Goal: Task Accomplishment & Management: Manage account settings

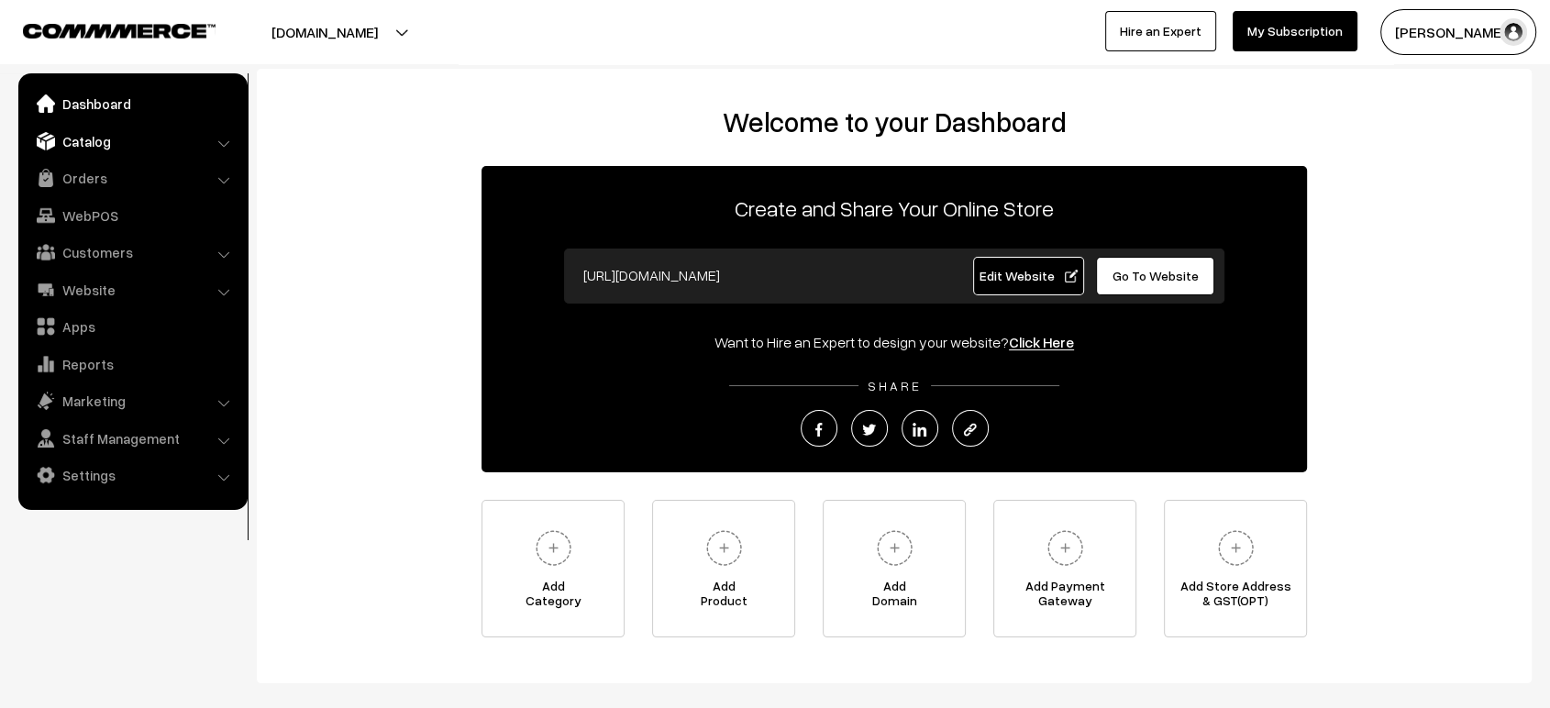
drag, startPoint x: 0, startPoint y: 0, endPoint x: 88, endPoint y: 138, distance: 163.3
click at [88, 138] on link "Catalog" at bounding box center [132, 141] width 218 height 33
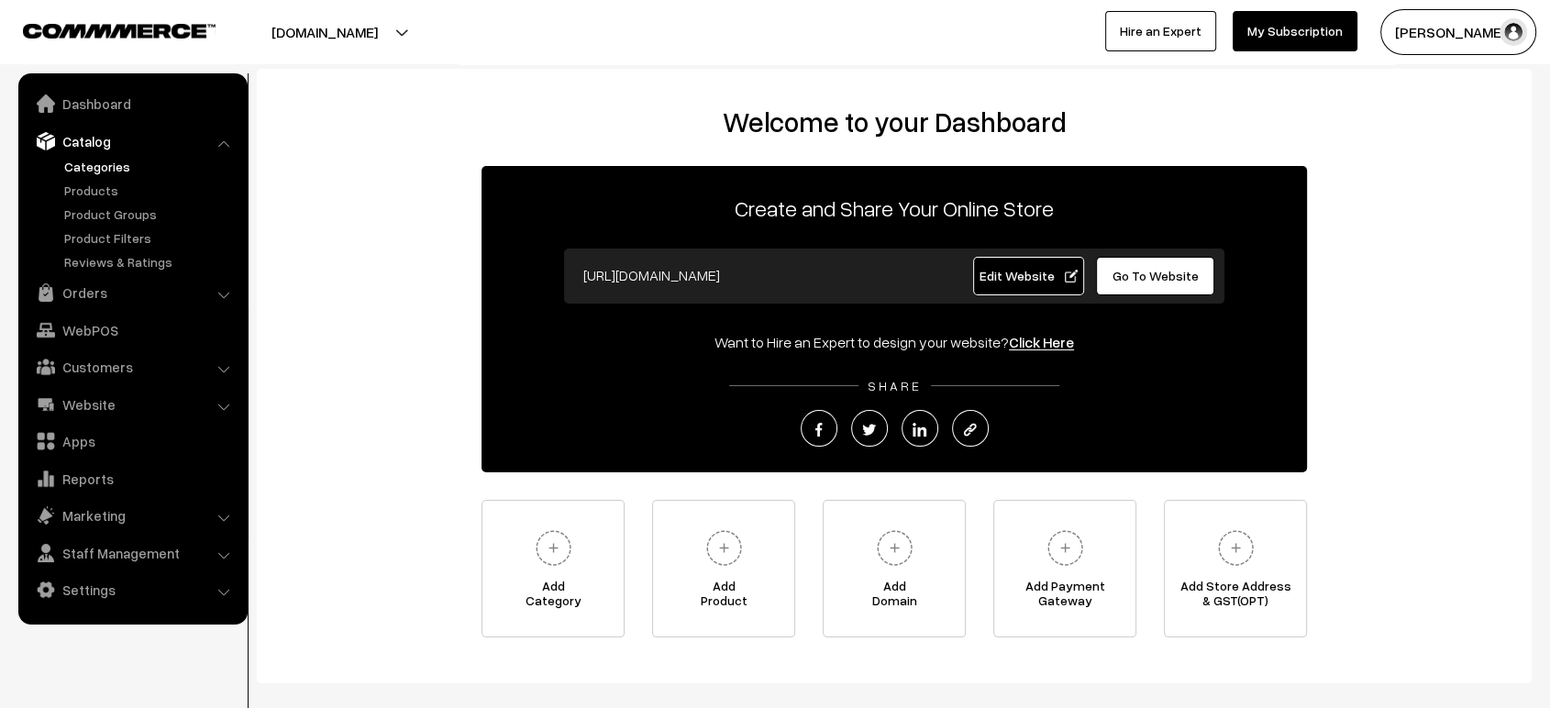
click at [88, 166] on link "Categories" at bounding box center [151, 166] width 182 height 19
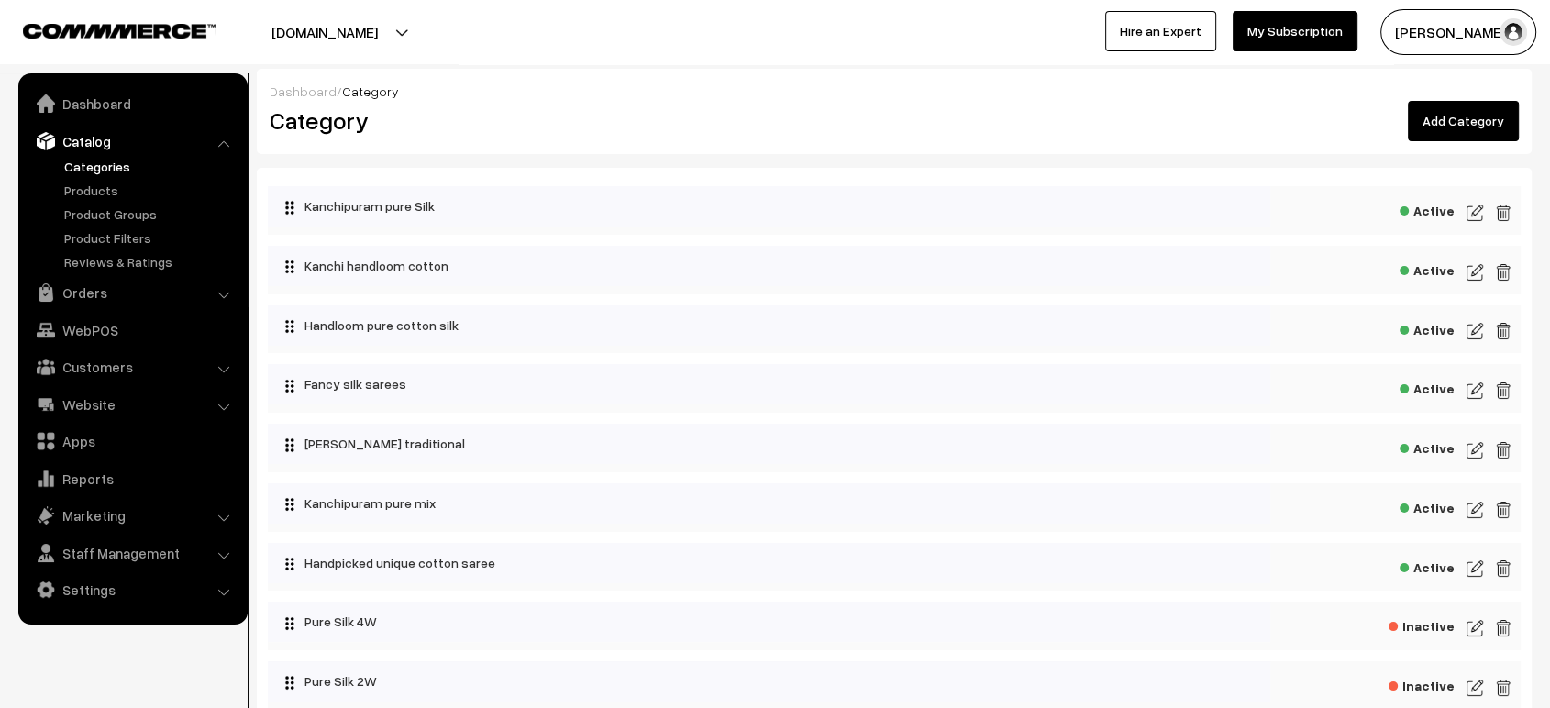
scroll to position [448, 0]
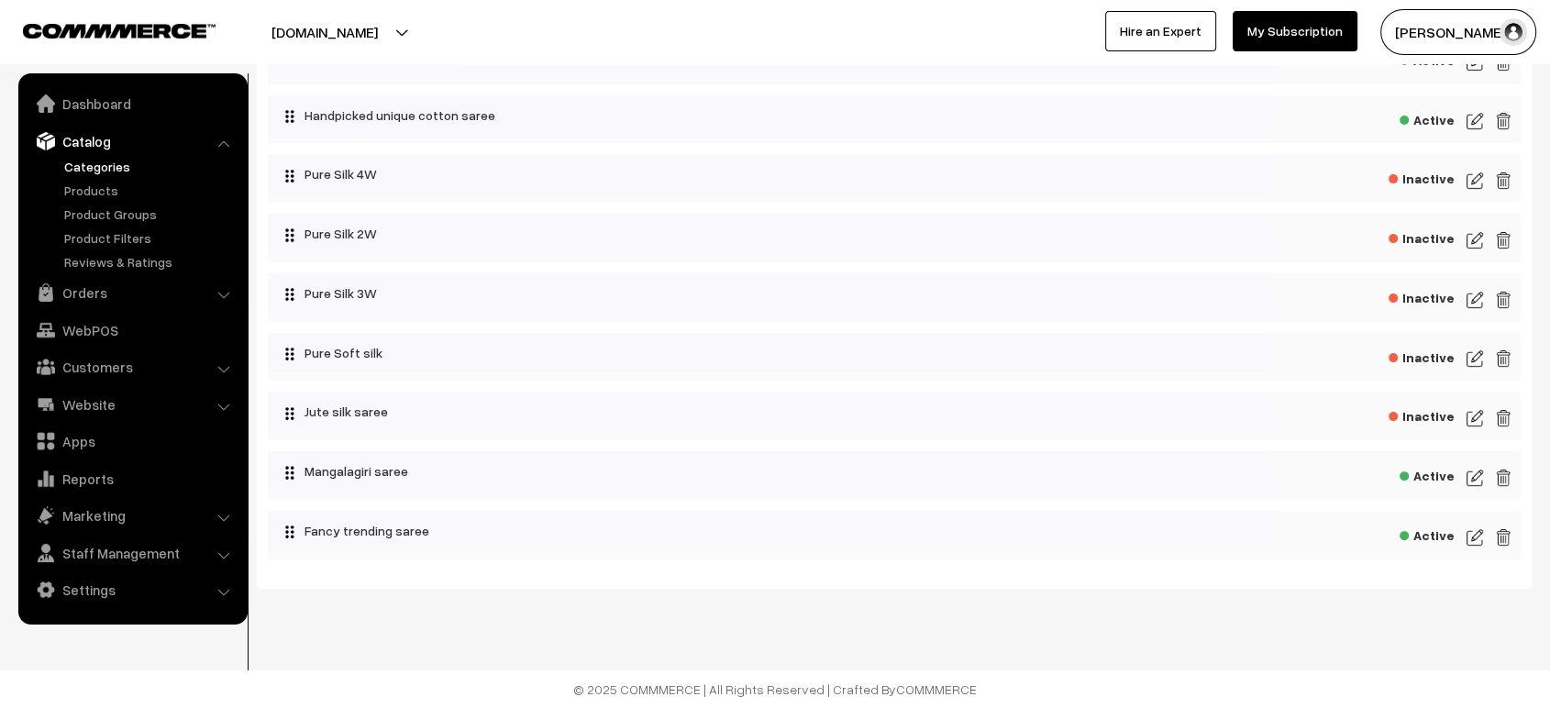
click at [1475, 475] on img at bounding box center [1475, 478] width 17 height 22
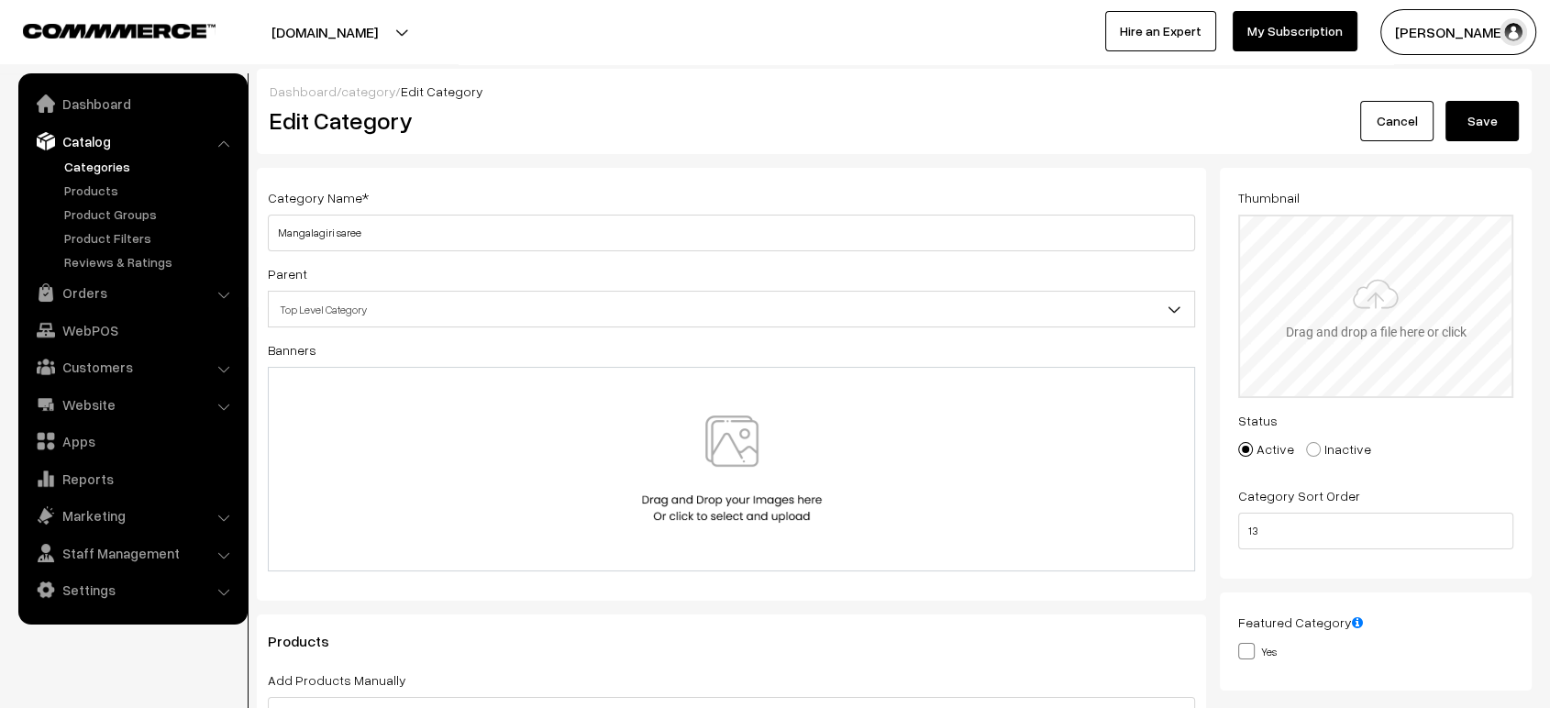
click at [1333, 275] on input "file" at bounding box center [1375, 306] width 271 height 180
type input "C:\fakepath\WhatsApp Image 2025-09-26 at 12.26.02 PM.jpeg"
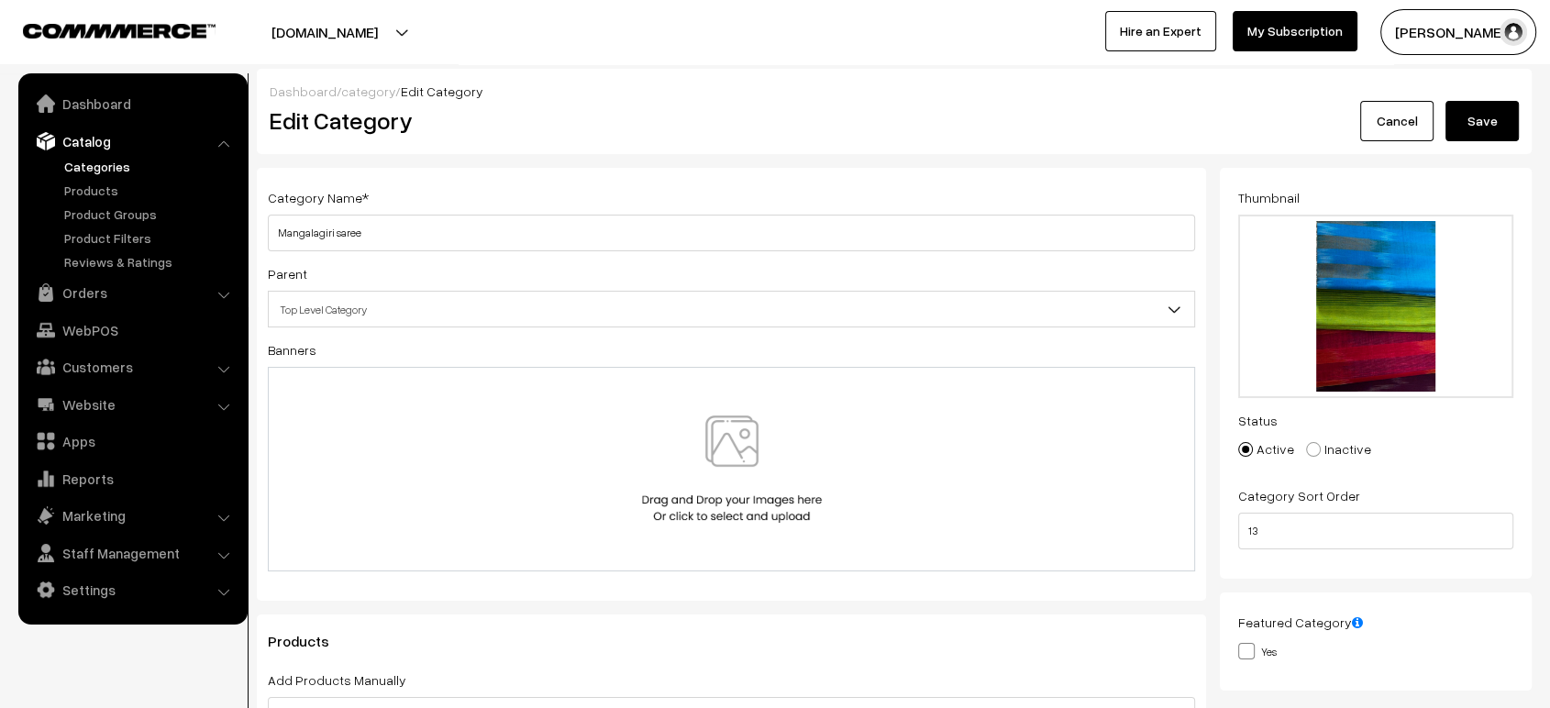
click at [1494, 122] on button "Save" at bounding box center [1481, 121] width 73 height 40
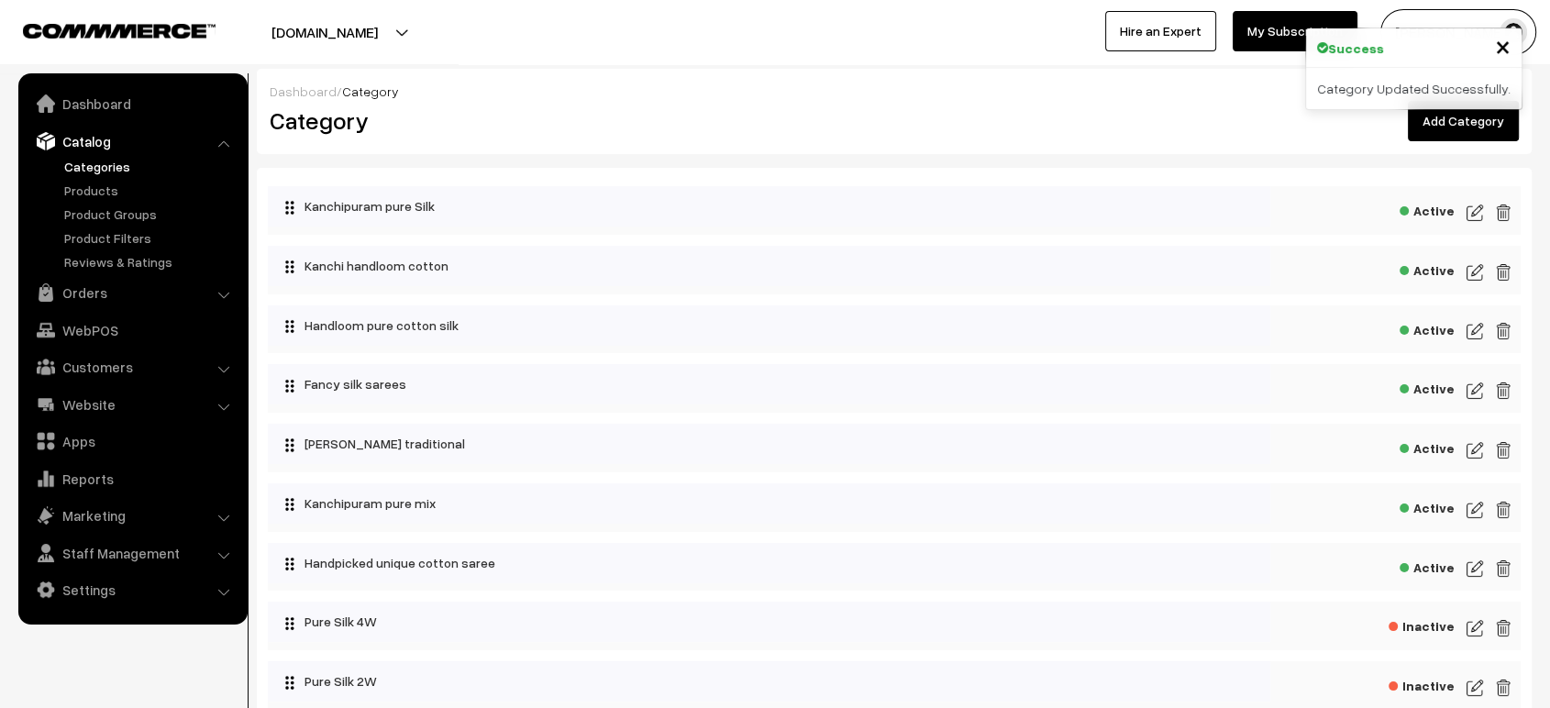
scroll to position [448, 0]
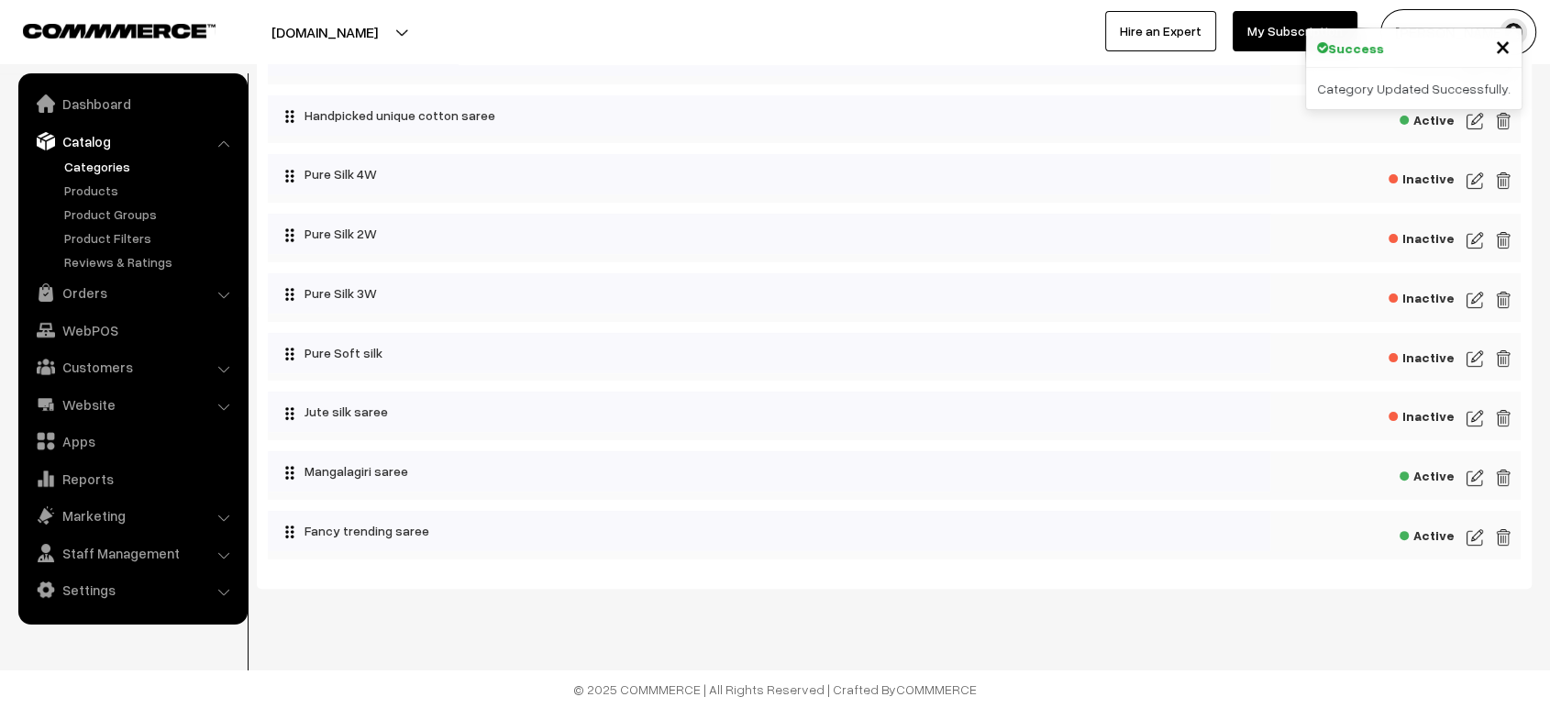
click at [1467, 540] on img at bounding box center [1475, 537] width 17 height 22
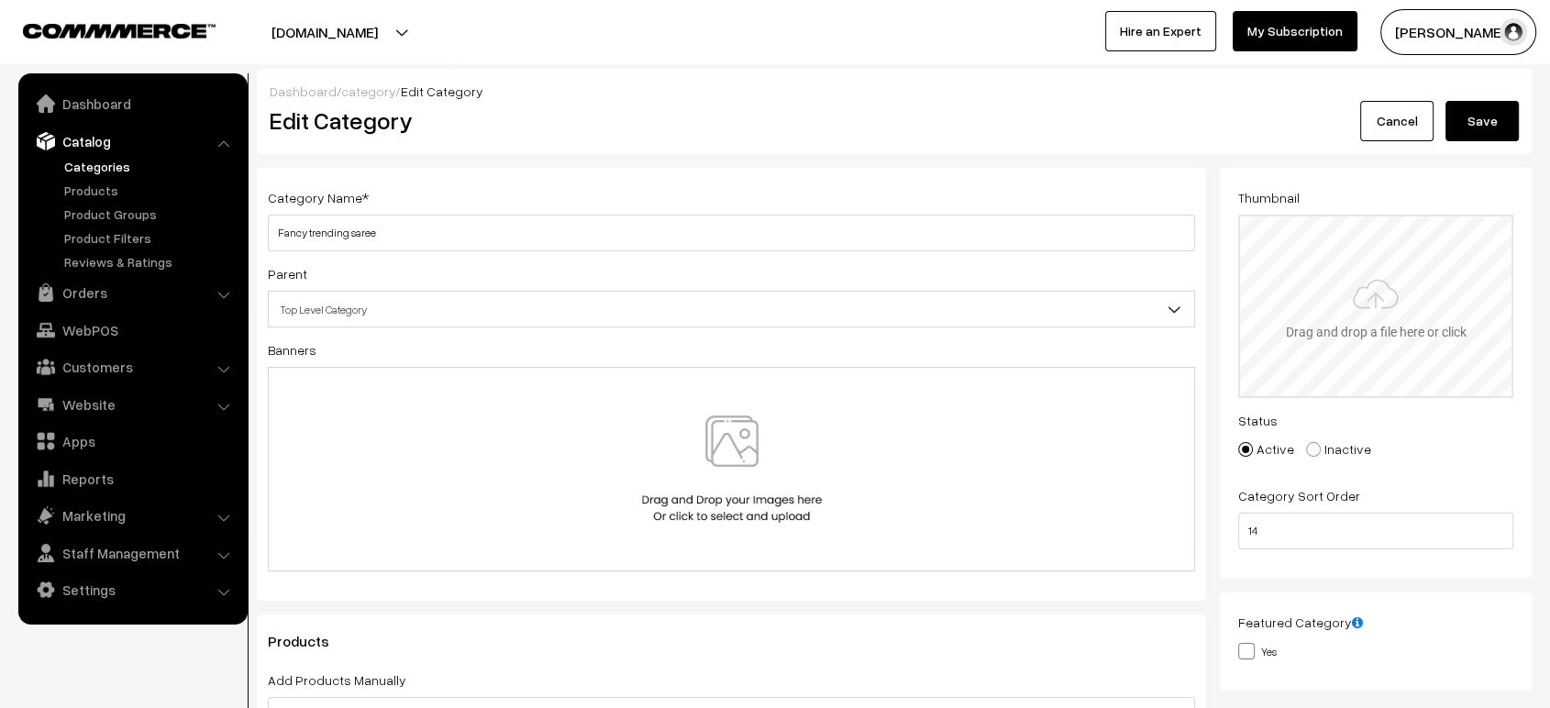
click at [1408, 240] on input "file" at bounding box center [1375, 306] width 271 height 180
type input "C:\fakepath\WhatsApp Image 2025-09-26 at 12.27.04 PM.jpeg"
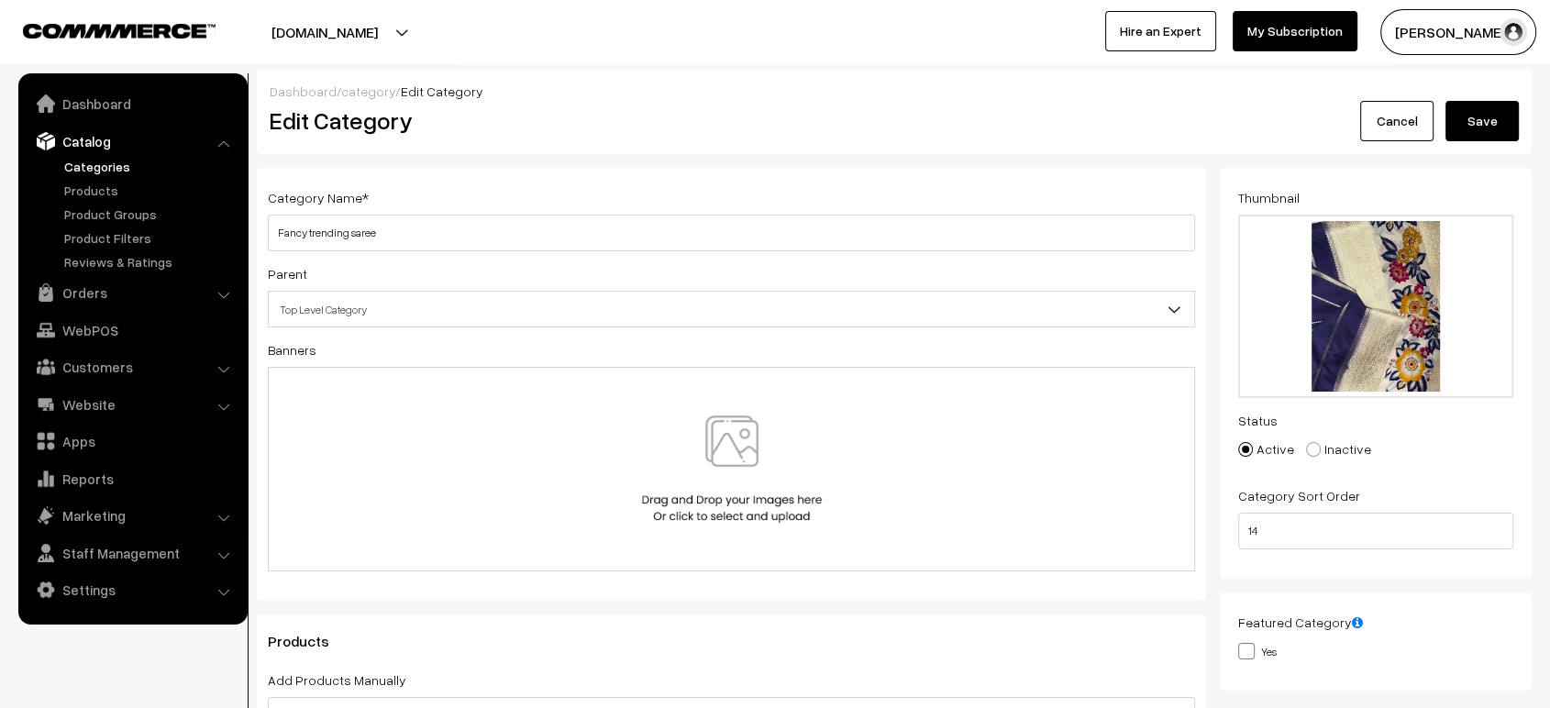
click at [1482, 121] on button "Save" at bounding box center [1481, 121] width 73 height 40
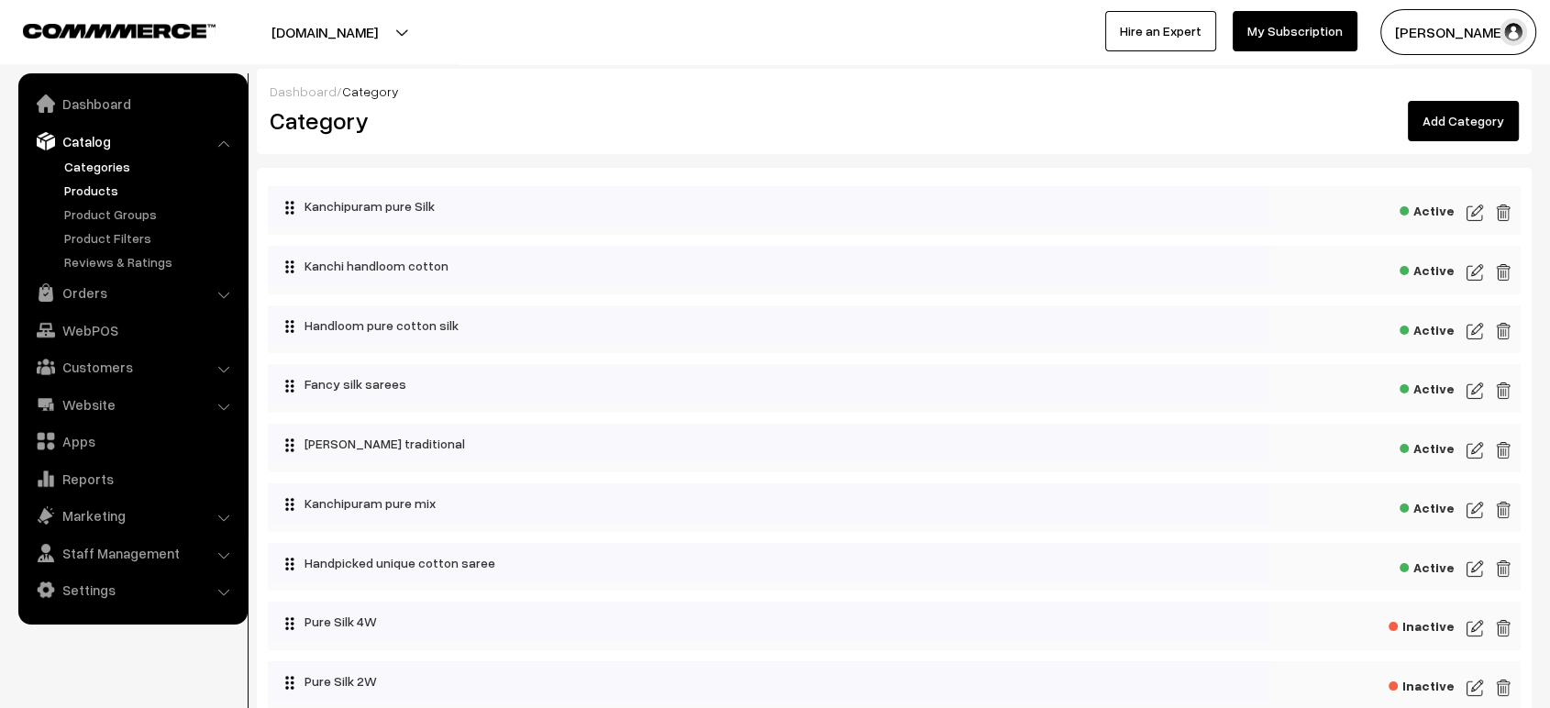
click at [88, 196] on link "Products" at bounding box center [151, 190] width 182 height 19
click at [86, 191] on link "Products" at bounding box center [151, 190] width 182 height 19
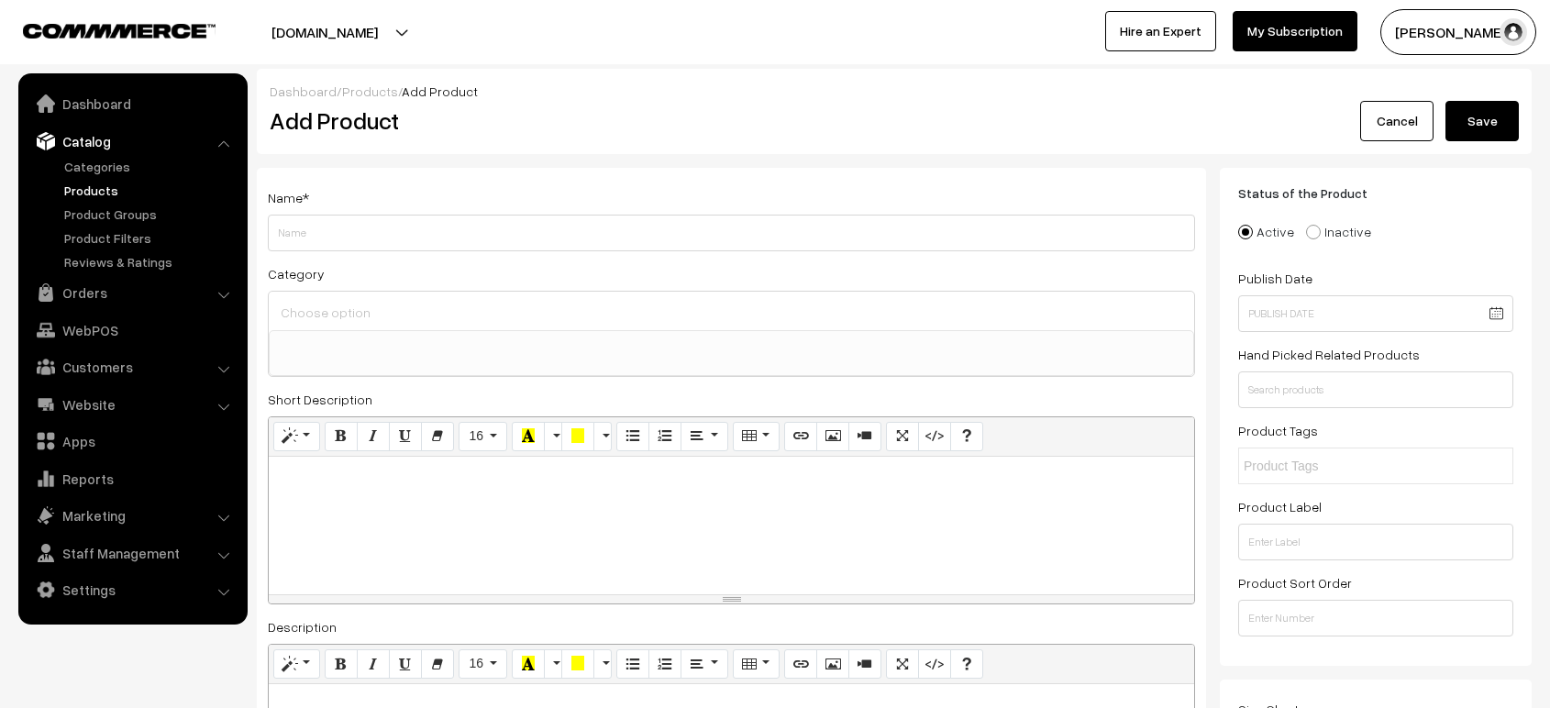
select select
type input "Mangalagiri Cotton Handloom Saree–purpul and Blue combination"
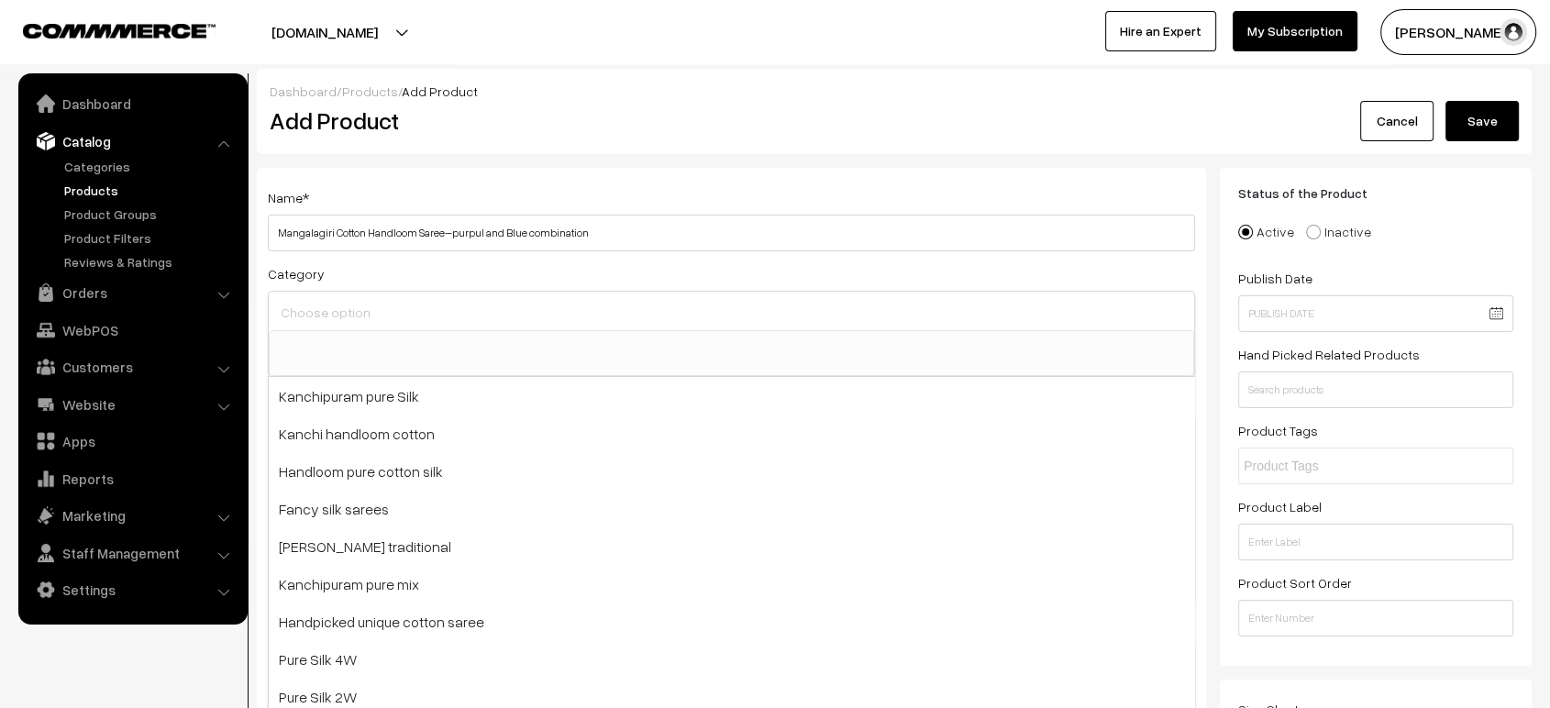
click at [602, 303] on input at bounding box center [731, 312] width 911 height 27
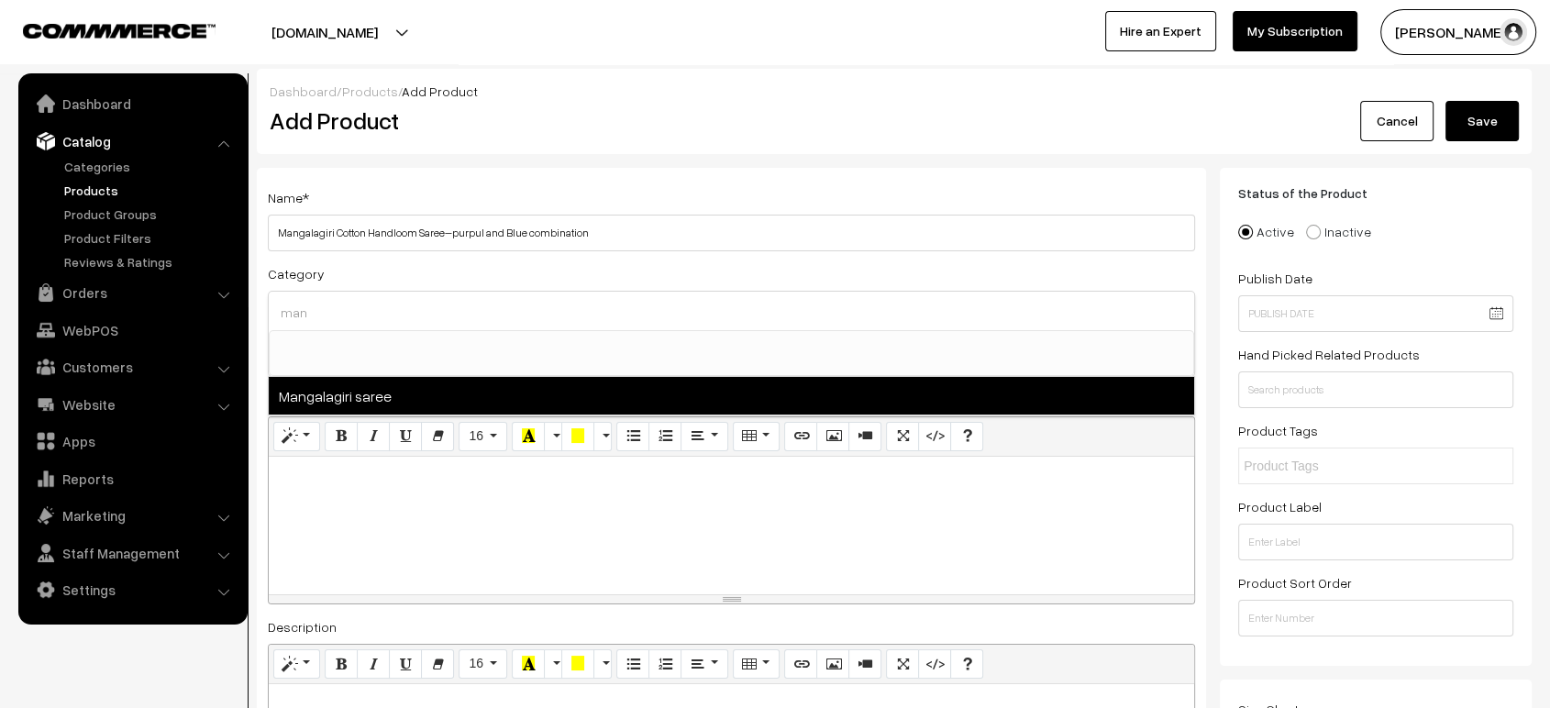
type input "man"
click at [448, 398] on span "Mangalagiri saree" at bounding box center [731, 396] width 925 height 38
select select "13"
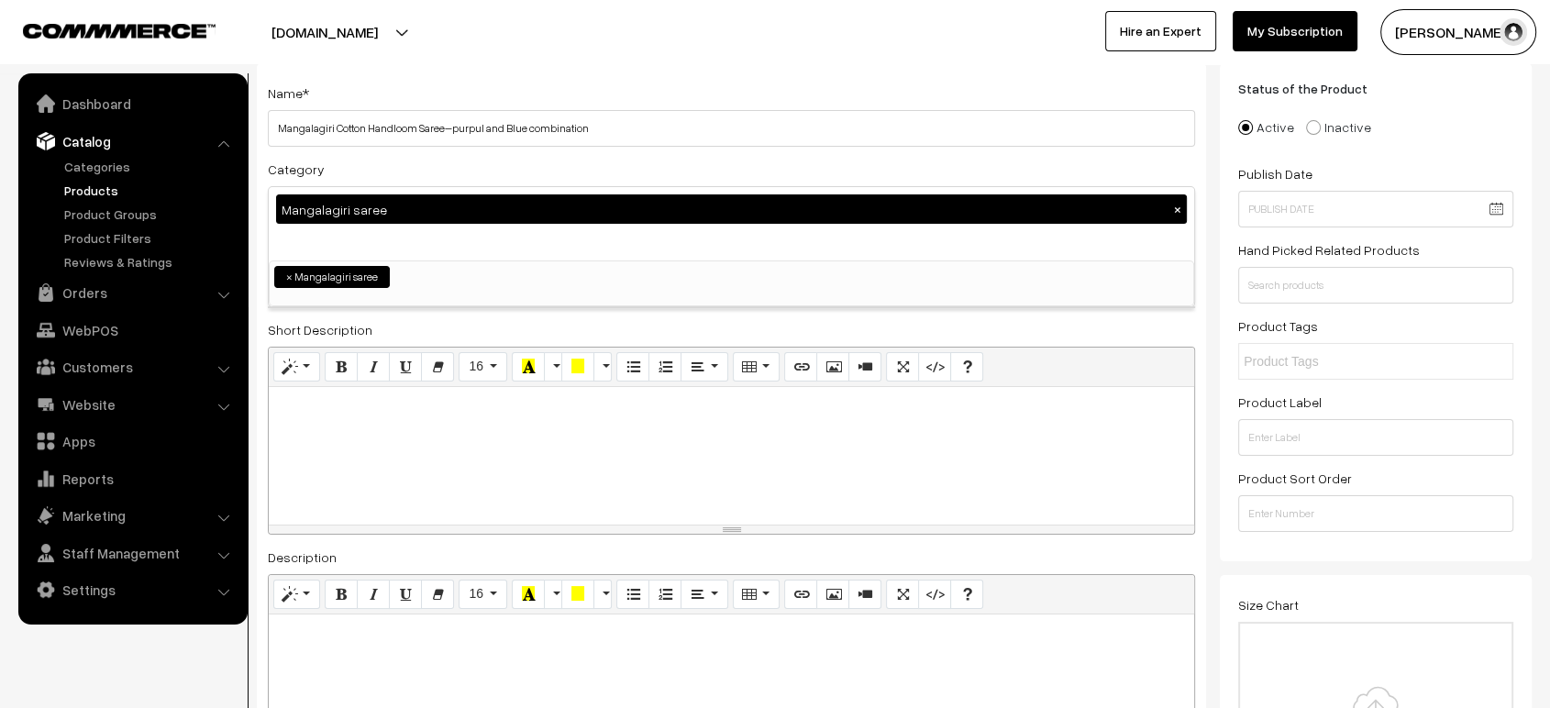
scroll to position [329, 0]
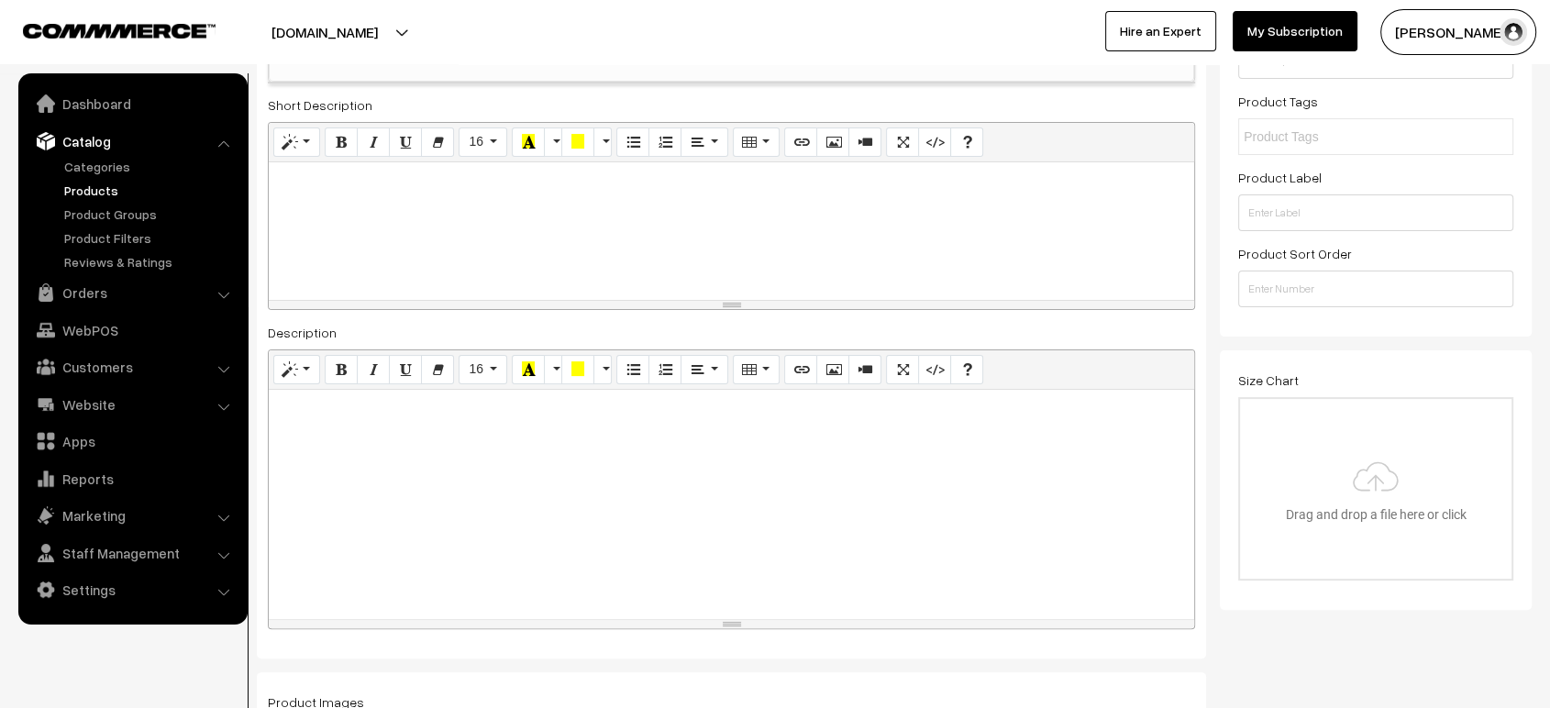
click at [492, 448] on div at bounding box center [731, 504] width 925 height 229
paste div
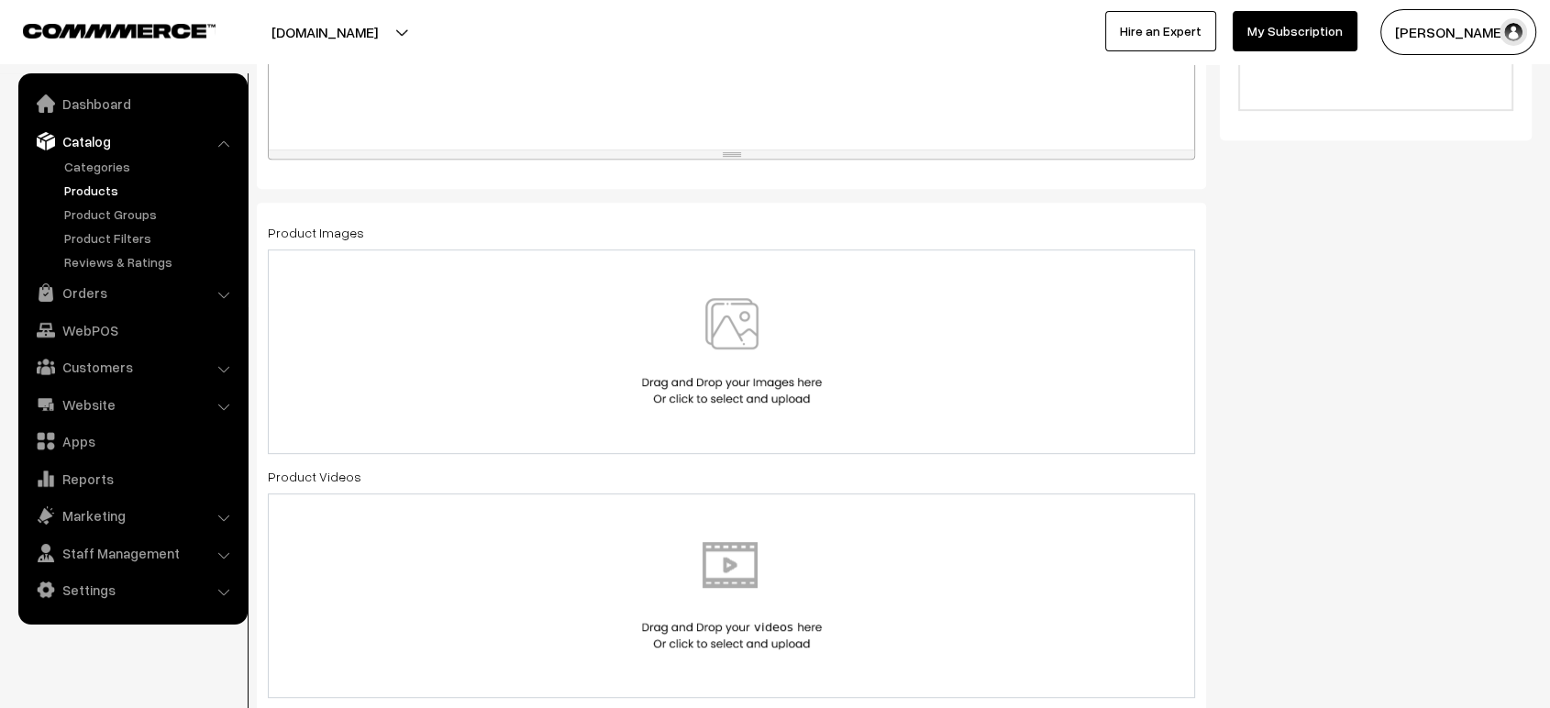
scroll to position [810, 0]
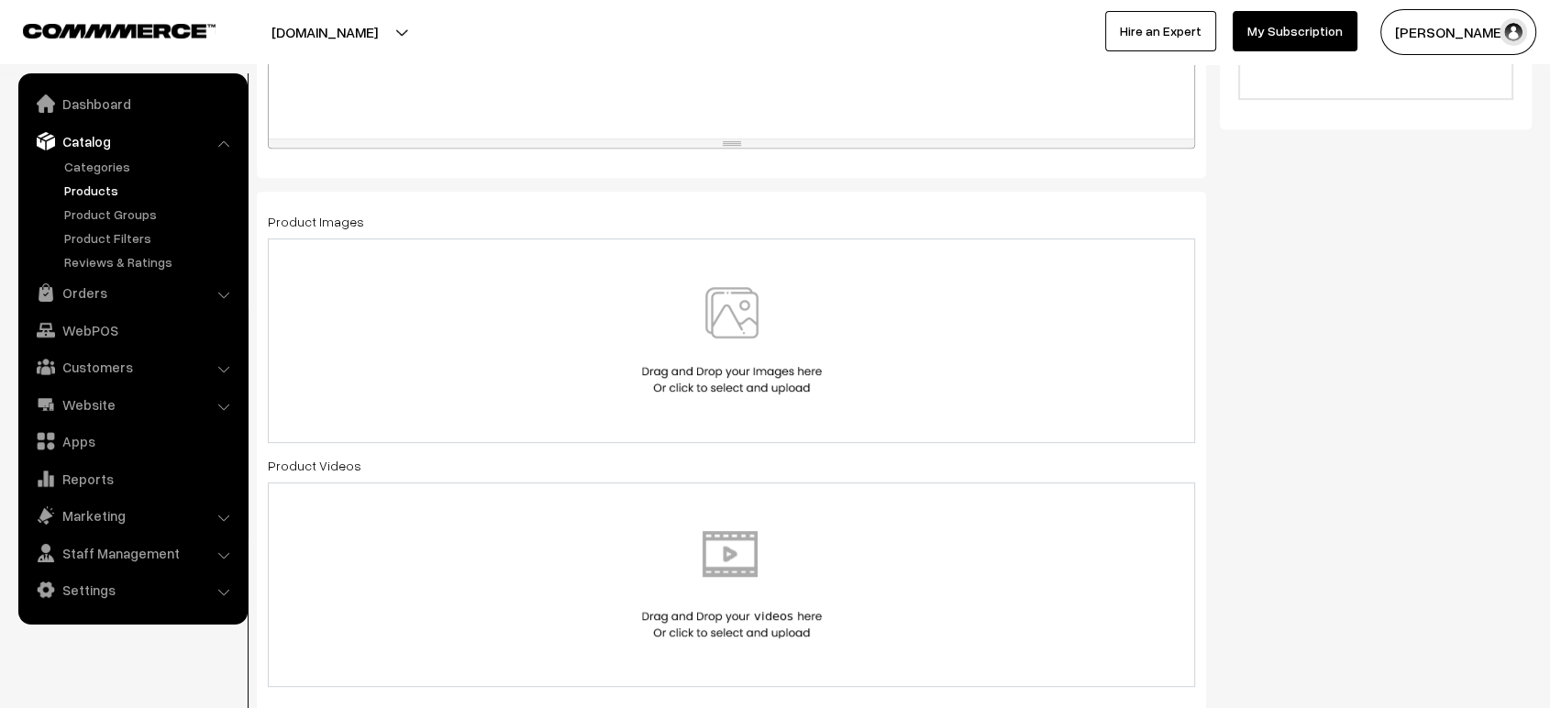
click at [583, 344] on div at bounding box center [731, 340] width 889 height 107
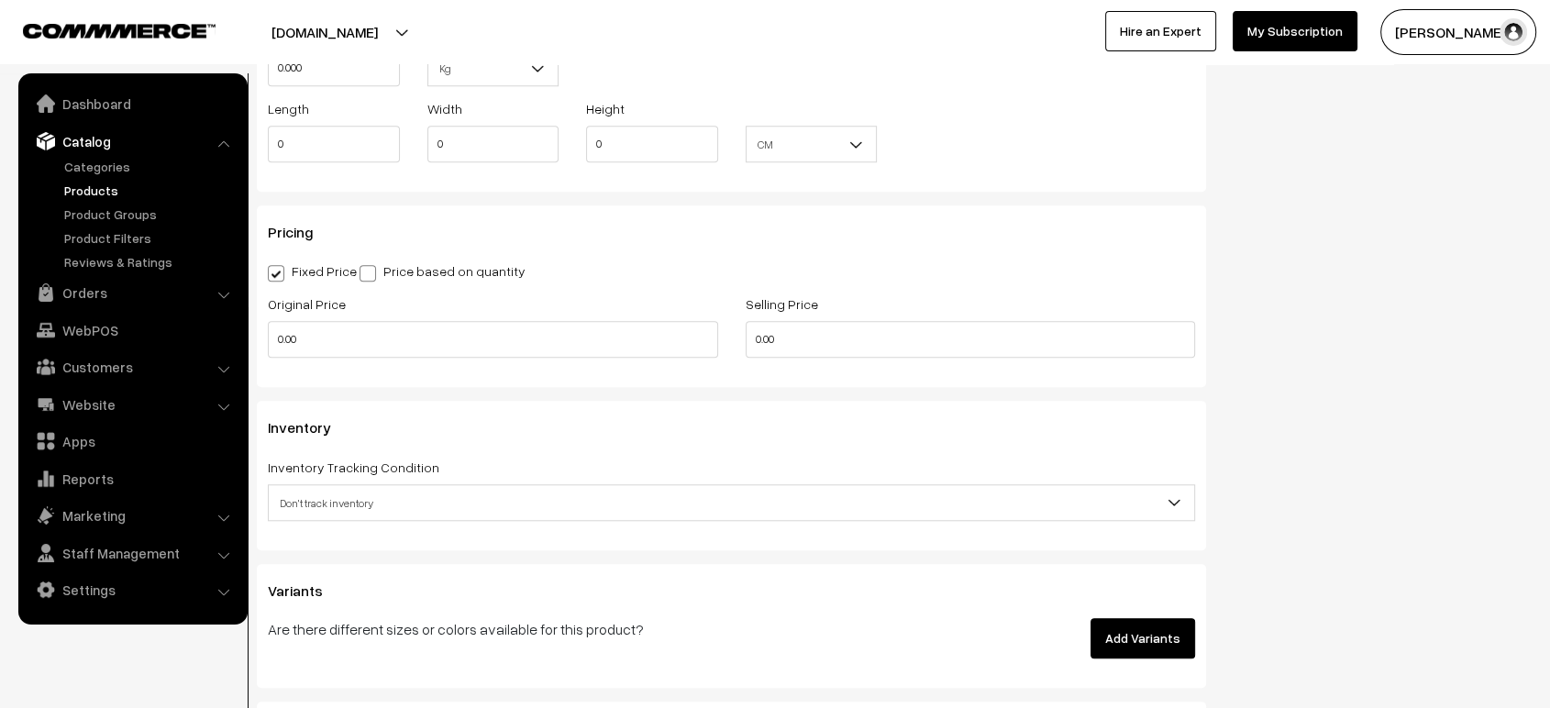
scroll to position [1607, 0]
click at [433, 486] on span "Don't track inventory" at bounding box center [731, 502] width 925 height 32
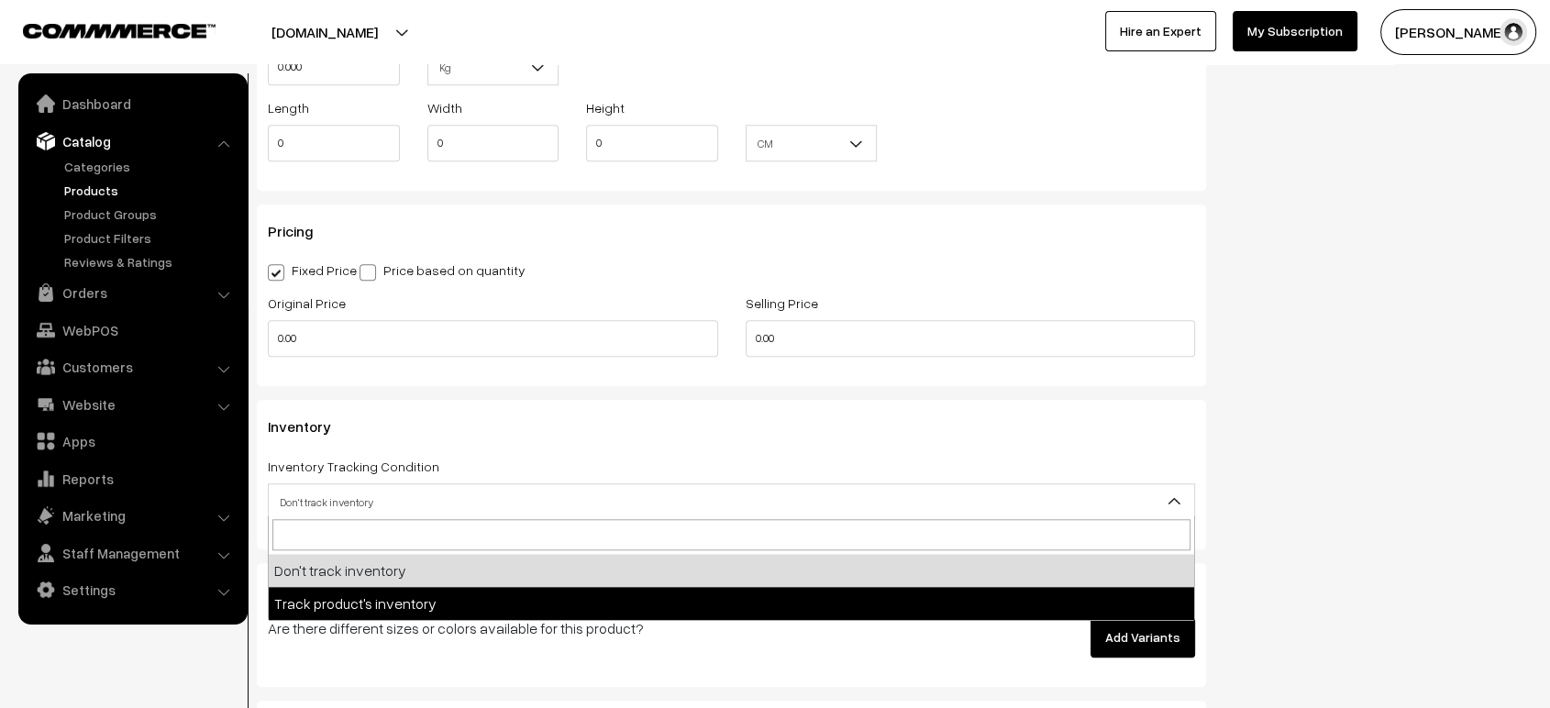
select select "2"
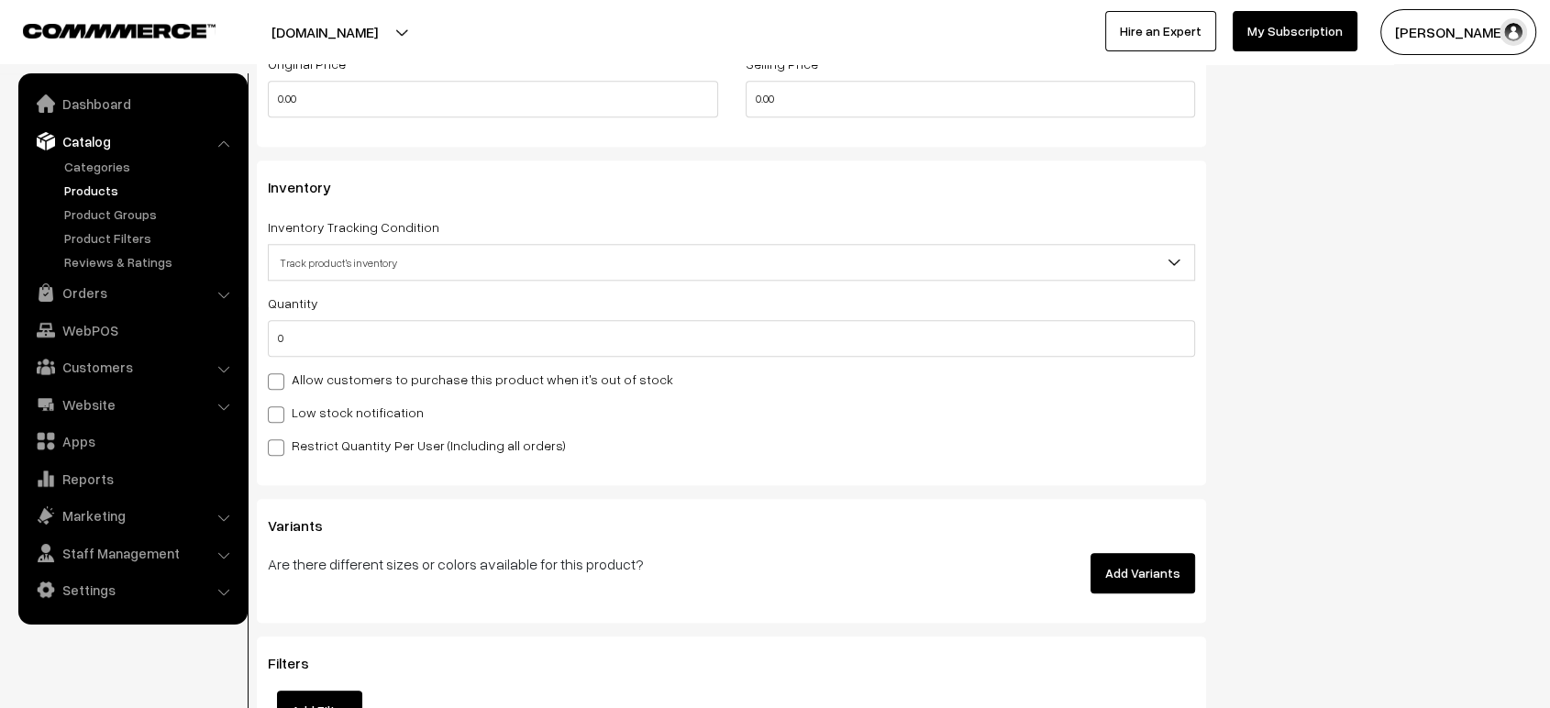
scroll to position [1847, 0]
click at [305, 330] on input "0" at bounding box center [731, 337] width 927 height 37
type input "1"
click at [275, 405] on span at bounding box center [276, 413] width 17 height 17
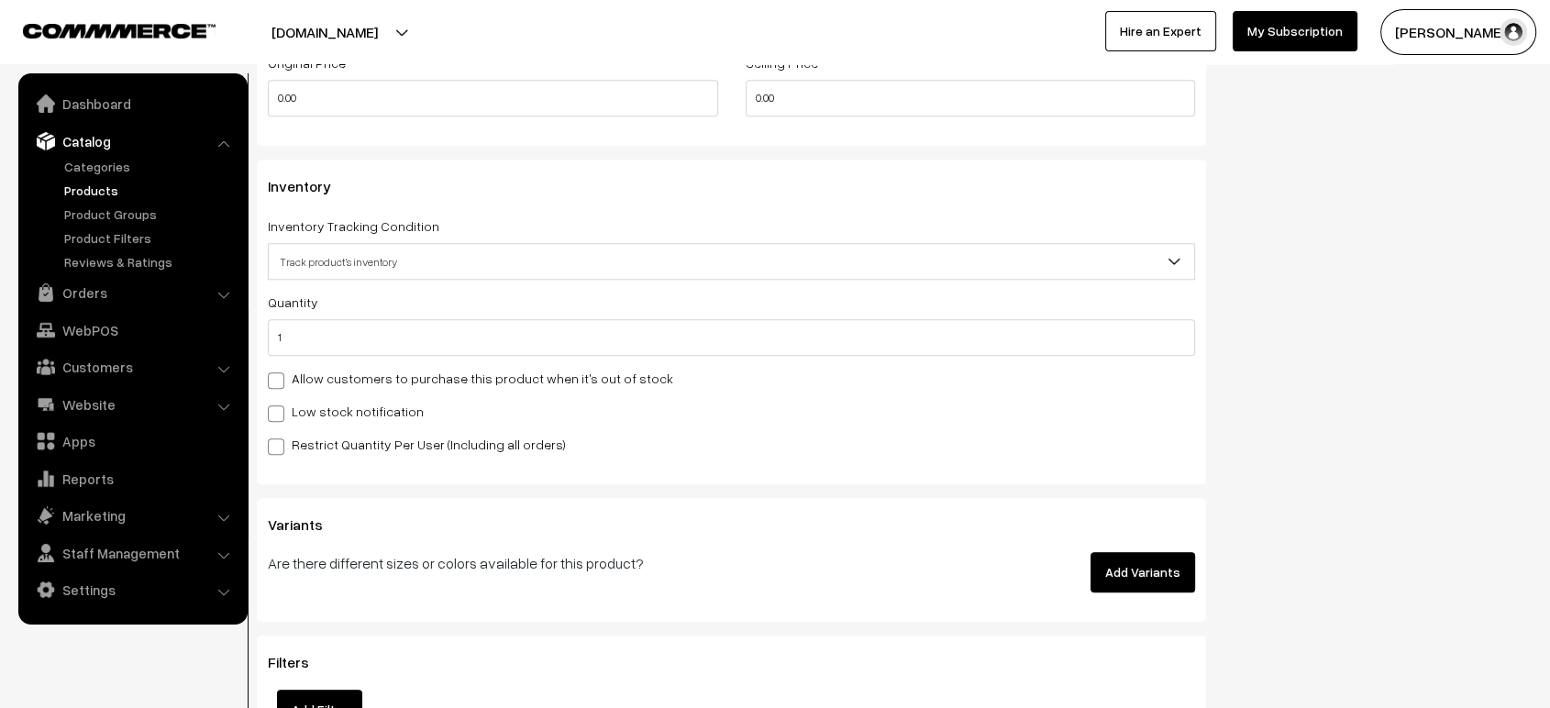
click at [275, 404] on input "Low stock notification" at bounding box center [274, 410] width 12 height 12
checkbox input "true"
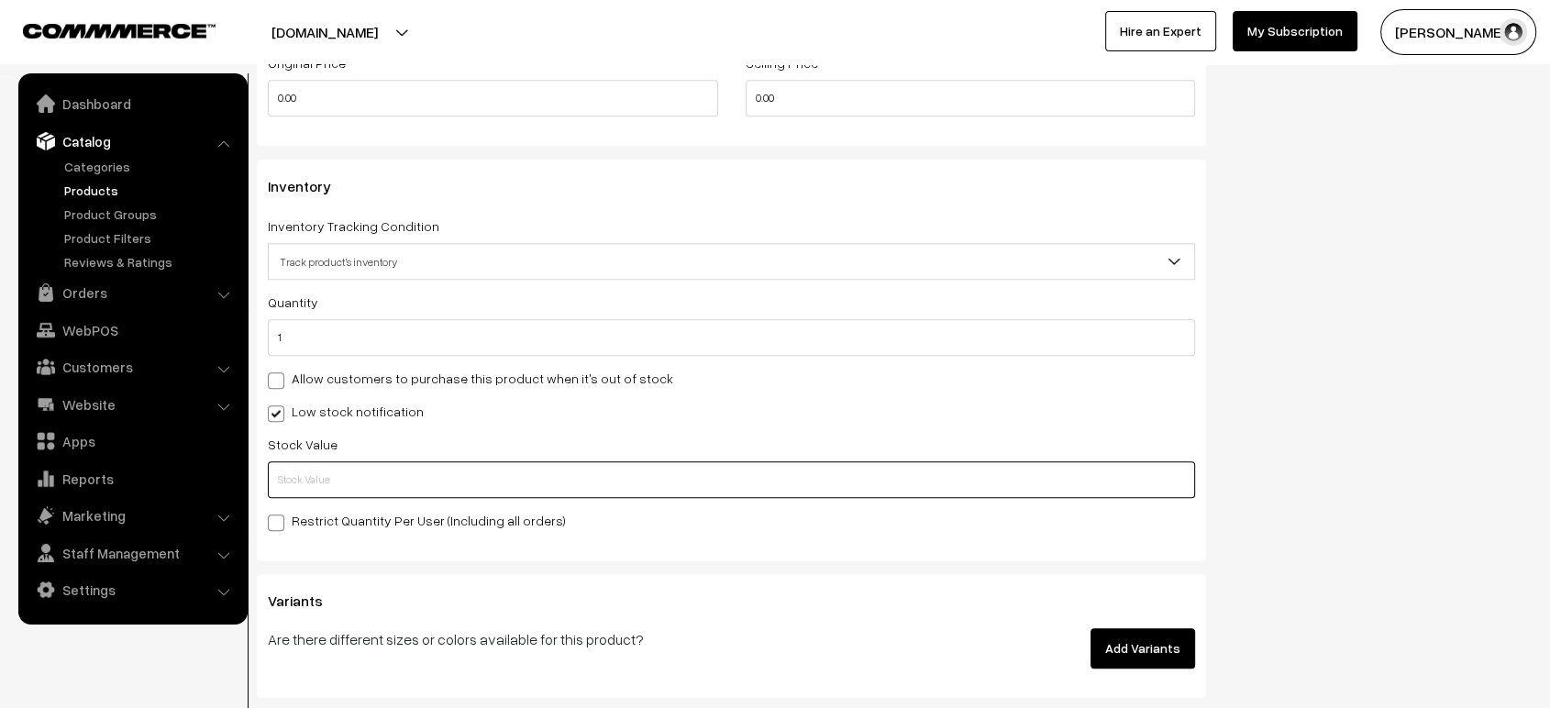
click at [316, 465] on input "text" at bounding box center [731, 479] width 927 height 37
type input "1"
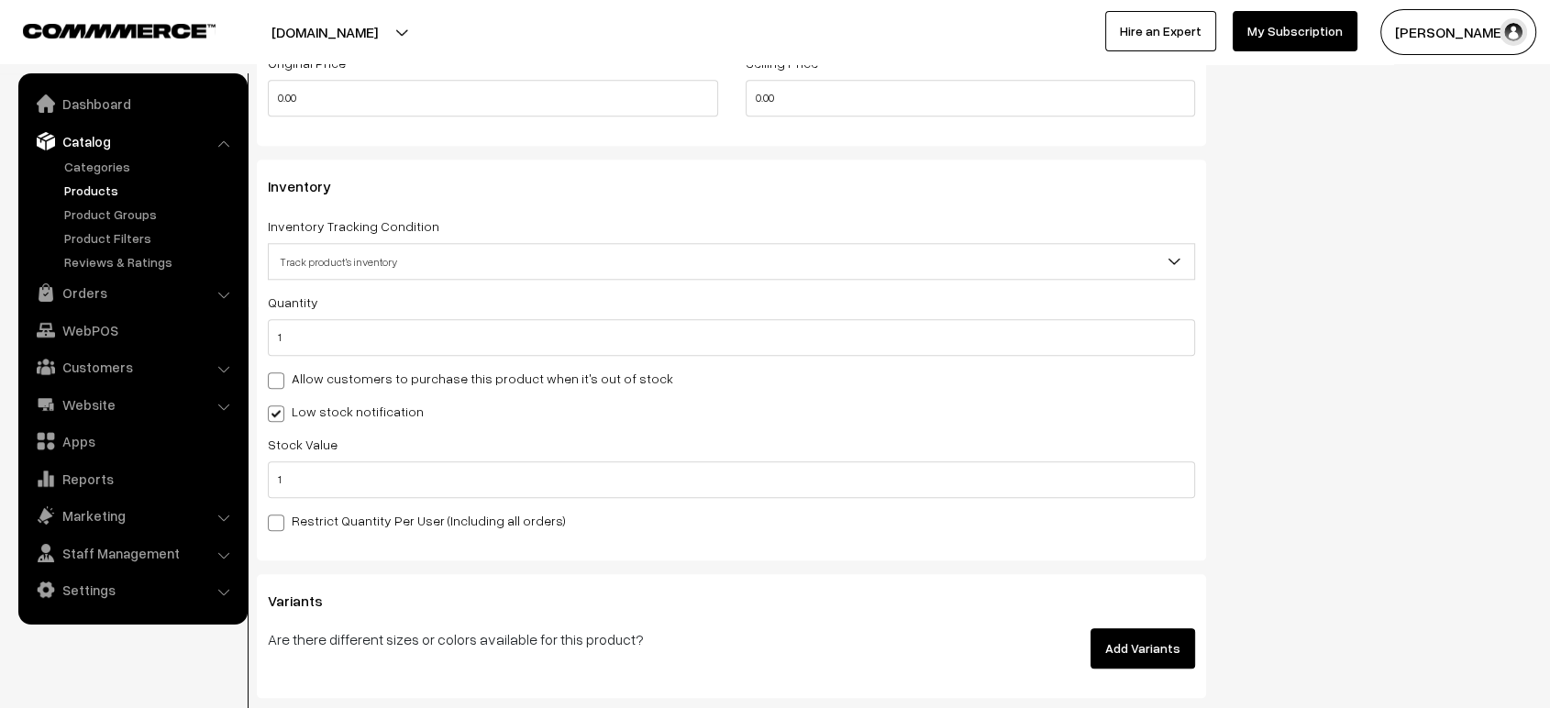
click at [558, 400] on div "Low stock notification" at bounding box center [731, 411] width 927 height 22
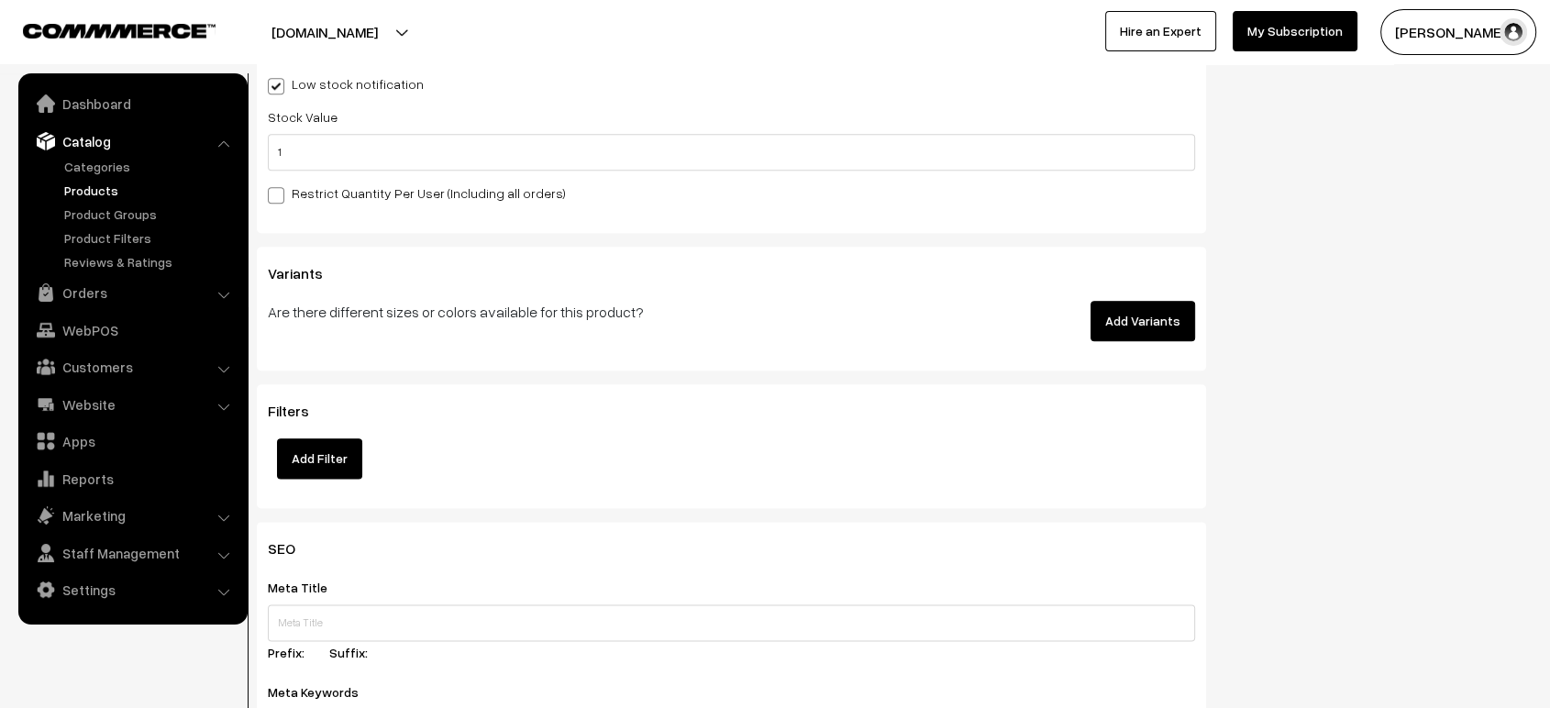
scroll to position [2185, 0]
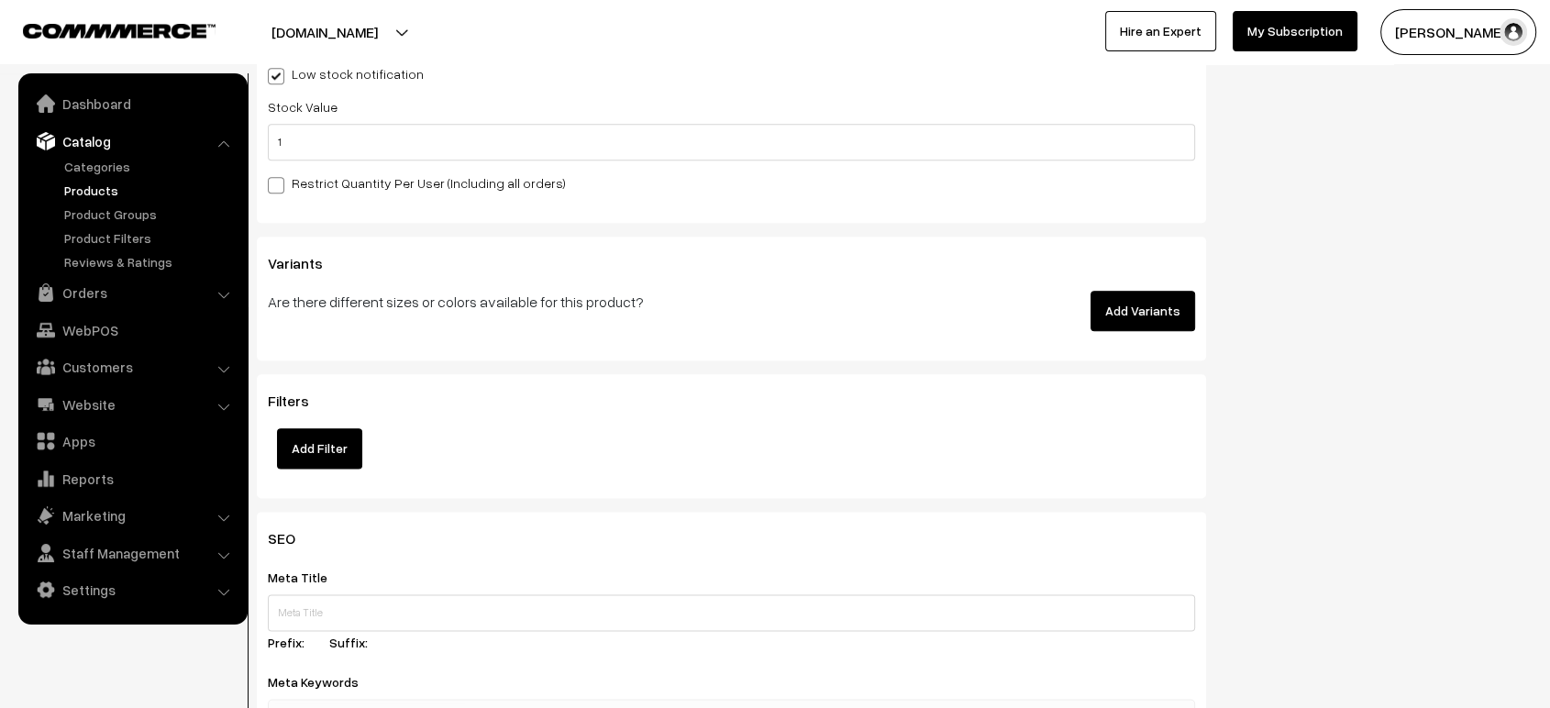
click at [1134, 317] on button "Add Variants" at bounding box center [1142, 311] width 105 height 40
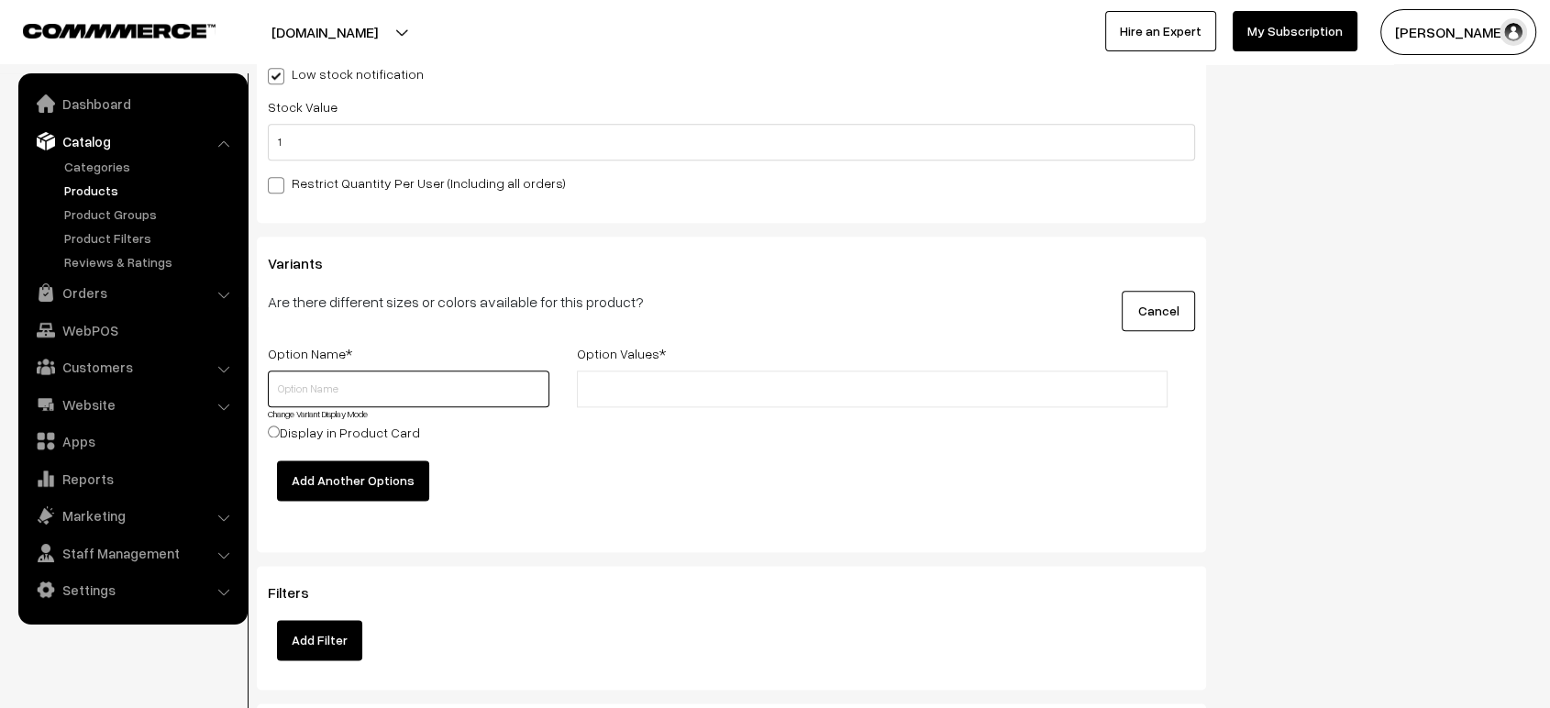
click at [382, 391] on input "text" at bounding box center [409, 389] width 282 height 37
type input "Color"
click at [697, 374] on li at bounding box center [664, 388] width 164 height 29
paste input "Purple and Blue"
type input "Purple and Blue"
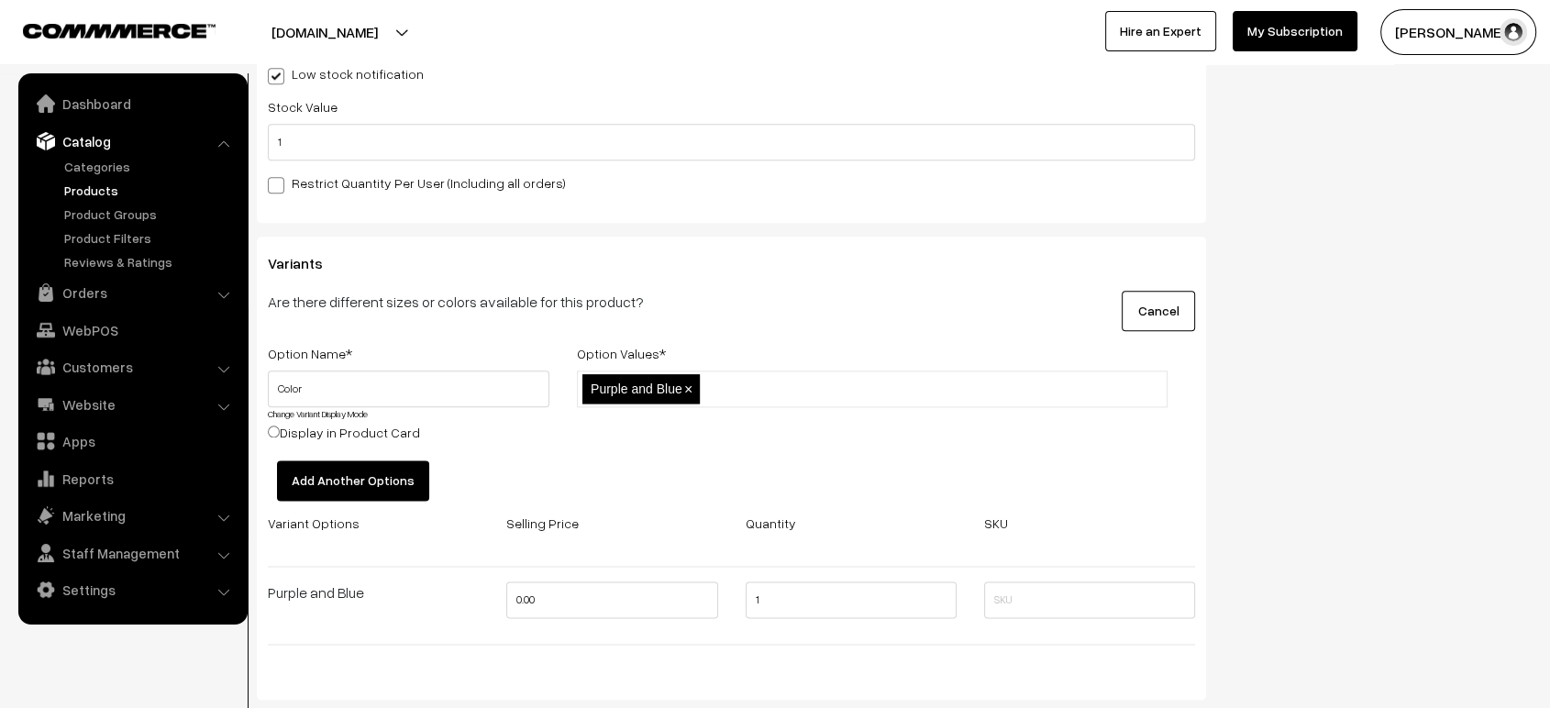
scroll to position [2278, 0]
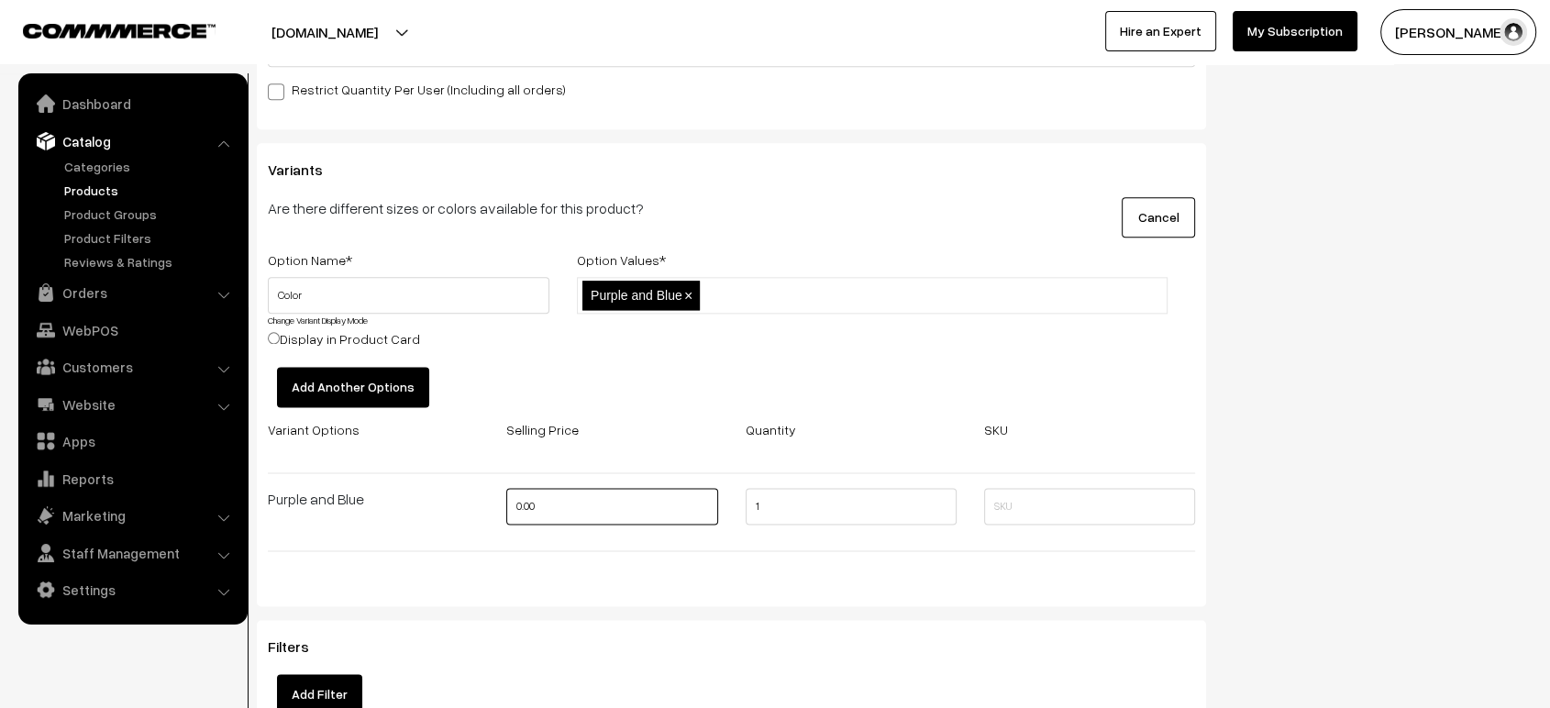
click at [508, 498] on input "0.00" at bounding box center [611, 506] width 211 height 37
type input "1890"
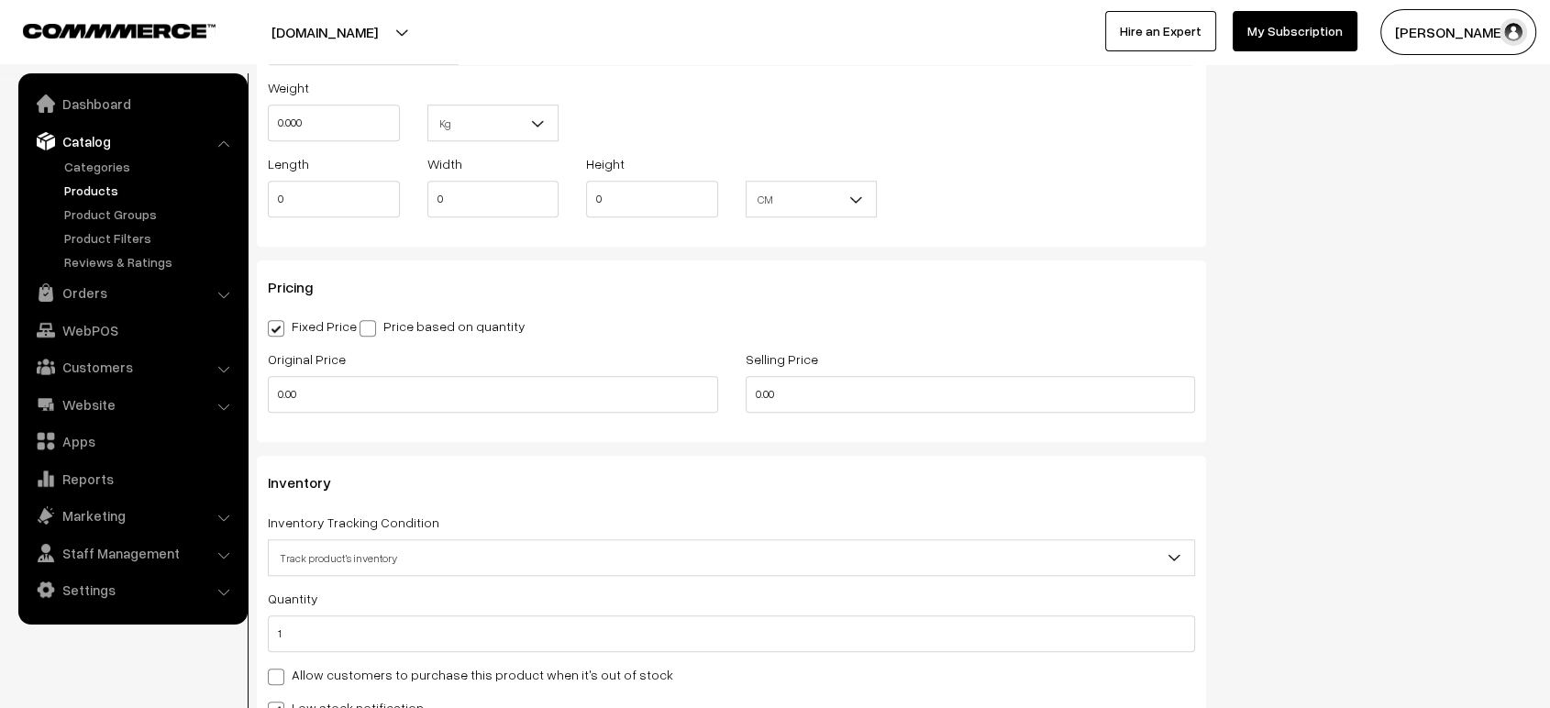
scroll to position [1547, 0]
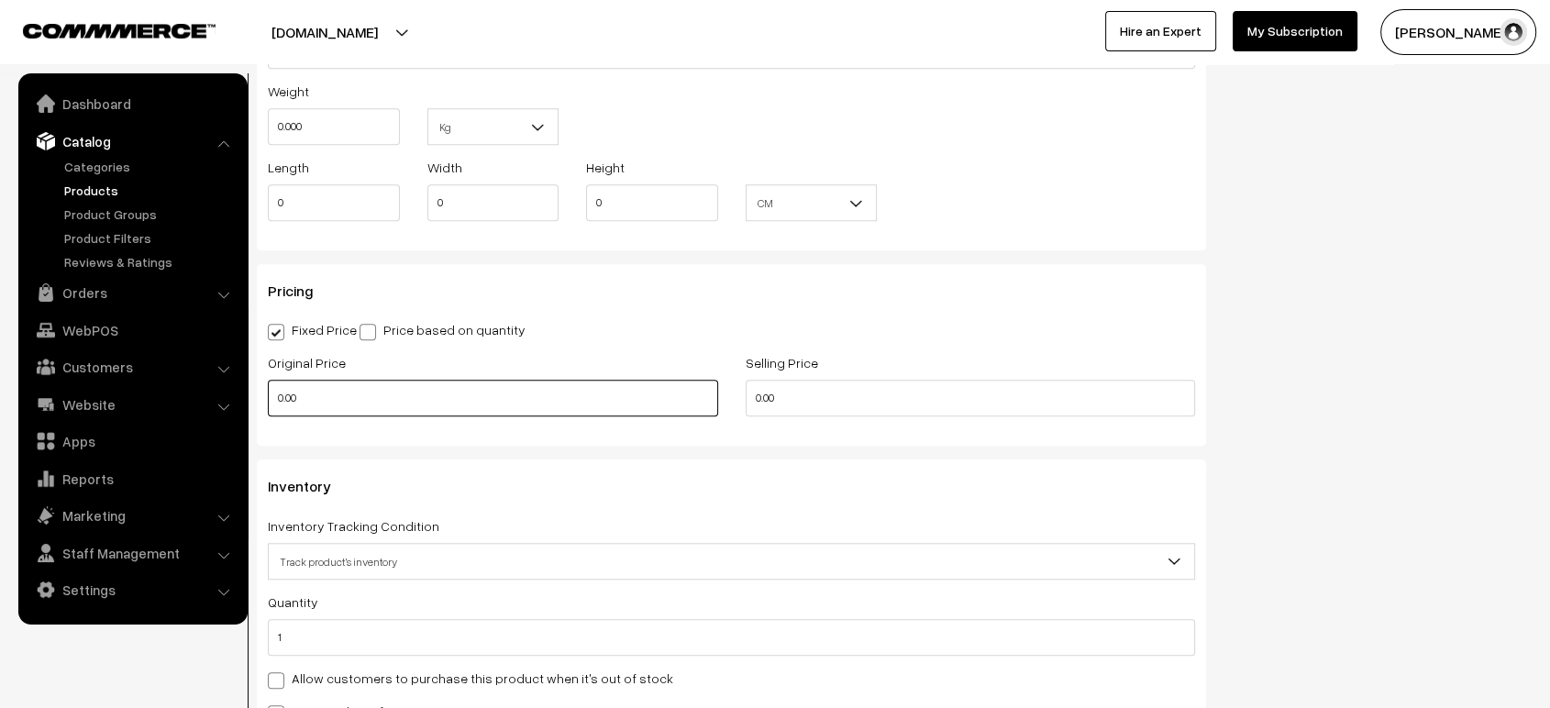
click at [272, 388] on input "0.00" at bounding box center [493, 398] width 450 height 37
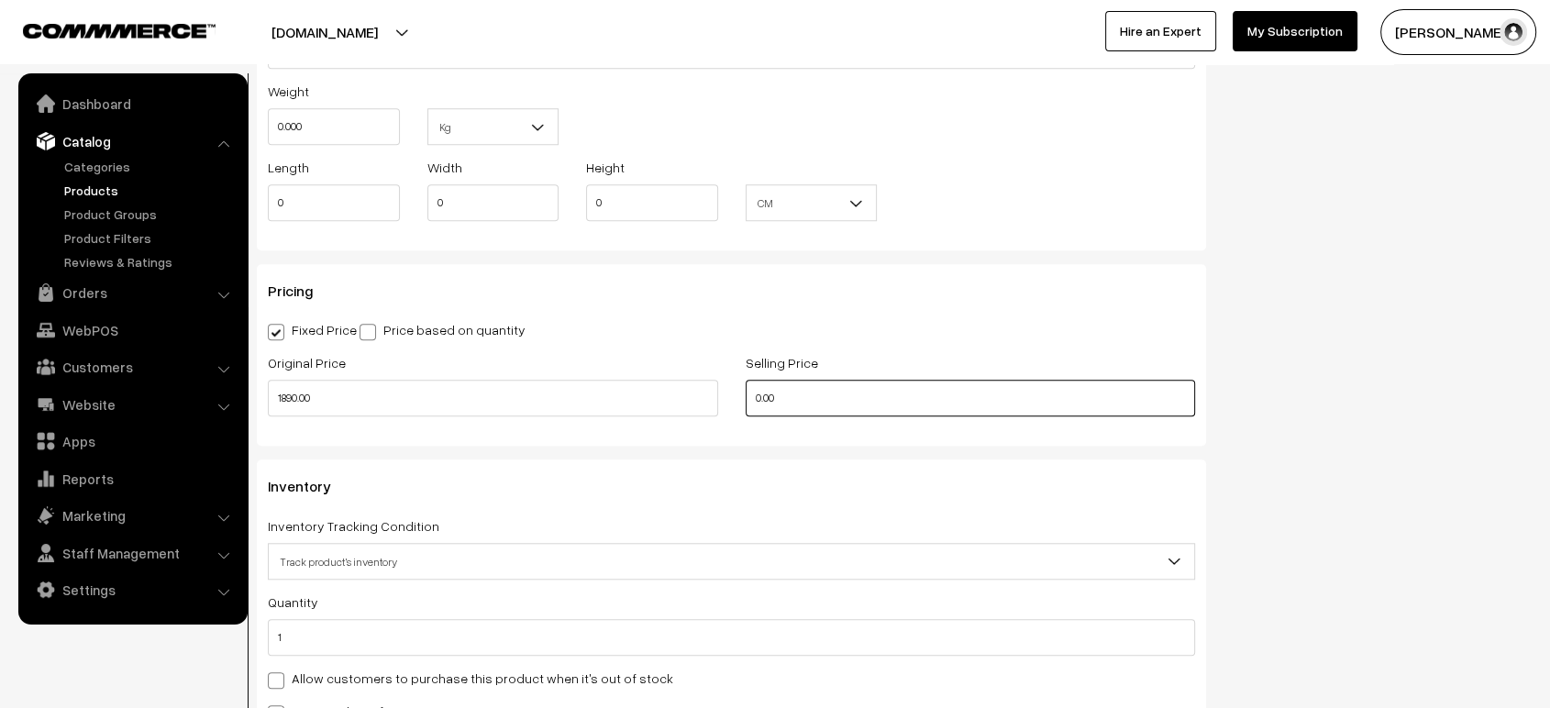
type input "1890"
click at [753, 391] on input "0.00" at bounding box center [971, 398] width 450 height 37
type input "1890"
click at [1152, 304] on div "Pricing Fixed Price Price based on quantity Original Price 1890 Selling Price 1…" at bounding box center [731, 355] width 949 height 182
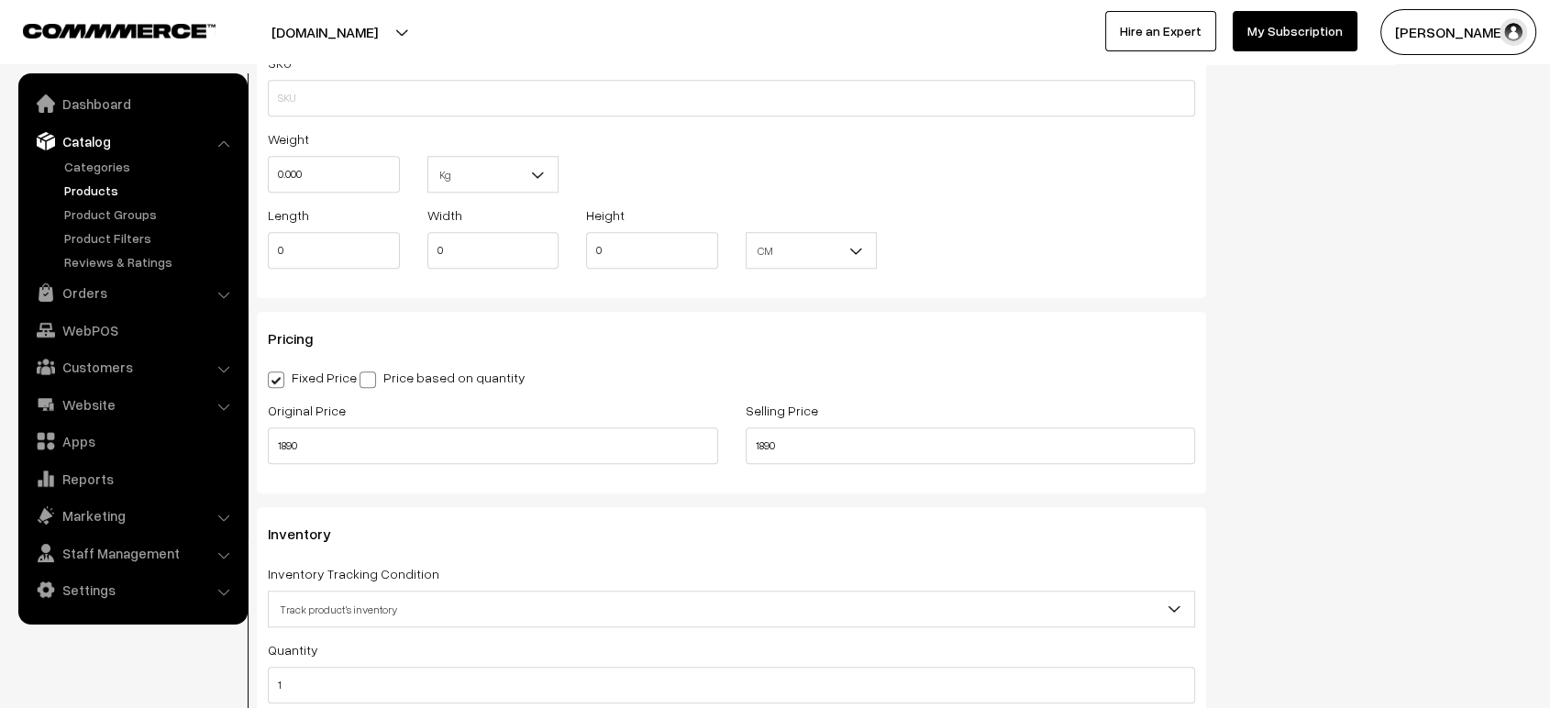
scroll to position [1502, 0]
click at [311, 236] on input "0" at bounding box center [334, 247] width 132 height 37
type input "12"
type input "8"
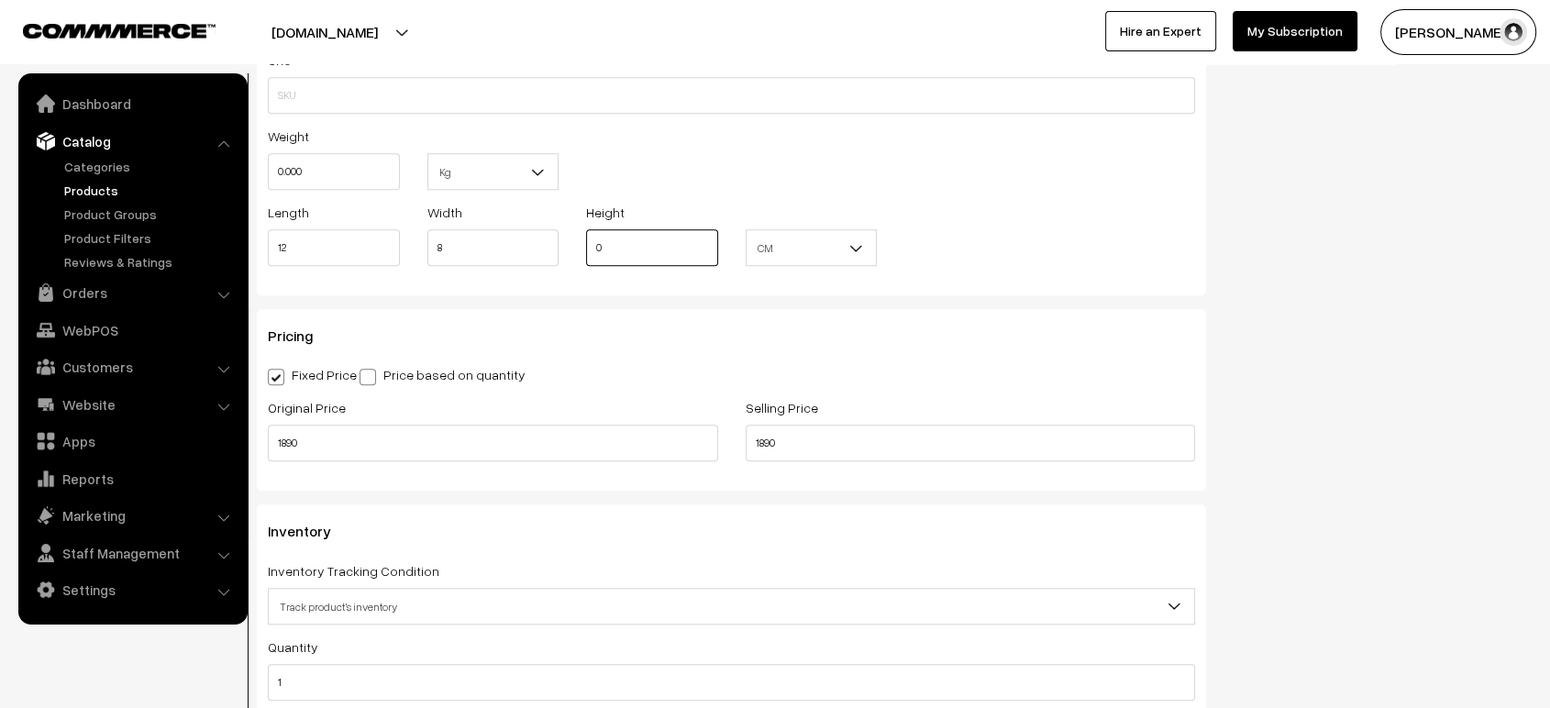
type input "1"
type input "2"
click at [836, 234] on span "CM" at bounding box center [812, 248] width 130 height 32
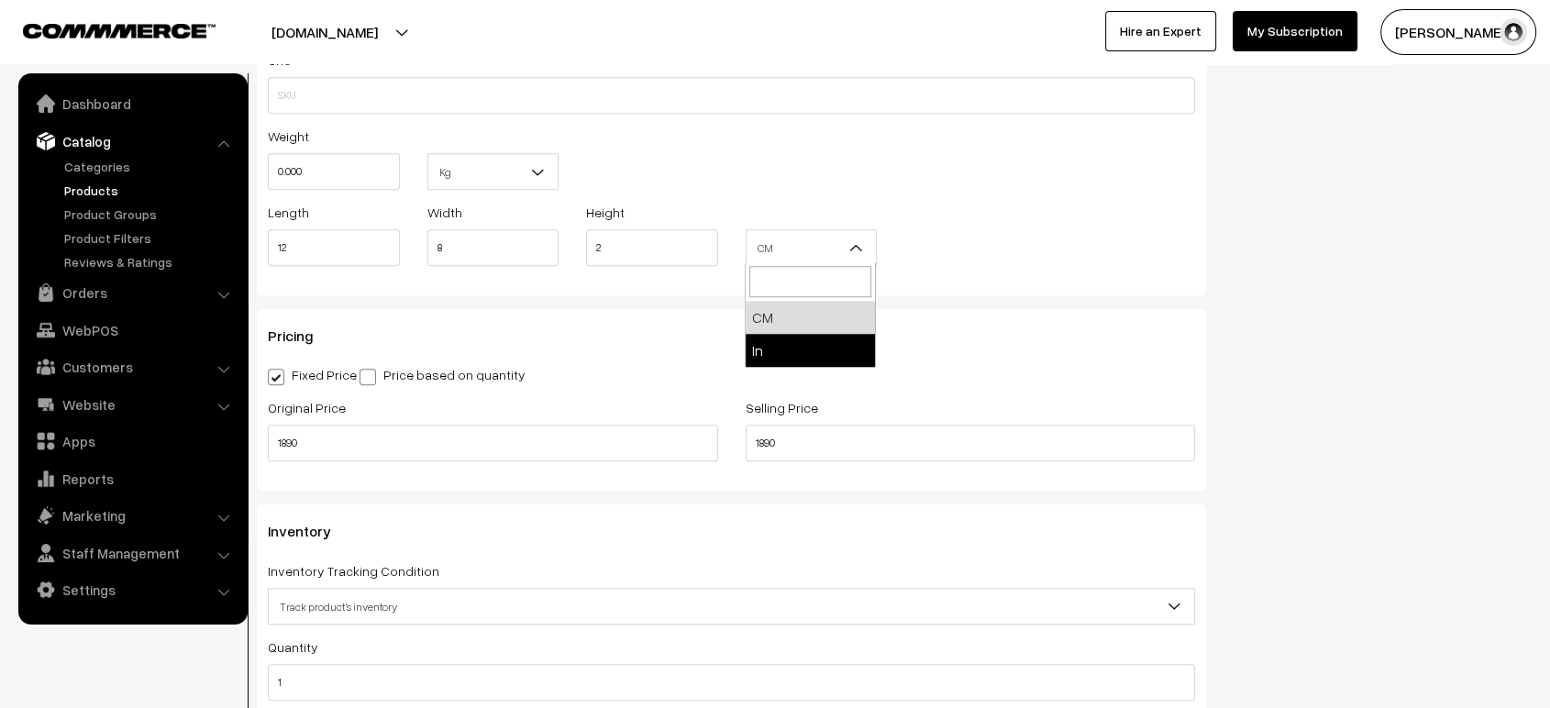
select select "2"
click at [984, 277] on div "SKU Weight 0.000 Kg Kg Length 12 Width 8 Height 2 CM" at bounding box center [731, 162] width 949 height 265
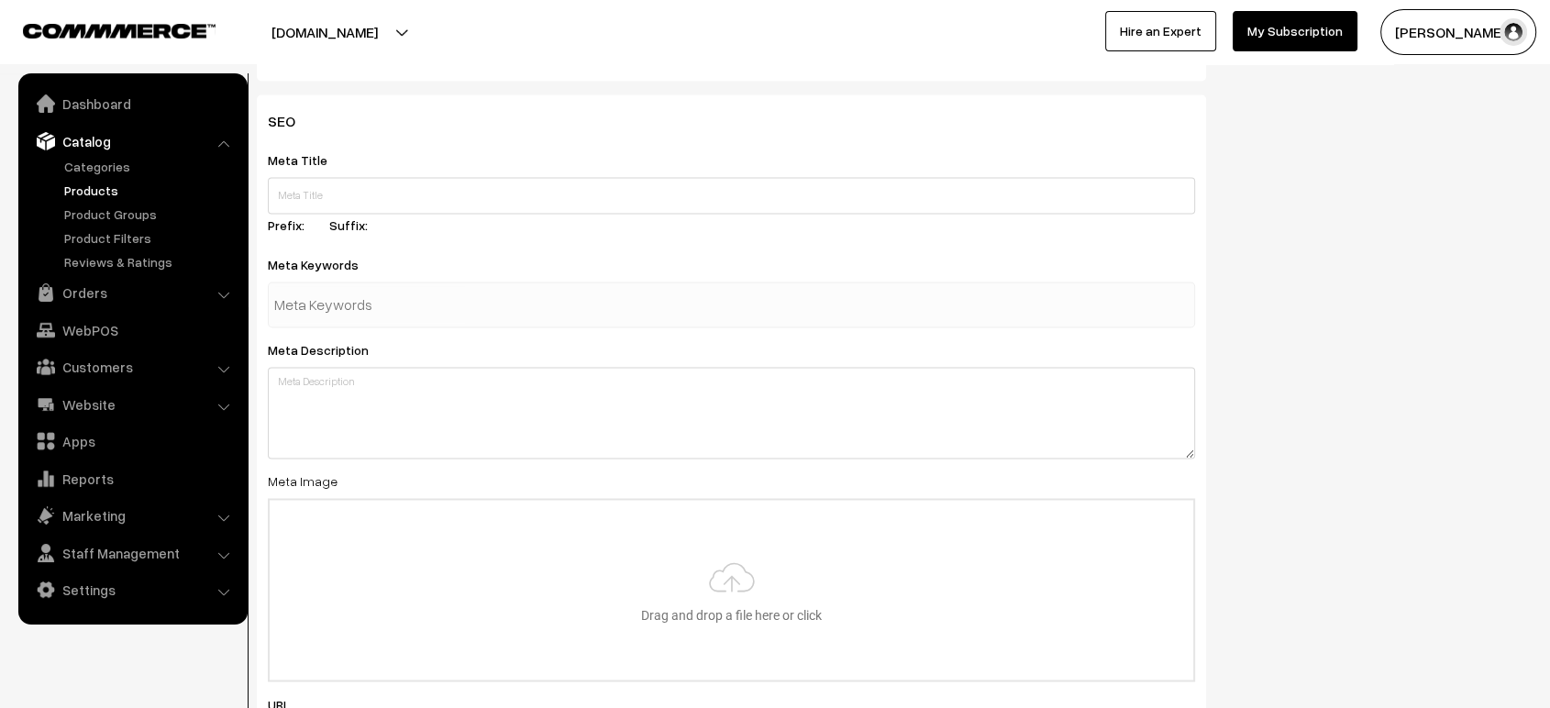
scroll to position [2940, 0]
click at [470, 202] on input "text" at bounding box center [731, 196] width 927 height 37
paste input "Pure Silk Sarees Online | Handloom & Bridal Silk Sarees – Avany Silks"
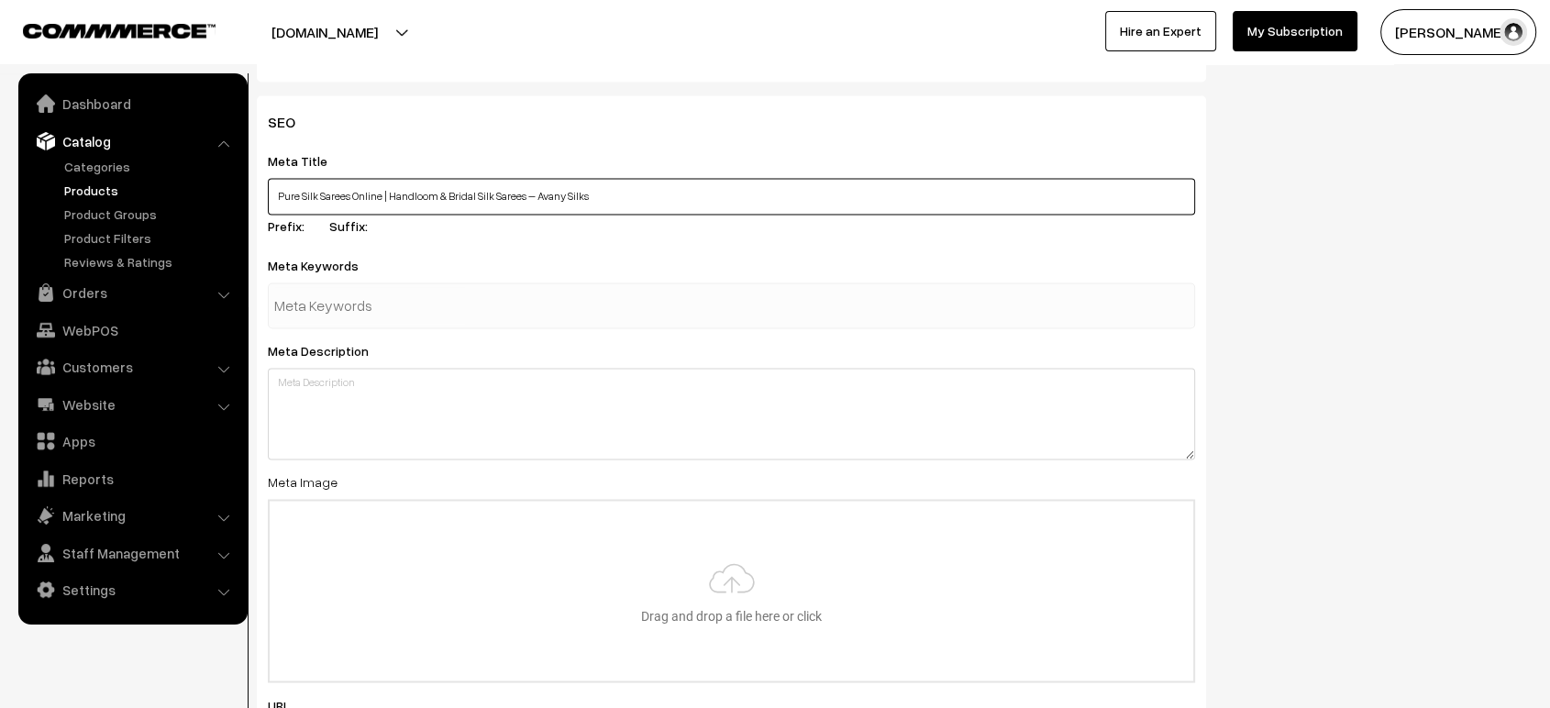
type input "Pure Silk Sarees Online | Handloom & Bridal Silk Sarees – Avany Silks"
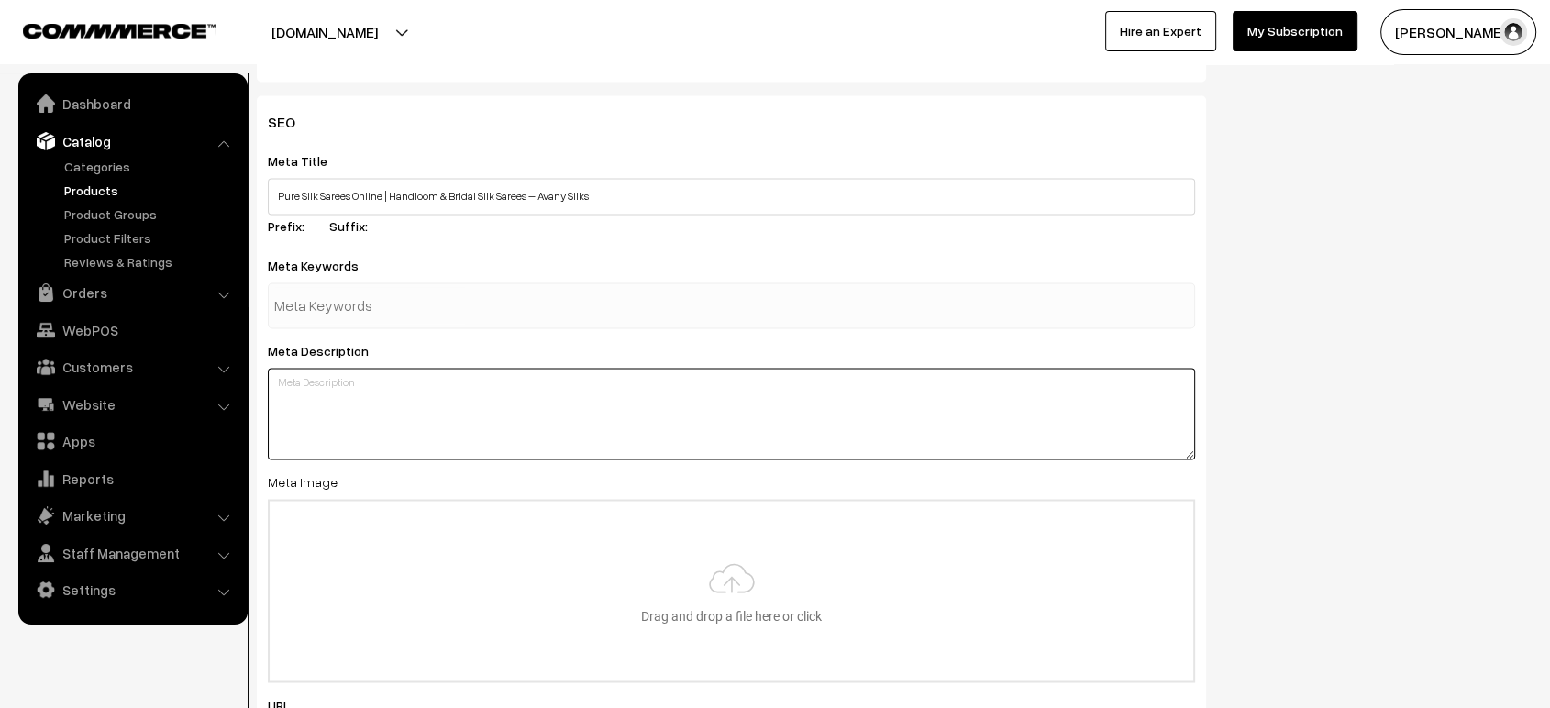
click at [392, 402] on textarea at bounding box center [731, 414] width 927 height 92
paste textarea "Explore timeless elegance with Avany Silks. Shop 100% pure silk sarees includin…"
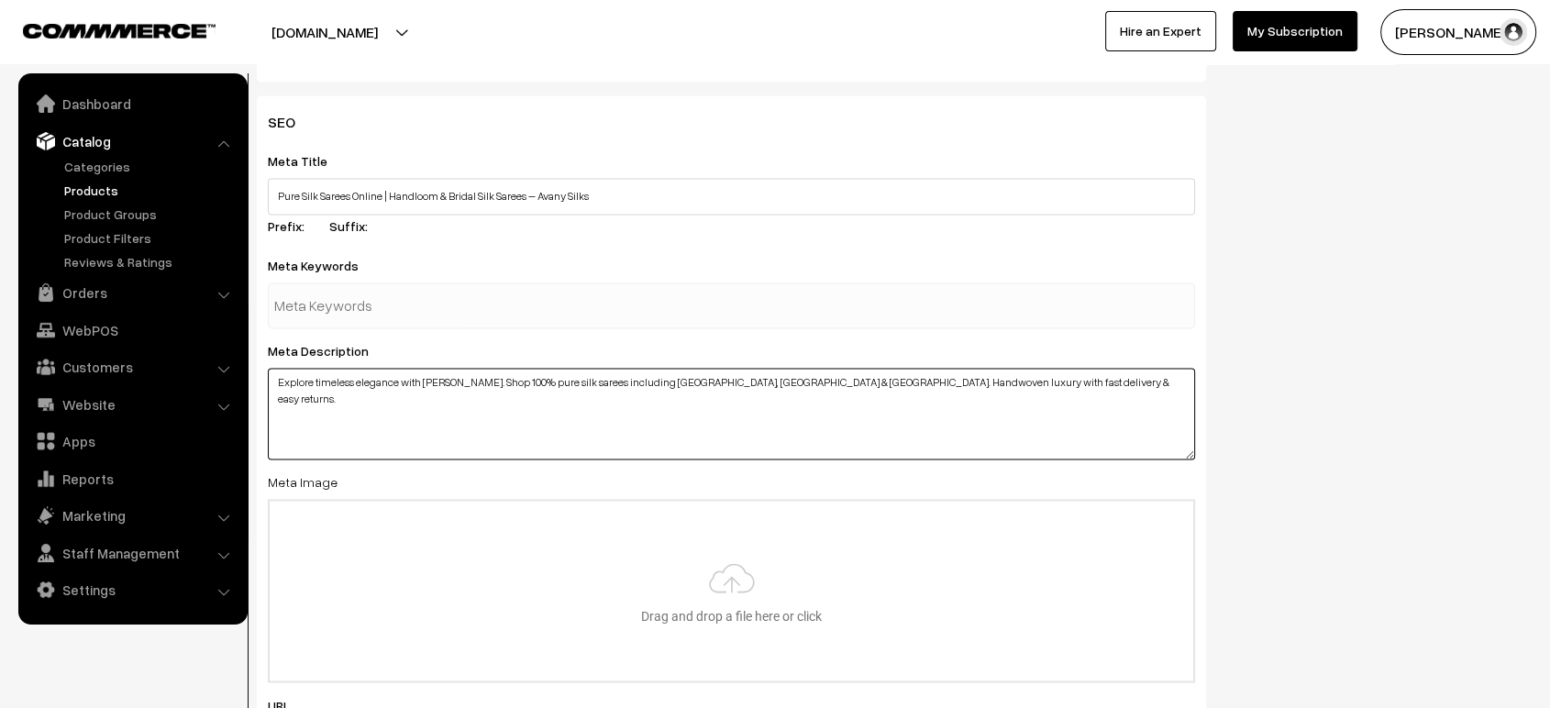
type textarea "Explore timeless elegance with Avany Silks. Shop 100% pure silk sarees includin…"
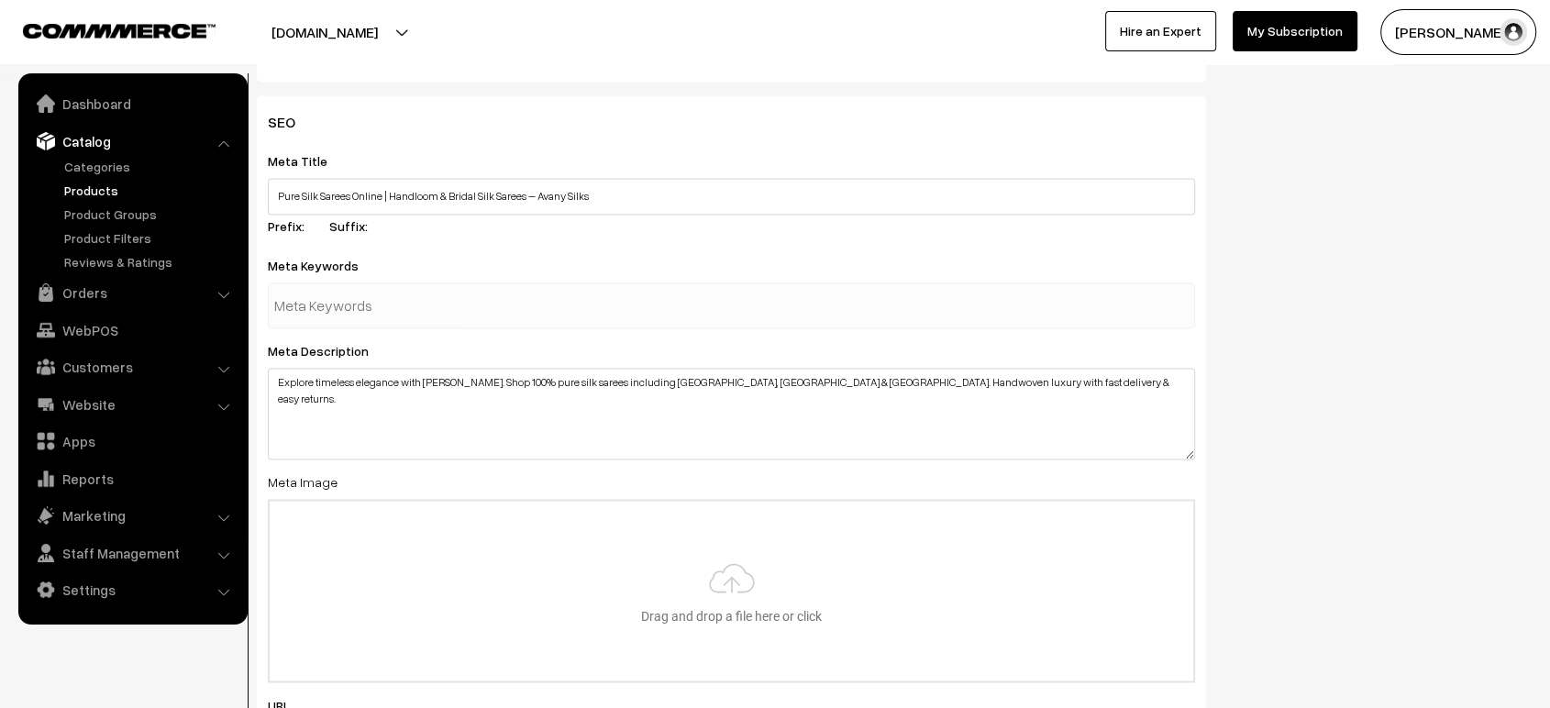
click at [381, 299] on input "text" at bounding box center [369, 305] width 191 height 37
paste input "Pure silk sarees online,Avany Silks pure silk sarees,Buy handloom silk sarees,B…"
type input "Pure silk sarees online,Avany Silks pure silk sarees,Buy handloom silk sarees,B…"
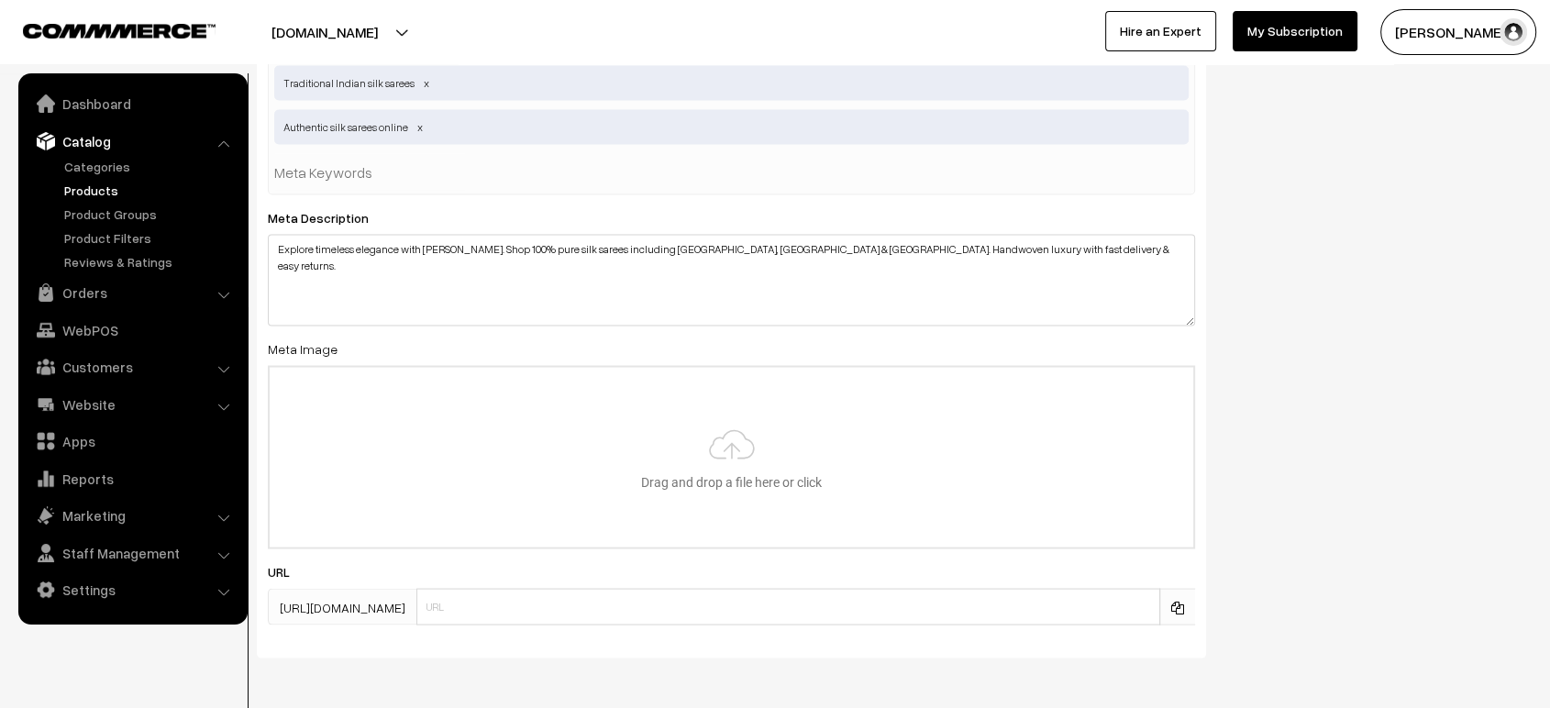
scroll to position [3575, 0]
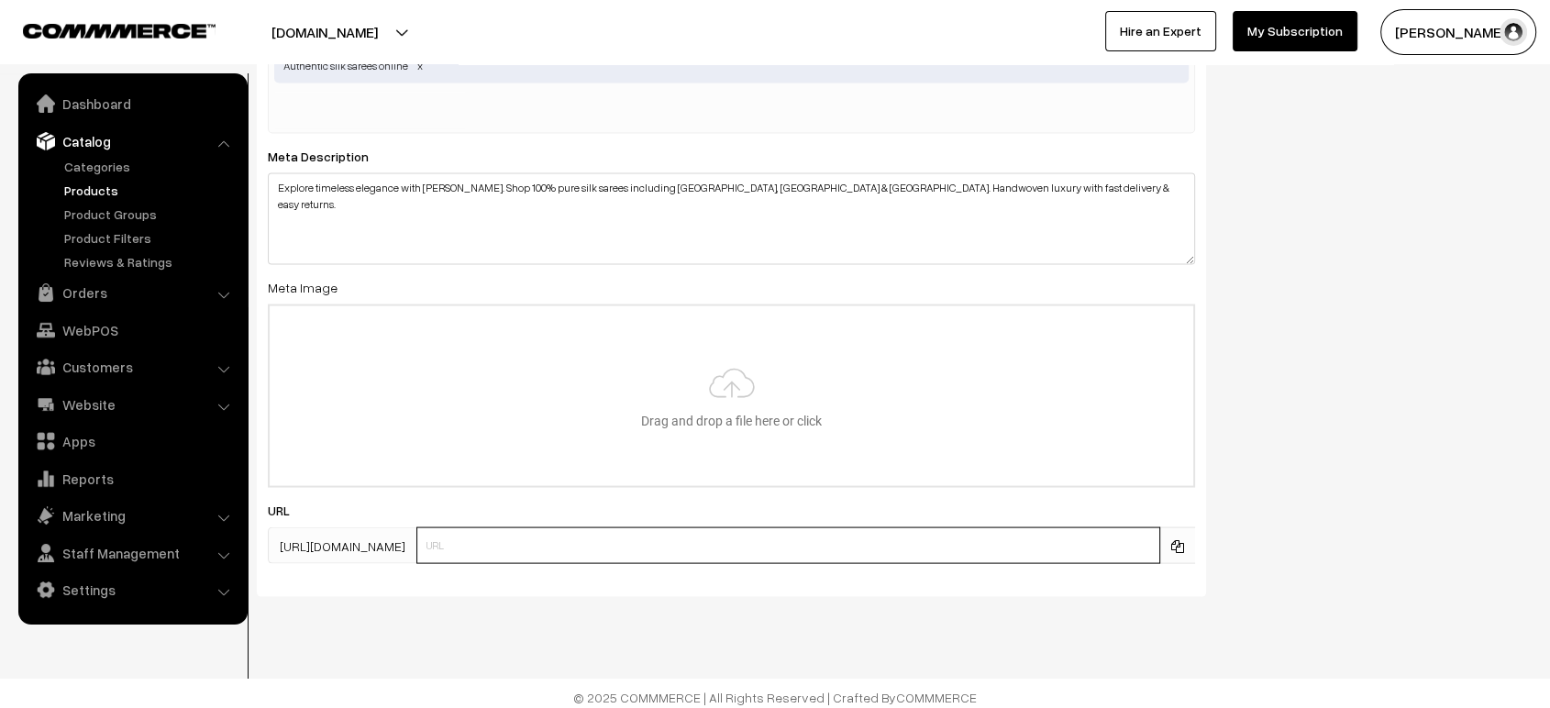
paste input "pure silk saree"
click at [667, 537] on input "pure silk saree" at bounding box center [788, 545] width 744 height 37
type input "pure silk saree"
click at [1329, 431] on div "SEO Meta Title Pure Silk Sarees Online | Handloom & Bridal Silk Sarees – Avany …" at bounding box center [894, 36] width 1302 height 1150
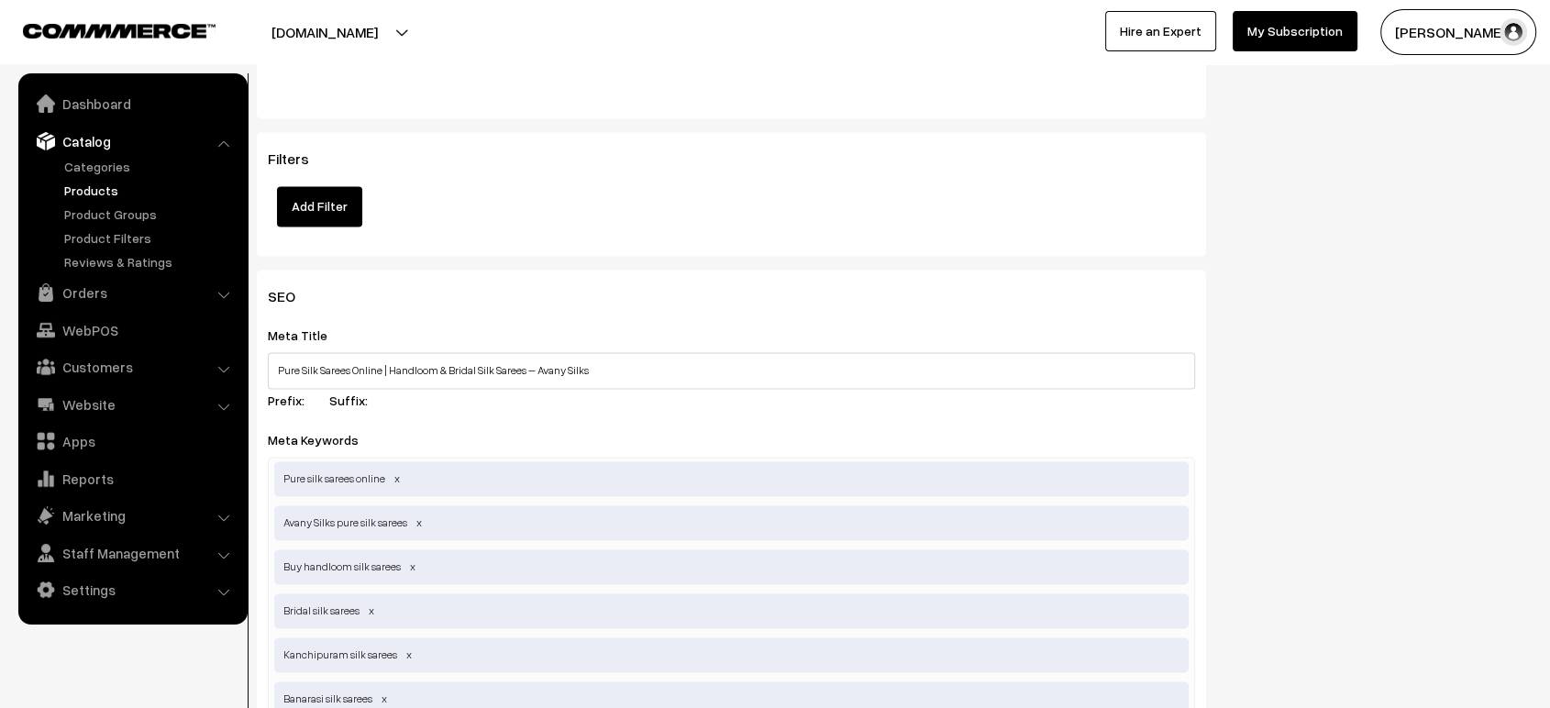
scroll to position [2765, 0]
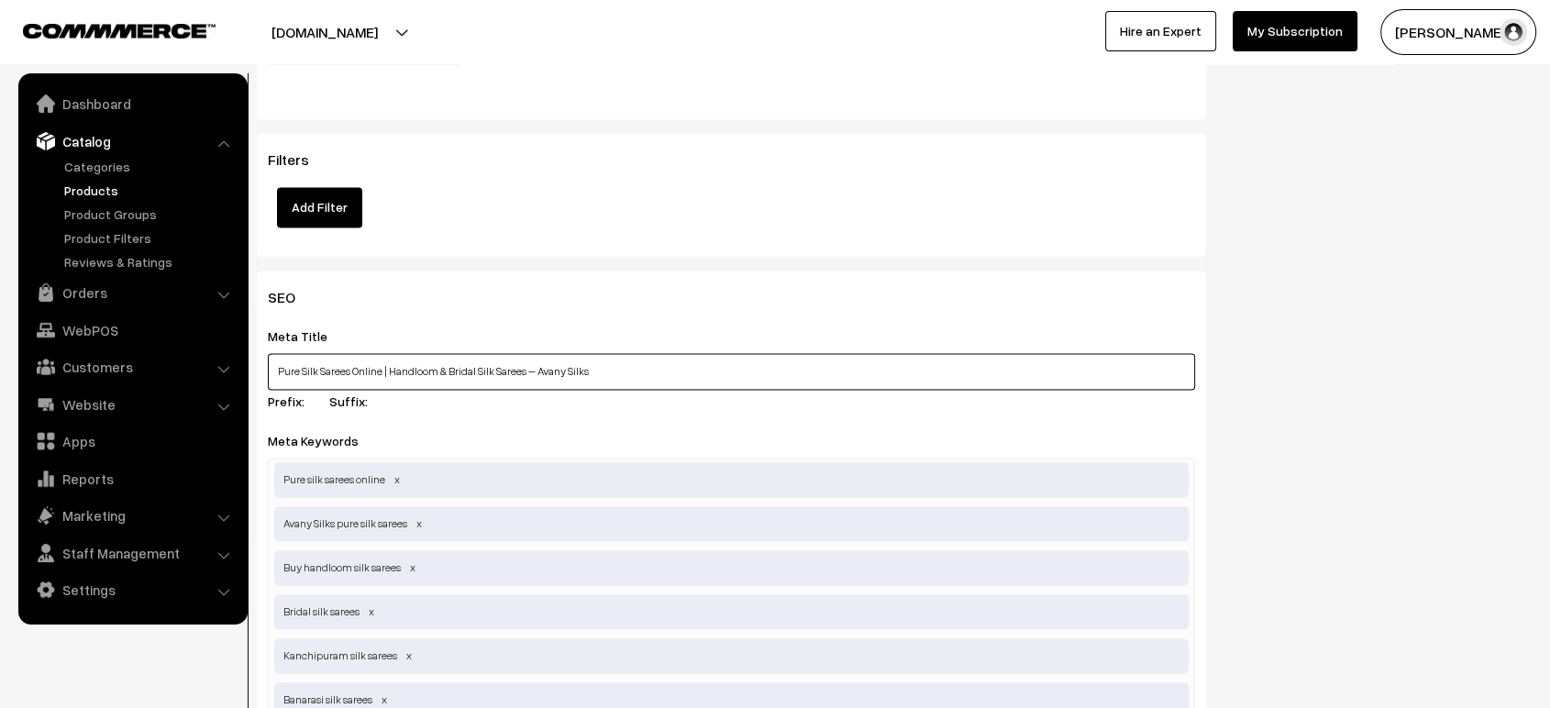
click at [516, 369] on input "Pure Silk Sarees Online | Handloom & Bridal Silk Sarees – Avany Silks" at bounding box center [731, 371] width 927 height 37
paste input "Jute Silk Sarees | Avany Silks Bengaluru Online Store"
type input "Pure Jute Silk Sarees | Avany Silks Bengaluru Online Store"
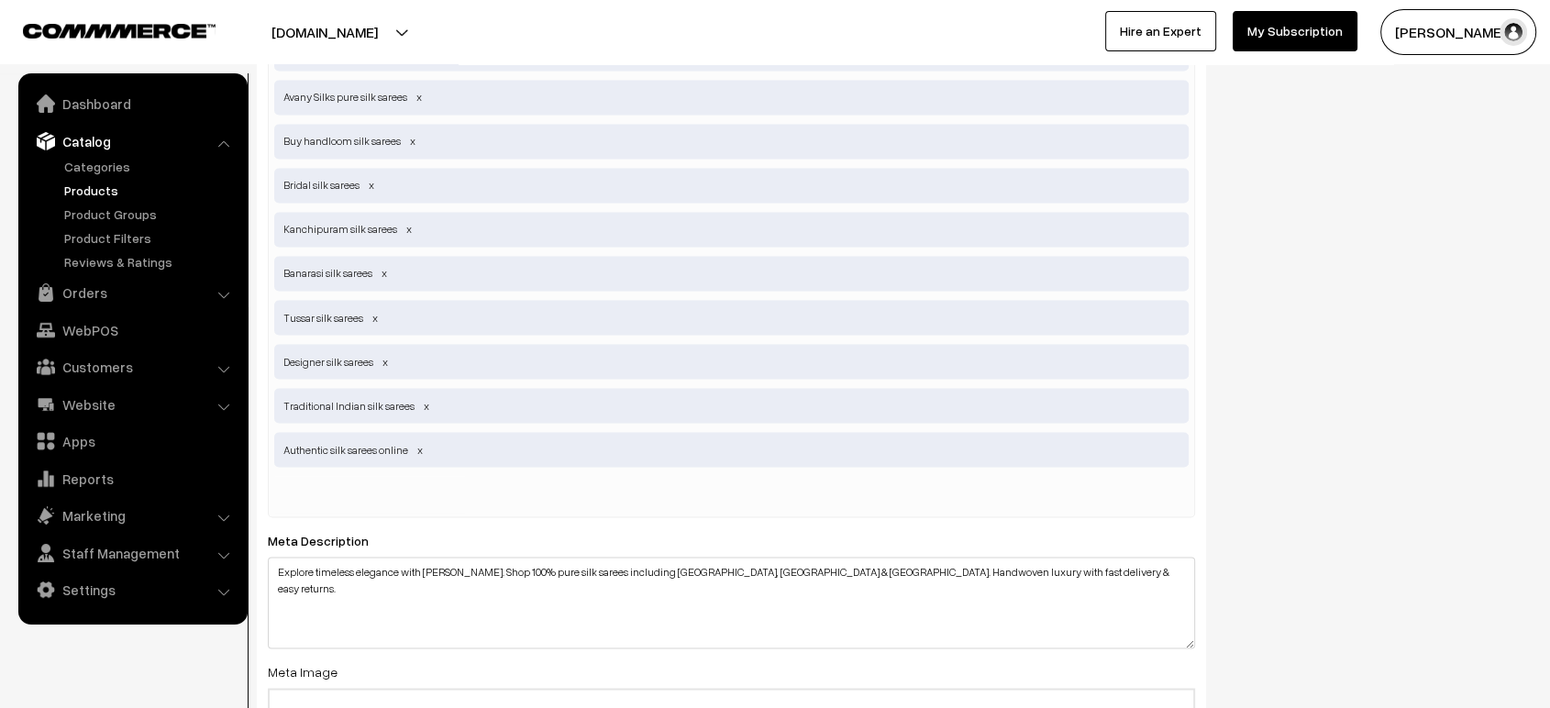
scroll to position [3194, 0]
click at [536, 563] on textarea "Explore timeless elegance with Avany Silks. Shop 100% pure silk sarees includin…" at bounding box center [731, 600] width 927 height 92
paste textarea "Shop pure jute silk sarees at Avany Silks, Bengaluru. Lightweight, elegant & ec…"
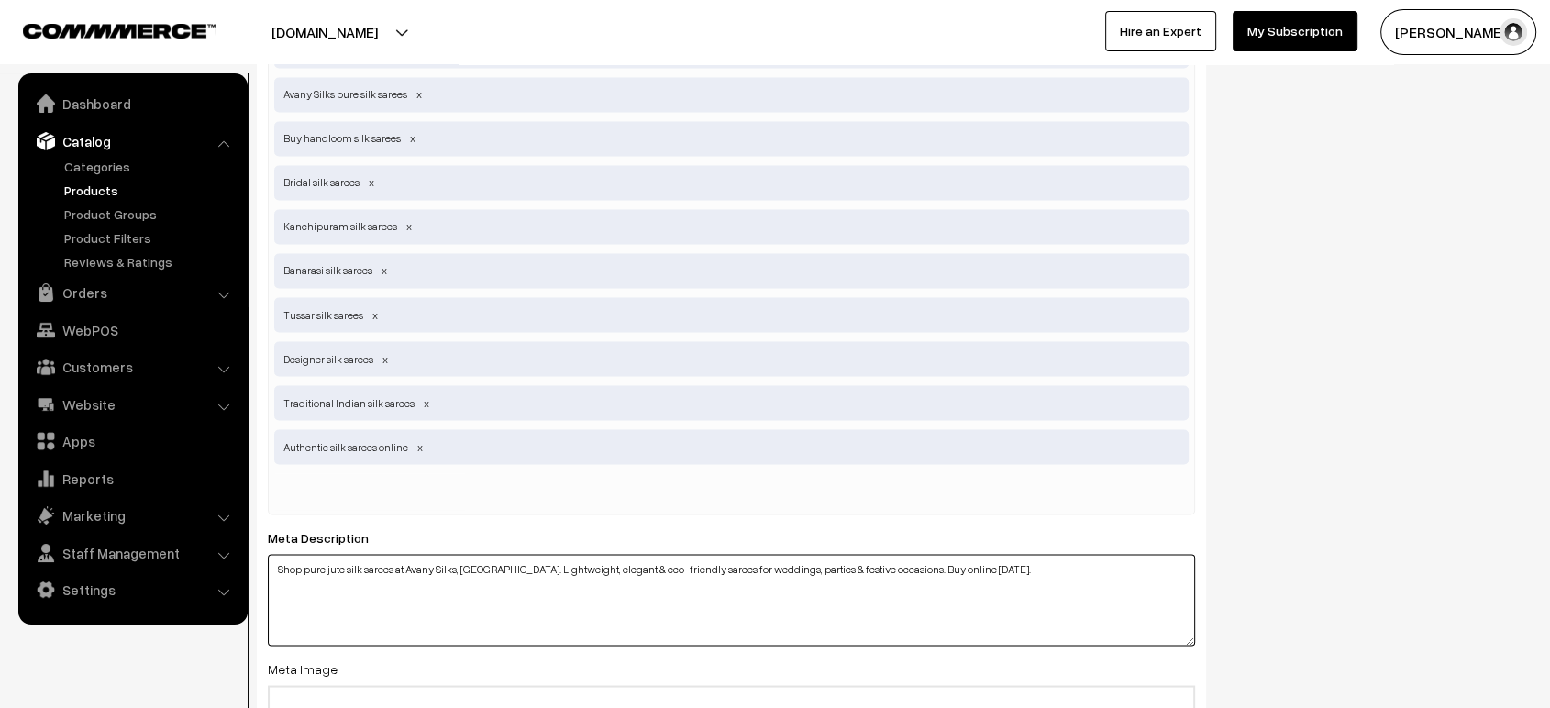
type textarea "Shop pure jute silk sarees at Avany Silks, Bengaluru. Lightweight, elegant & ec…"
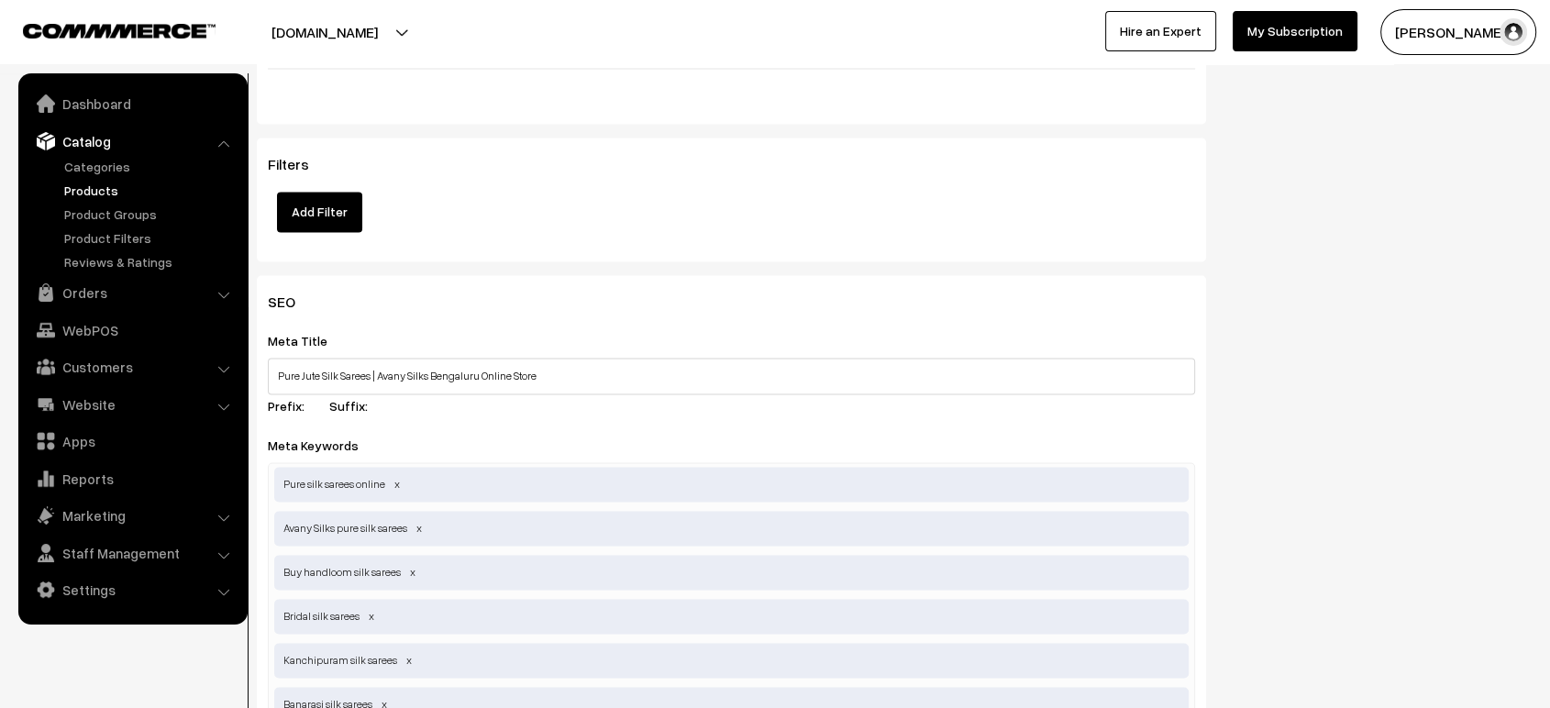
scroll to position [2754, 0]
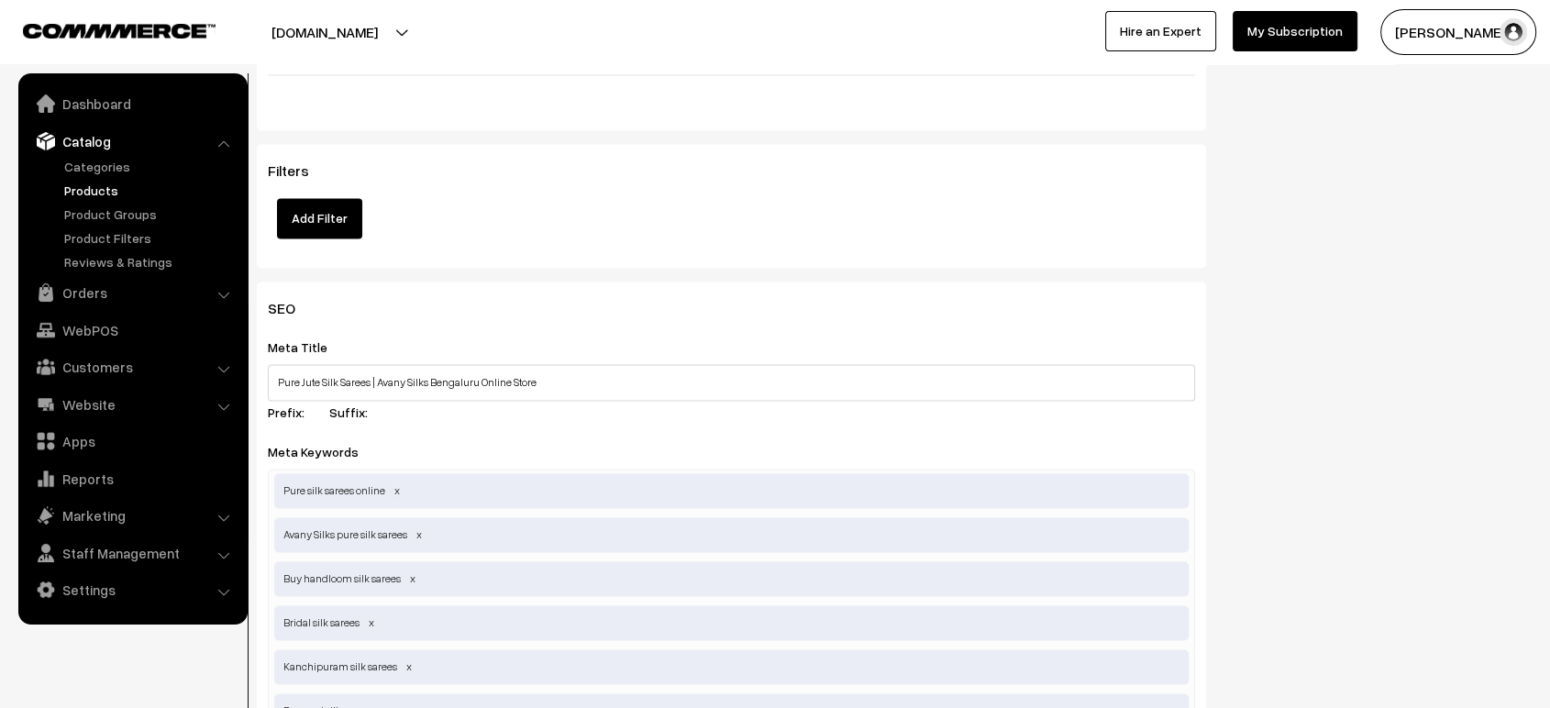
click at [395, 486] on span at bounding box center [397, 490] width 9 height 14
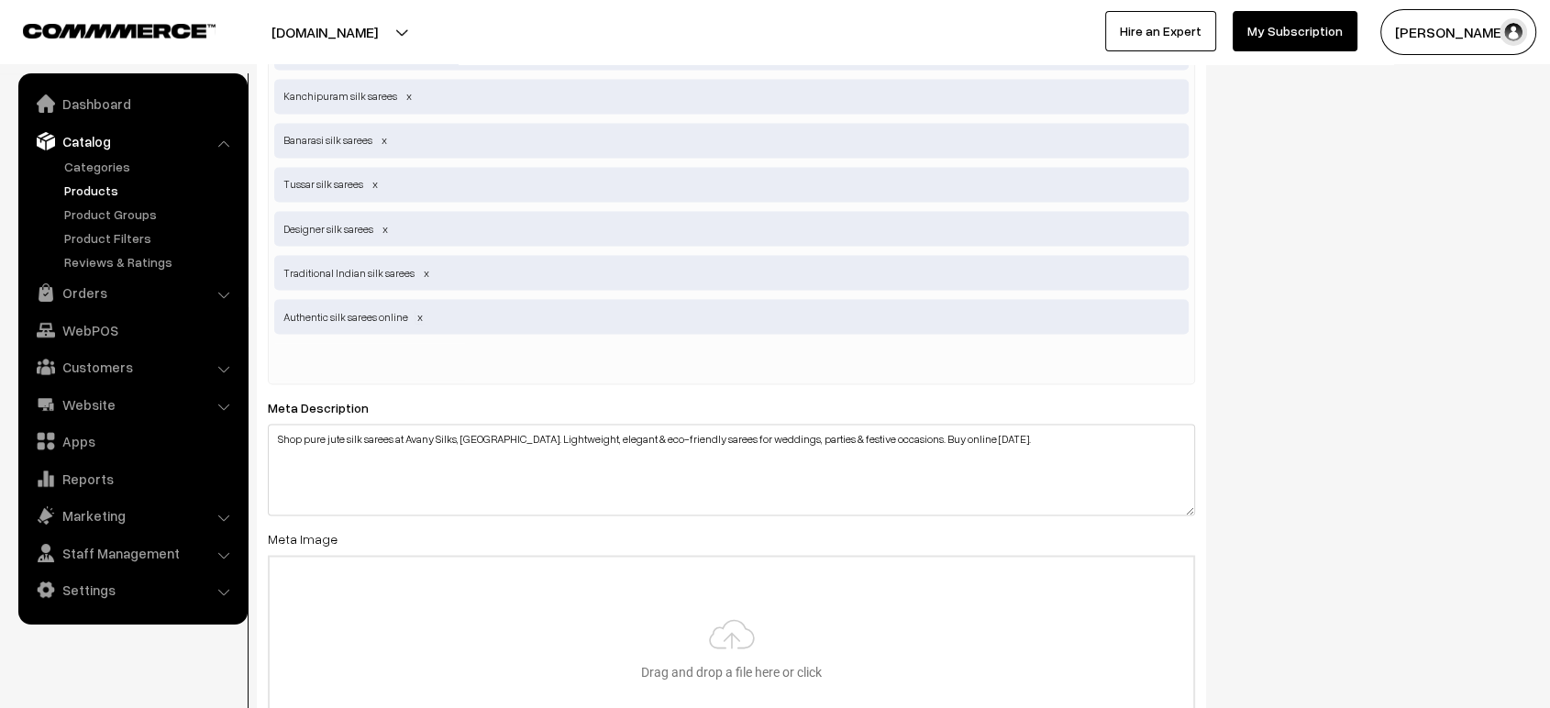
click at [420, 309] on span at bounding box center [419, 316] width 9 height 14
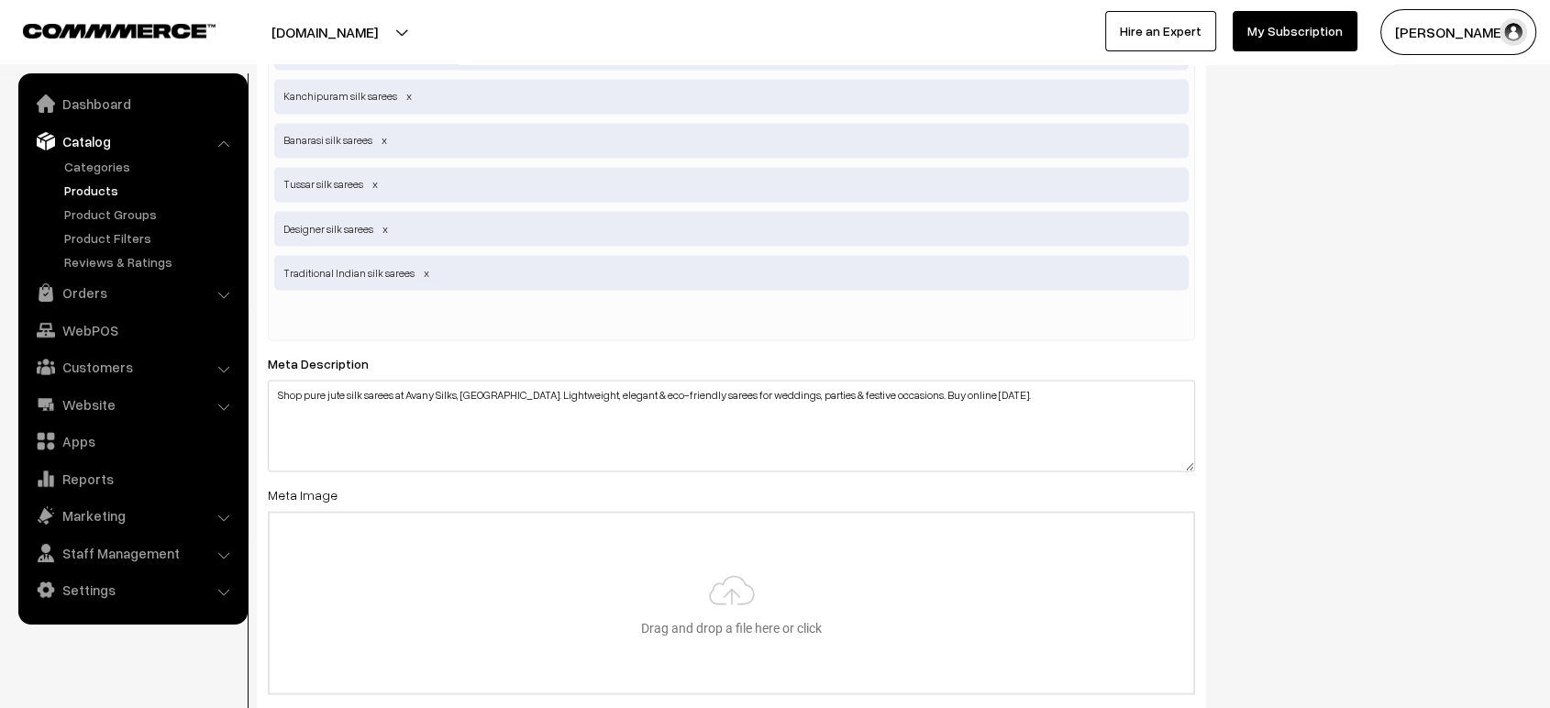
click at [422, 267] on span at bounding box center [426, 272] width 9 height 14
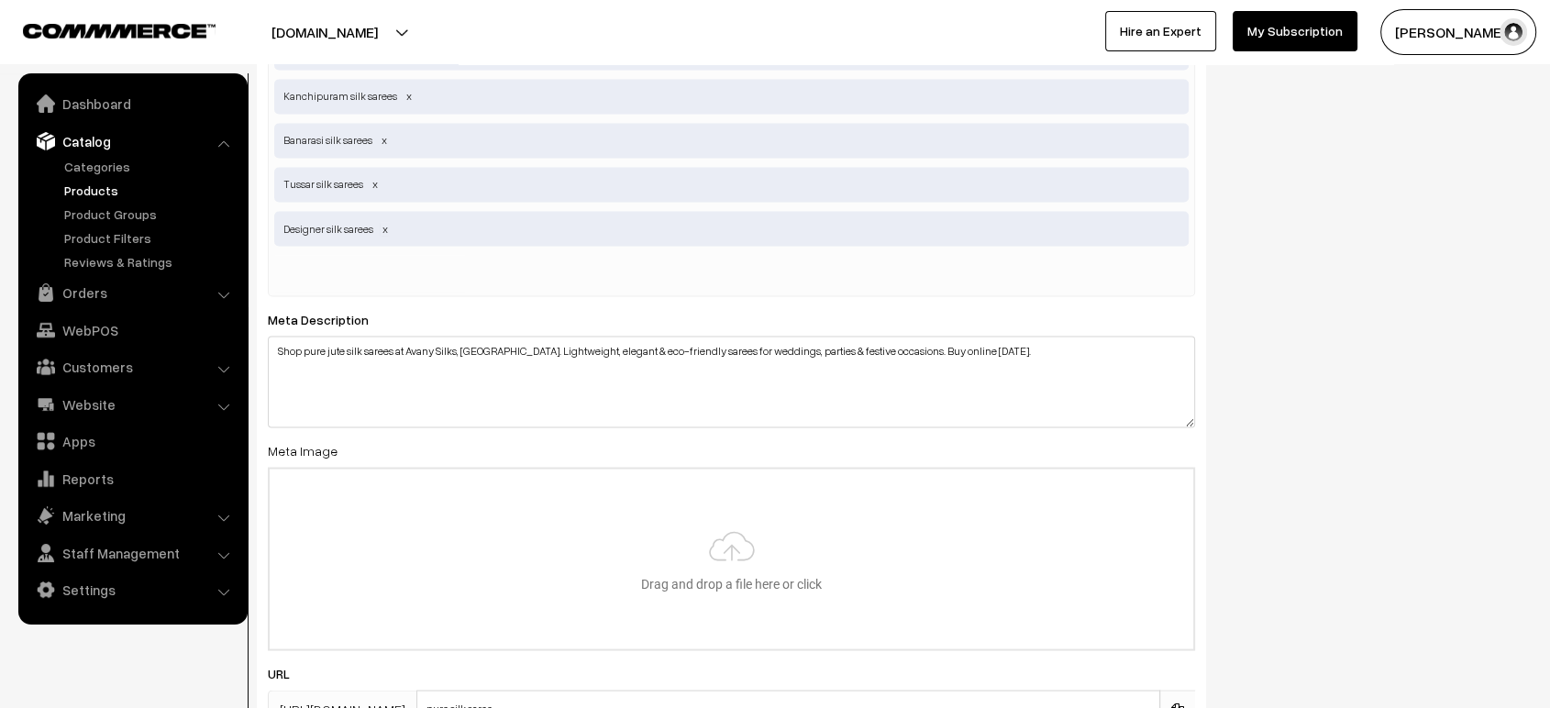
click at [382, 221] on span at bounding box center [385, 228] width 9 height 14
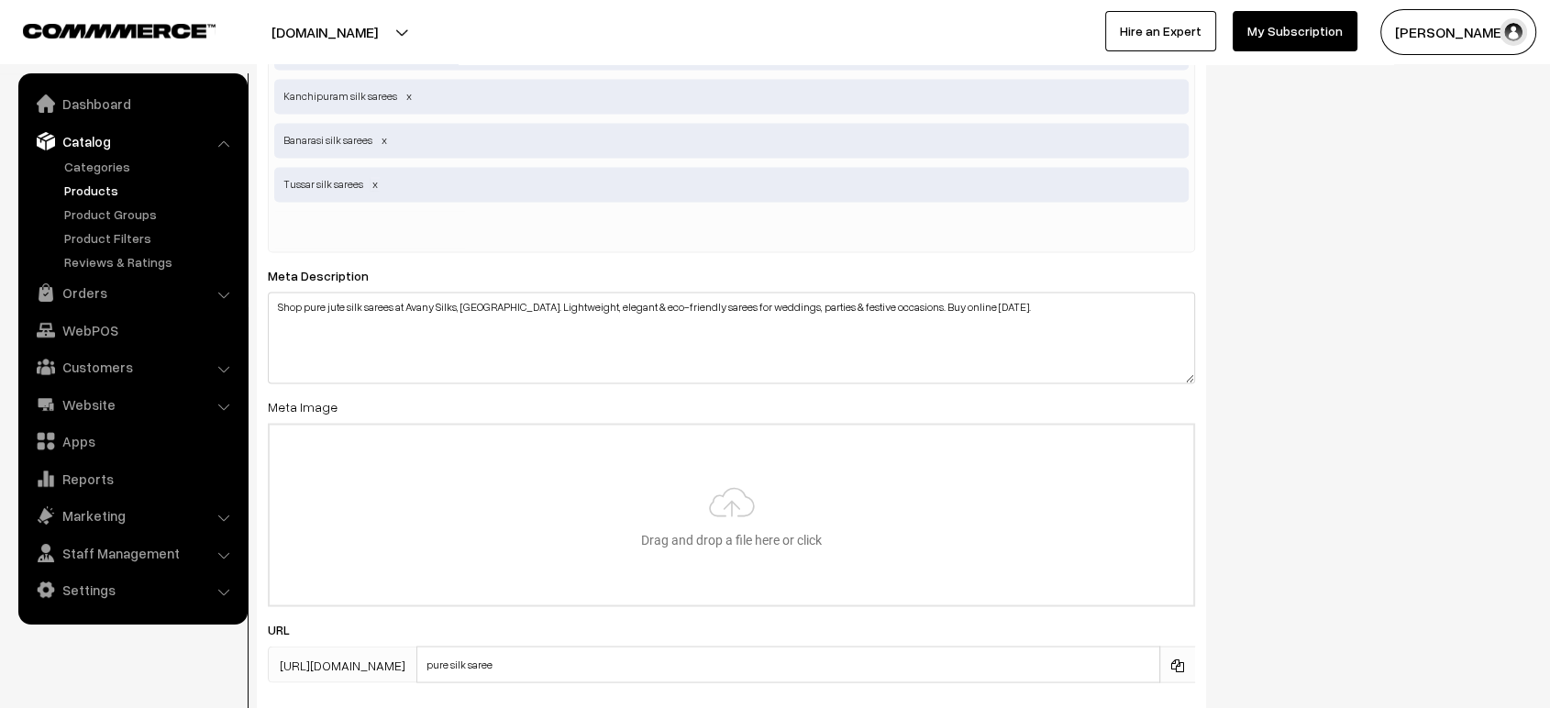
click at [374, 177] on span at bounding box center [375, 184] width 9 height 14
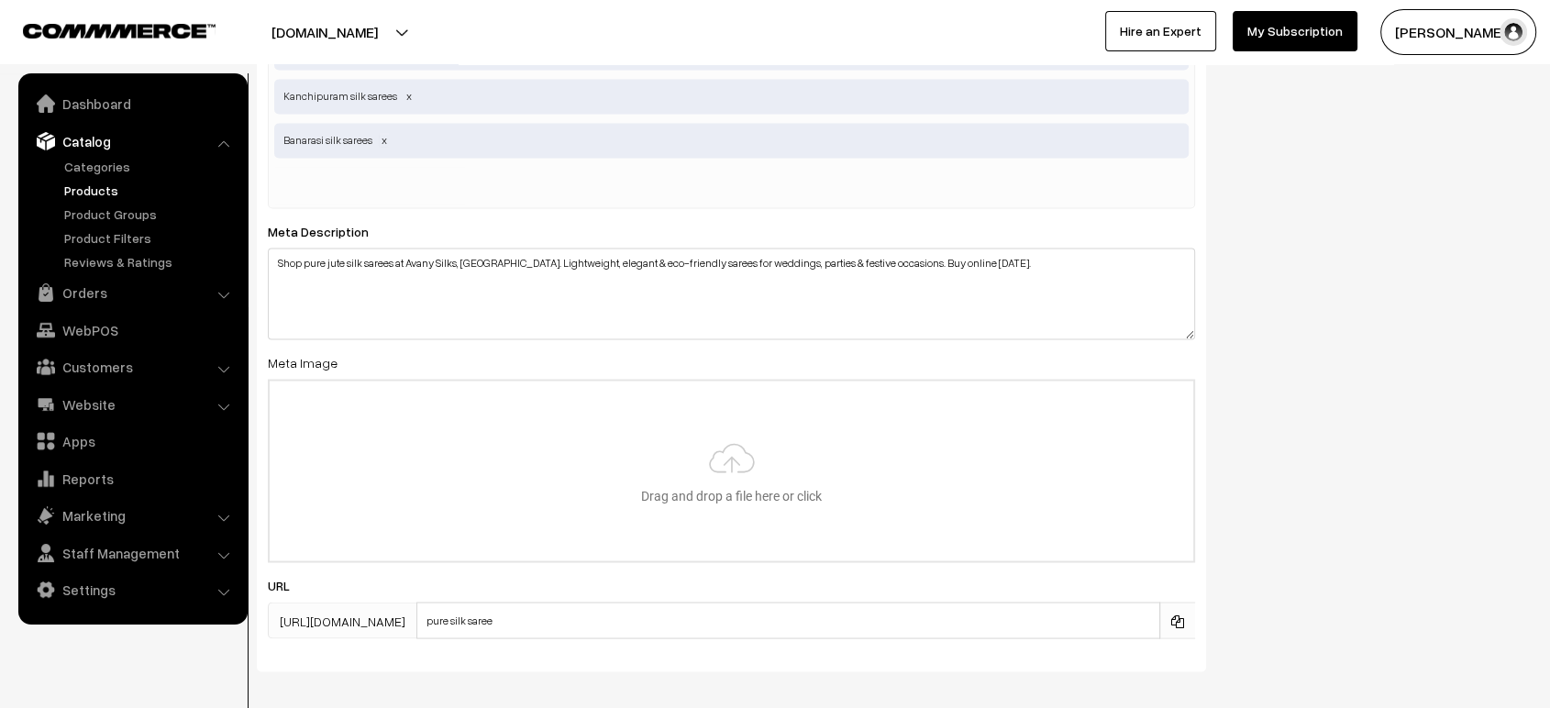
click at [383, 133] on span at bounding box center [384, 140] width 9 height 14
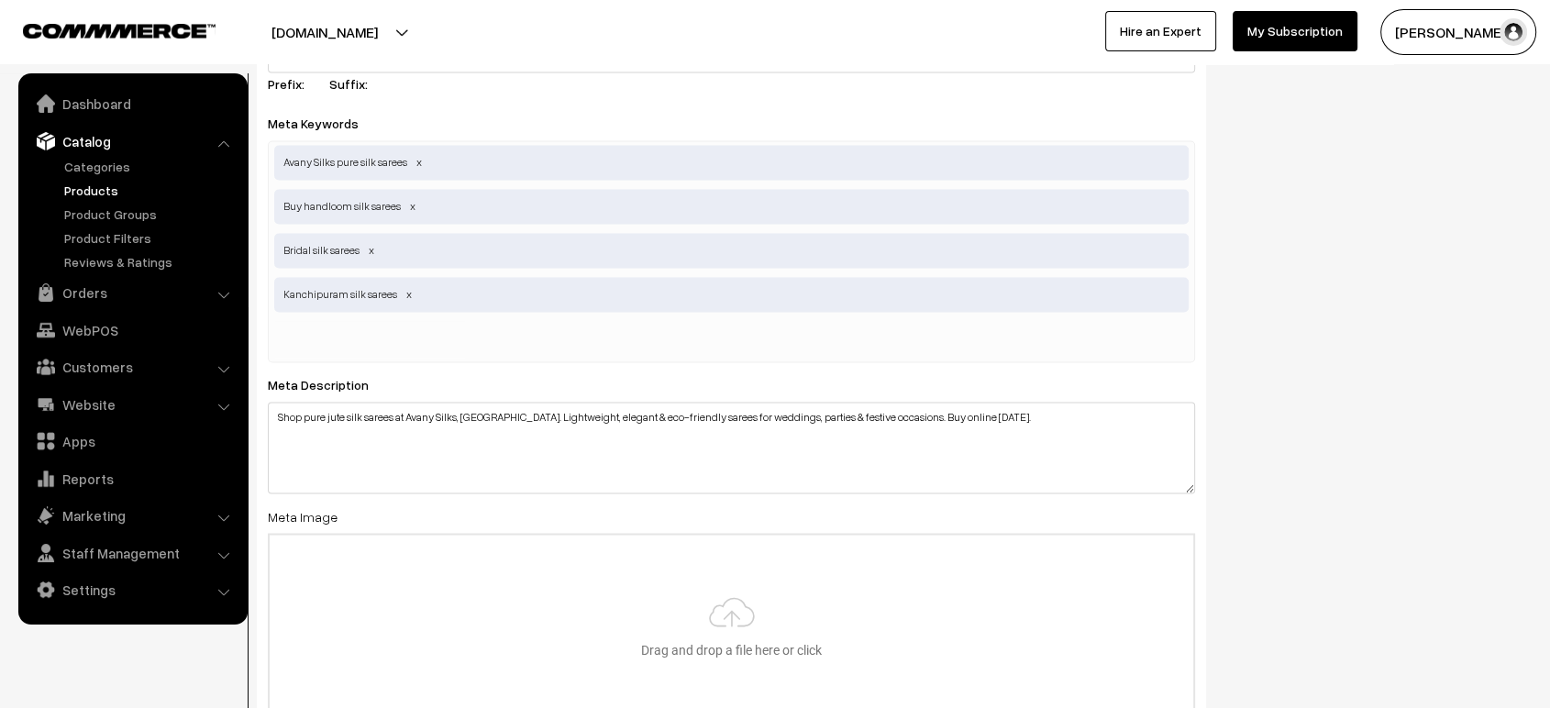
scroll to position [3082, 0]
click at [404, 288] on span at bounding box center [408, 295] width 9 height 14
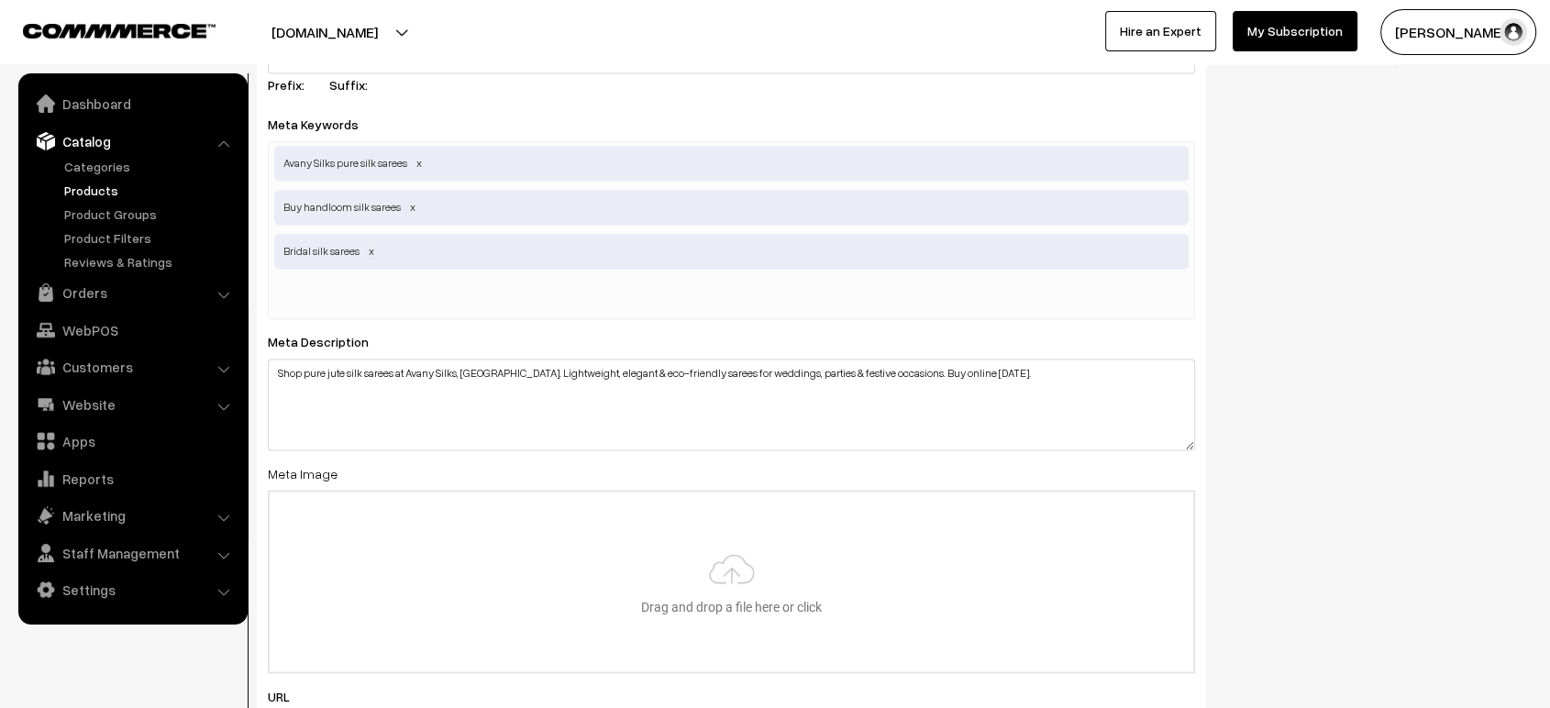
click at [370, 248] on span at bounding box center [371, 251] width 9 height 14
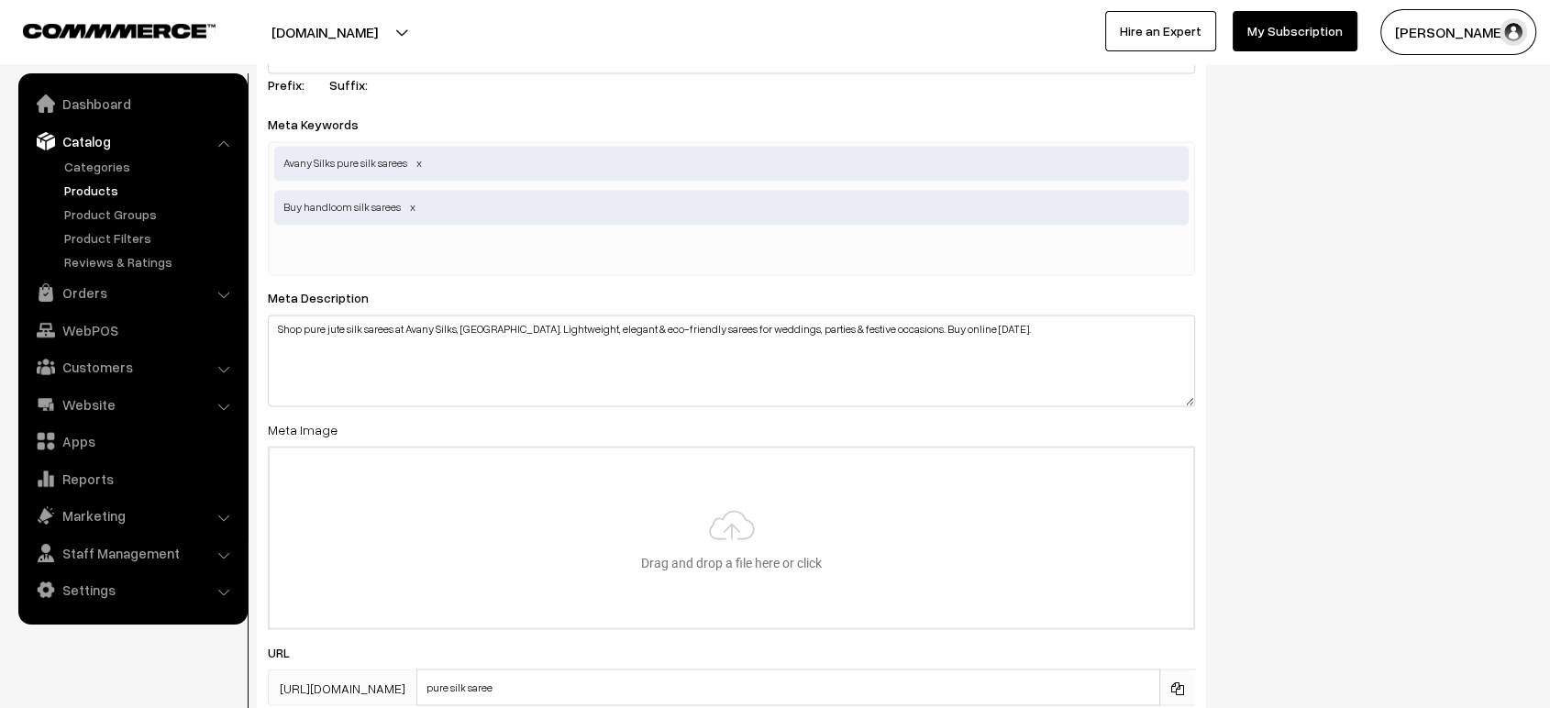
click at [409, 201] on span at bounding box center [412, 207] width 9 height 14
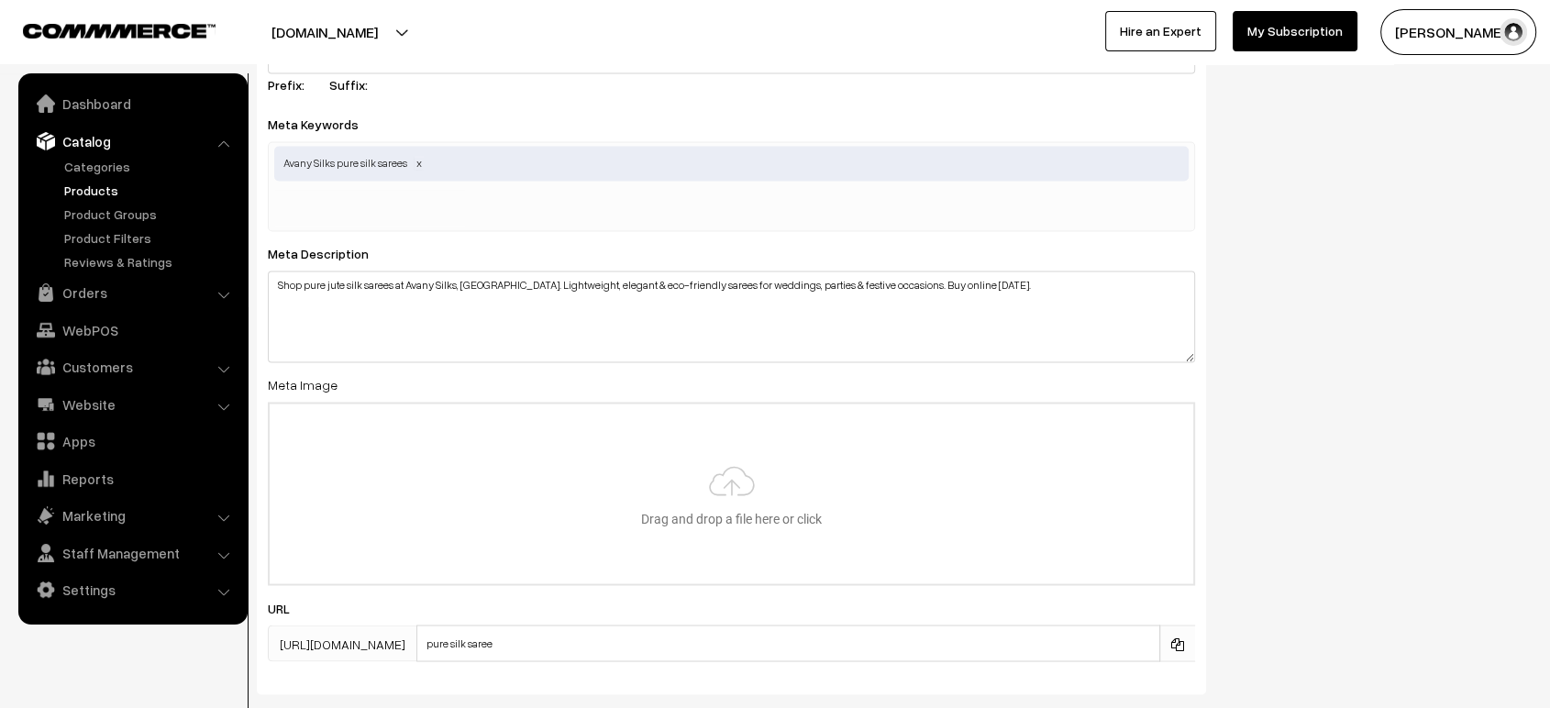
click at [418, 160] on span at bounding box center [419, 163] width 9 height 14
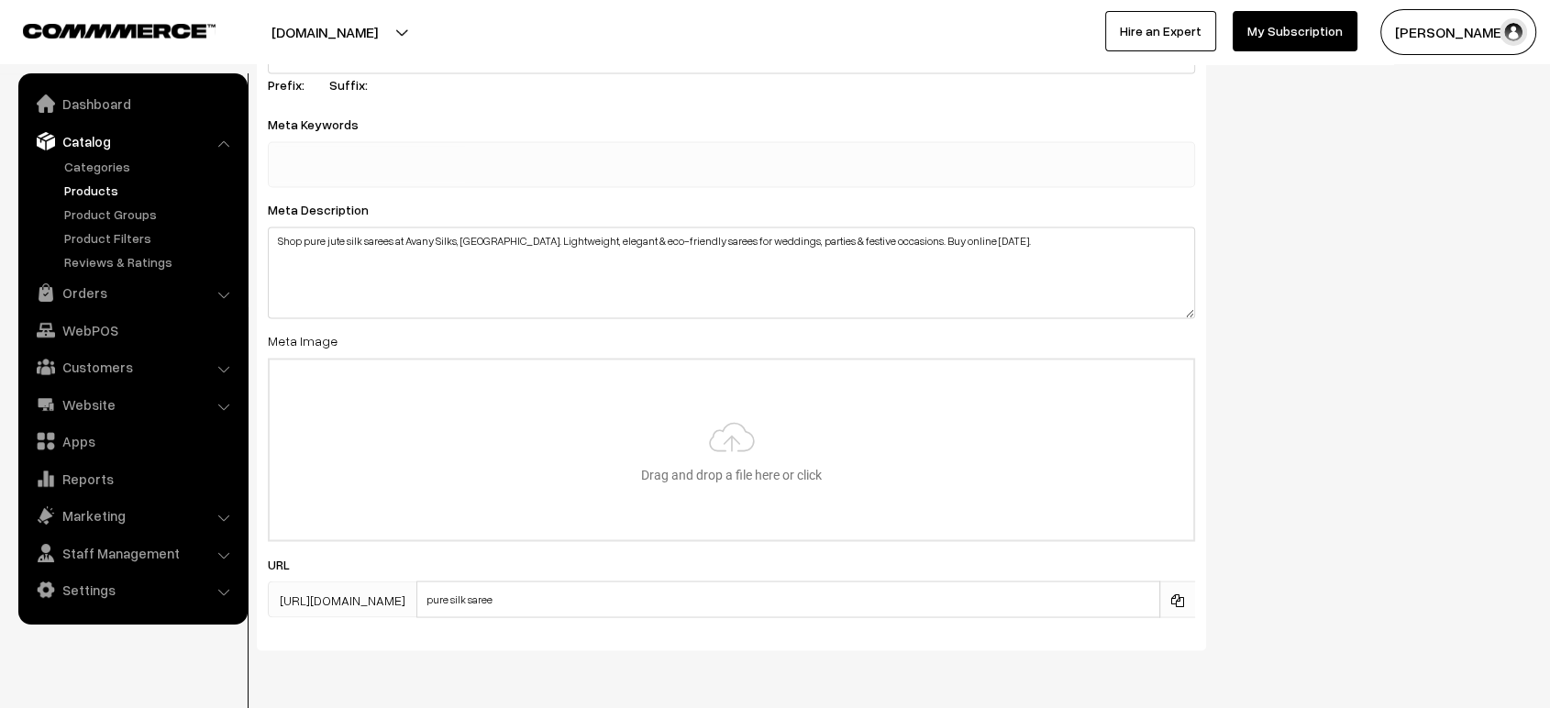
click at [398, 158] on input "text" at bounding box center [369, 164] width 191 height 37
paste input "Avany Silks Bengaluru, pure jute silk saree, jute silk sarees online, soft jute…"
type input "Avany Silks Bengaluru, pure jute silk saree, jute silk sarees online, soft jute…"
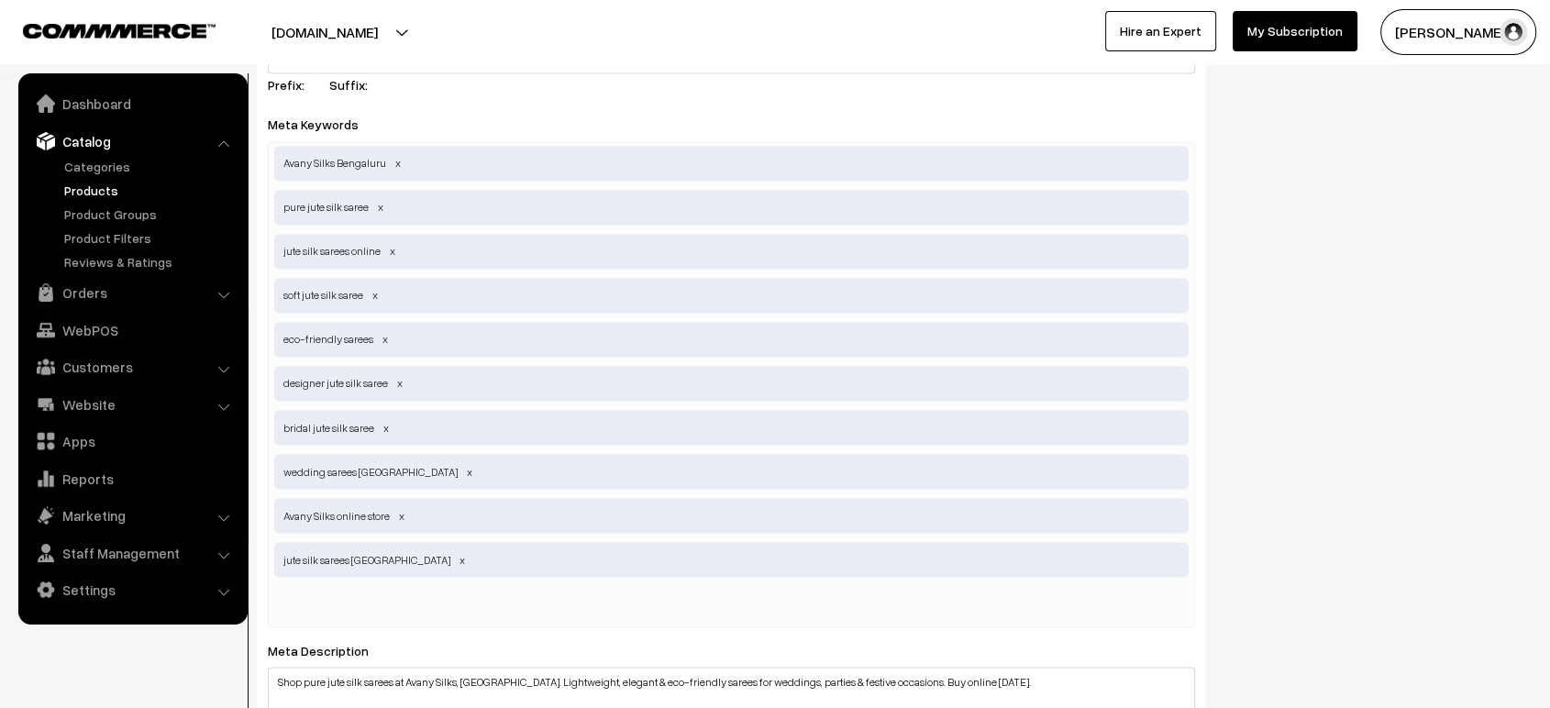
click at [1291, 436] on div "SEO Meta Title Pure Jute Silk Sarees | Avany Silks Bengaluru Online Store Prefi…" at bounding box center [894, 529] width 1302 height 1150
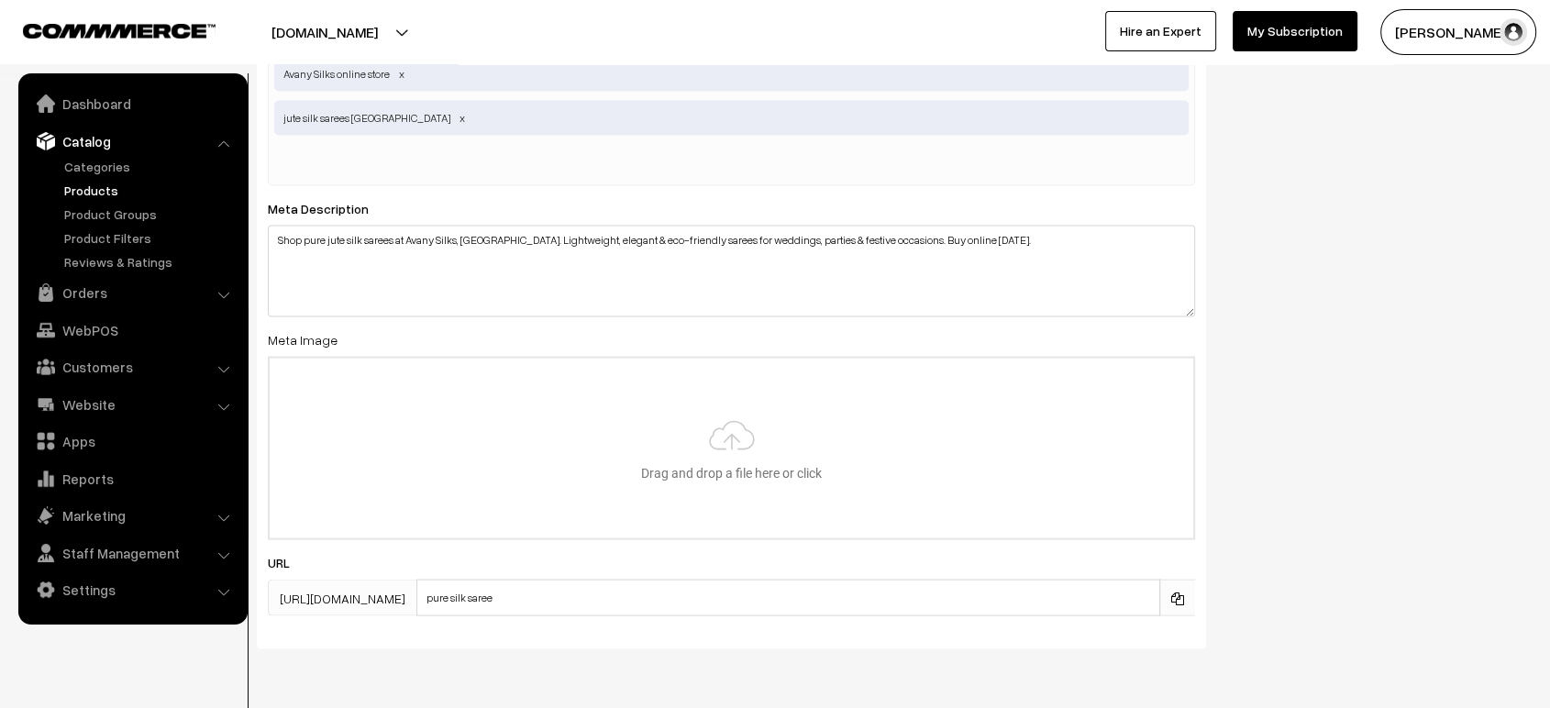
scroll to position [3575, 0]
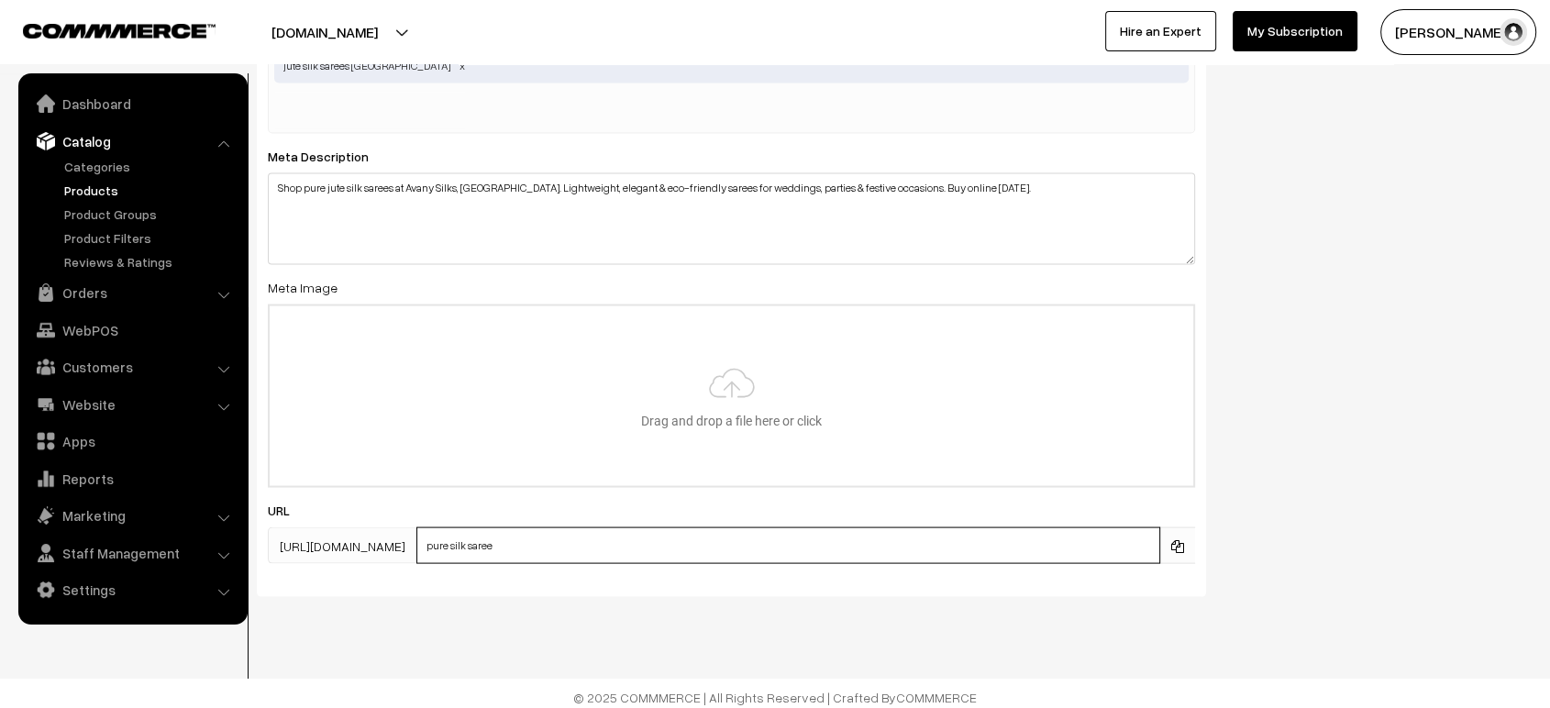
click at [536, 532] on input "pure silk saree" at bounding box center [788, 545] width 744 height 37
paste input "Pure jute Silk S"
click at [1382, 436] on div "SEO Meta Title Pure Jute Silk Sarees | Avany Silks Bengaluru Online Store Prefi…" at bounding box center [894, 36] width 1302 height 1150
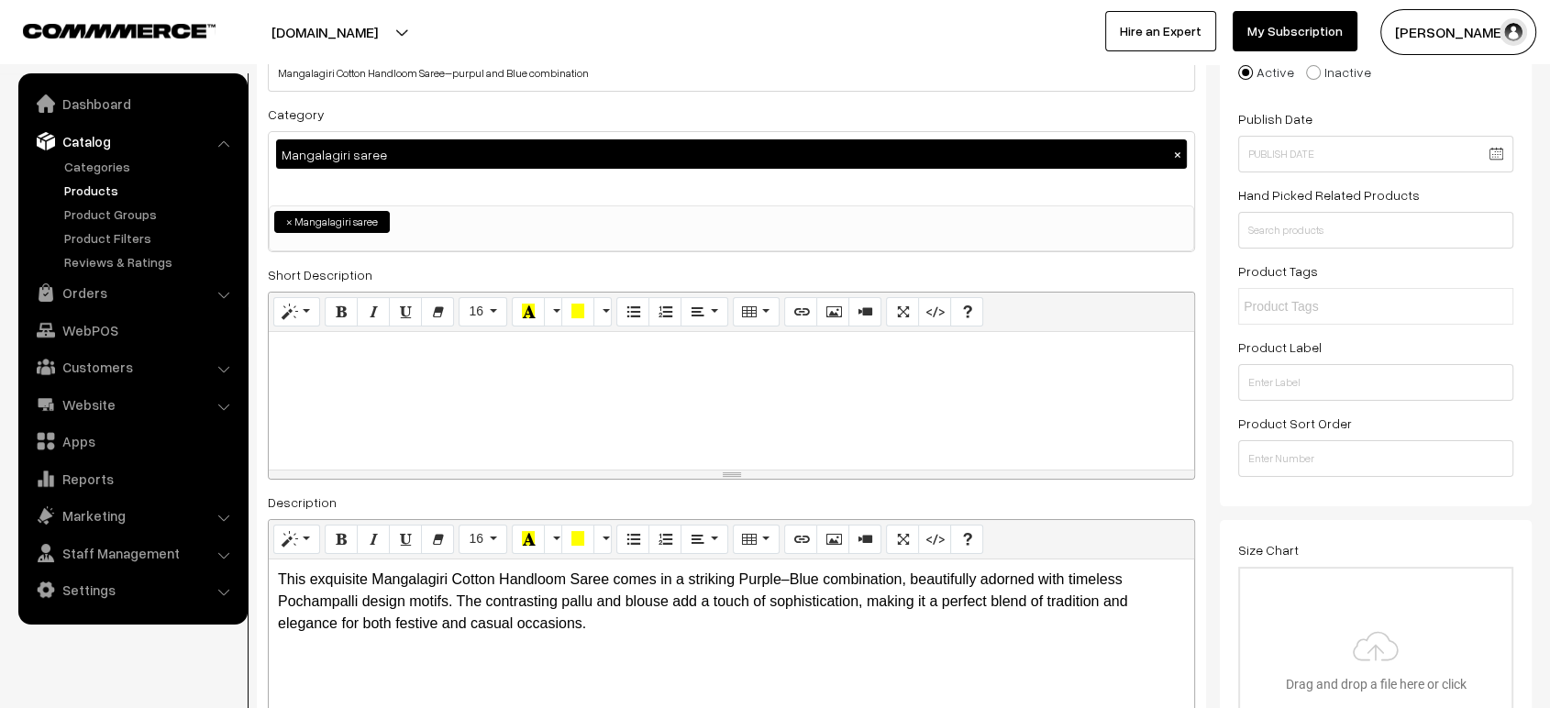
scroll to position [0, 0]
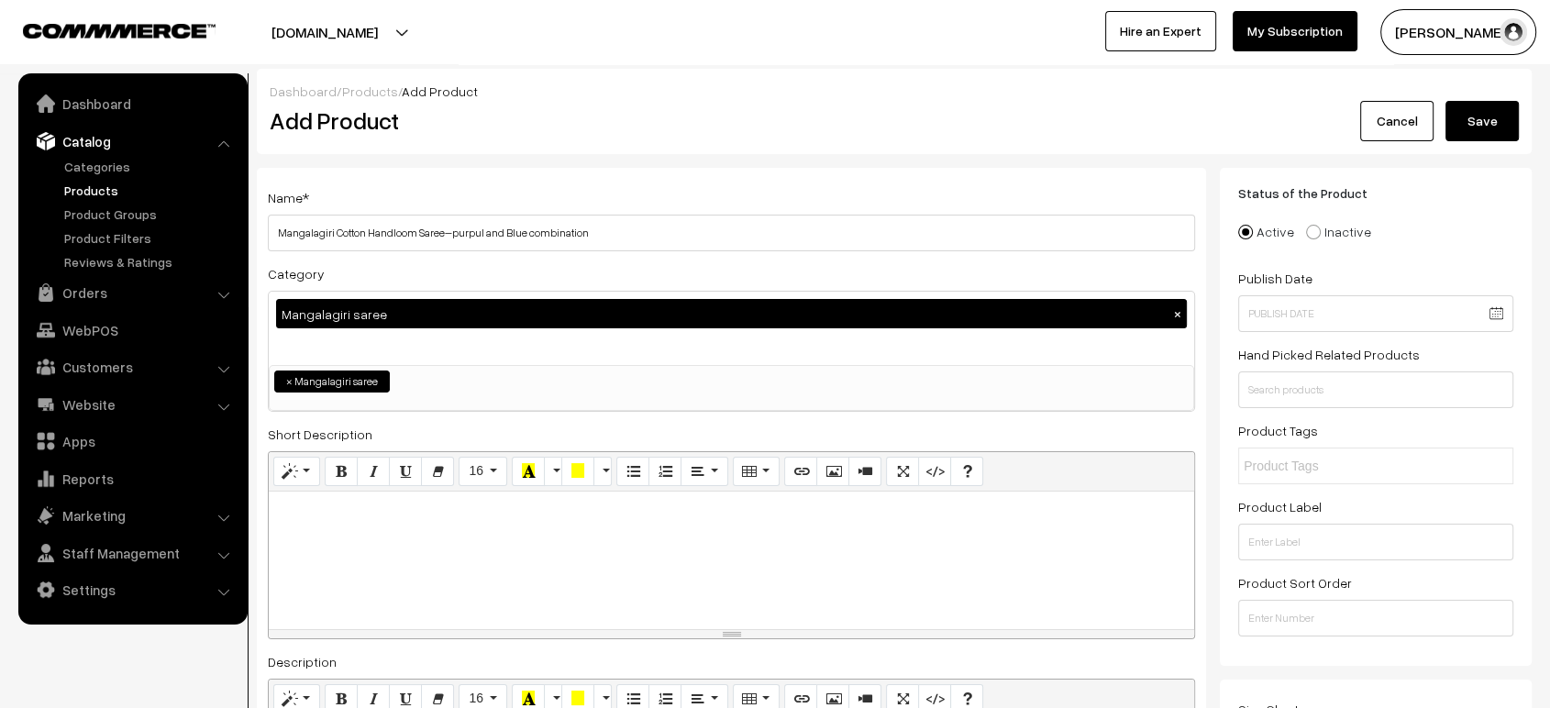
click at [1482, 121] on button "Save" at bounding box center [1481, 121] width 73 height 40
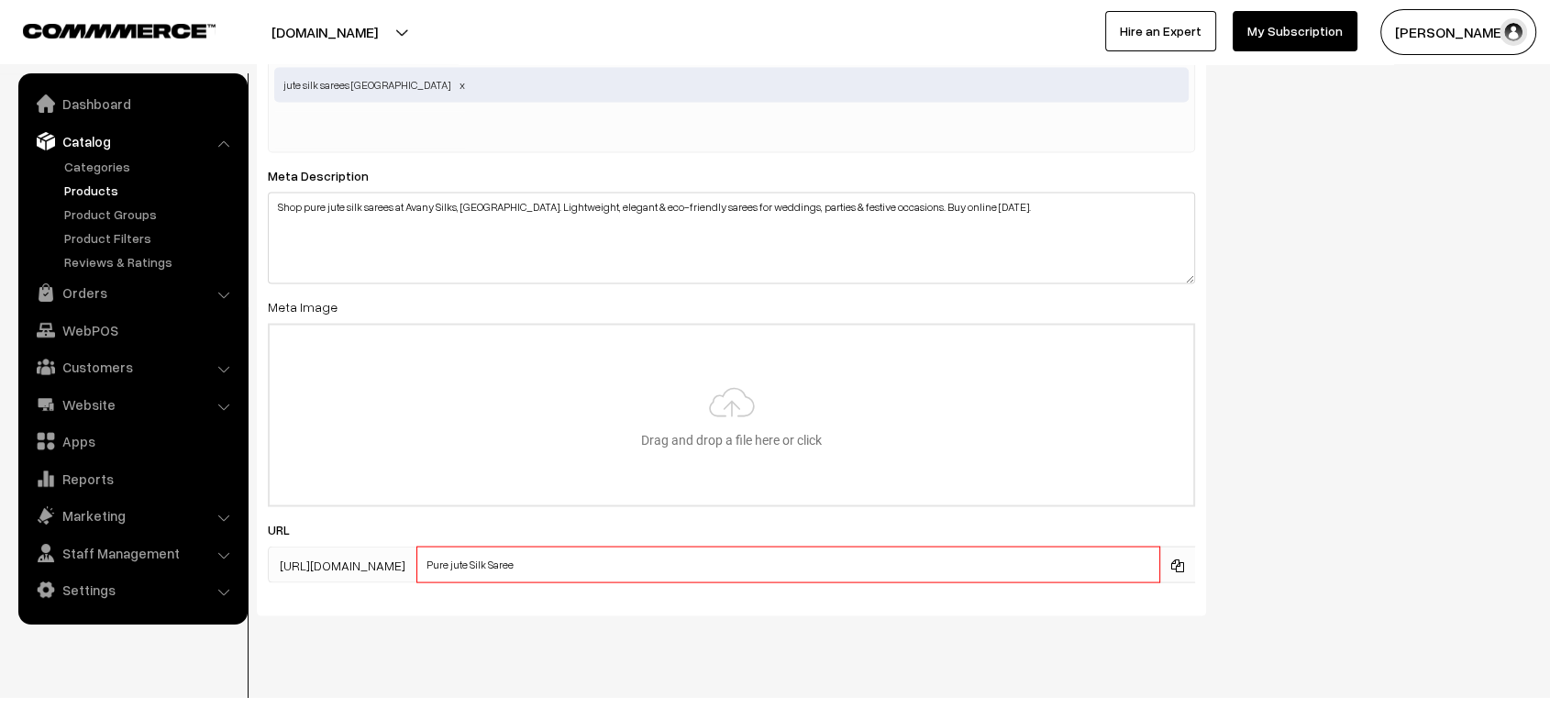
scroll to position [3575, 0]
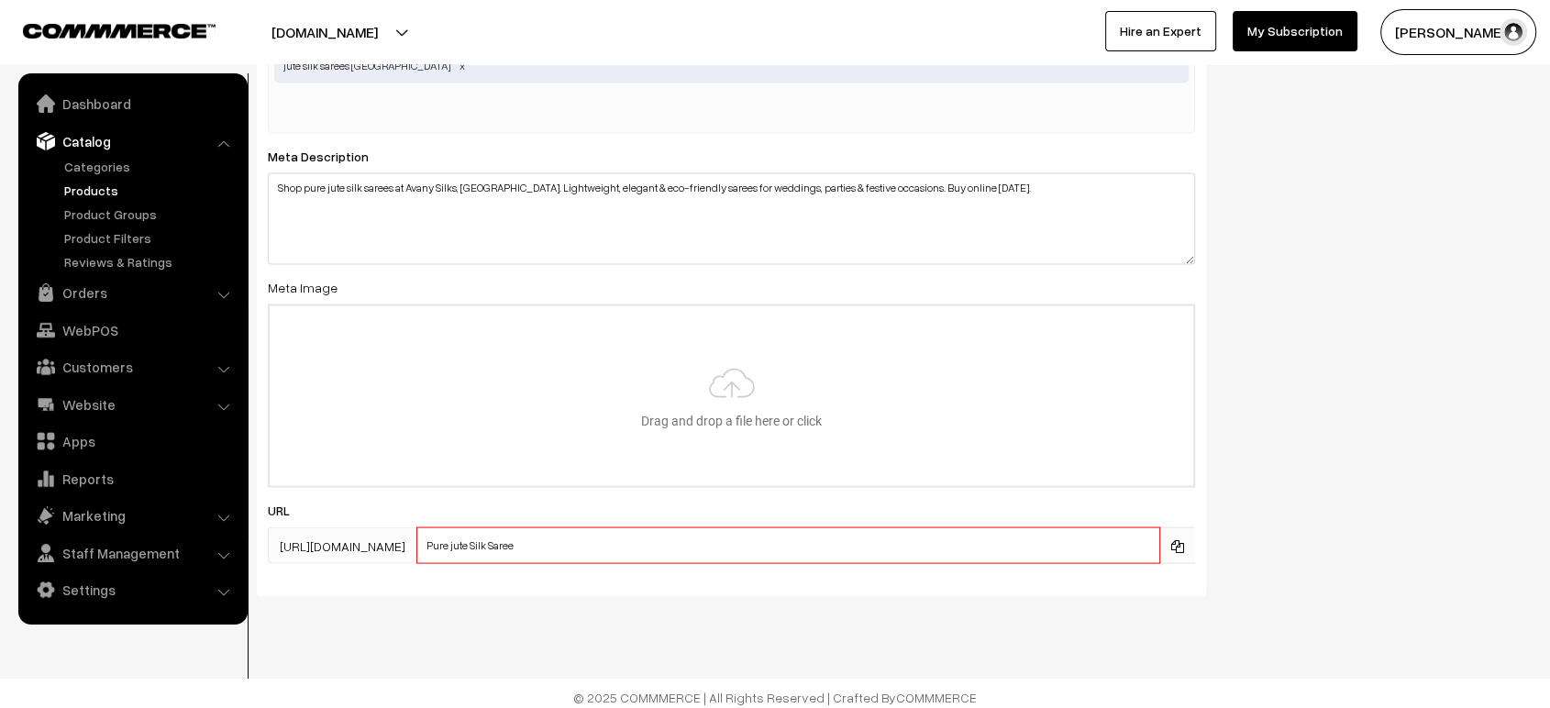
click at [515, 538] on input "Pure jute Silk Saree" at bounding box center [788, 545] width 744 height 37
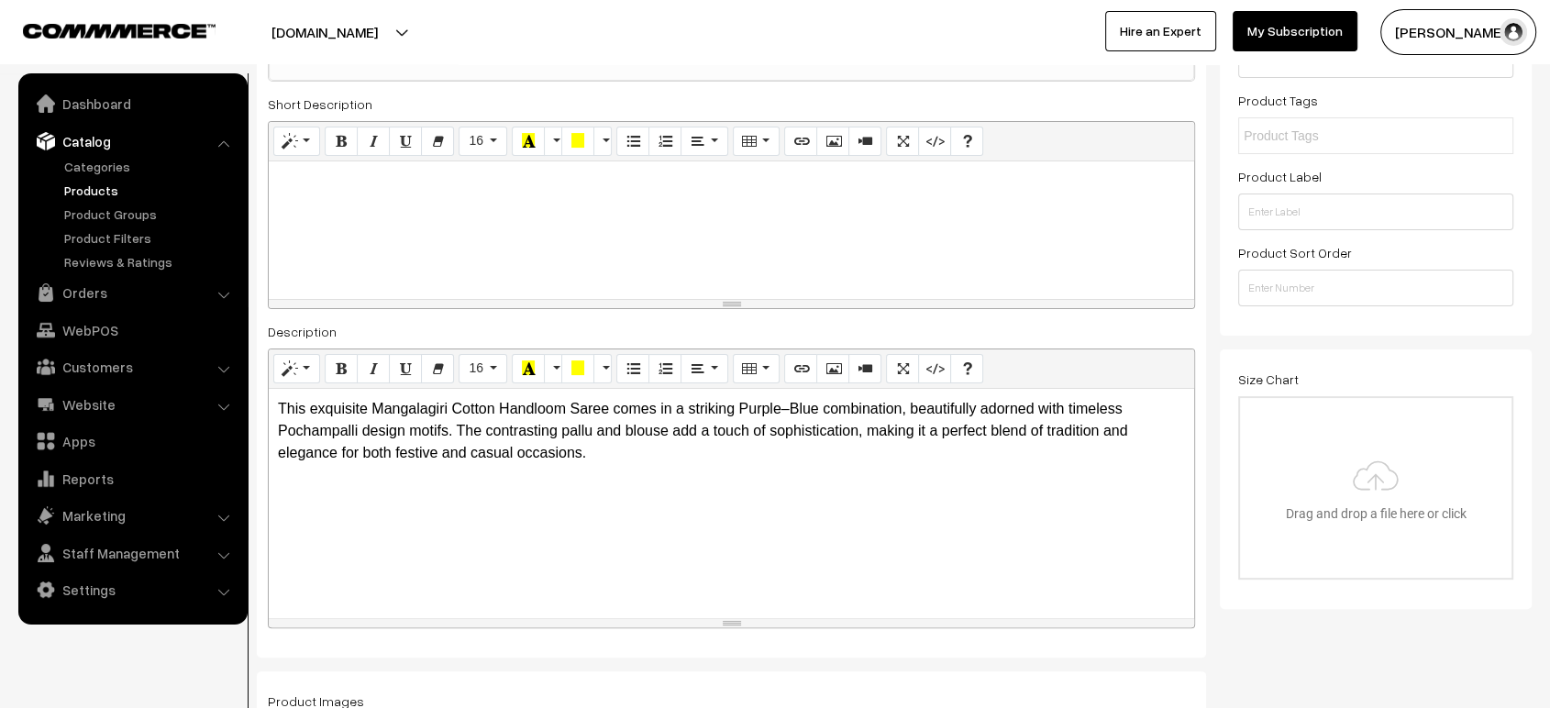
scroll to position [0, 0]
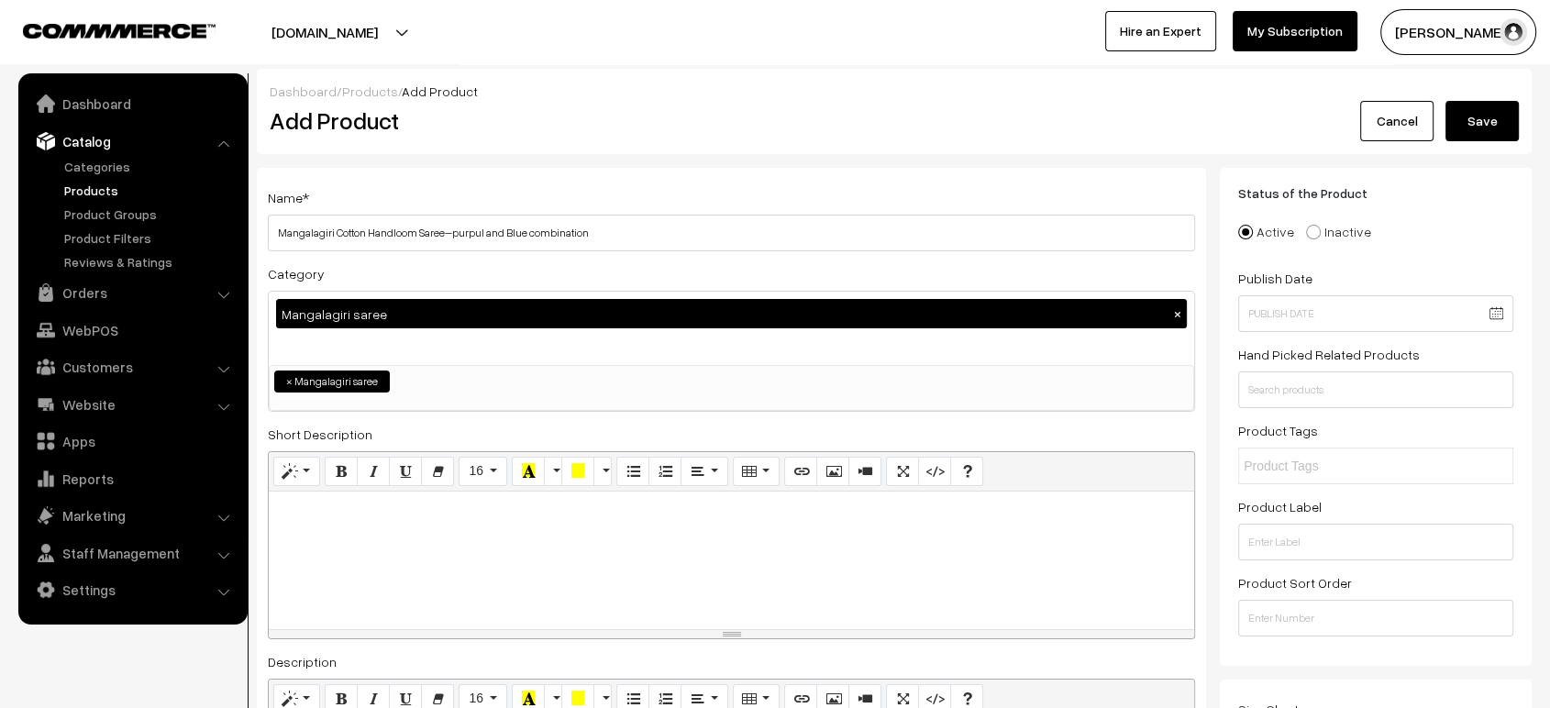
click at [1476, 116] on button "Save" at bounding box center [1481, 121] width 73 height 40
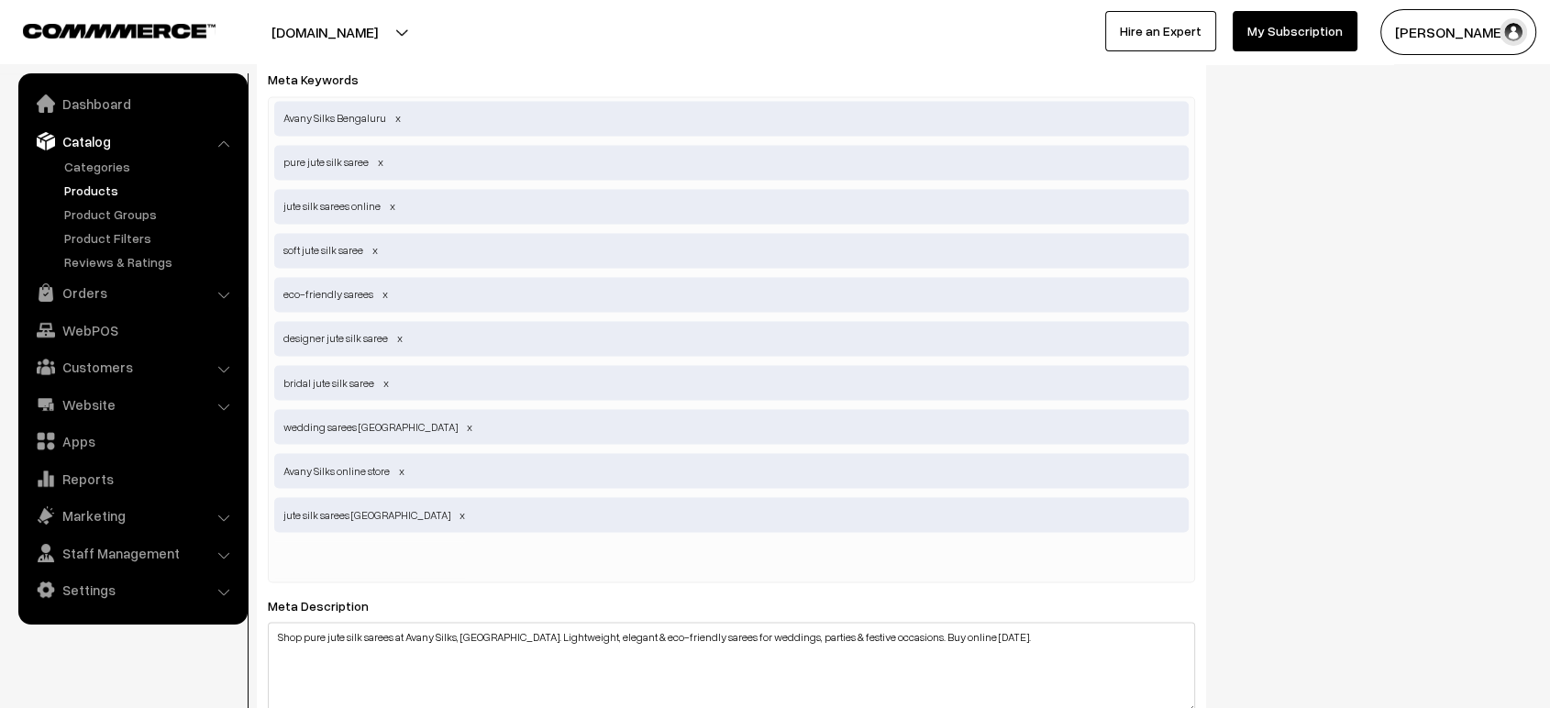
scroll to position [3575, 0]
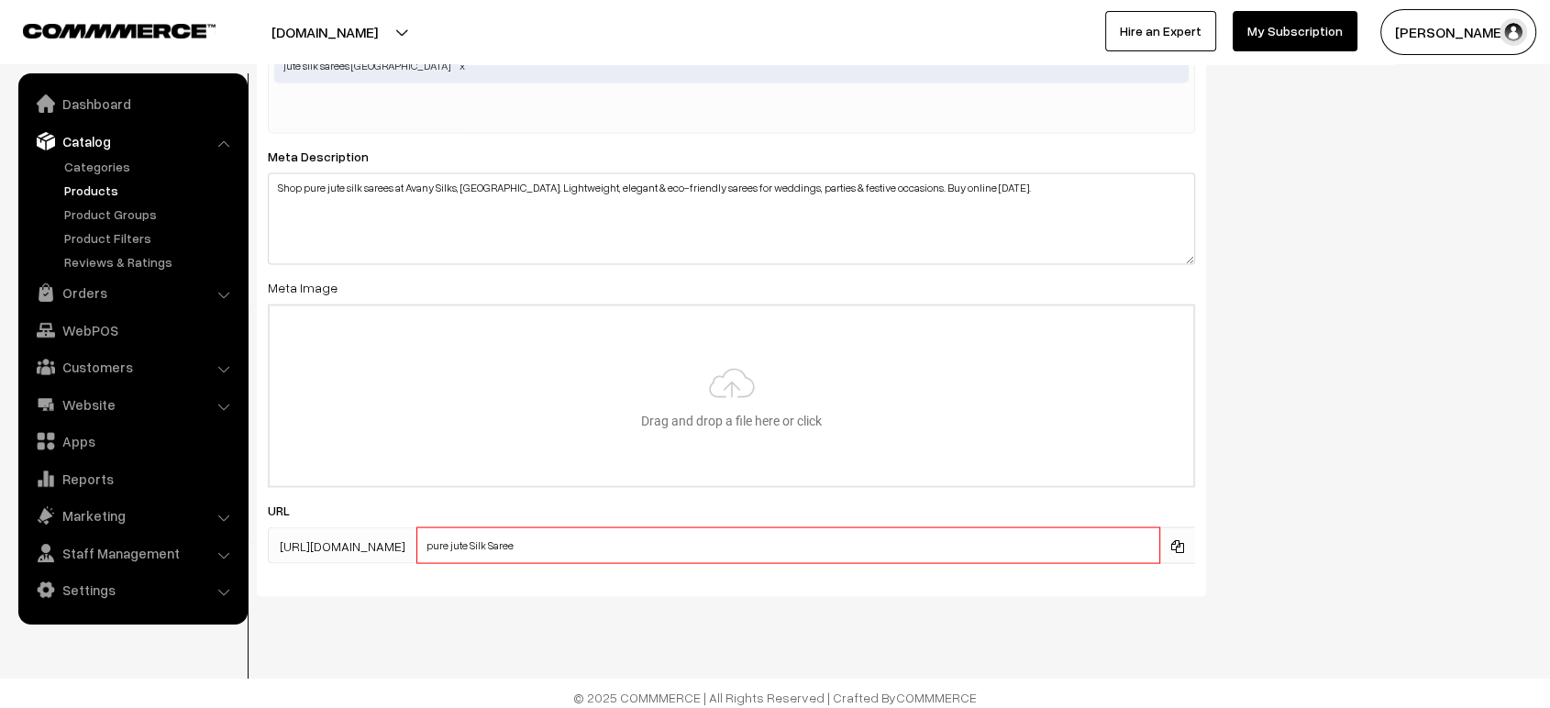
click at [499, 539] on input "pure jute Silk Saree" at bounding box center [788, 545] width 744 height 37
type input "pure-jute-silk-saree"
click at [1375, 364] on div "SEO Meta Title Pure Jute Silk Sarees | Avany Silks Bengaluru Online Store Prefi…" at bounding box center [894, 36] width 1302 height 1150
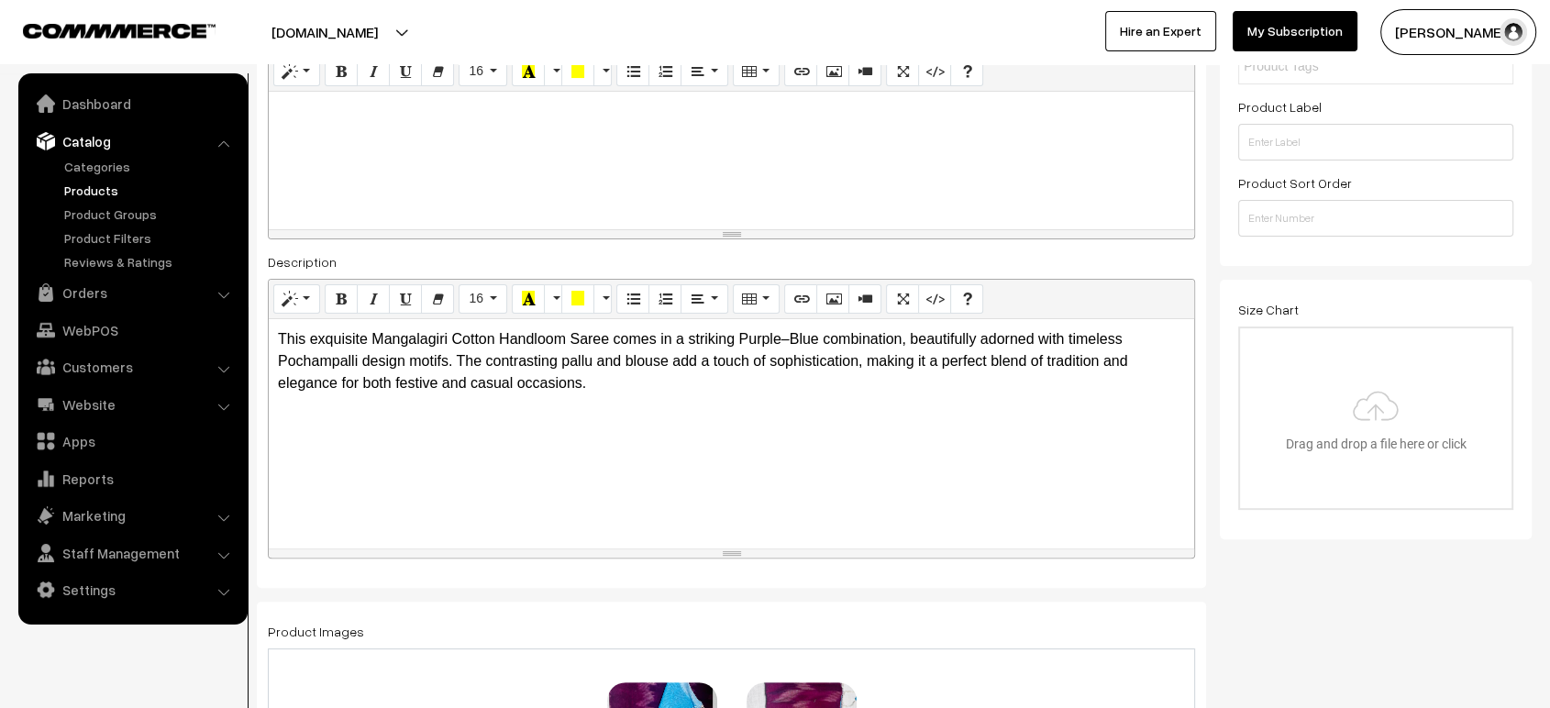
scroll to position [0, 0]
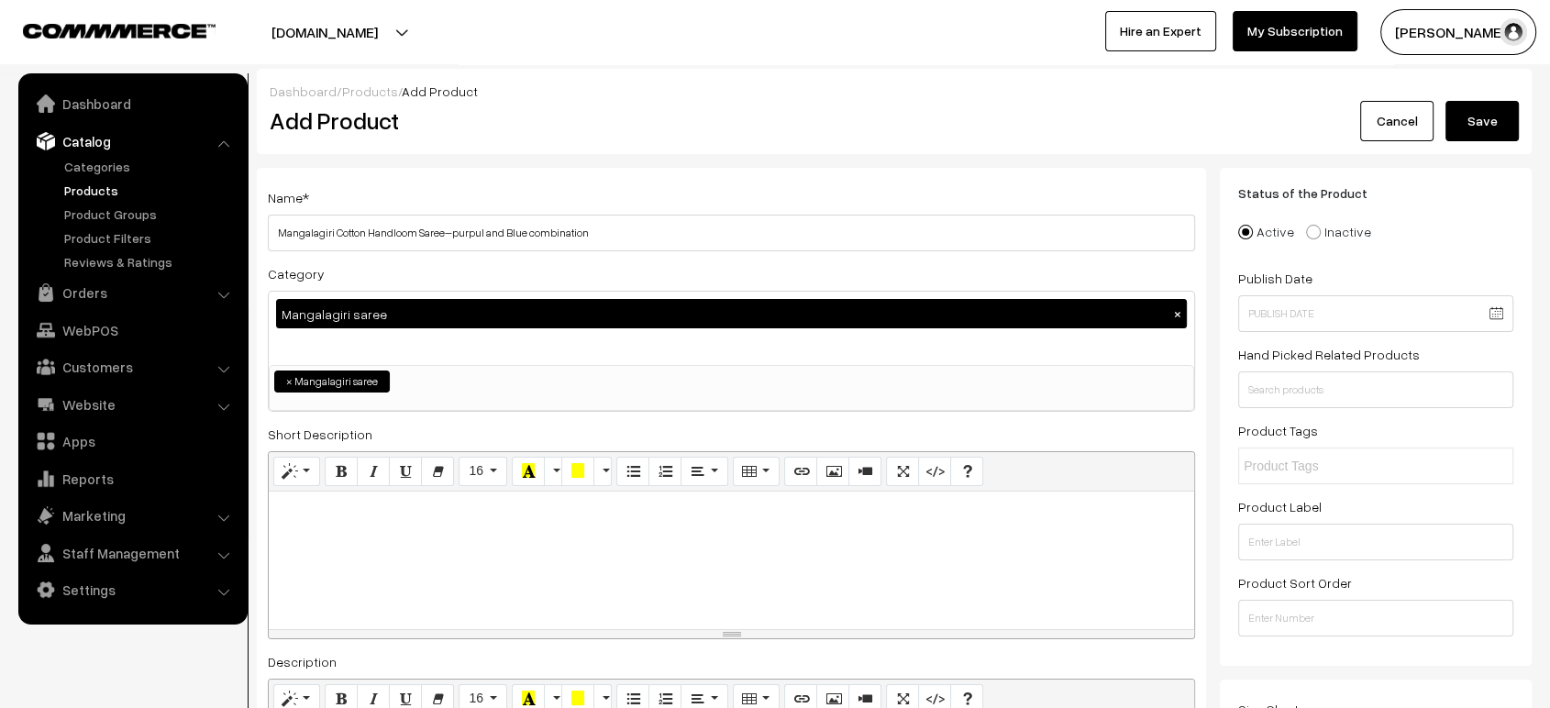
click at [1489, 126] on button "Save" at bounding box center [1481, 121] width 73 height 40
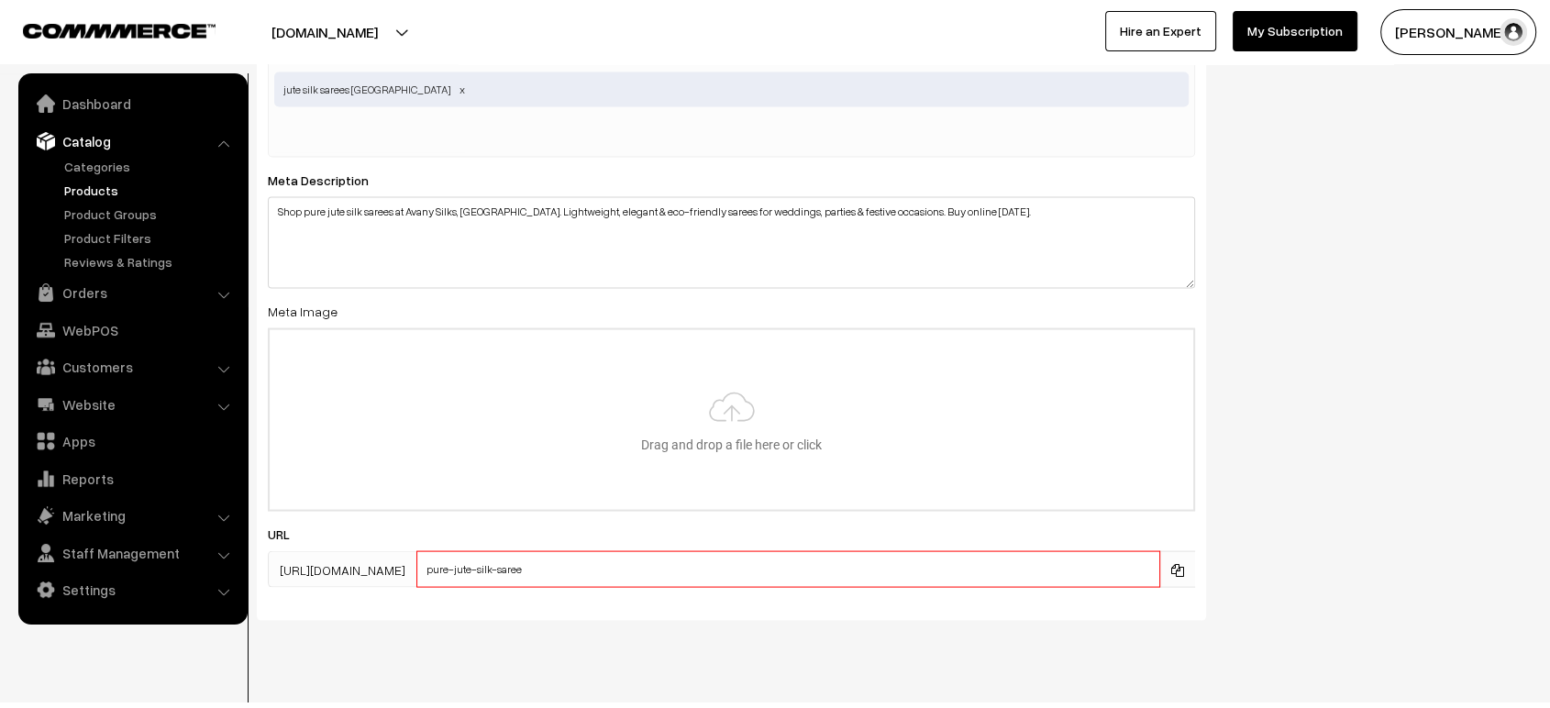
scroll to position [3575, 0]
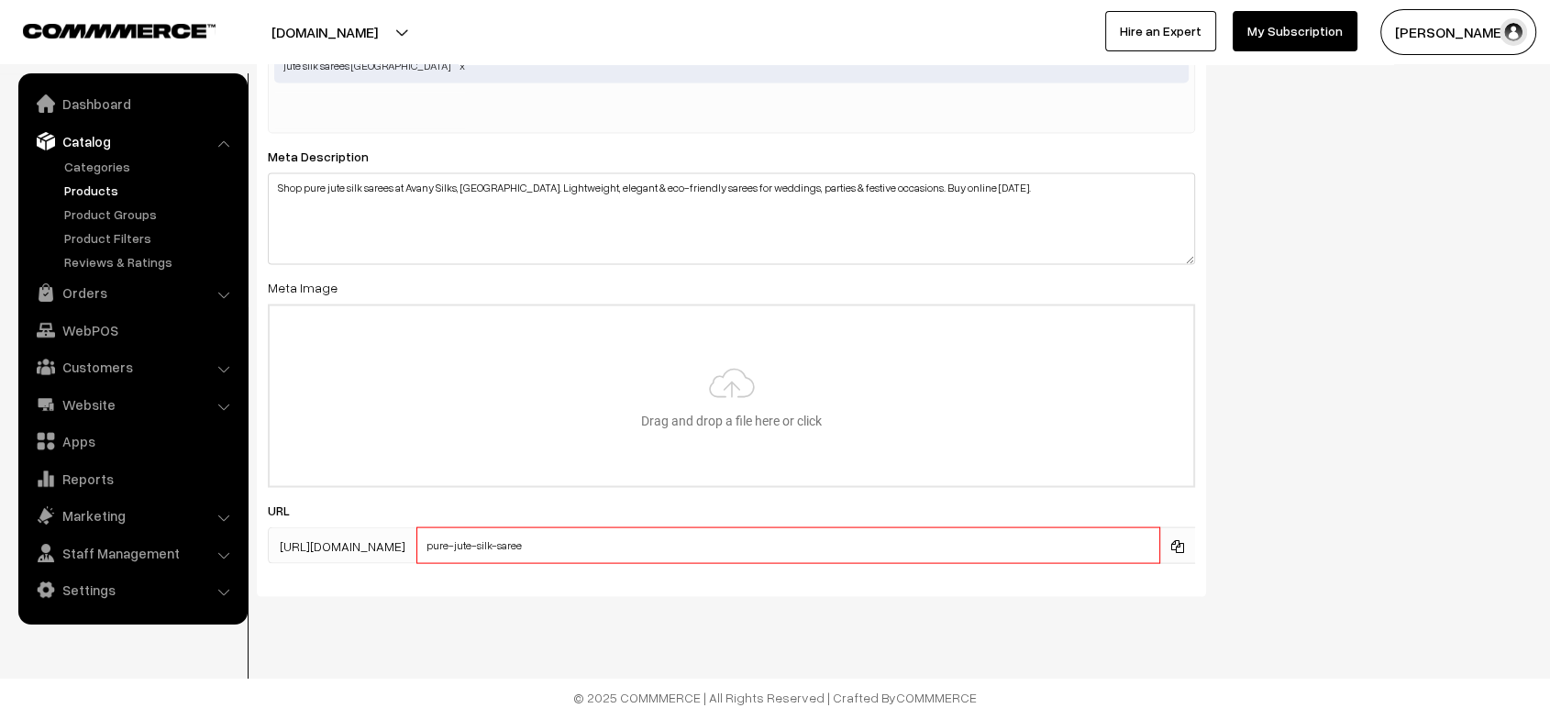
click at [552, 529] on input "pure-jute-silk-saree" at bounding box center [788, 545] width 744 height 37
click at [634, 538] on input "pure-jute-silk-saree" at bounding box center [788, 545] width 744 height 37
click at [479, 542] on input "pure-jute-silk-saree" at bounding box center [788, 545] width 744 height 37
click at [1347, 461] on div "SEO Meta Title Pure Jute Silk Sarees | Avany Silks Bengaluru Online Store Prefi…" at bounding box center [894, 36] width 1302 height 1150
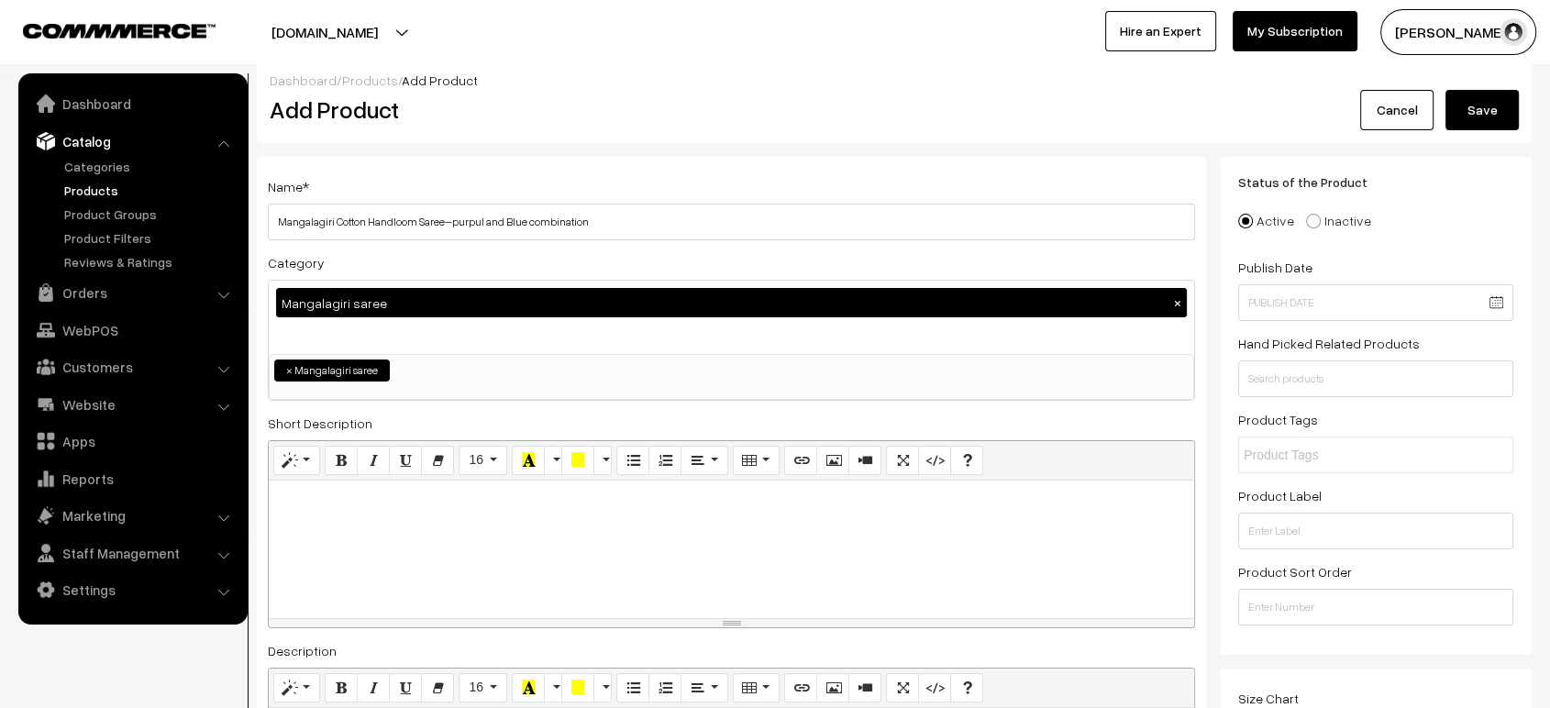
scroll to position [0, 0]
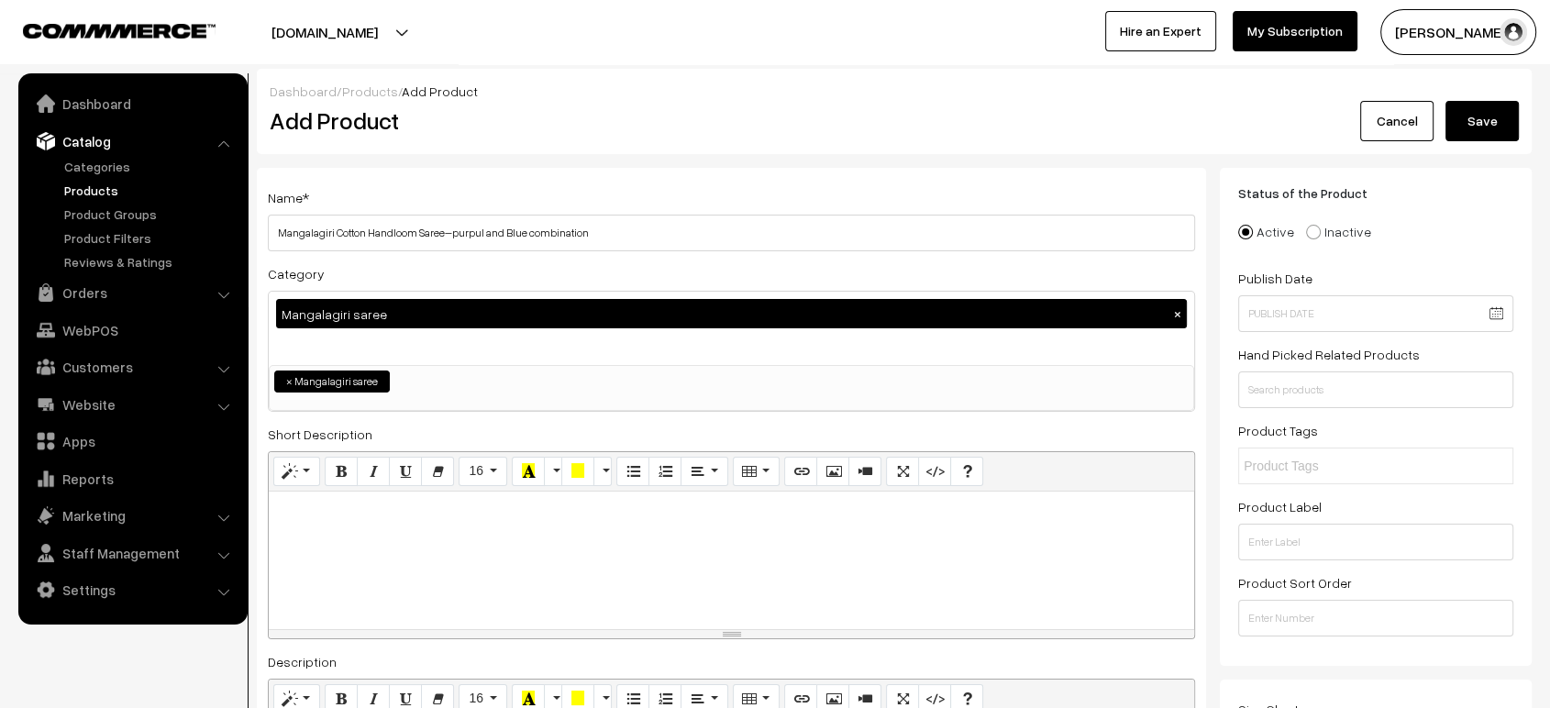
click at [1487, 128] on button "Save" at bounding box center [1481, 121] width 73 height 40
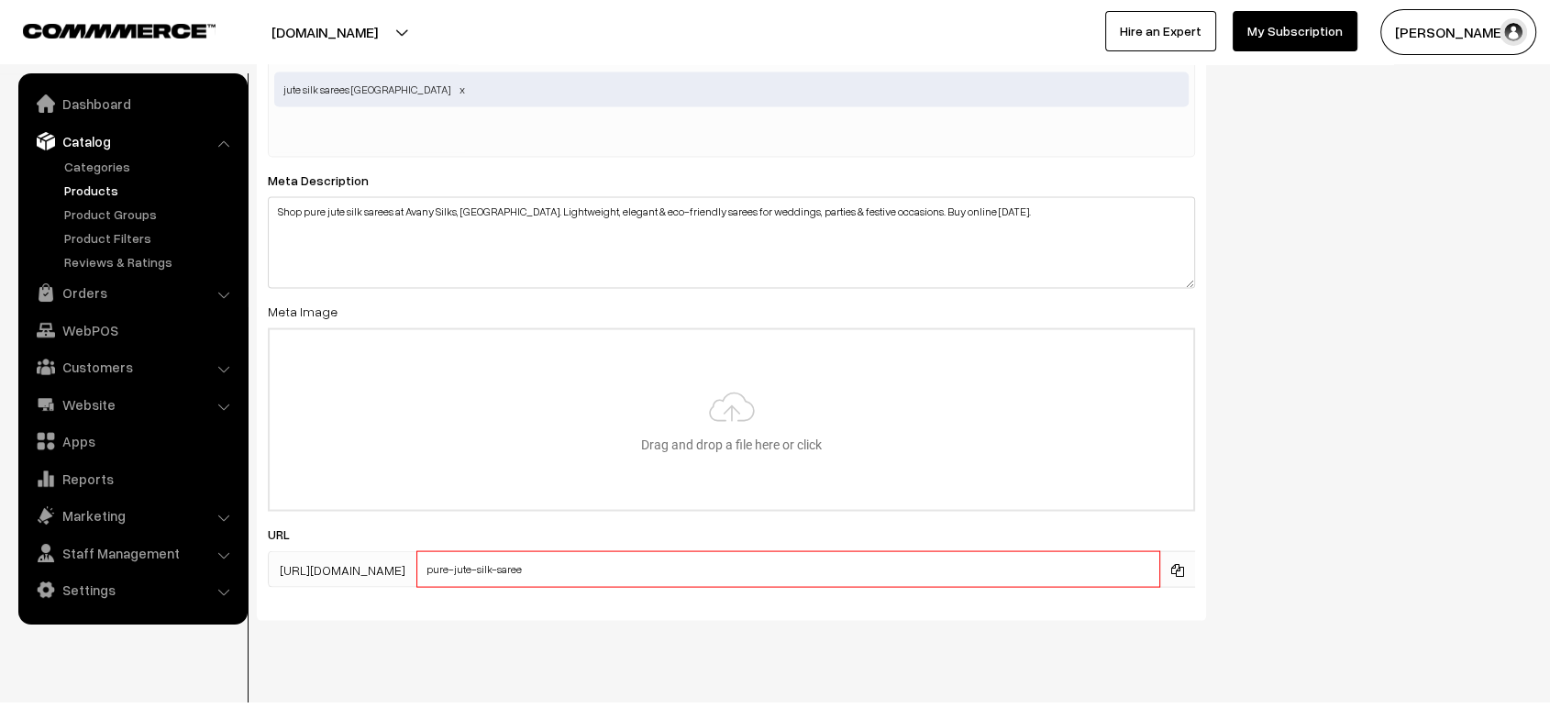
scroll to position [3575, 0]
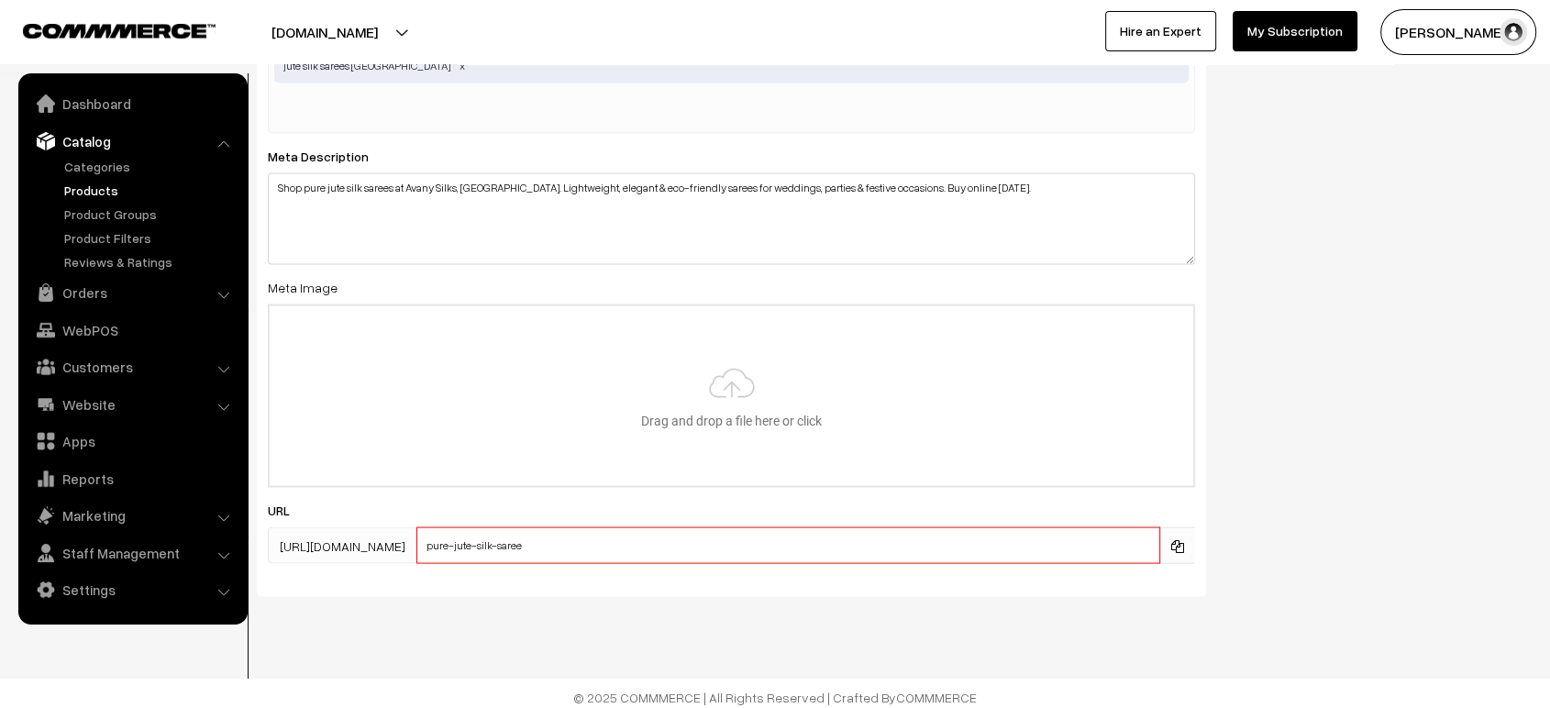
click at [608, 541] on input "pure-jute-silk-saree" at bounding box center [788, 545] width 744 height 37
click at [1308, 463] on div "SEO Meta Title Pure Jute Silk Sarees | Avany Silks Bengaluru Online Store Prefi…" at bounding box center [894, 36] width 1302 height 1150
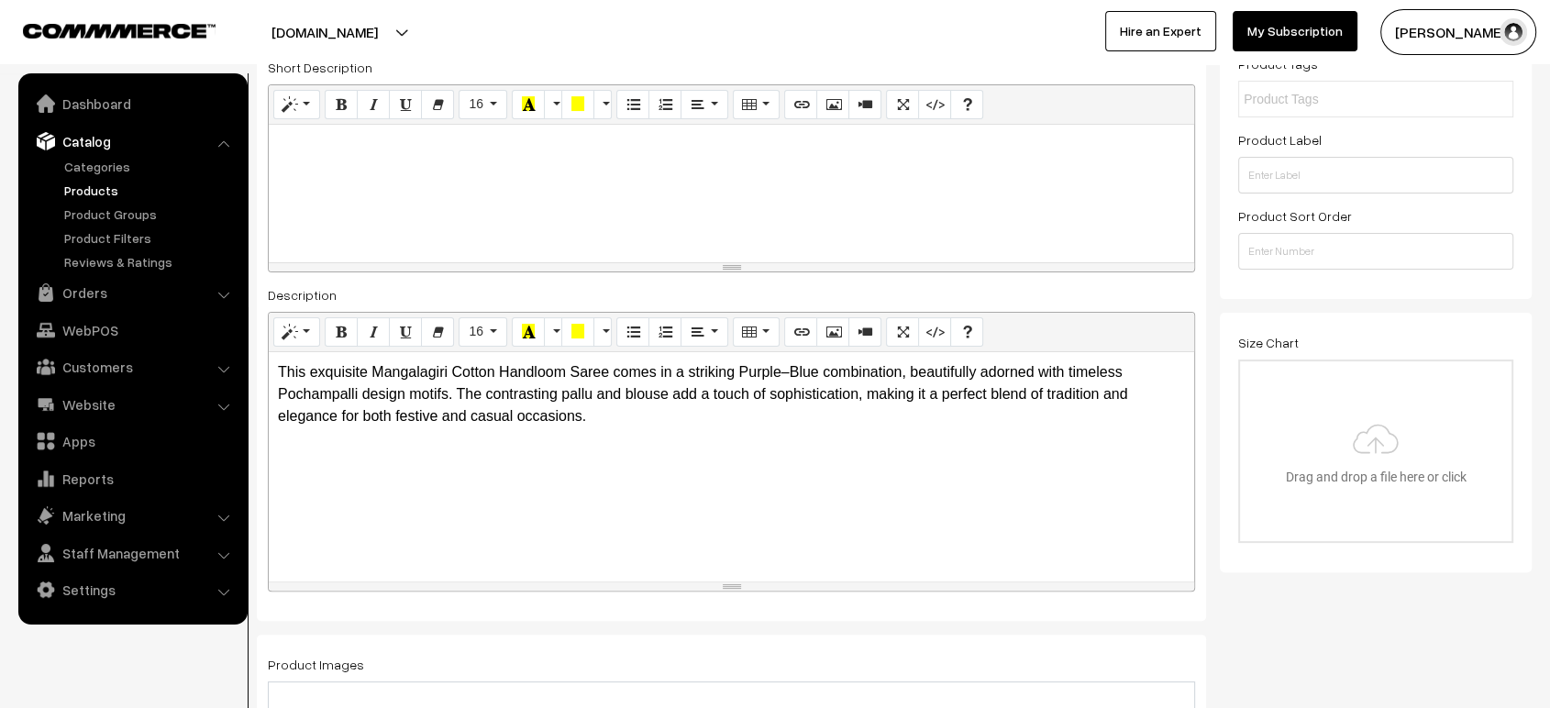
scroll to position [0, 0]
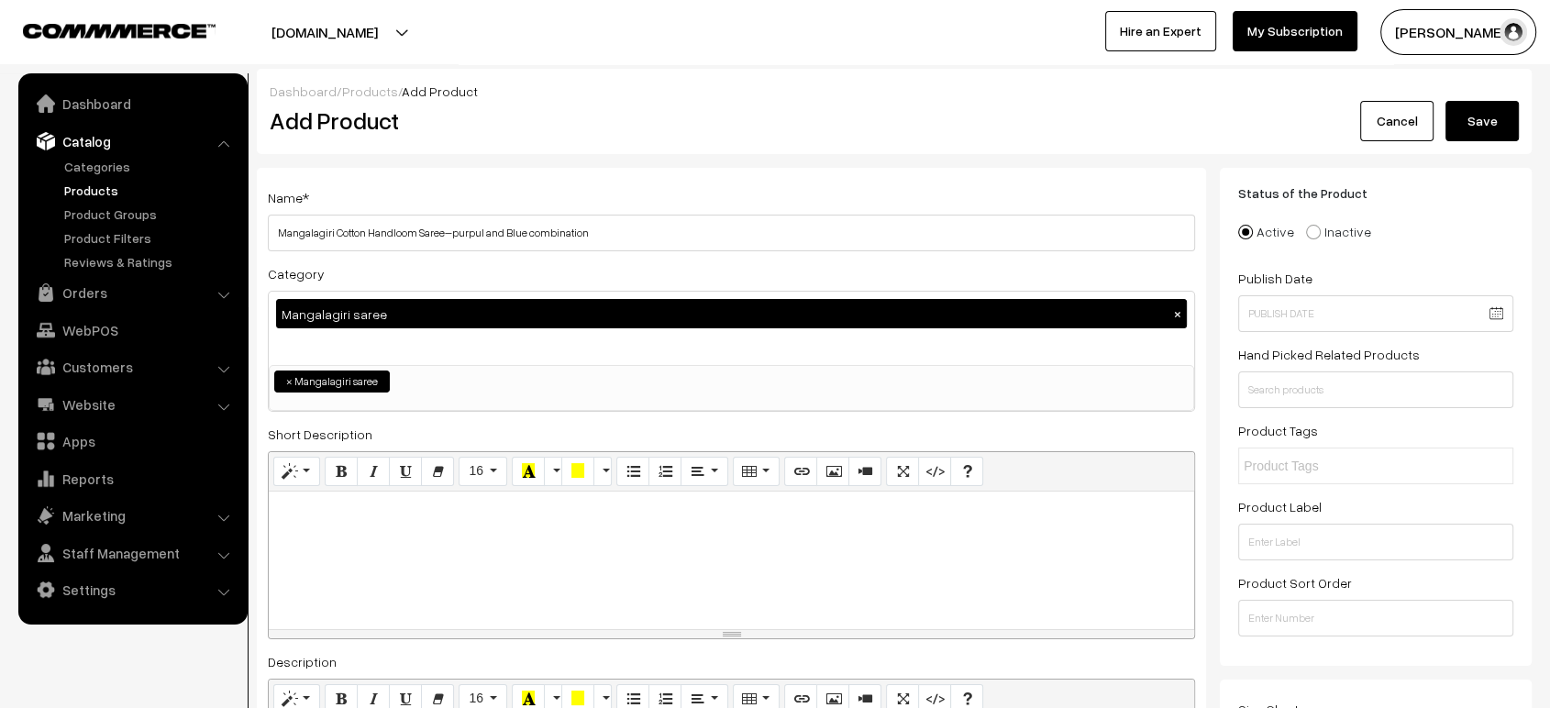
click at [1489, 125] on button "Save" at bounding box center [1481, 121] width 73 height 40
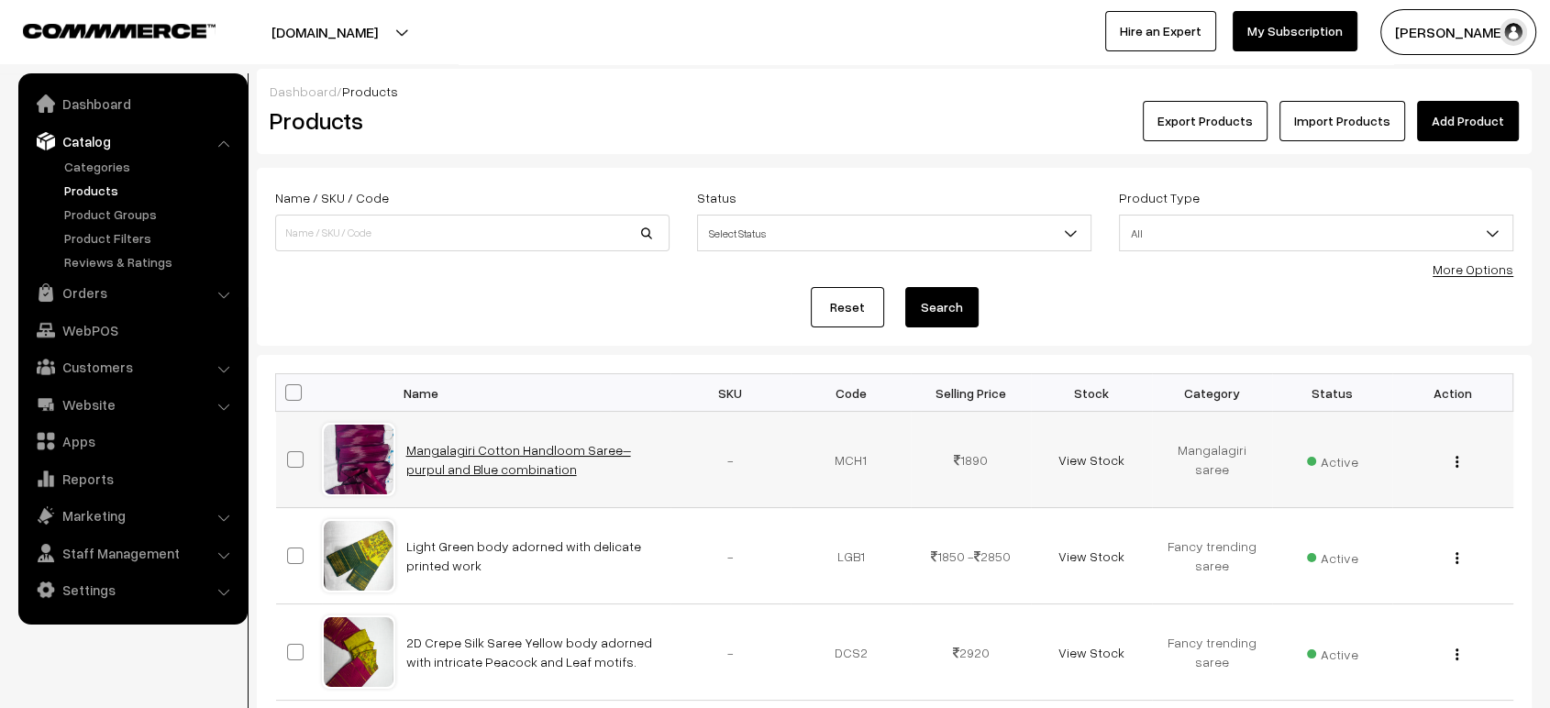
click at [509, 446] on link "Mangalagiri Cotton Handloom Saree–purpul and Blue combination" at bounding box center [518, 459] width 225 height 35
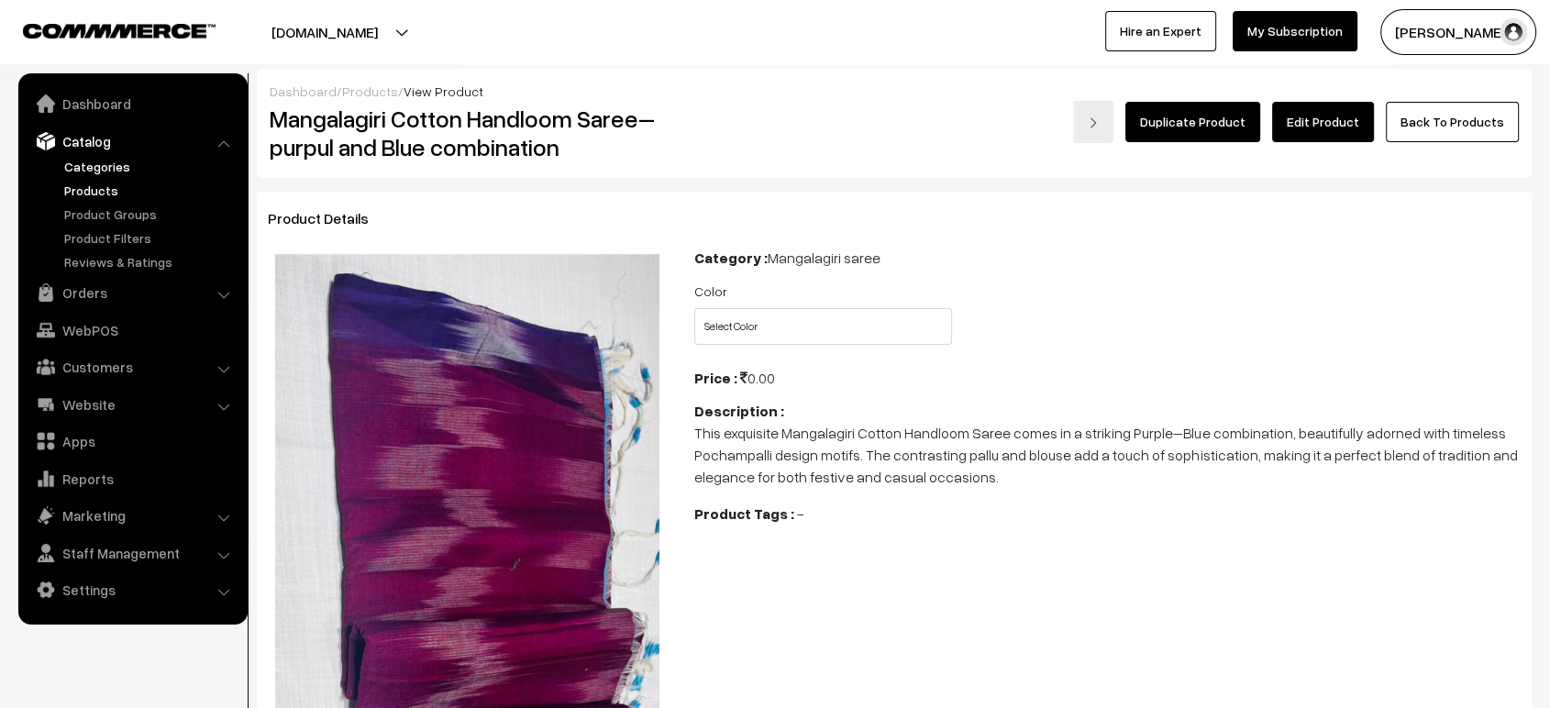
click at [108, 158] on link "Categories" at bounding box center [151, 166] width 182 height 19
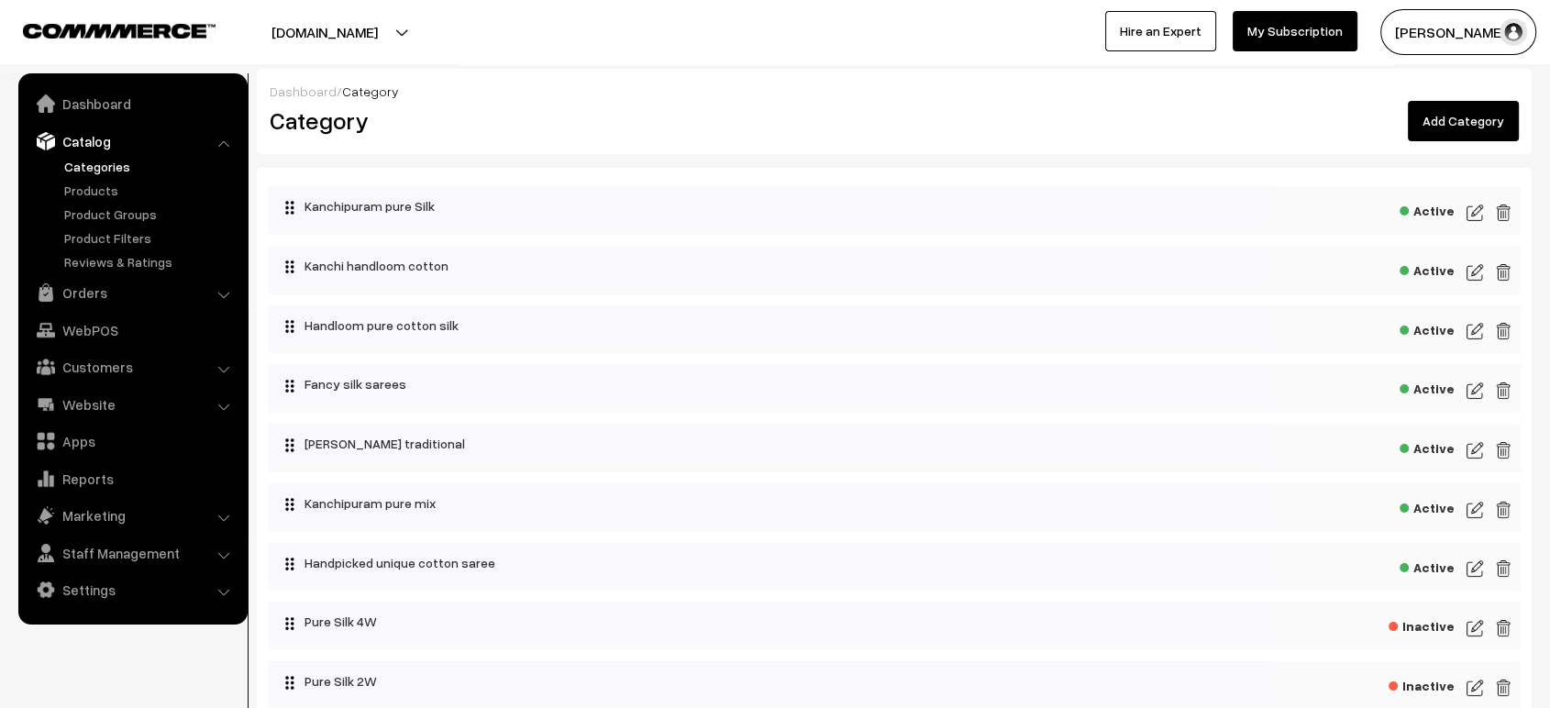
click at [594, 83] on div "Dashboard / Category" at bounding box center [894, 91] width 1249 height 19
click at [84, 104] on link "Dashboard" at bounding box center [132, 103] width 218 height 33
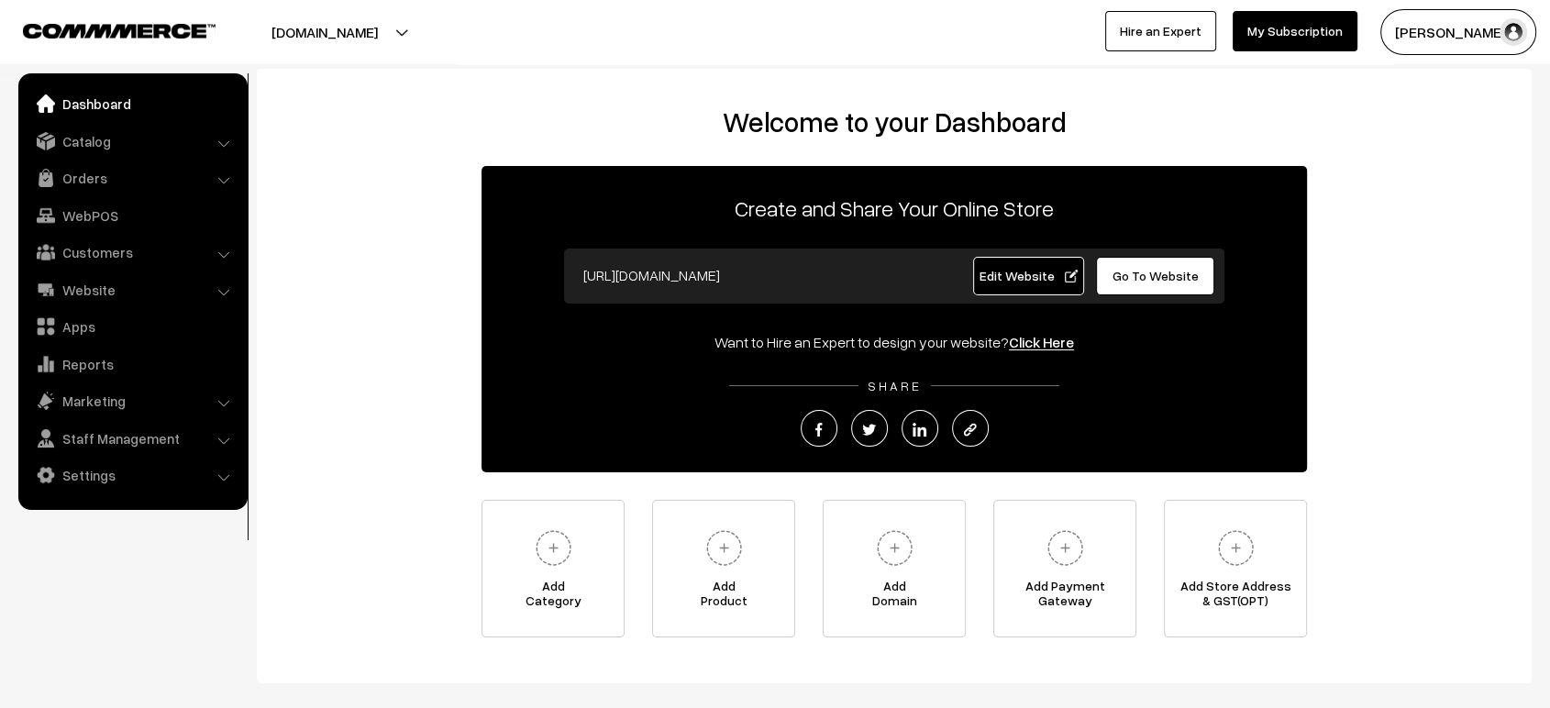
click at [1137, 296] on div "[URL][DOMAIN_NAME] Edit Website Go To Website" at bounding box center [894, 276] width 660 height 55
click at [1146, 283] on link "Go To Website" at bounding box center [1155, 276] width 118 height 39
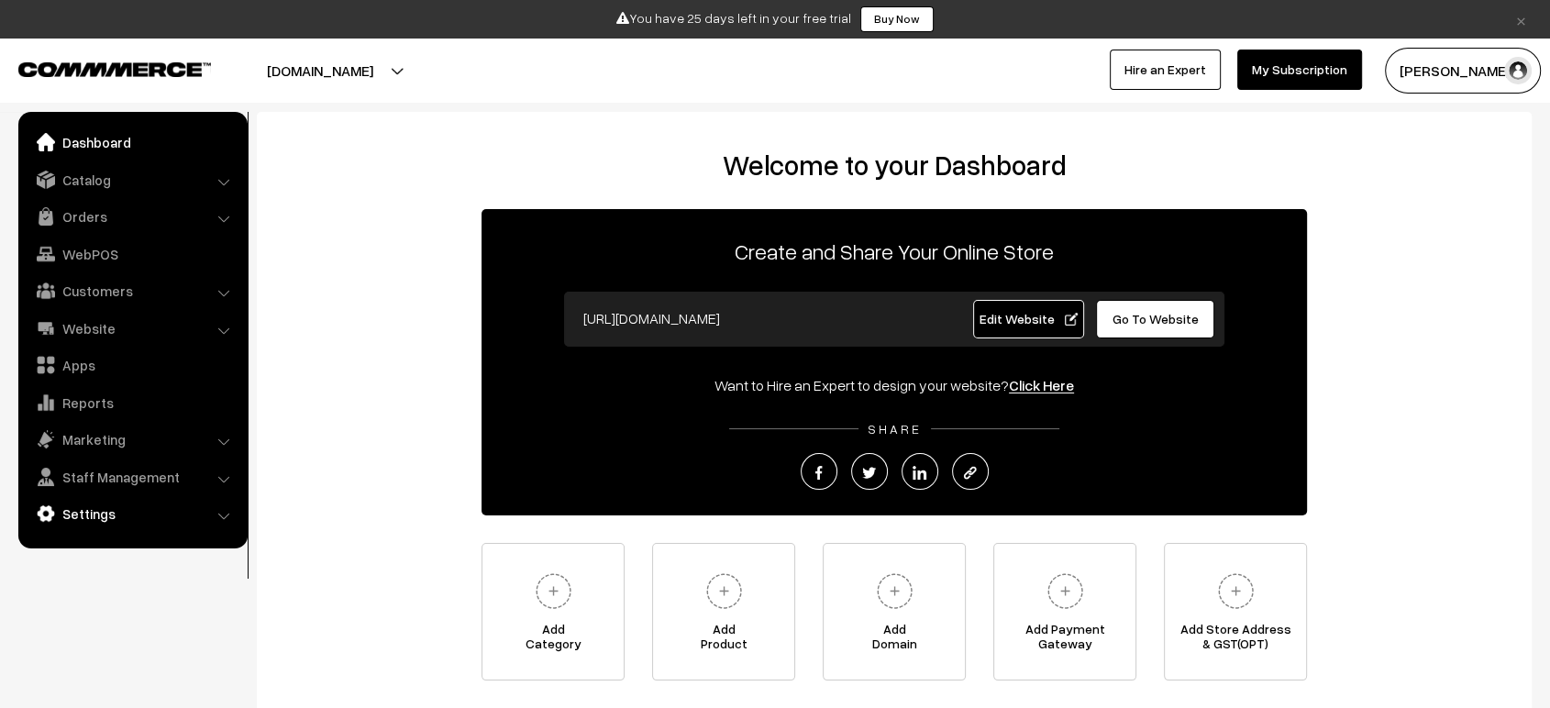
click at [75, 519] on link "Settings" at bounding box center [132, 513] width 218 height 33
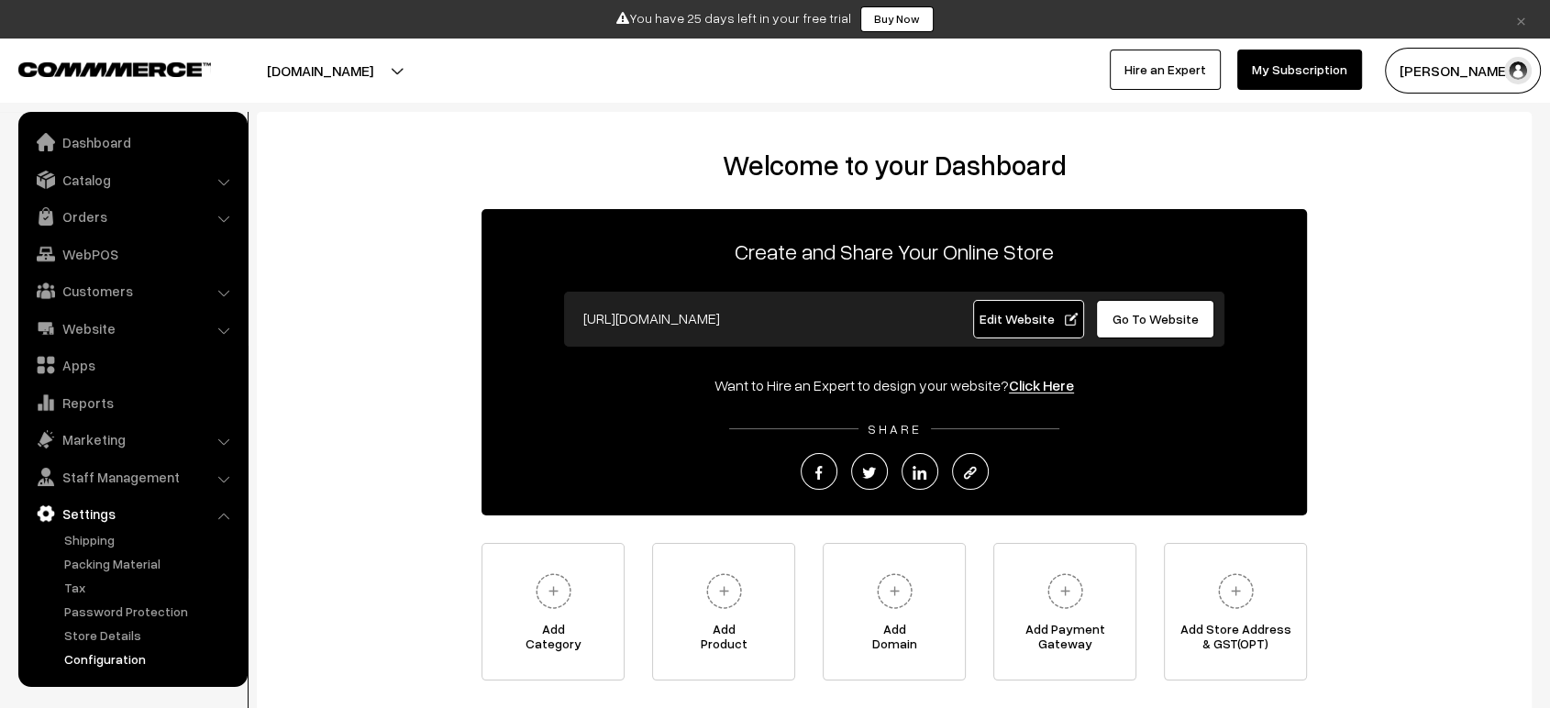
click at [125, 651] on link "Configuration" at bounding box center [151, 658] width 182 height 19
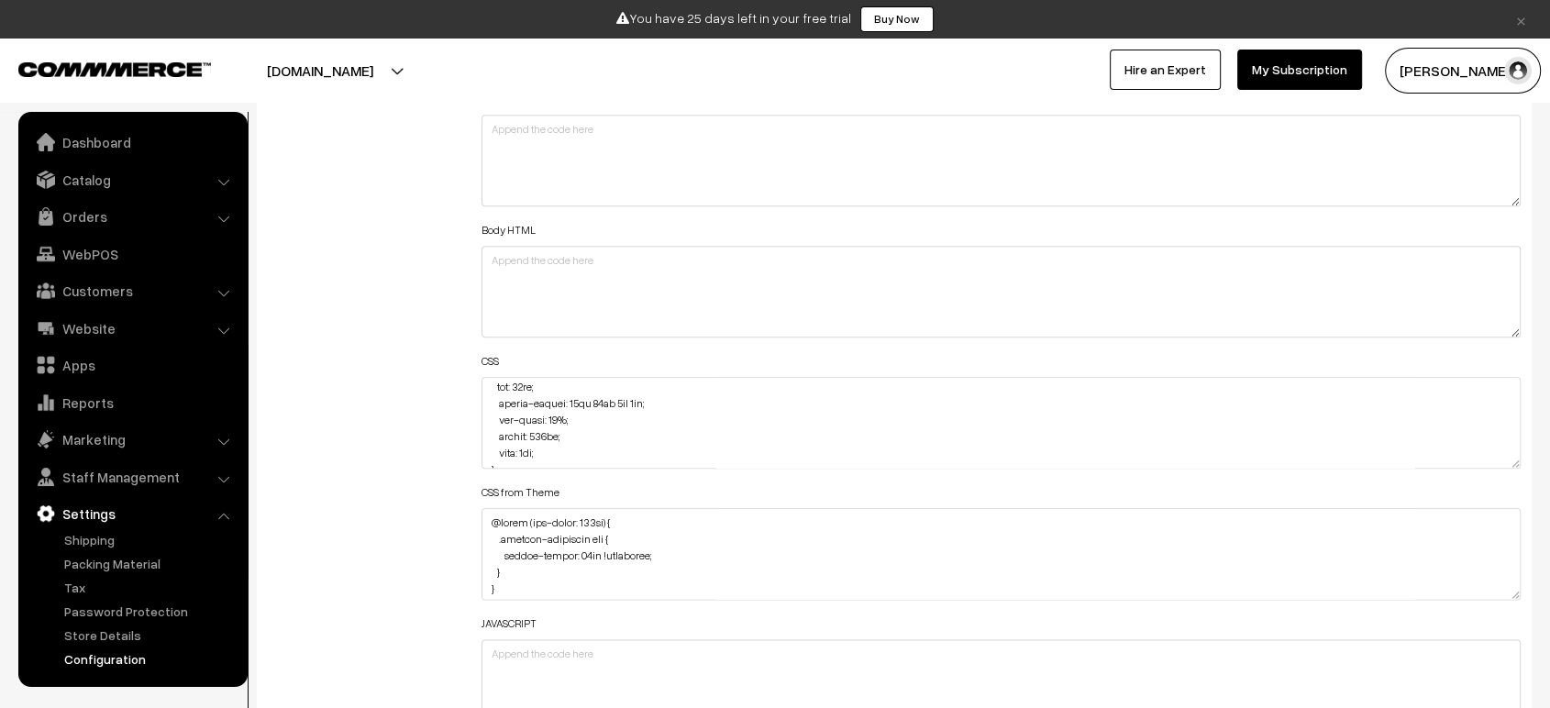
scroll to position [3476, 0]
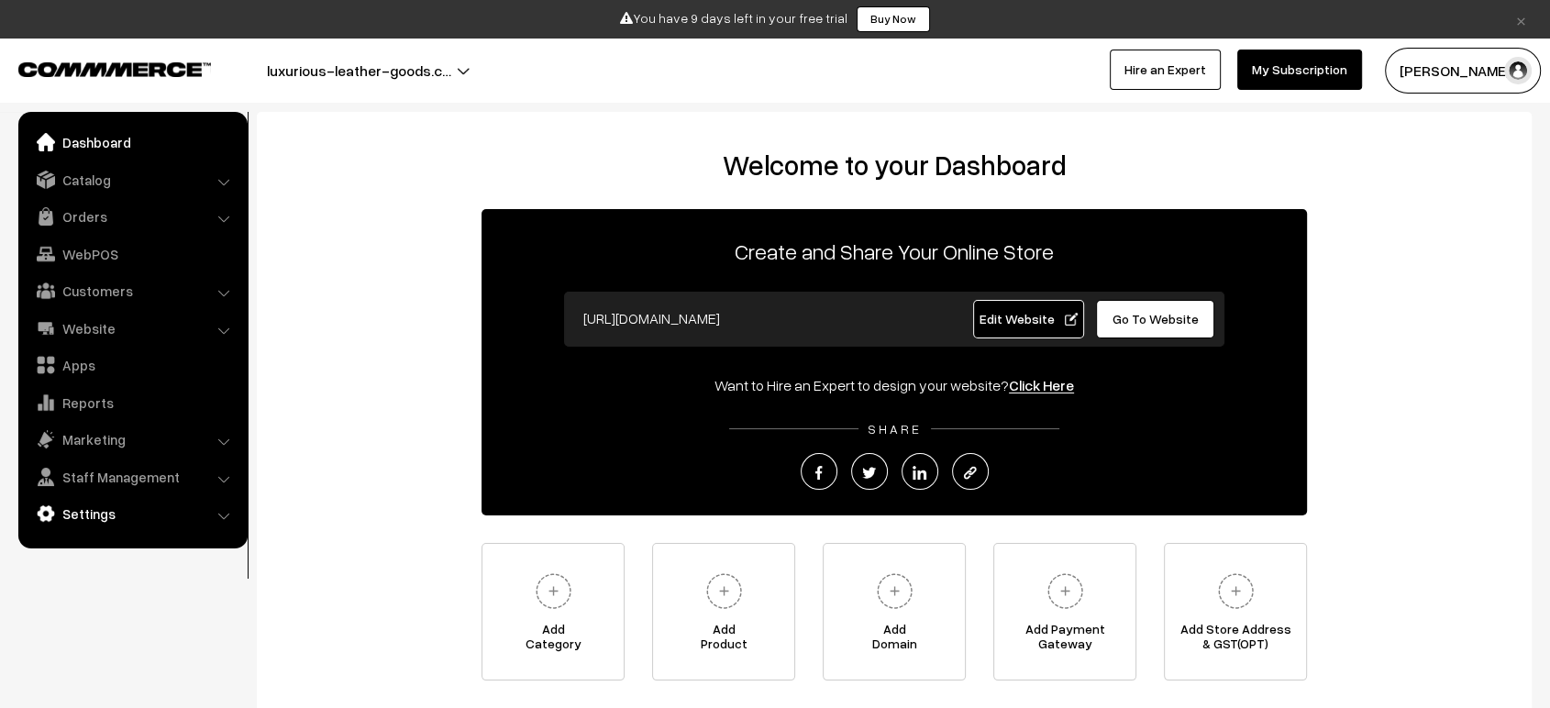
click at [118, 505] on link "Settings" at bounding box center [132, 513] width 218 height 33
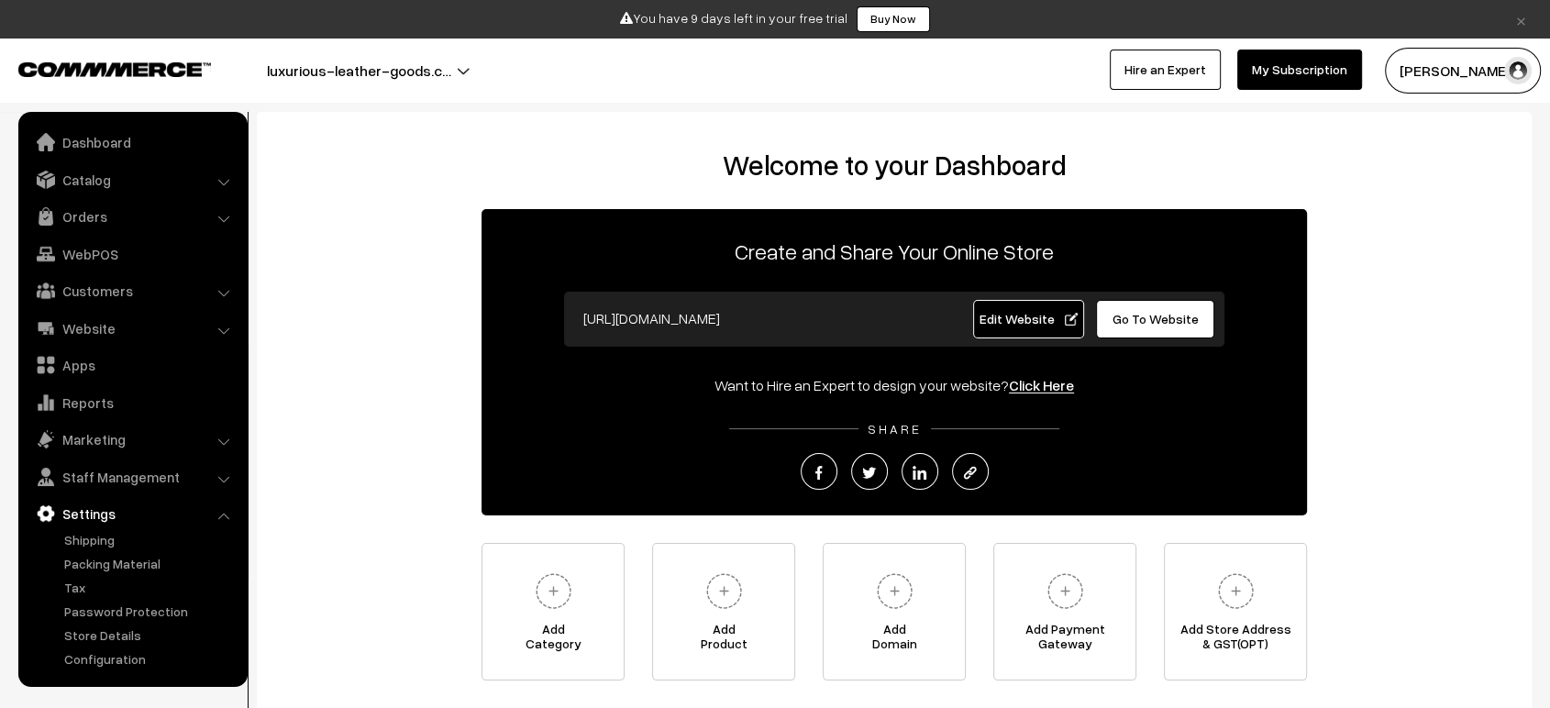
click at [134, 670] on ul "Dashboard Catalog" at bounding box center [132, 399] width 229 height 575
click at [130, 668] on ul "Dashboard Catalog" at bounding box center [132, 399] width 229 height 575
click at [127, 663] on link "Configuration" at bounding box center [151, 658] width 182 height 19
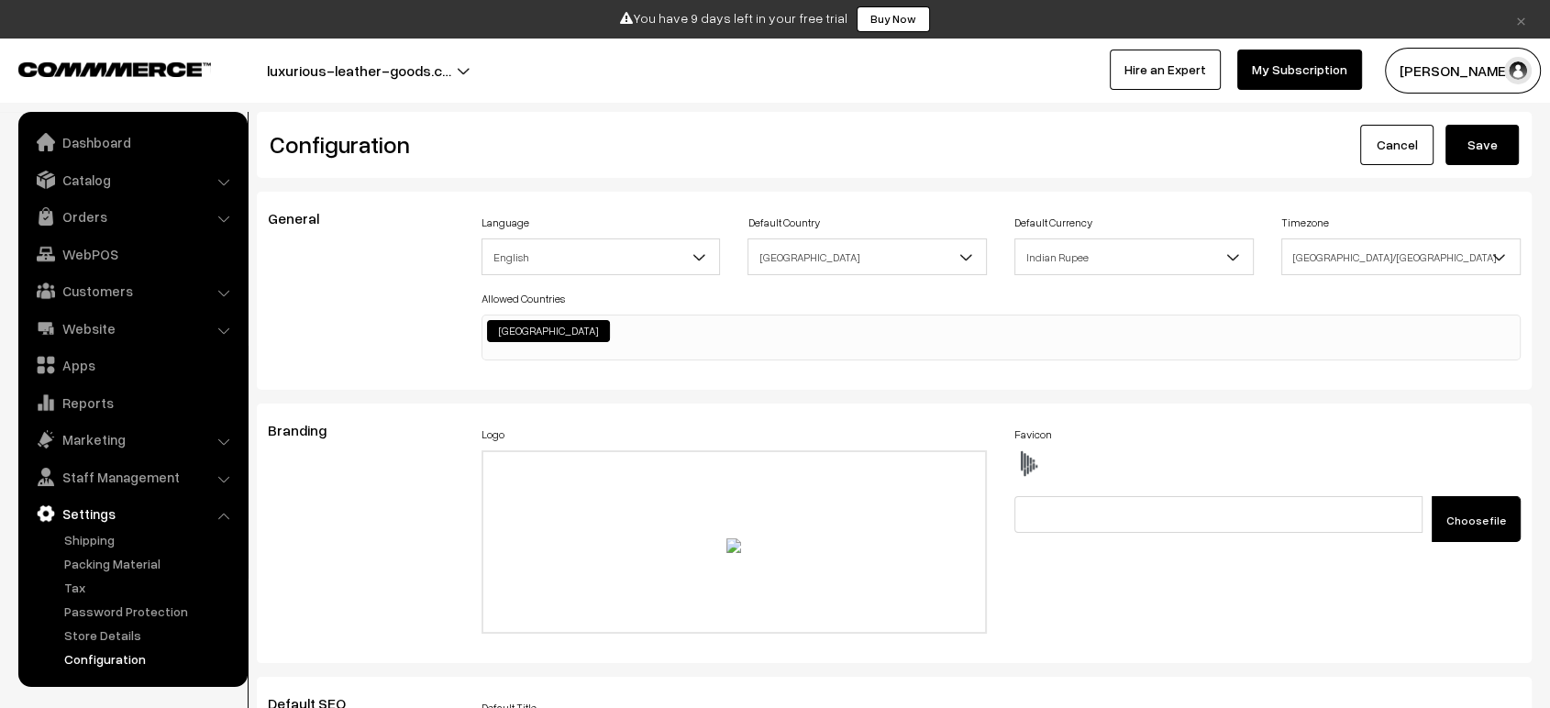
scroll to position [1475, 0]
click at [440, 66] on button "luxurious-leather-goods.c…" at bounding box center [359, 71] width 313 height 46
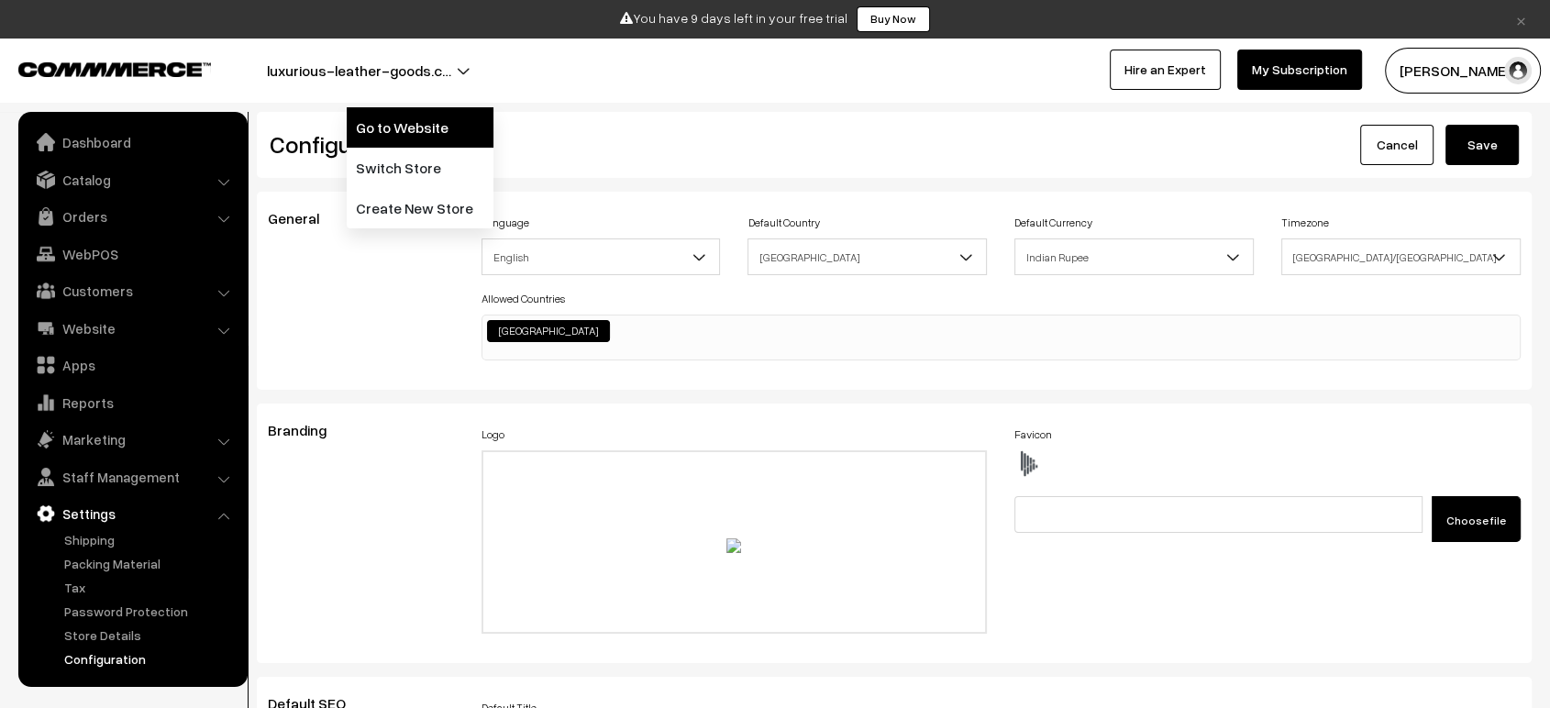
click at [424, 138] on link "Go to Website" at bounding box center [420, 127] width 147 height 40
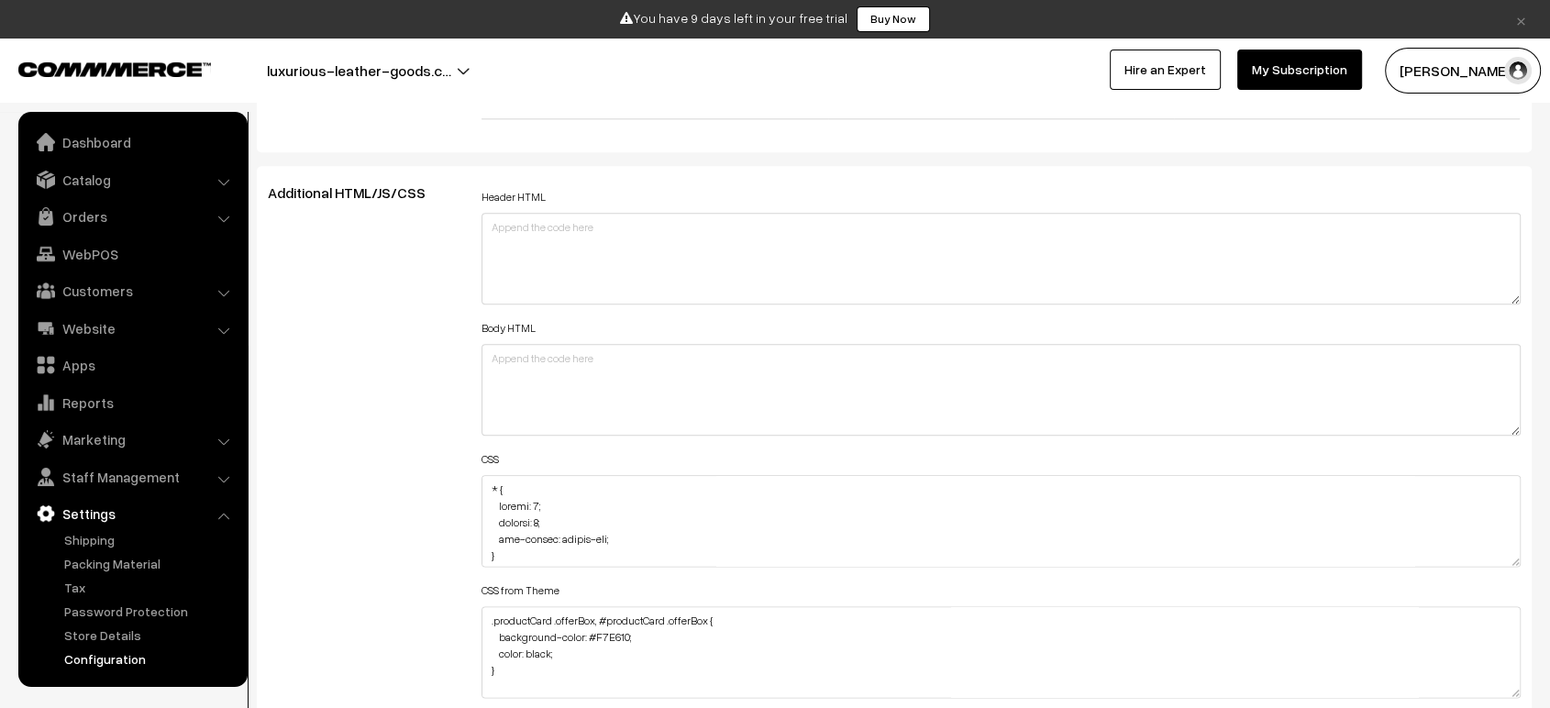
scroll to position [2095, 0]
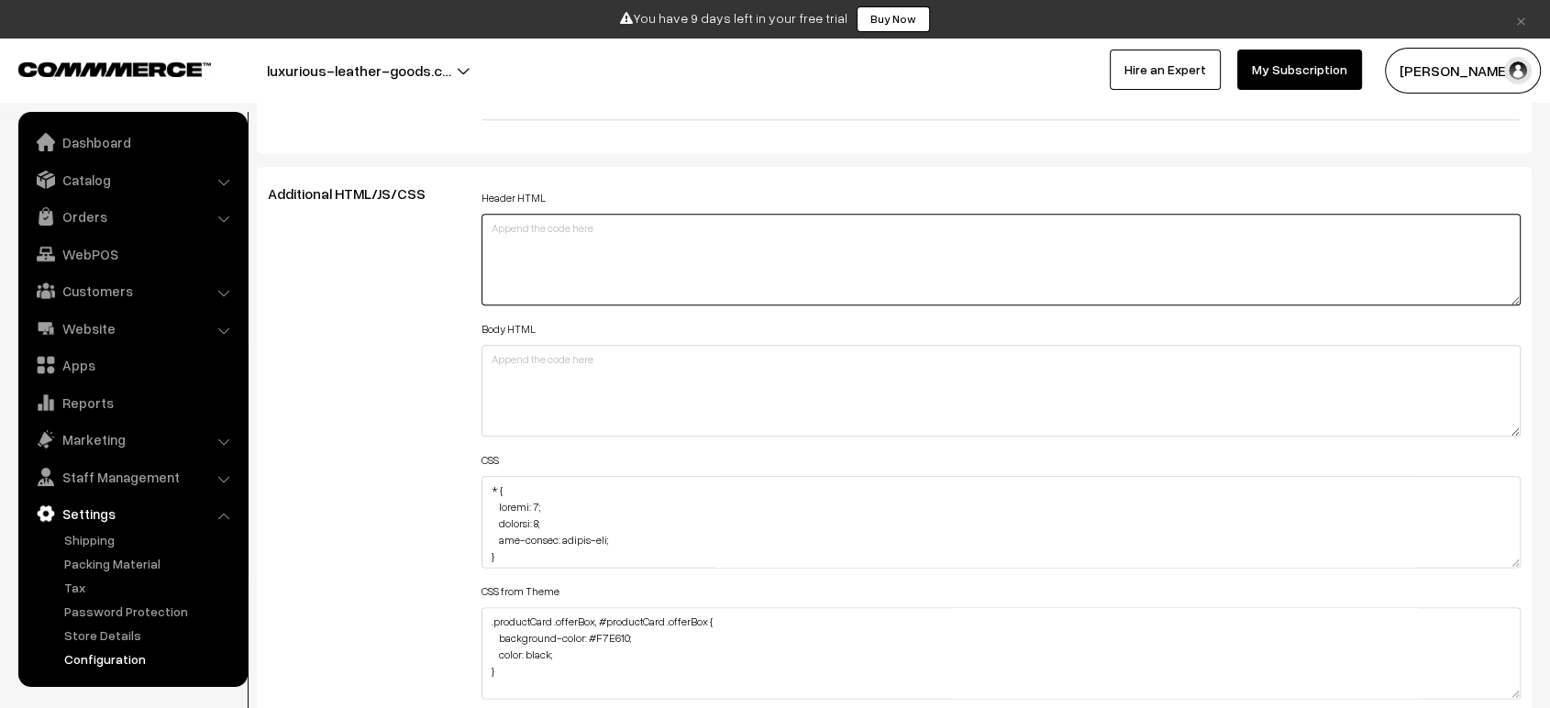
click at [602, 246] on textarea at bounding box center [1000, 260] width 1039 height 92
paste textarea "<meta charset="UTF-8"> <meta name="viewport" content="width=device-width, initi…"
type textarea "<meta charset="UTF-8"> <meta name="viewport" content="width=device-width, initi…"
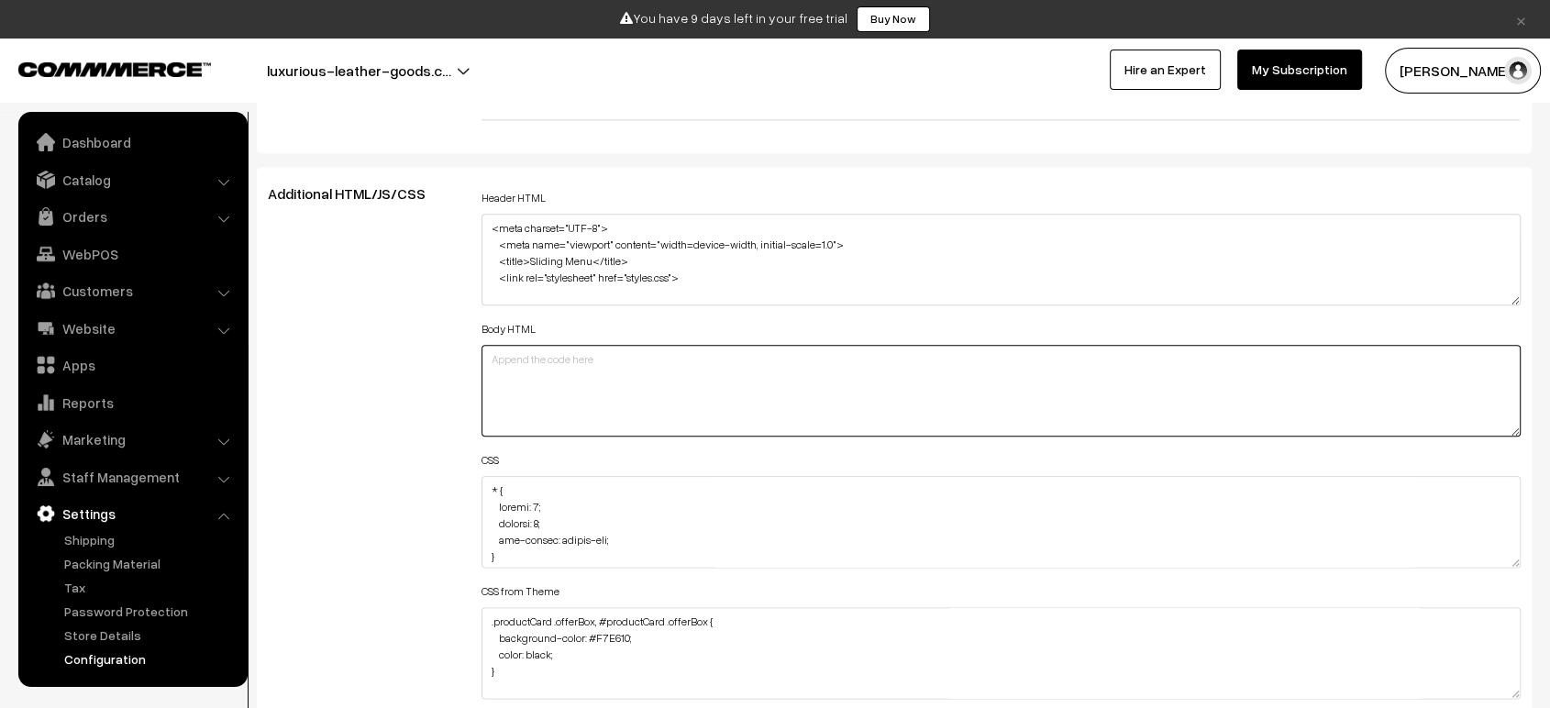
click at [635, 403] on textarea at bounding box center [1000, 391] width 1039 height 92
paste textarea "<body> <!-- Header with hamburger menu --> <header> <div class="header-containe…"
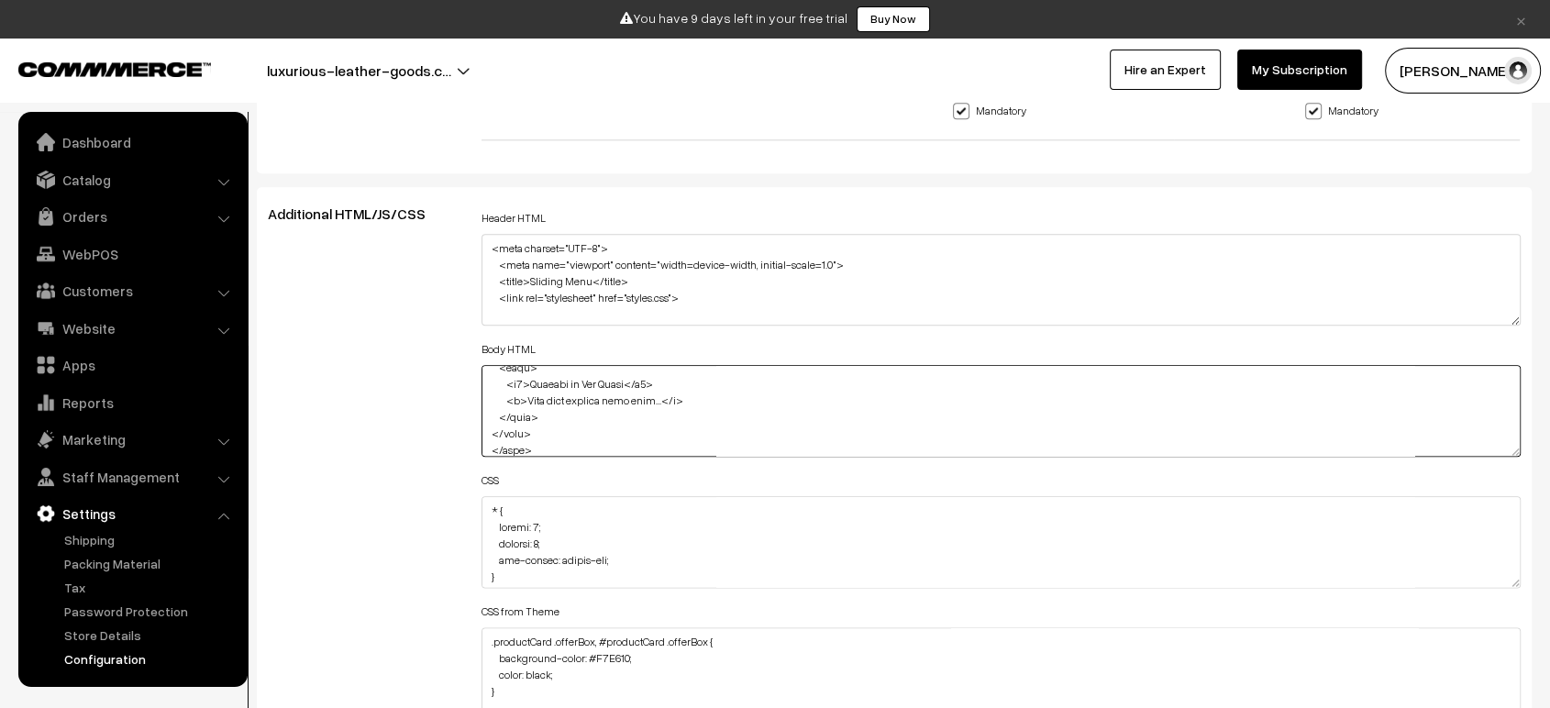
scroll to position [2074, 0]
type textarea "<body> <!-- Header with hamburger menu --> <header> <div class="header-containe…"
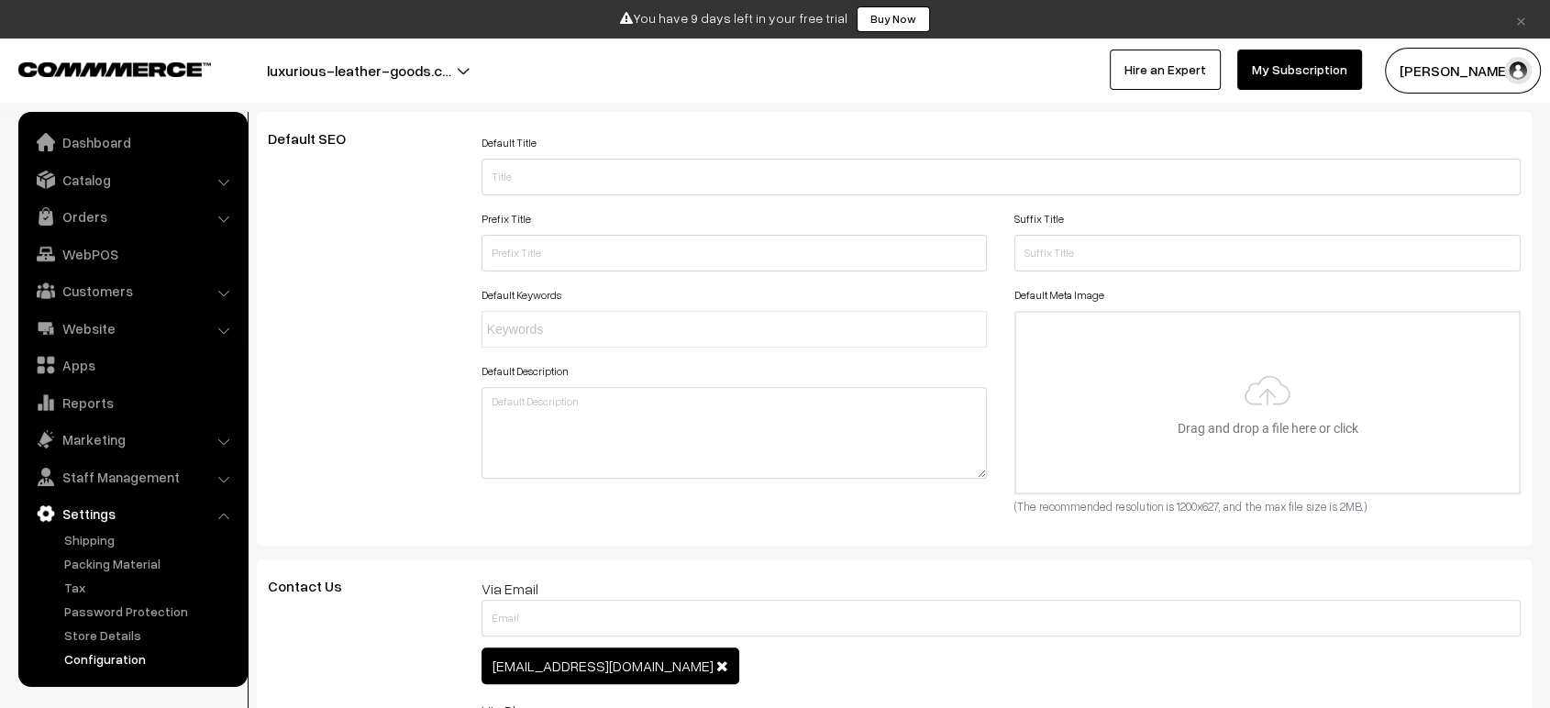
scroll to position [0, 0]
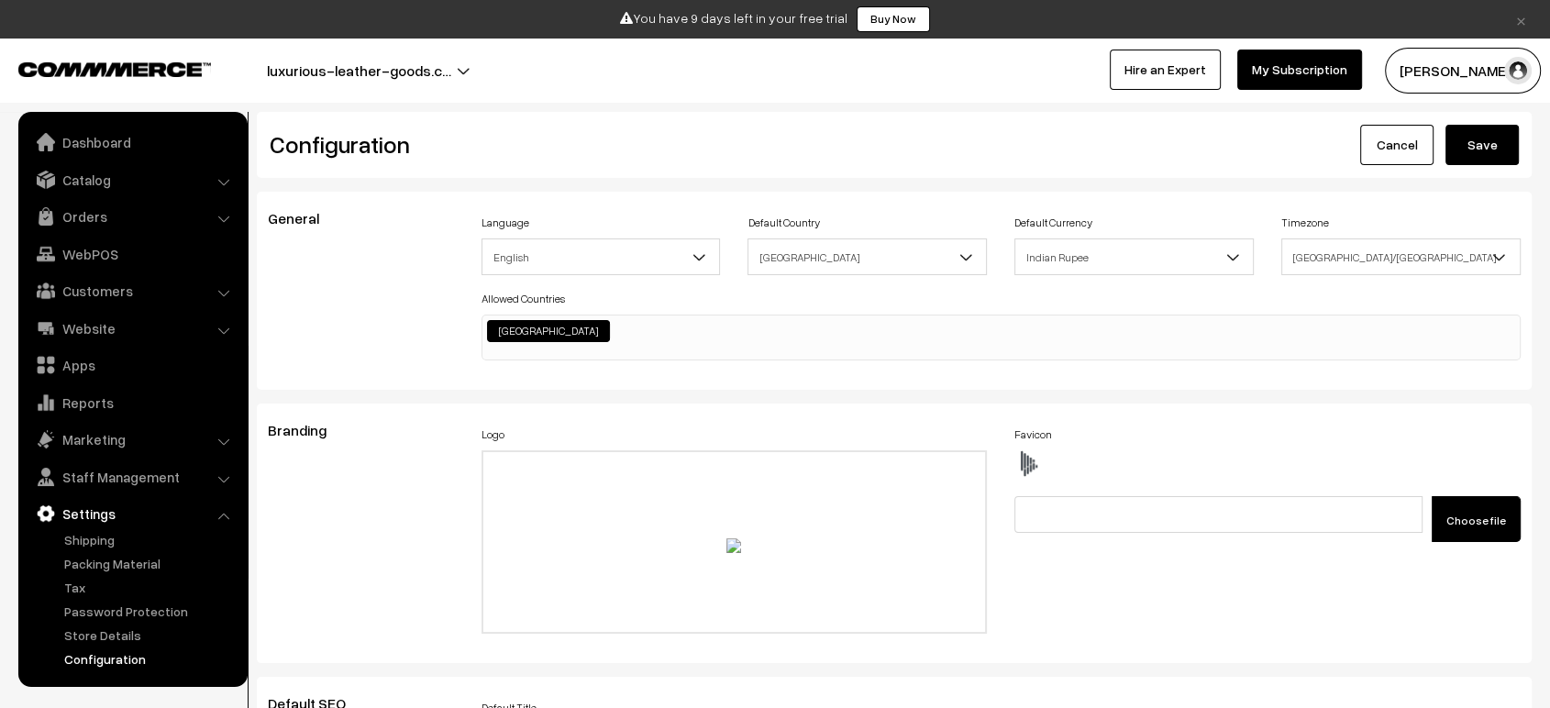
click at [1499, 150] on button "Save" at bounding box center [1481, 145] width 73 height 40
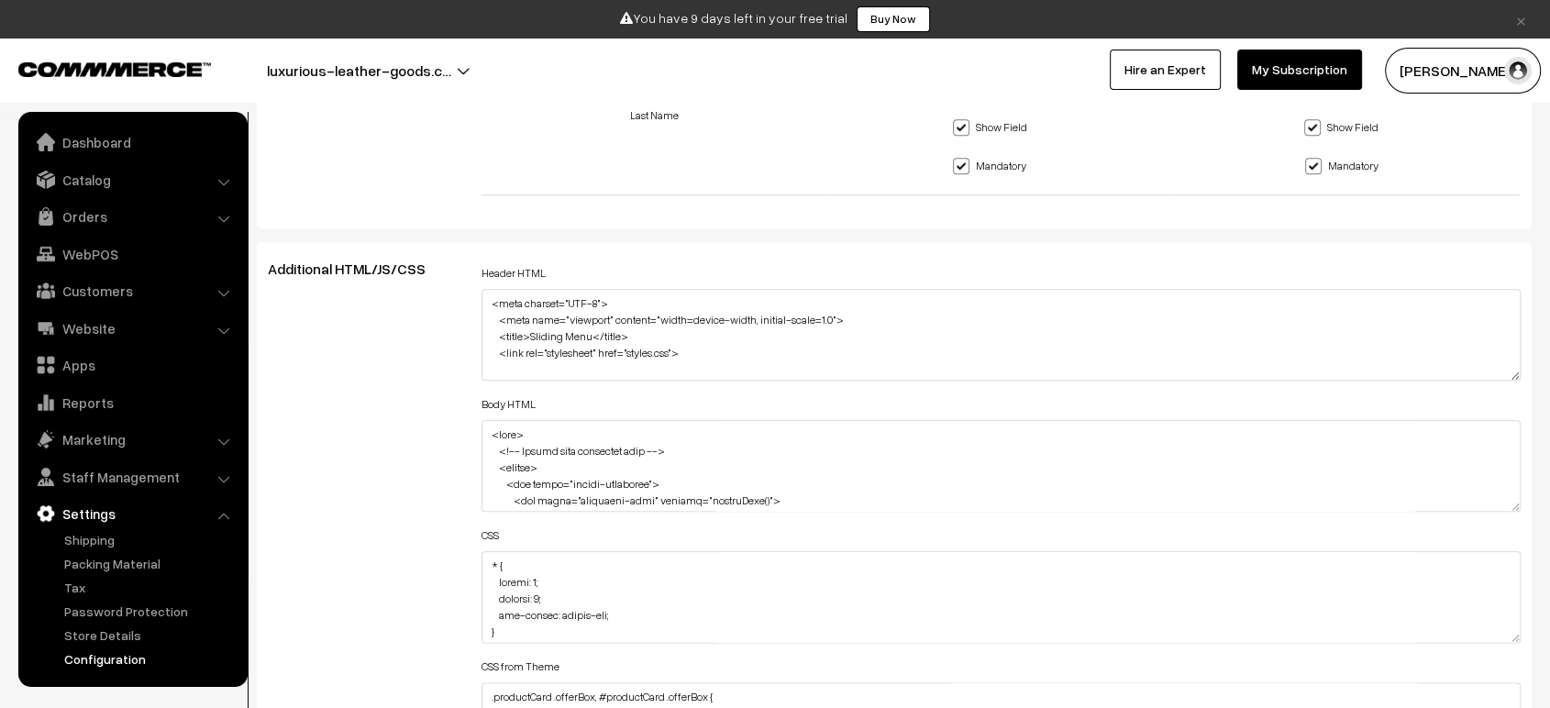
scroll to position [2018, 0]
click at [599, 321] on textarea "<meta charset="UTF-8"> <meta name="viewport" content="width=device-width, initi…" at bounding box center [1000, 337] width 1039 height 92
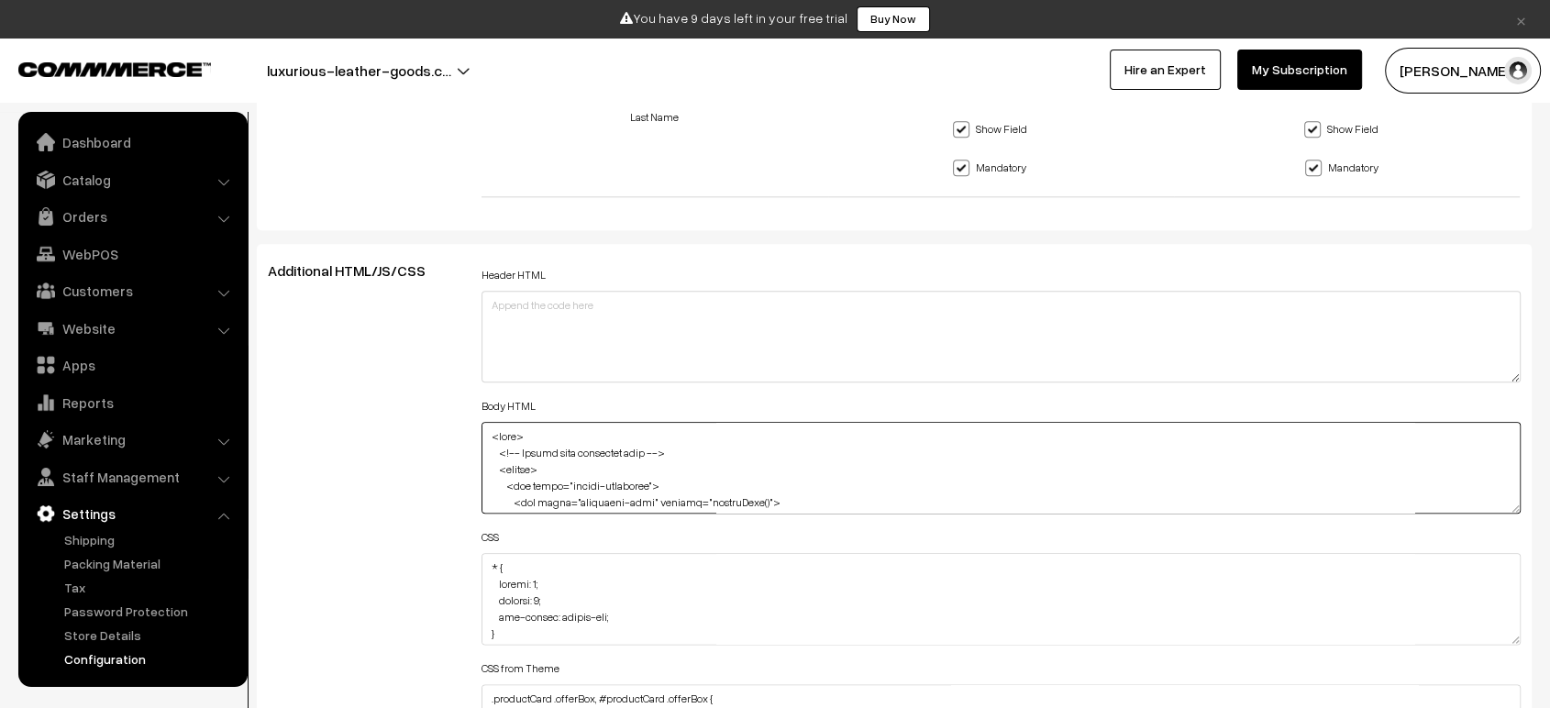
click at [588, 497] on textarea at bounding box center [1000, 468] width 1039 height 92
paste textarea "!DOCTYPE html> <html lang="en"> <head> <meta charset="UTF-8"> <meta name="viewp…"
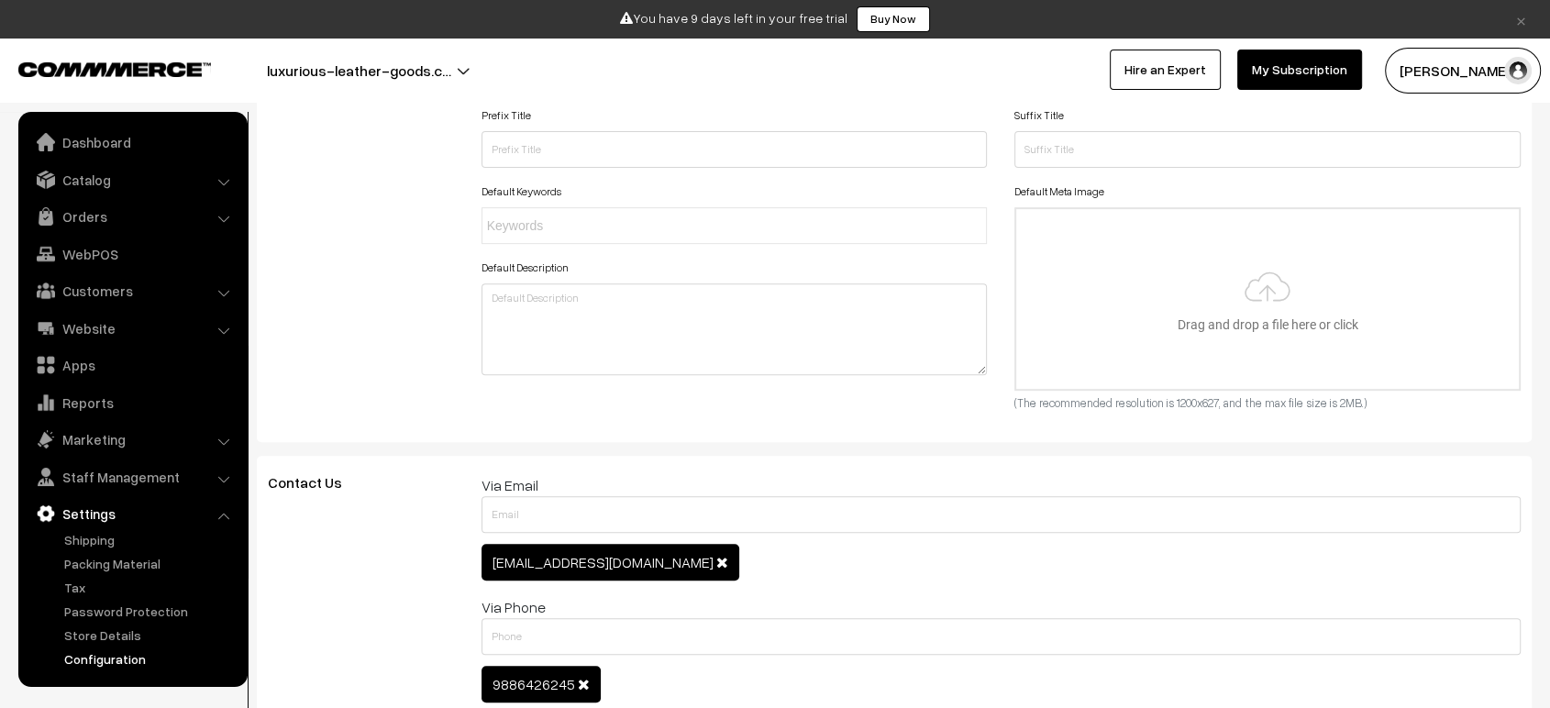
scroll to position [0, 0]
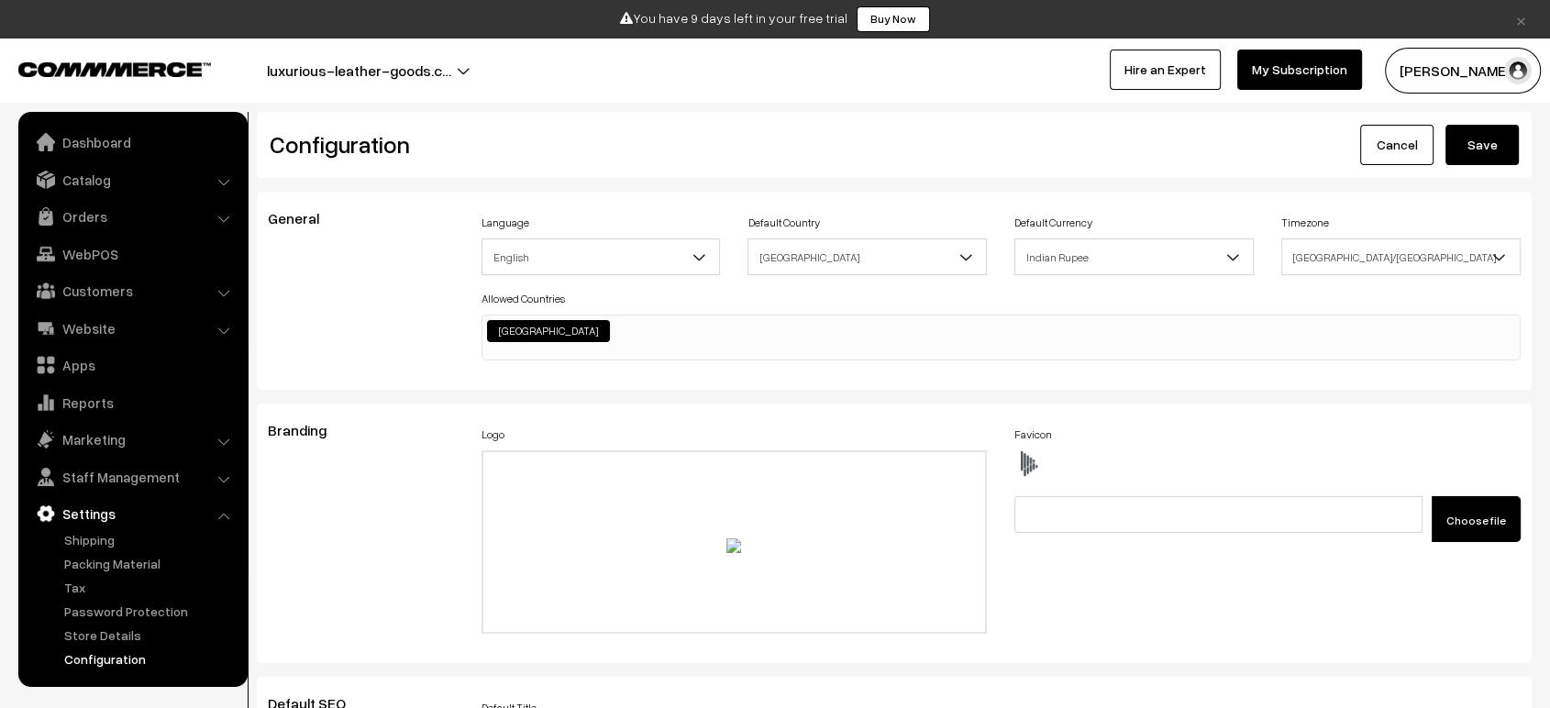
type textarea "<!DOCTYPE html> <html lang="en"> <head> <meta charset="UTF-8"> <meta name="view…"
click at [1463, 170] on div "Configuration Cancel Save" at bounding box center [894, 145] width 1275 height 66
click at [1485, 152] on button "Save" at bounding box center [1481, 145] width 73 height 40
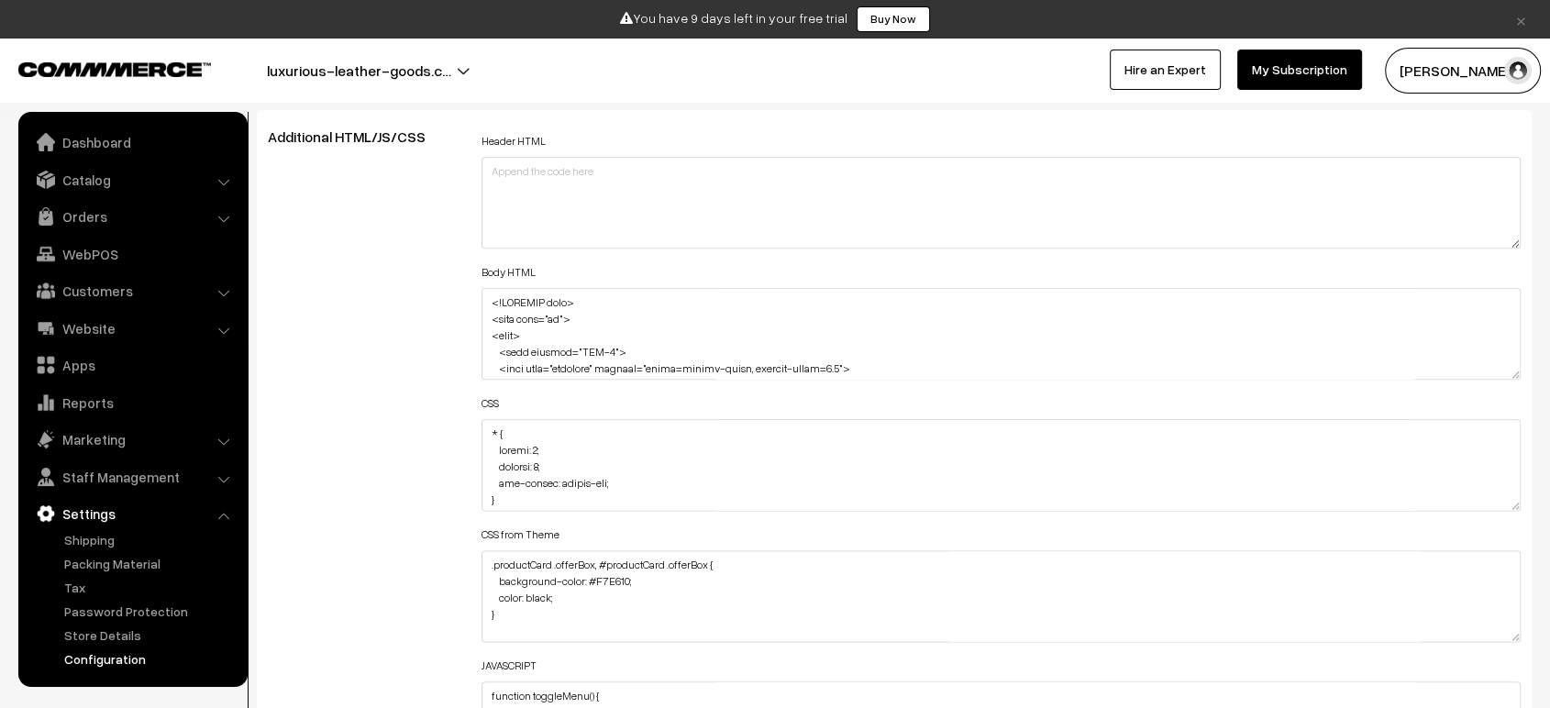
scroll to position [2154, 0]
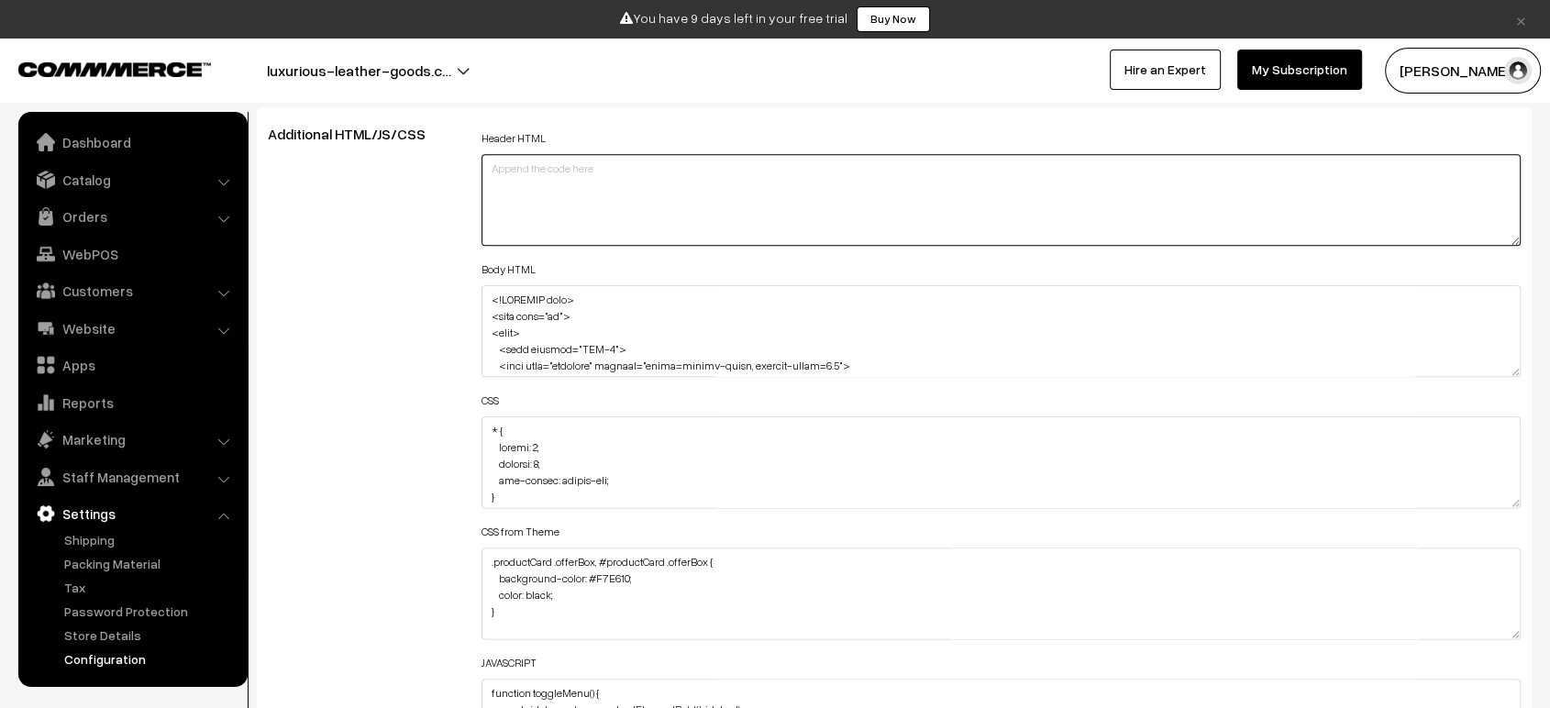
click at [566, 188] on textarea at bounding box center [1000, 200] width 1039 height 92
paste textarea "<html lang="en"> <head> <meta charset="UTF-8"> <meta name="viewport" content="w…"
type textarea "<html lang="en"> <head> <meta charset="UTF-8"> <meta name="viewport" content="w…"
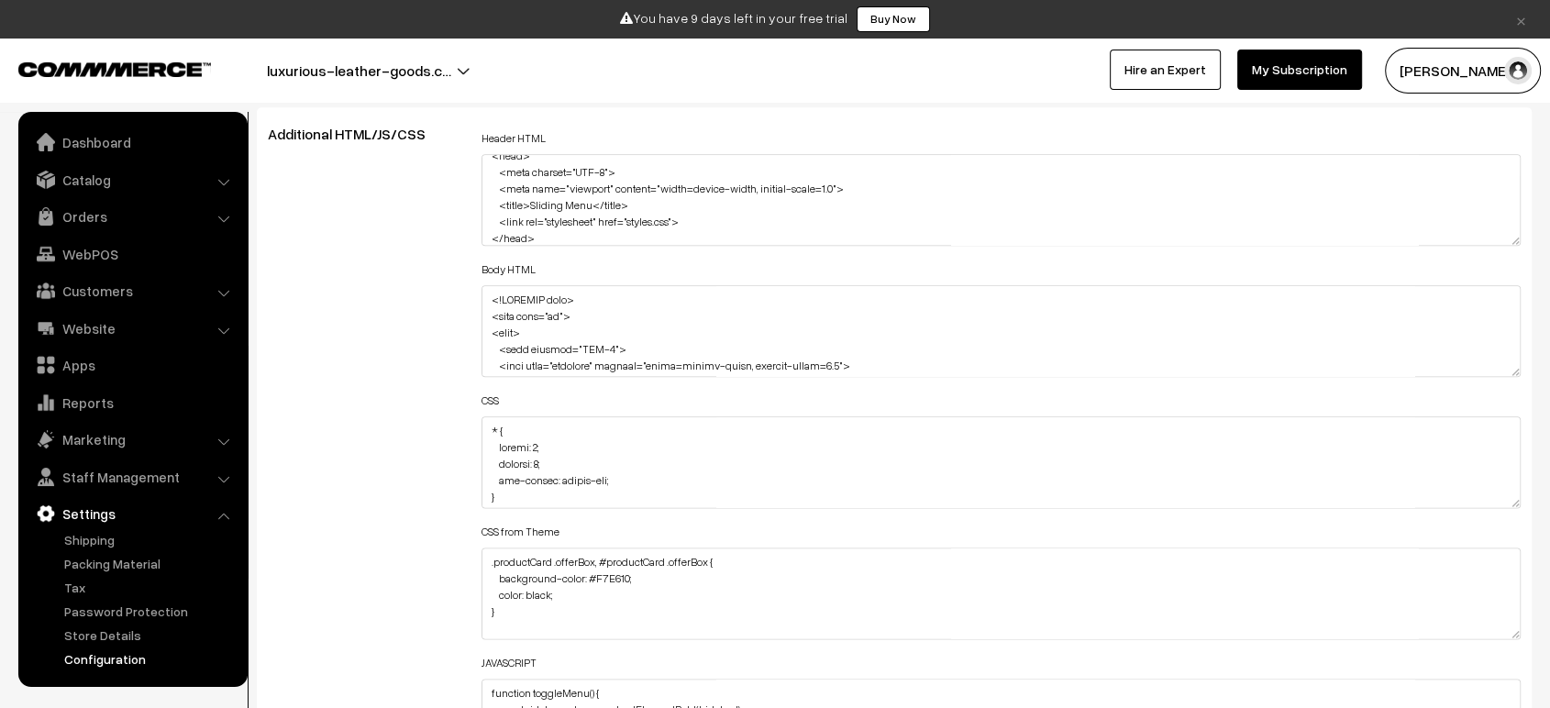
click at [418, 241] on div "Additional HTML/JS/CSS" at bounding box center [361, 454] width 214 height 656
click at [484, 295] on textarea at bounding box center [1000, 331] width 1039 height 92
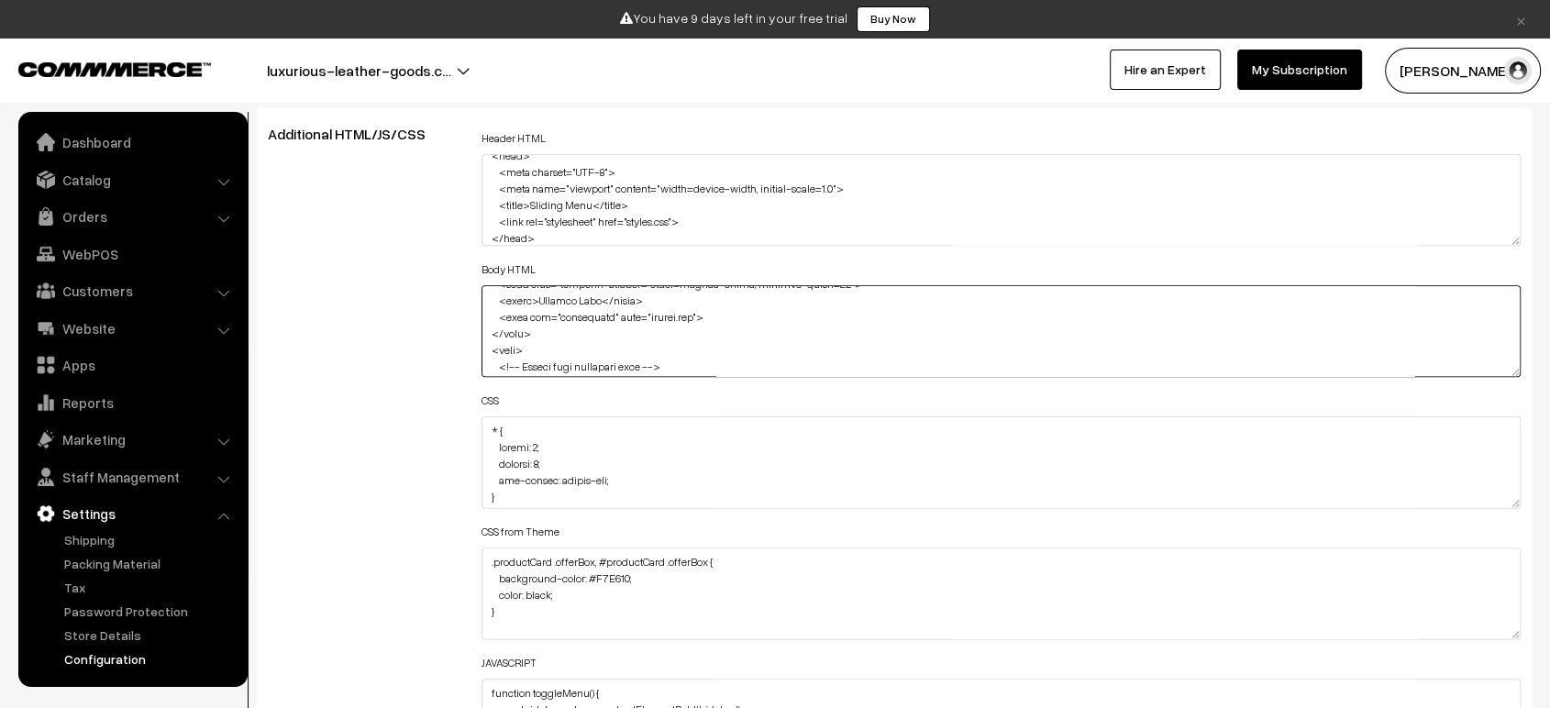
scroll to position [0, 0]
drag, startPoint x: 543, startPoint y: 335, endPoint x: 435, endPoint y: 248, distance: 138.9
click at [435, 248] on div "Additional HTML/JS/CSS Header HTML <html lang="en"> <head> <meta charset="UTF-8…" at bounding box center [894, 454] width 1280 height 656
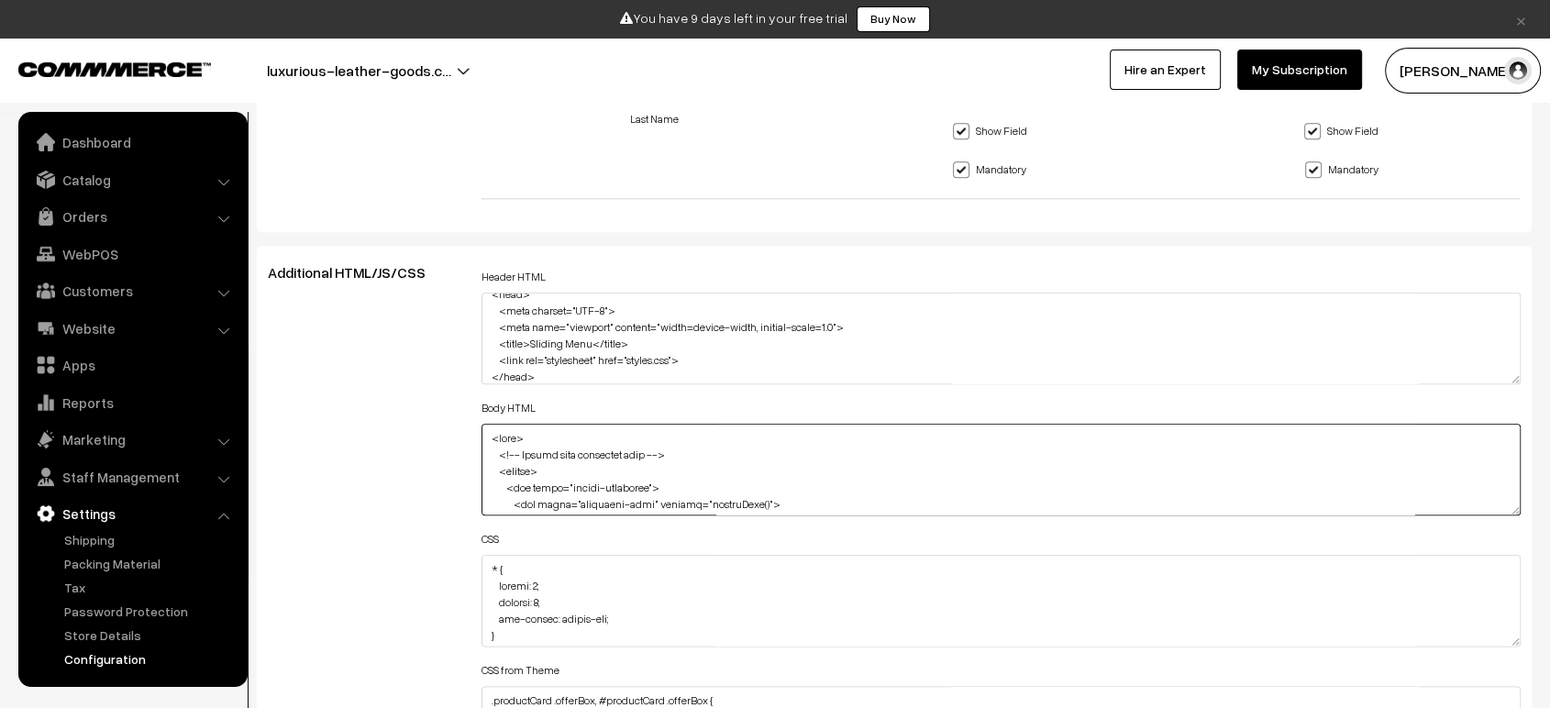
scroll to position [2013, 0]
type textarea "<html lang="en"> <head> <meta charset="UTF-8"> <meta name="viewport" content="w…"
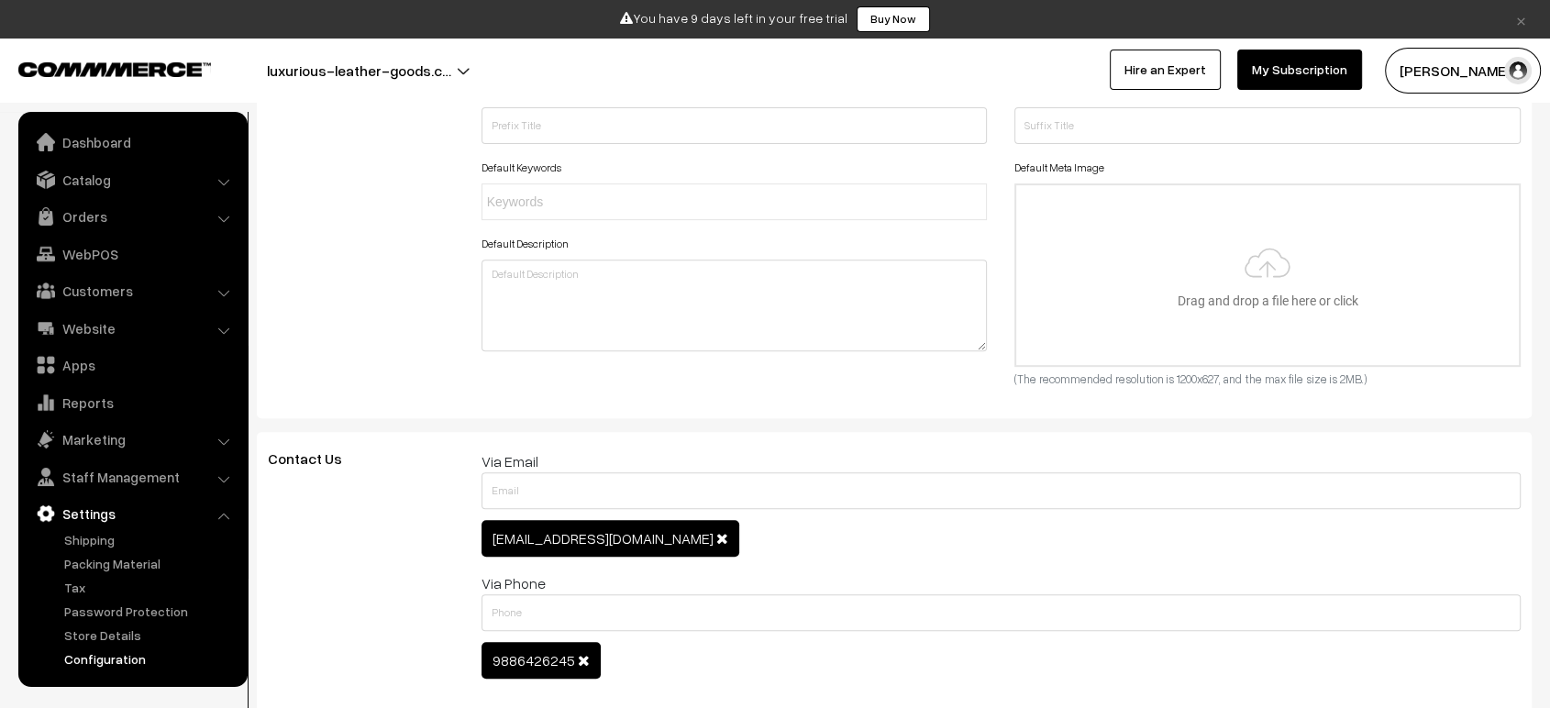
scroll to position [0, 0]
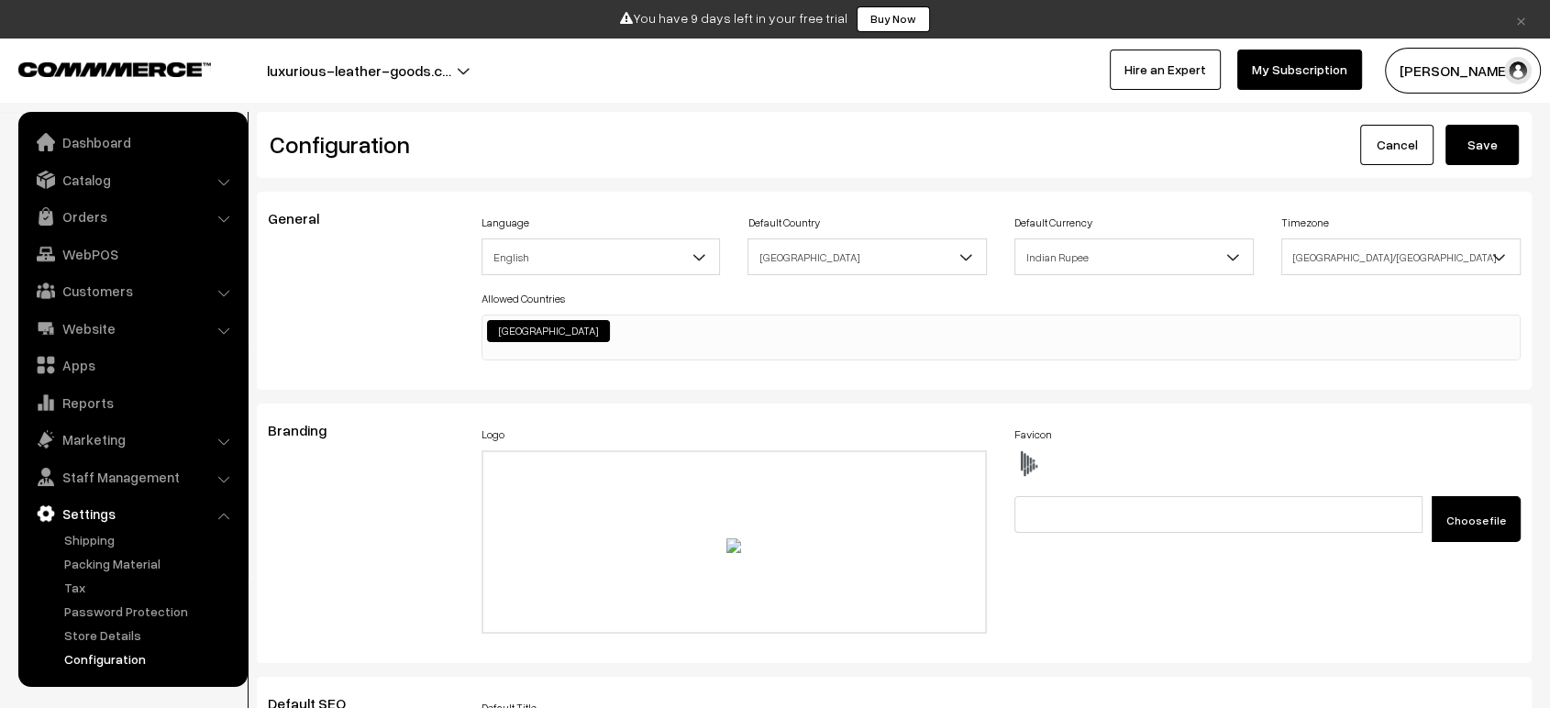
click at [1483, 136] on button "Save" at bounding box center [1481, 145] width 73 height 40
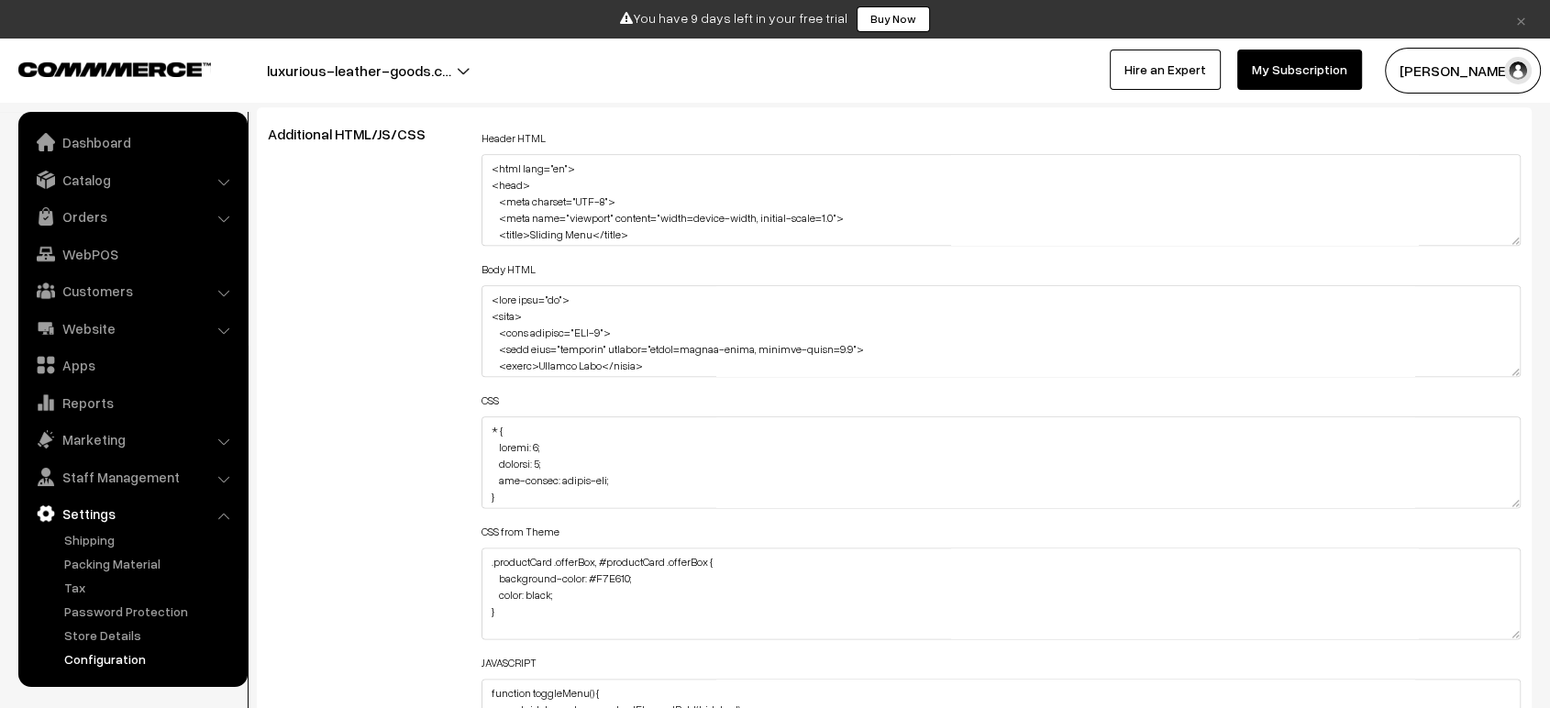
scroll to position [2155, 0]
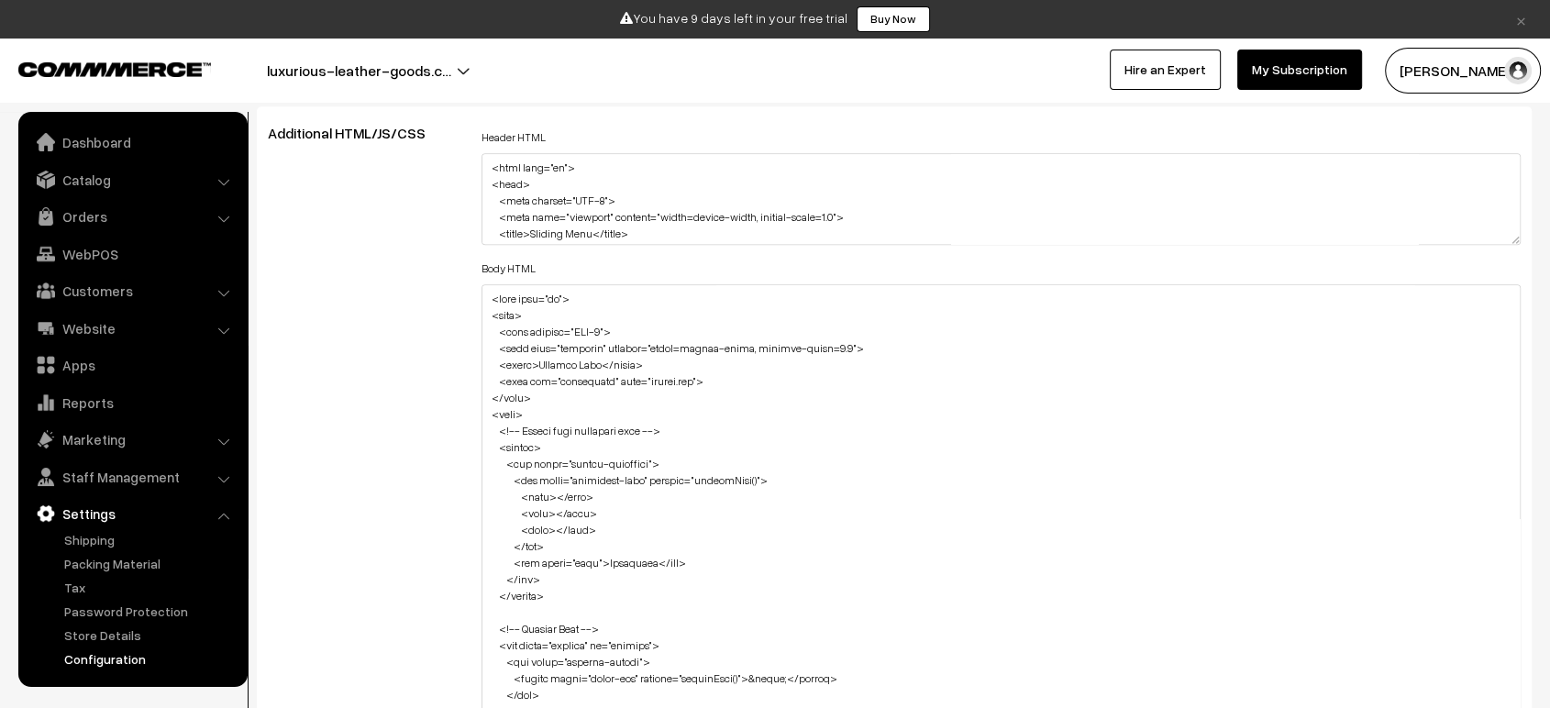
drag, startPoint x: 1511, startPoint y: 360, endPoint x: 1528, endPoint y: 752, distance: 392.0
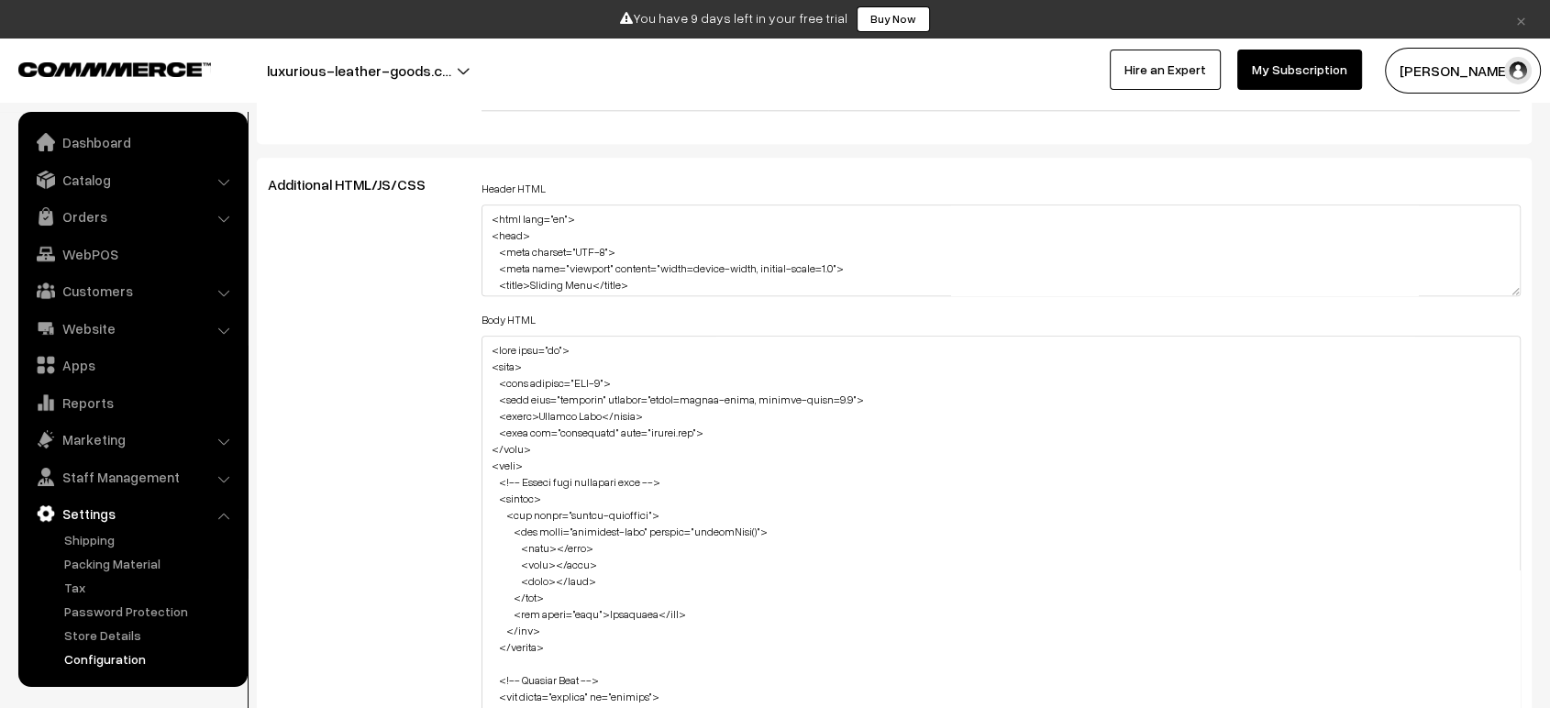
scroll to position [36, 0]
drag, startPoint x: 485, startPoint y: 349, endPoint x: 550, endPoint y: 442, distance: 114.0
click at [550, 442] on textarea at bounding box center [1000, 577] width 1039 height 482
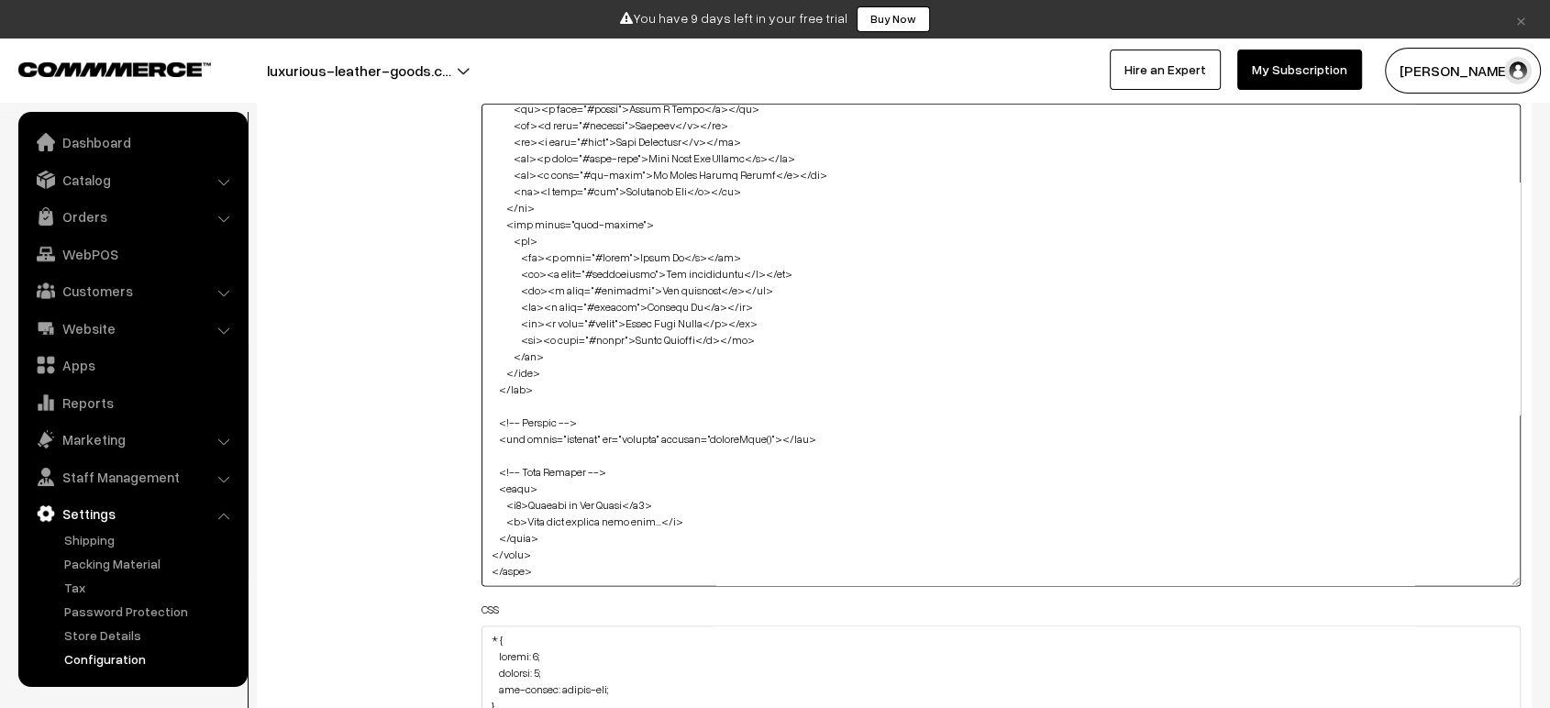
scroll to position [2338, 0]
drag, startPoint x: 492, startPoint y: 464, endPoint x: 573, endPoint y: 527, distance: 103.3
click at [573, 527] on textarea at bounding box center [1000, 343] width 1039 height 482
type textarea "<!-- Header with hamburger menu --> <header> <div class="header-container"> <di…"
click at [453, 485] on div "Additional HTML/JS/CSS" at bounding box center [361, 465] width 214 height 1046
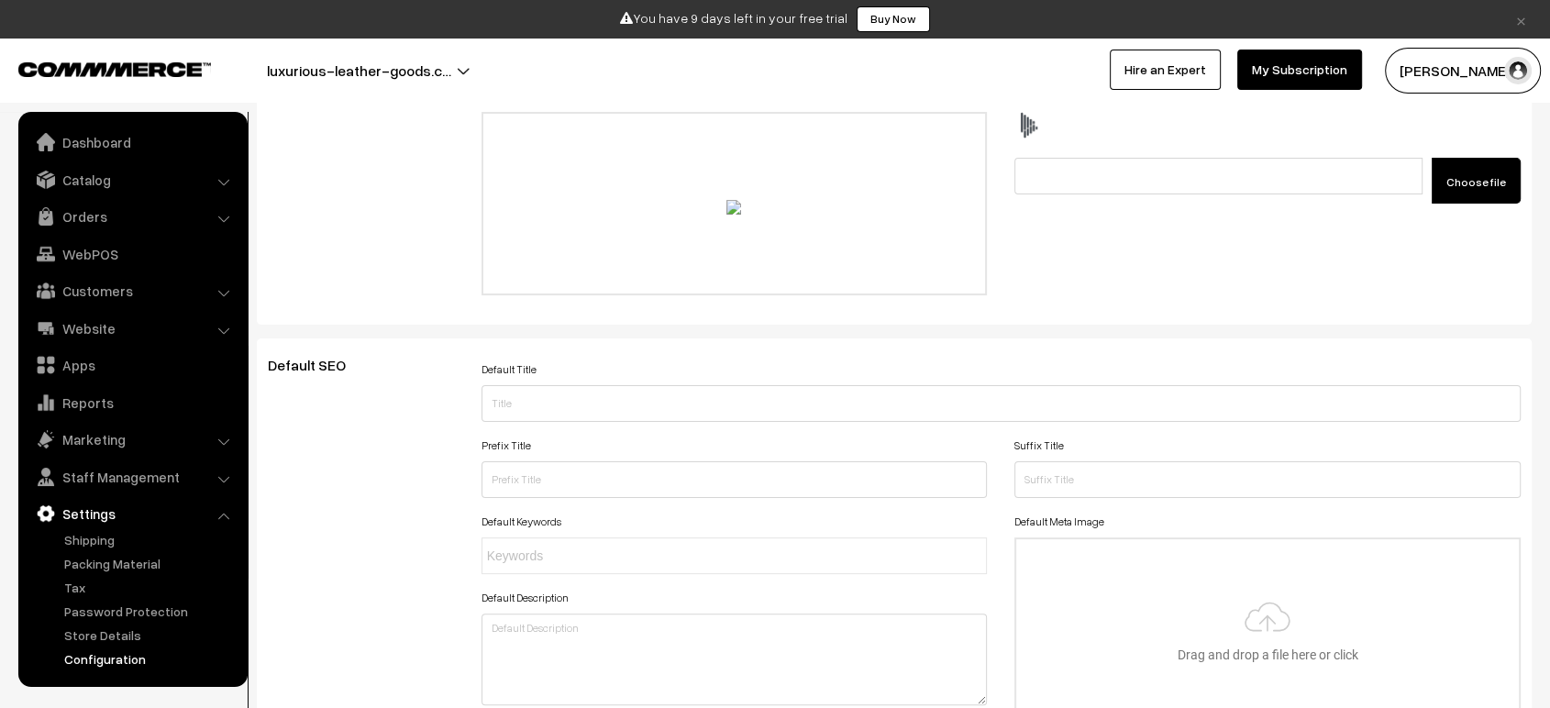
scroll to position [0, 0]
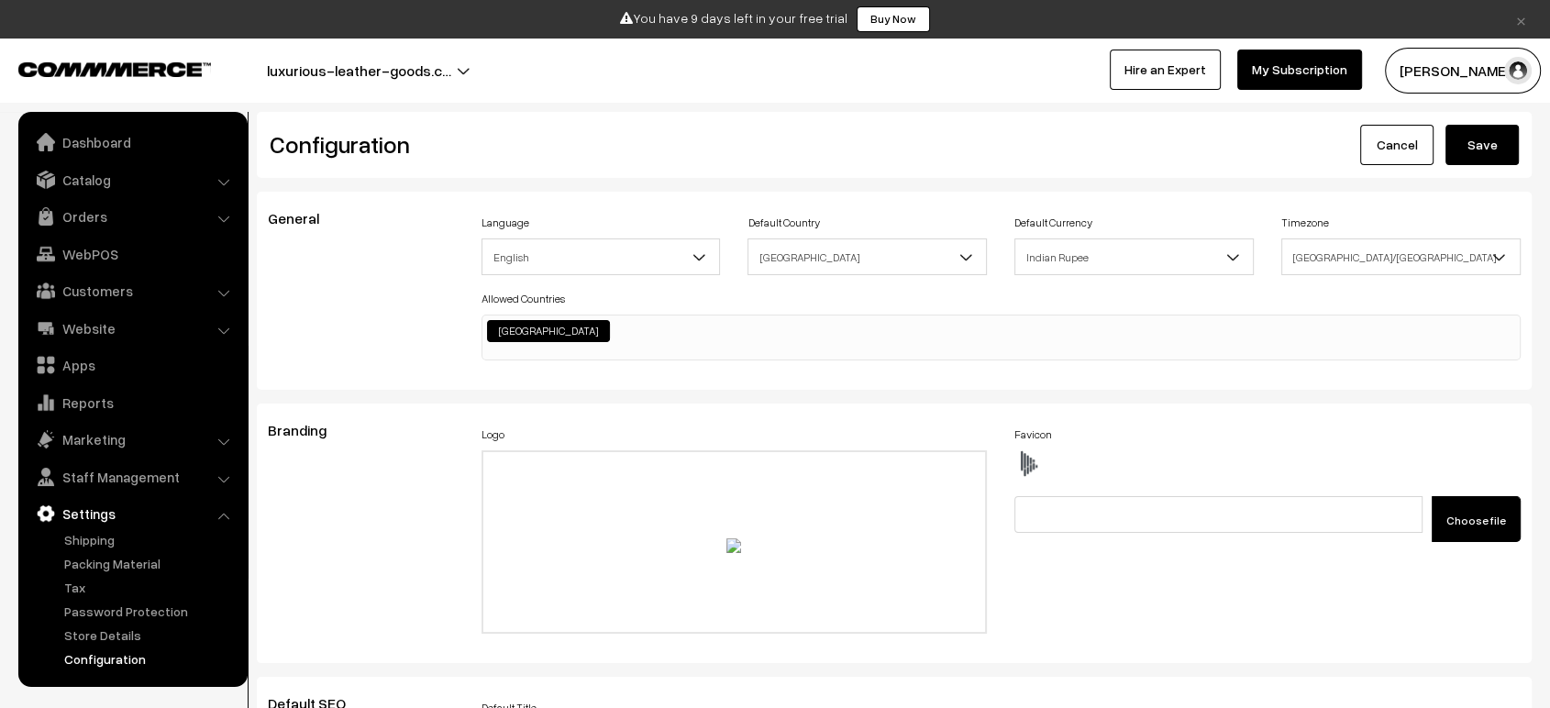
click at [1481, 143] on button "Save" at bounding box center [1481, 145] width 73 height 40
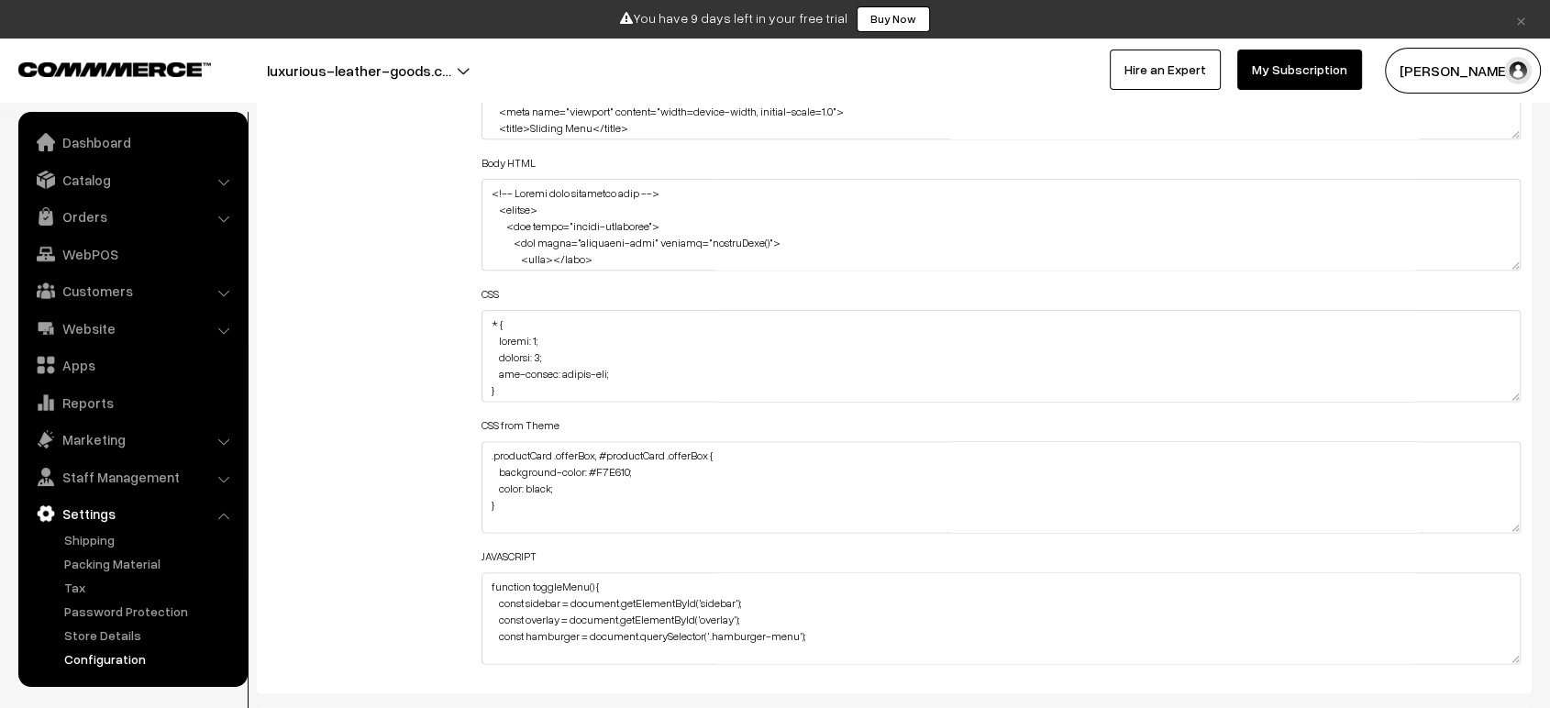
scroll to position [2298, 0]
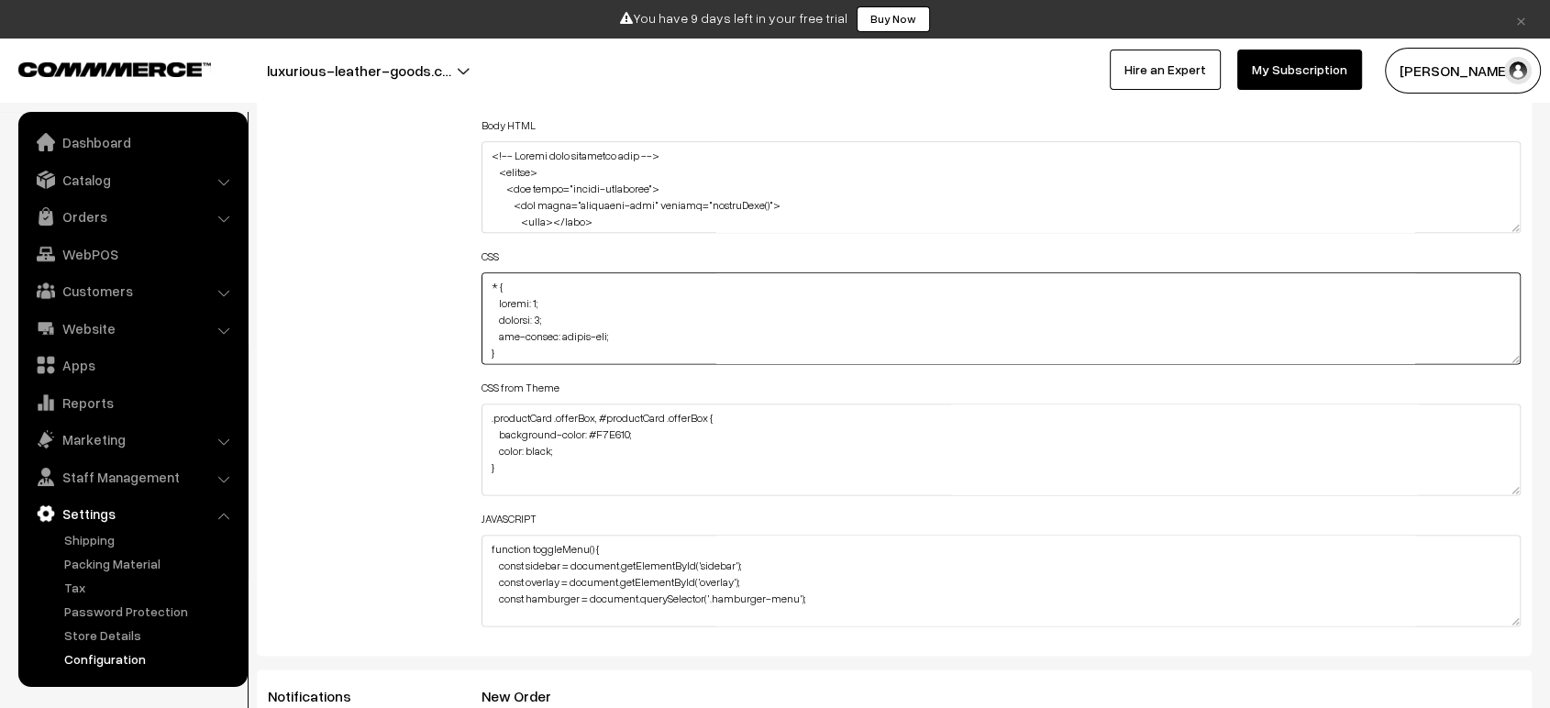
click at [624, 311] on textarea at bounding box center [1000, 318] width 1039 height 92
click at [576, 592] on textarea at bounding box center [1000, 581] width 1039 height 92
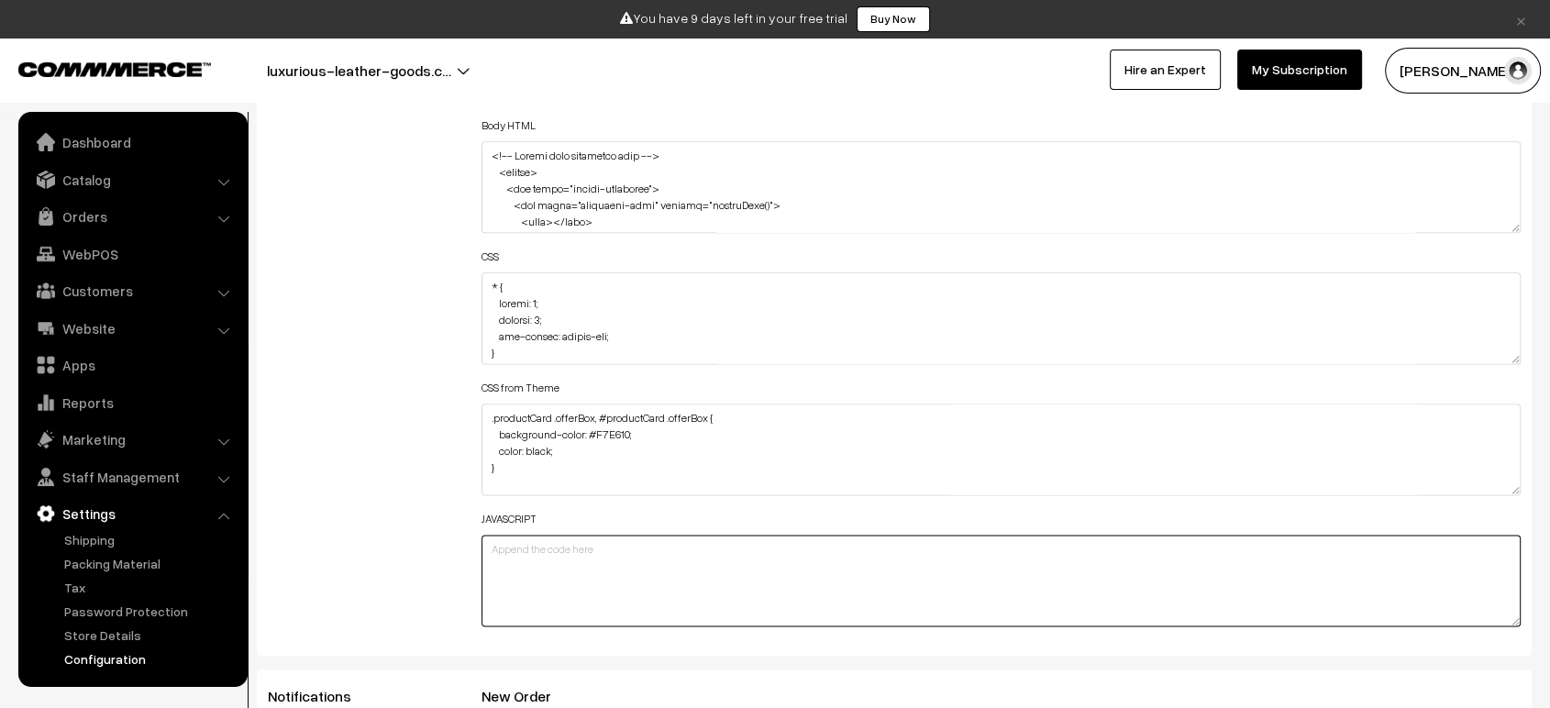
scroll to position [0, 0]
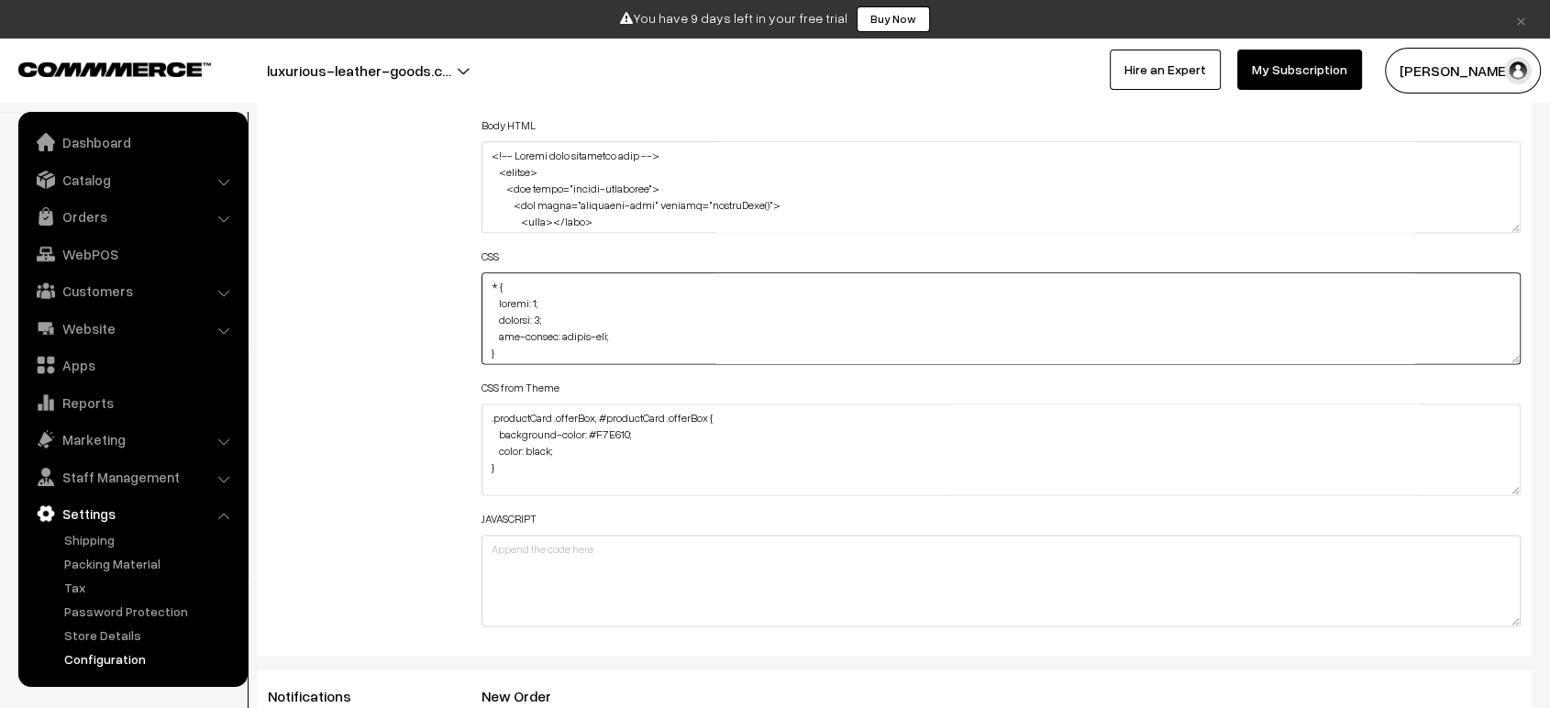
click at [569, 318] on textarea at bounding box center [1000, 318] width 1039 height 92
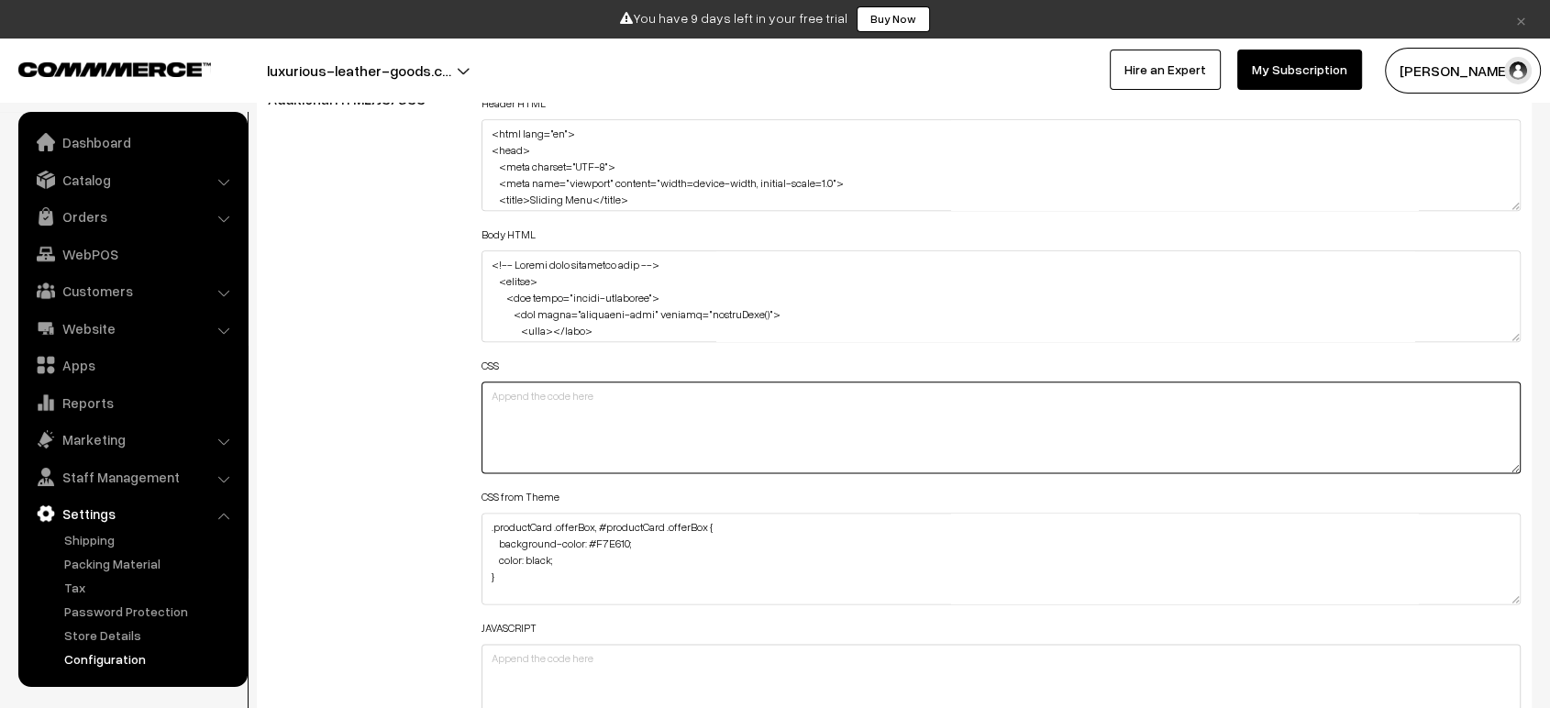
scroll to position [2186, 0]
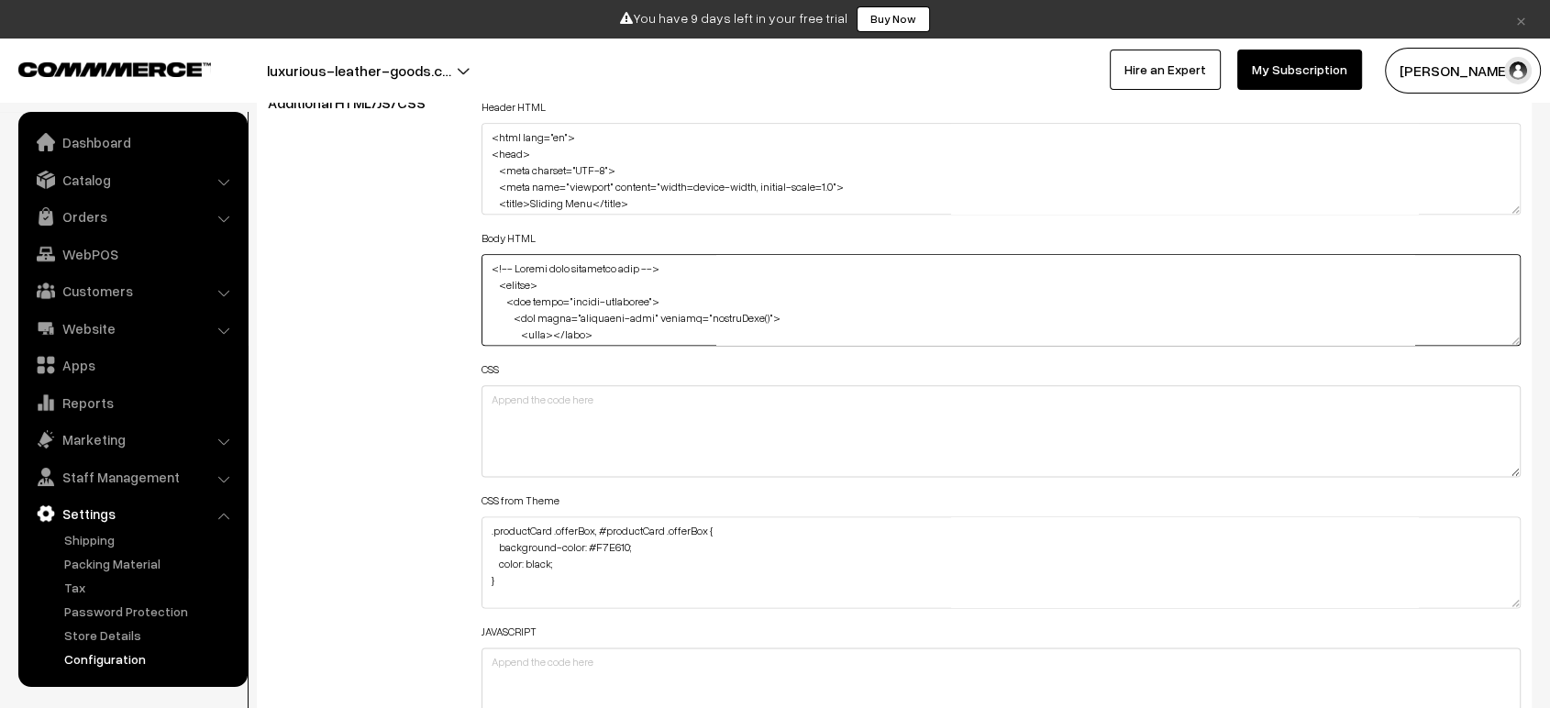
click at [563, 319] on textarea at bounding box center [1000, 300] width 1039 height 92
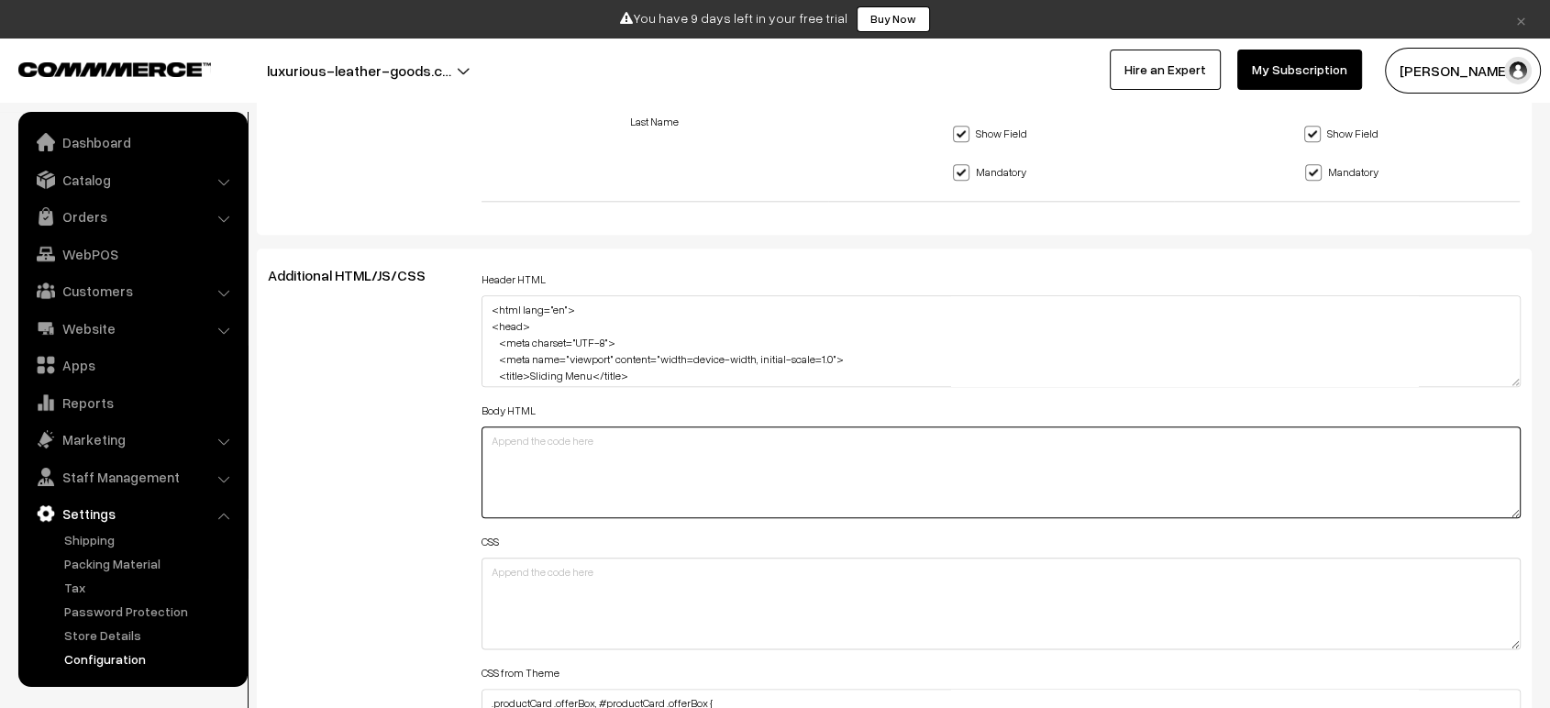
scroll to position [2010, 0]
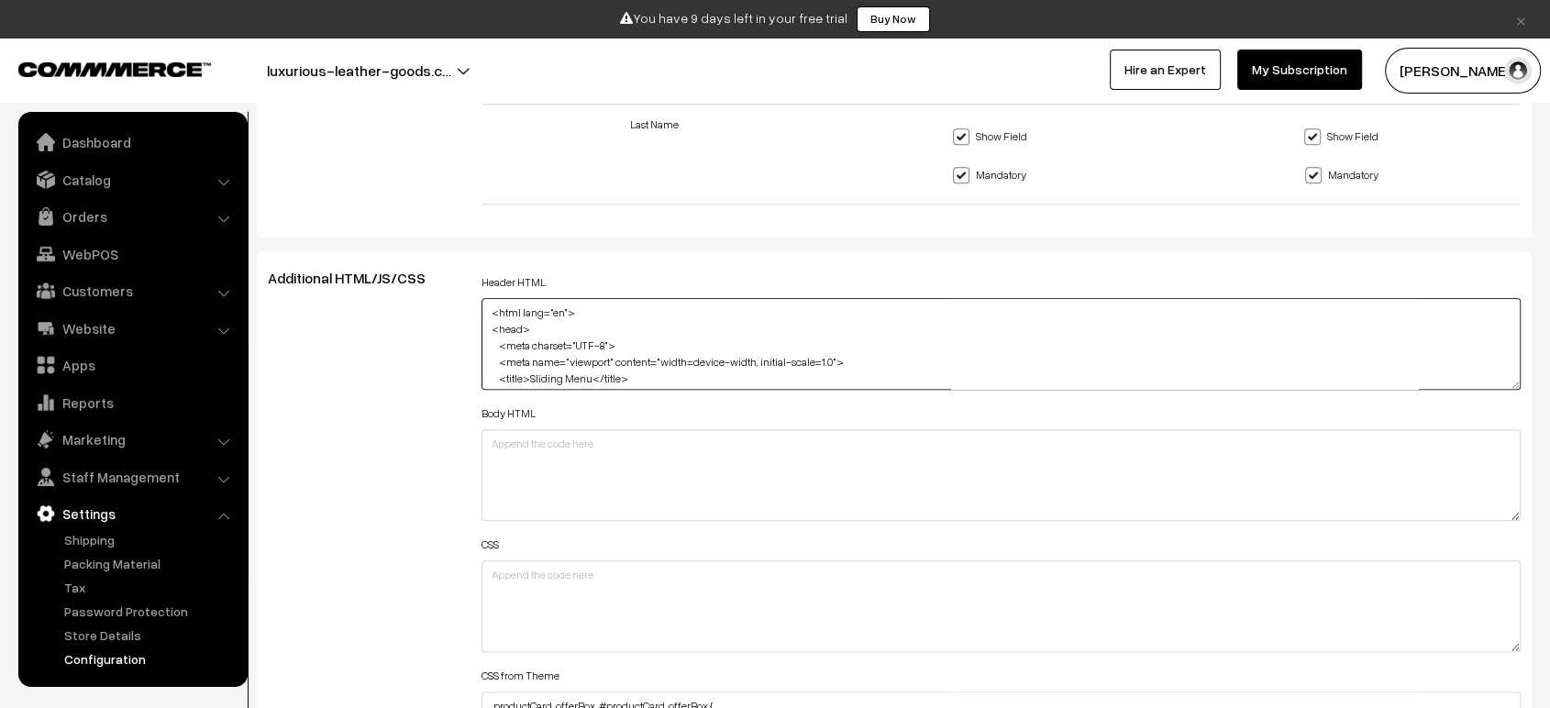
click at [563, 319] on textarea "<html lang="en"> <head> <meta charset="UTF-8"> <meta name="viewport" content="w…" at bounding box center [1000, 344] width 1039 height 92
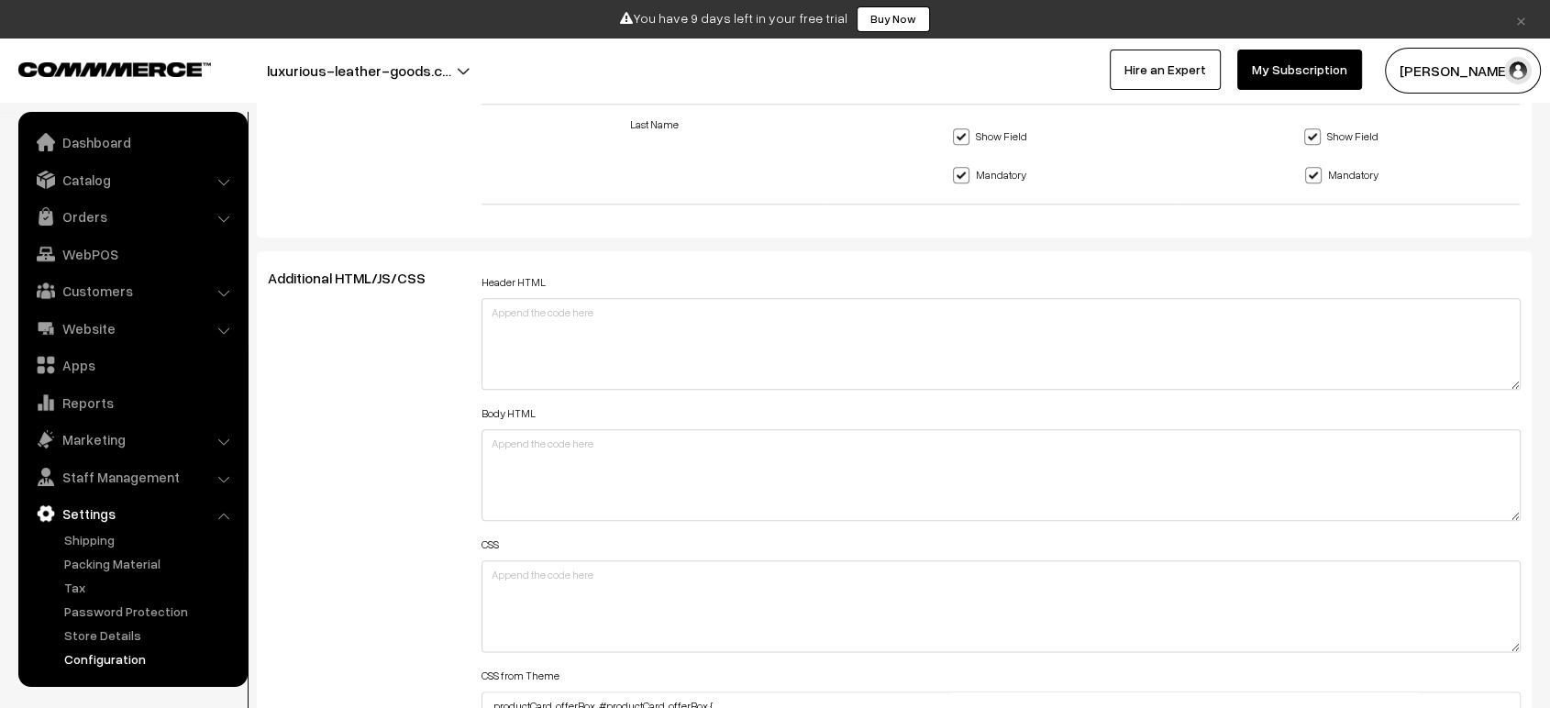
click at [330, 412] on div "Additional HTML/JS/CSS" at bounding box center [361, 598] width 214 height 656
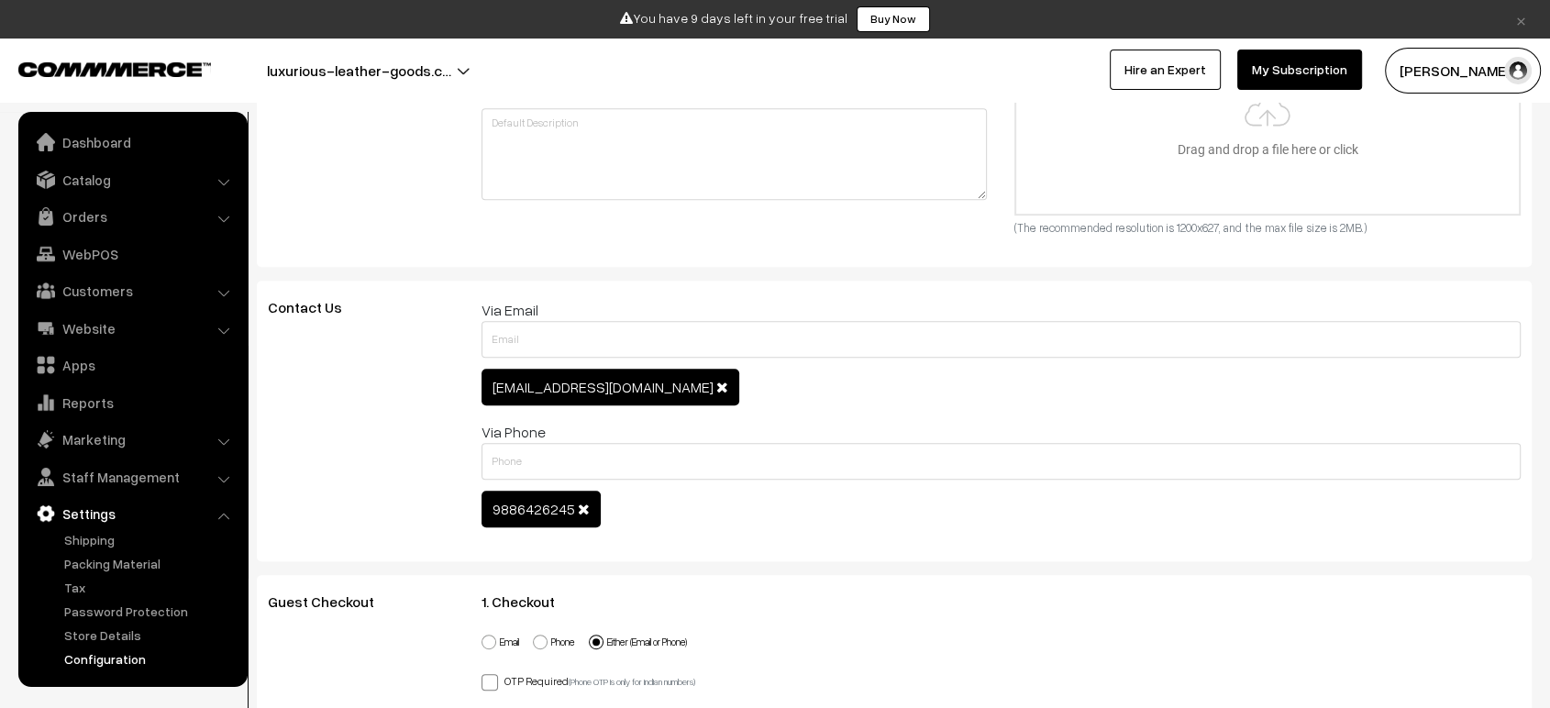
scroll to position [0, 0]
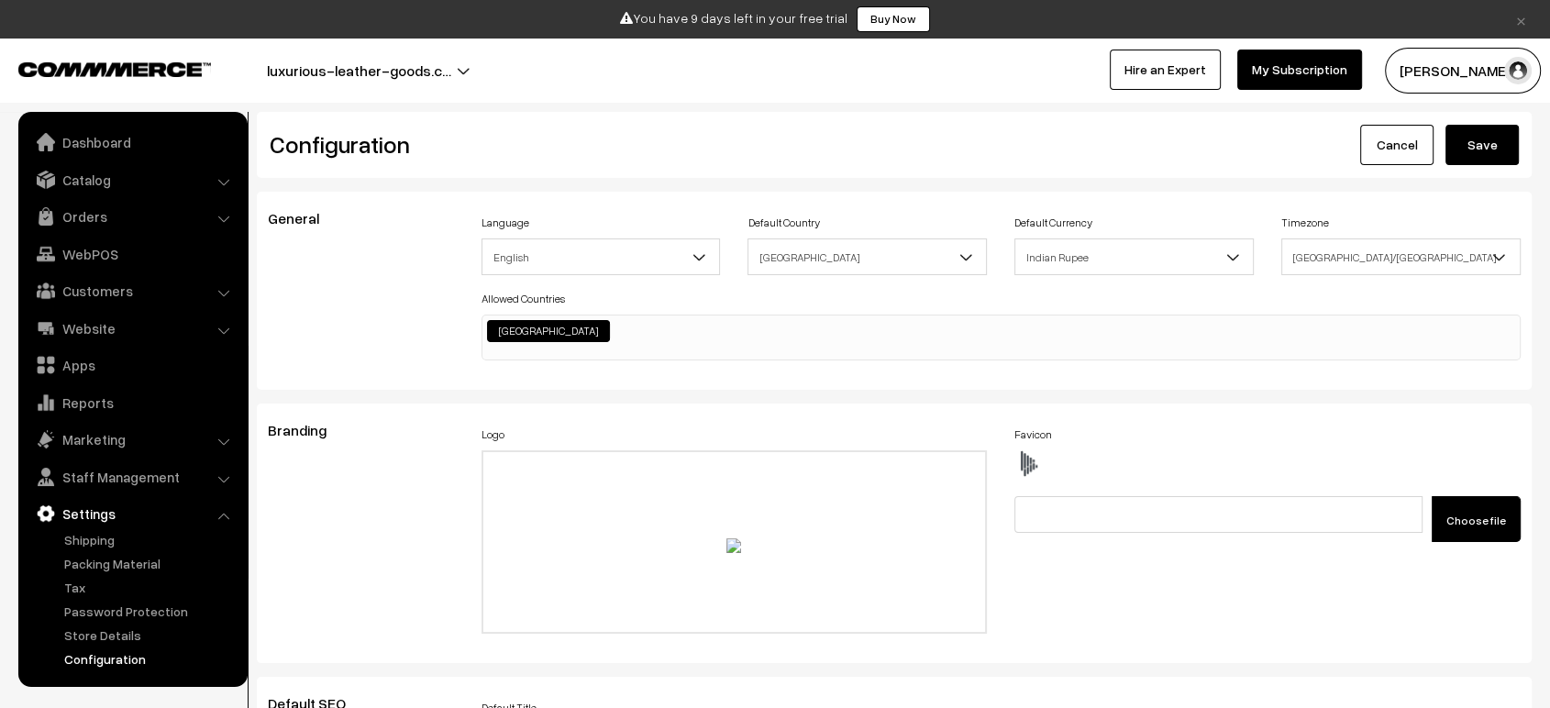
click at [1489, 130] on button "Save" at bounding box center [1481, 145] width 73 height 40
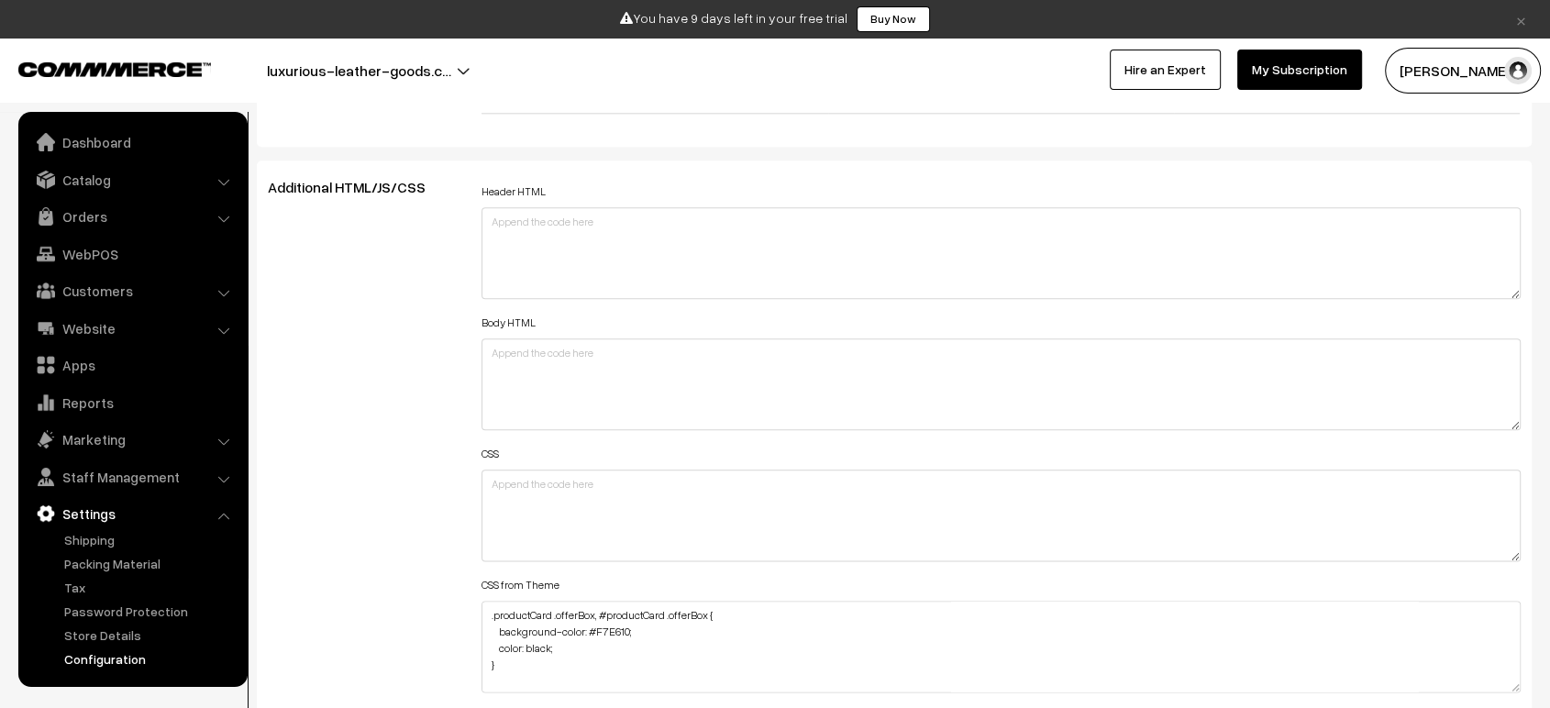
scroll to position [2099, 0]
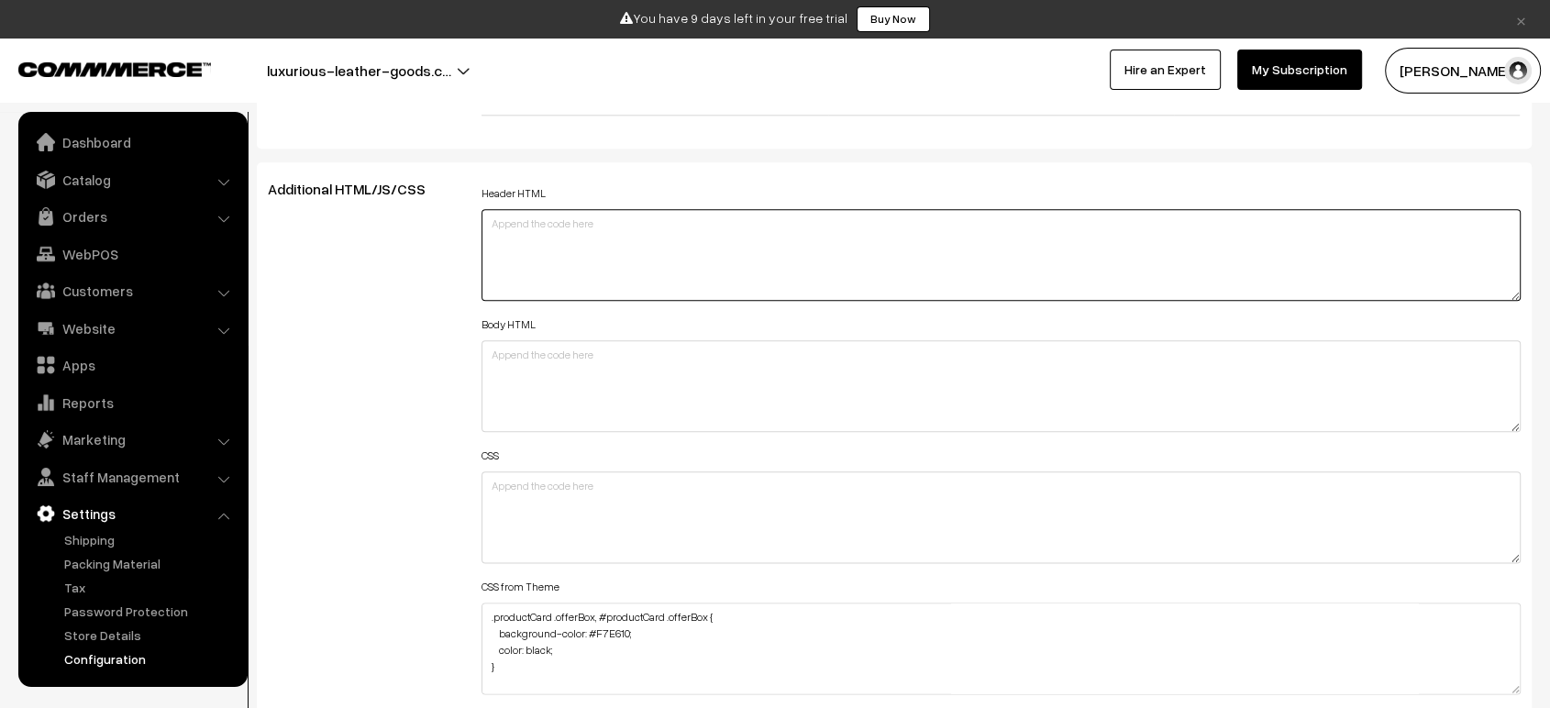
click at [623, 283] on textarea at bounding box center [1000, 255] width 1039 height 92
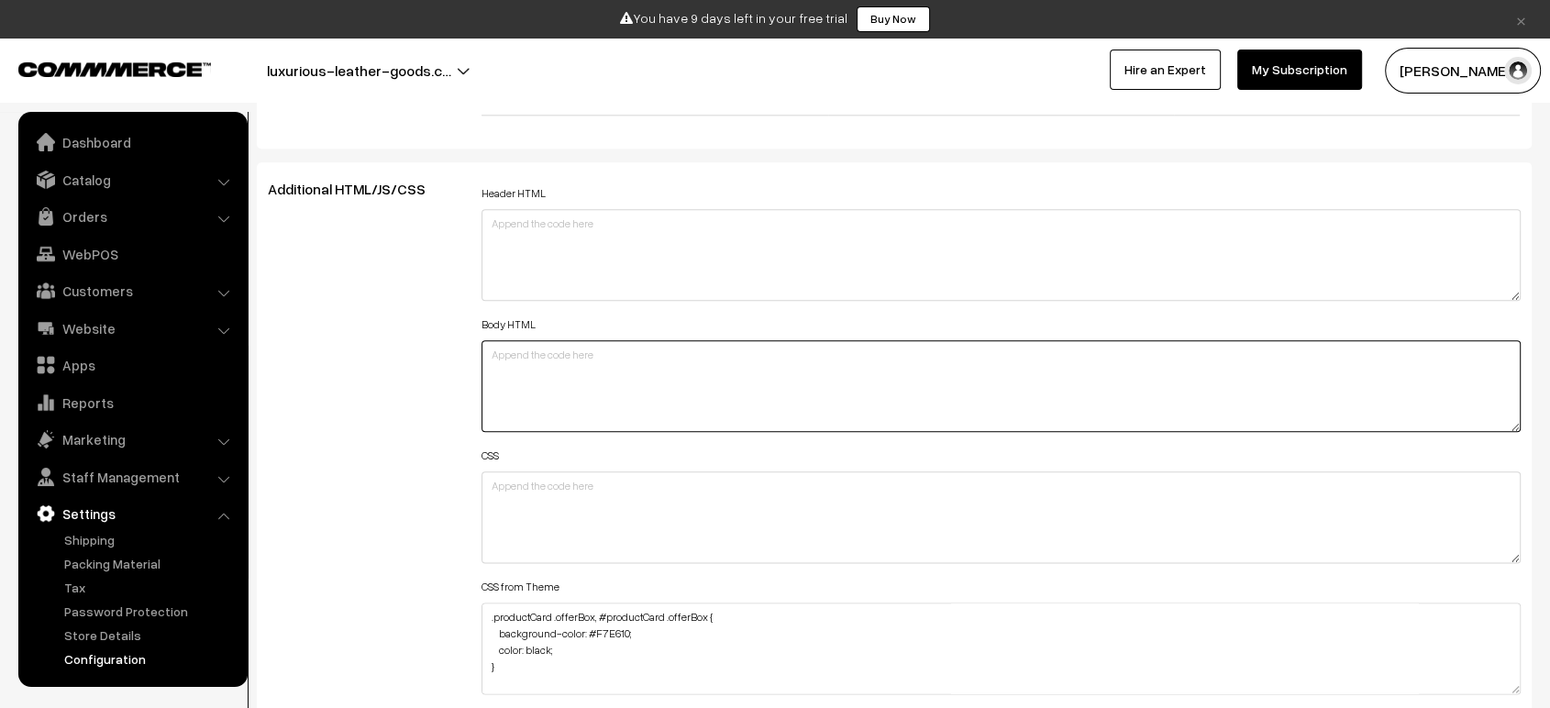
click at [551, 391] on textarea at bounding box center [1000, 386] width 1039 height 92
paste textarea "<!LOREMIP dolo> <sita cons="ad"> <elit> <sedd eiusmod="TEM-0"> <inci utla="etdo…"
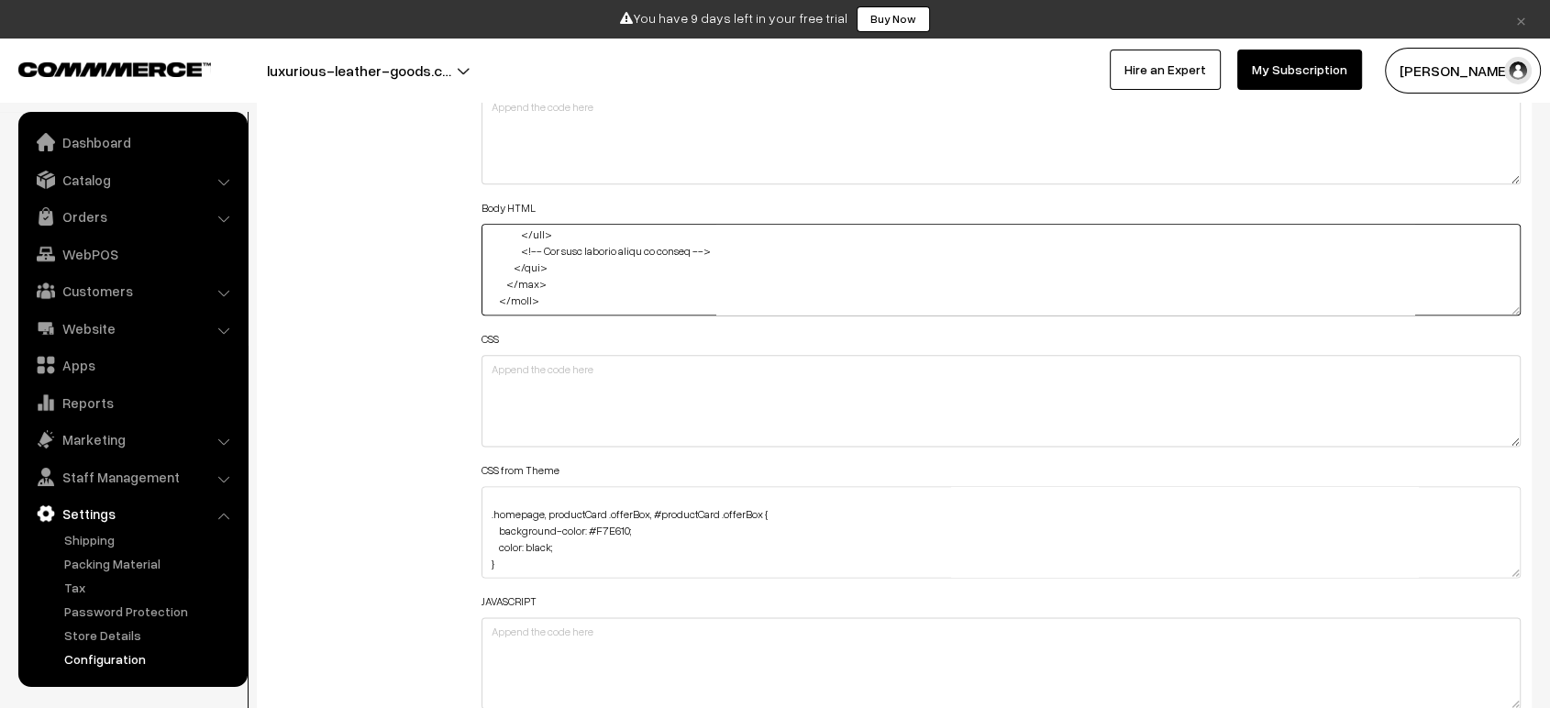
scroll to position [2231, 0]
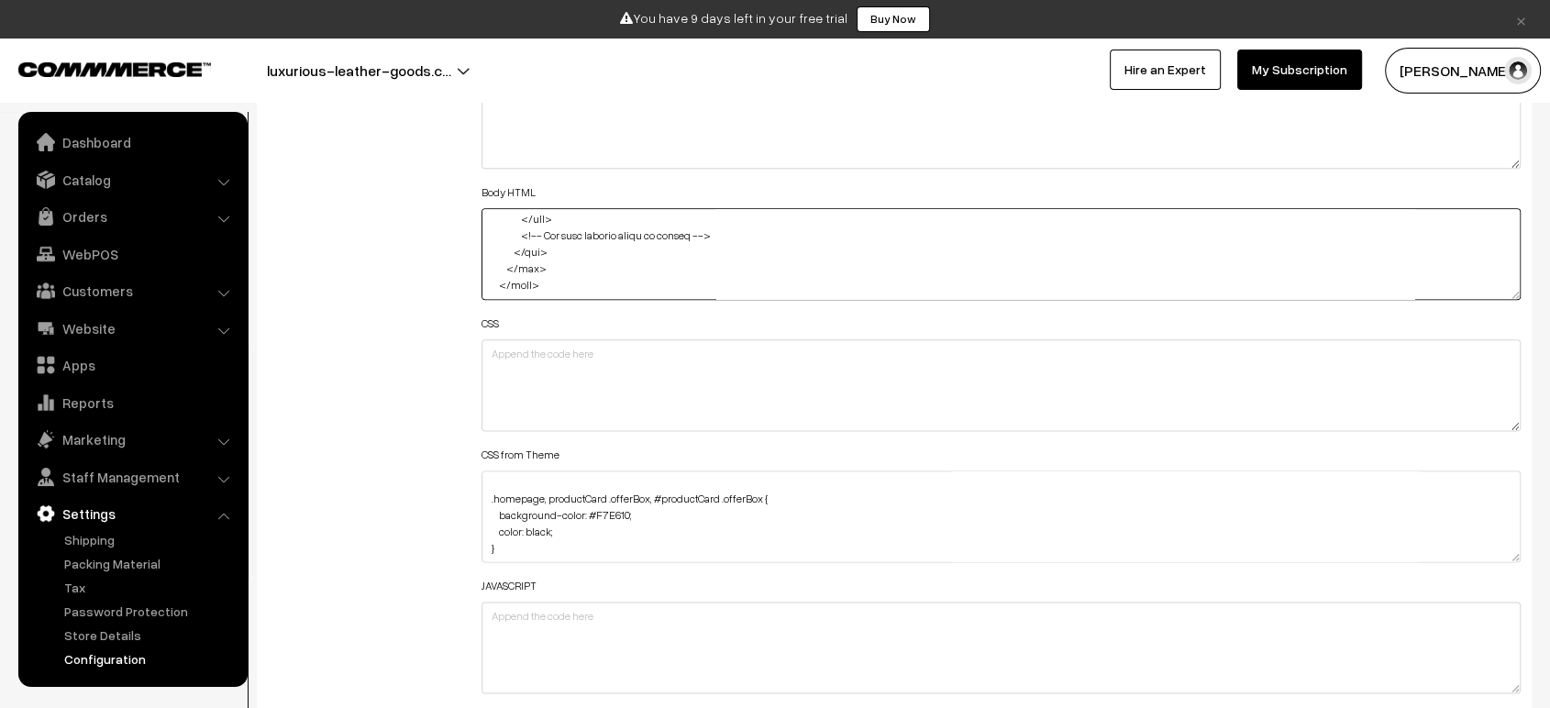
type textarea "<!LOREMIP dolo> <sita cons="ad"> <elit> <sedd eiusmod="TEM-0"> <inci utla="etdo…"
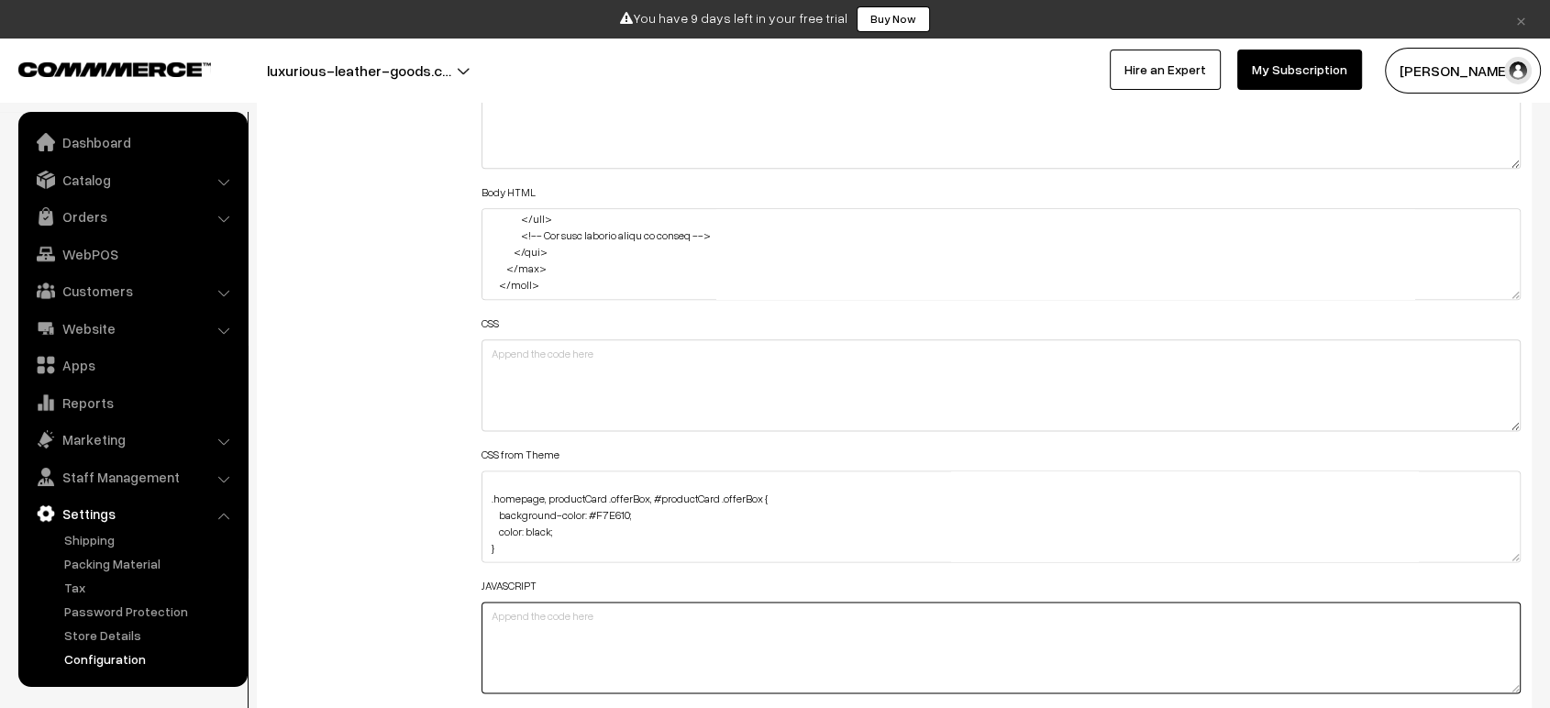
click at [583, 648] on textarea at bounding box center [1000, 648] width 1039 height 92
paste textarea "<script> function toggleSidebar() { const sidebar = document.getElementById('si…"
type textarea "<script> function toggleSidebar() { const sidebar = document.getElementById('si…"
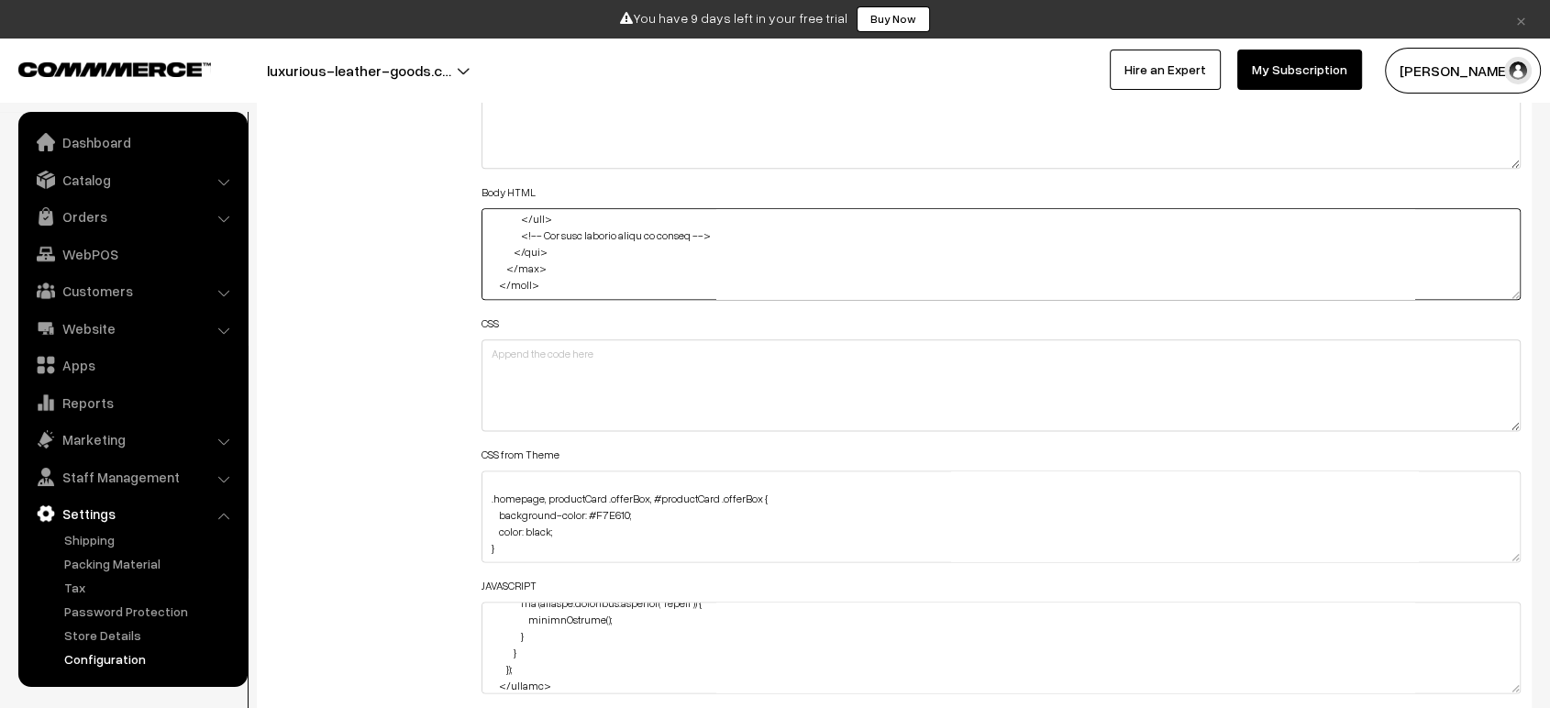
click at [518, 279] on textarea at bounding box center [1000, 254] width 1039 height 92
paste textarea "</body> </html>"
type textarea "<!LOREMIP dolo> <sita cons="ad"> <elit> <sedd eiusmod="TEM-0"> <inci utla="etdo…"
click at [432, 284] on div "Additional HTML/JS/CSS" at bounding box center [361, 377] width 214 height 656
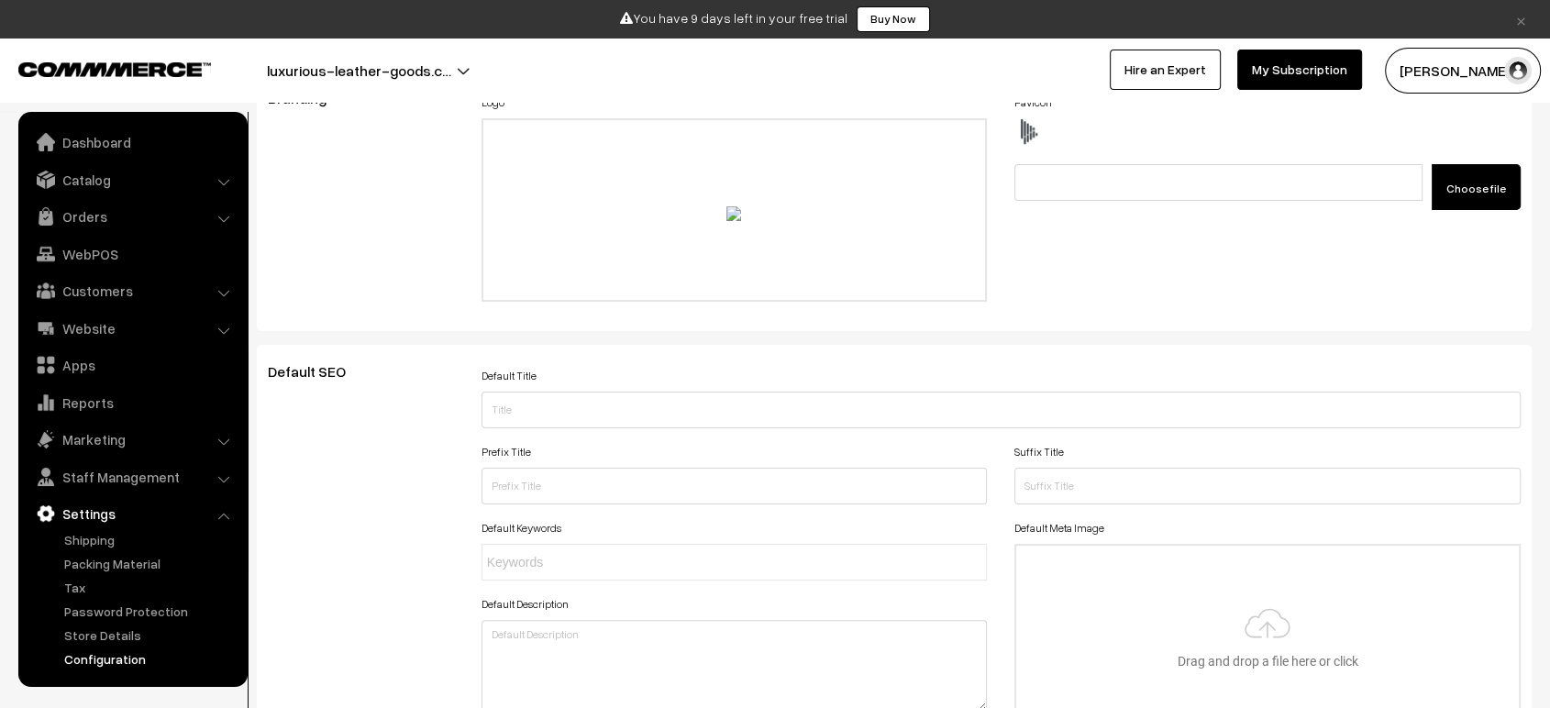
scroll to position [0, 0]
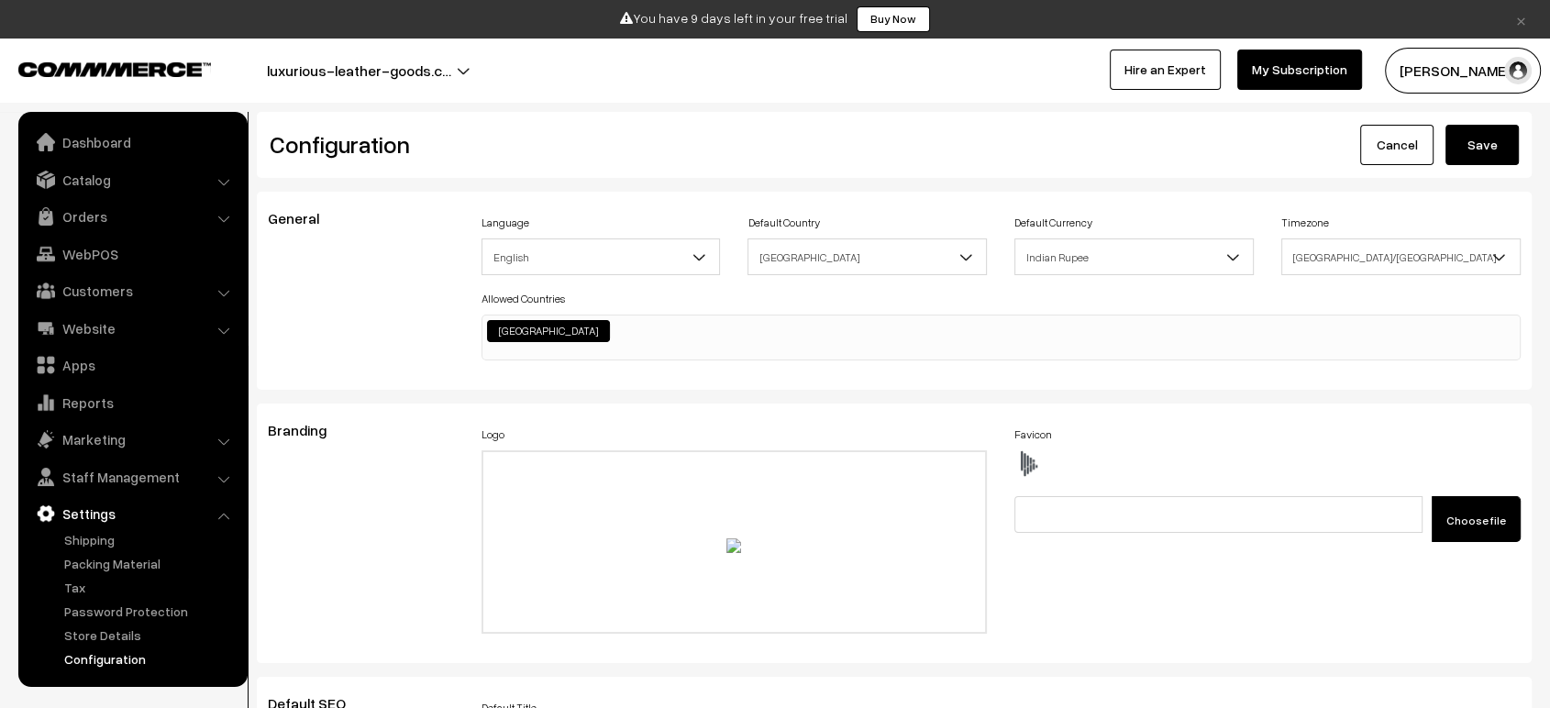
click at [1452, 138] on button "Save" at bounding box center [1481, 145] width 73 height 40
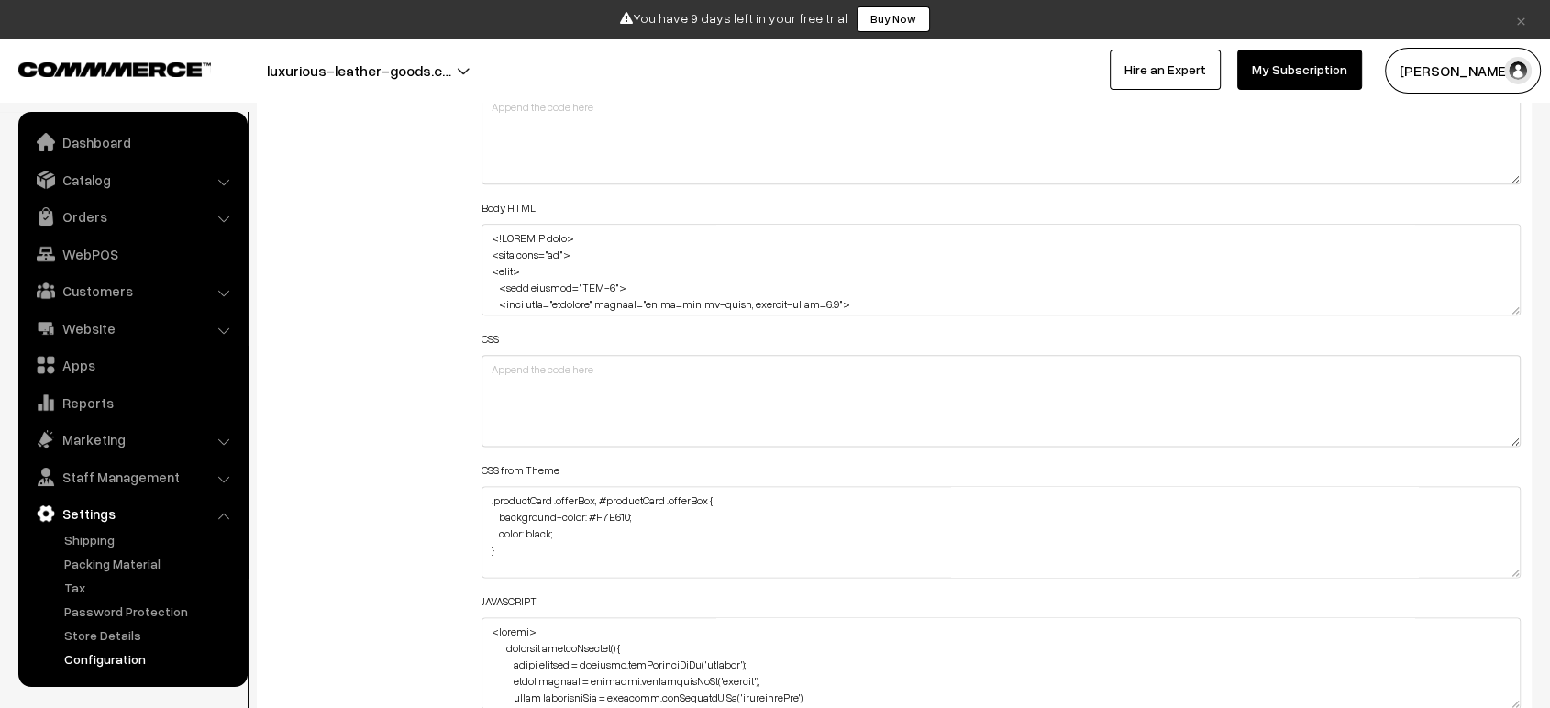
scroll to position [2212, 0]
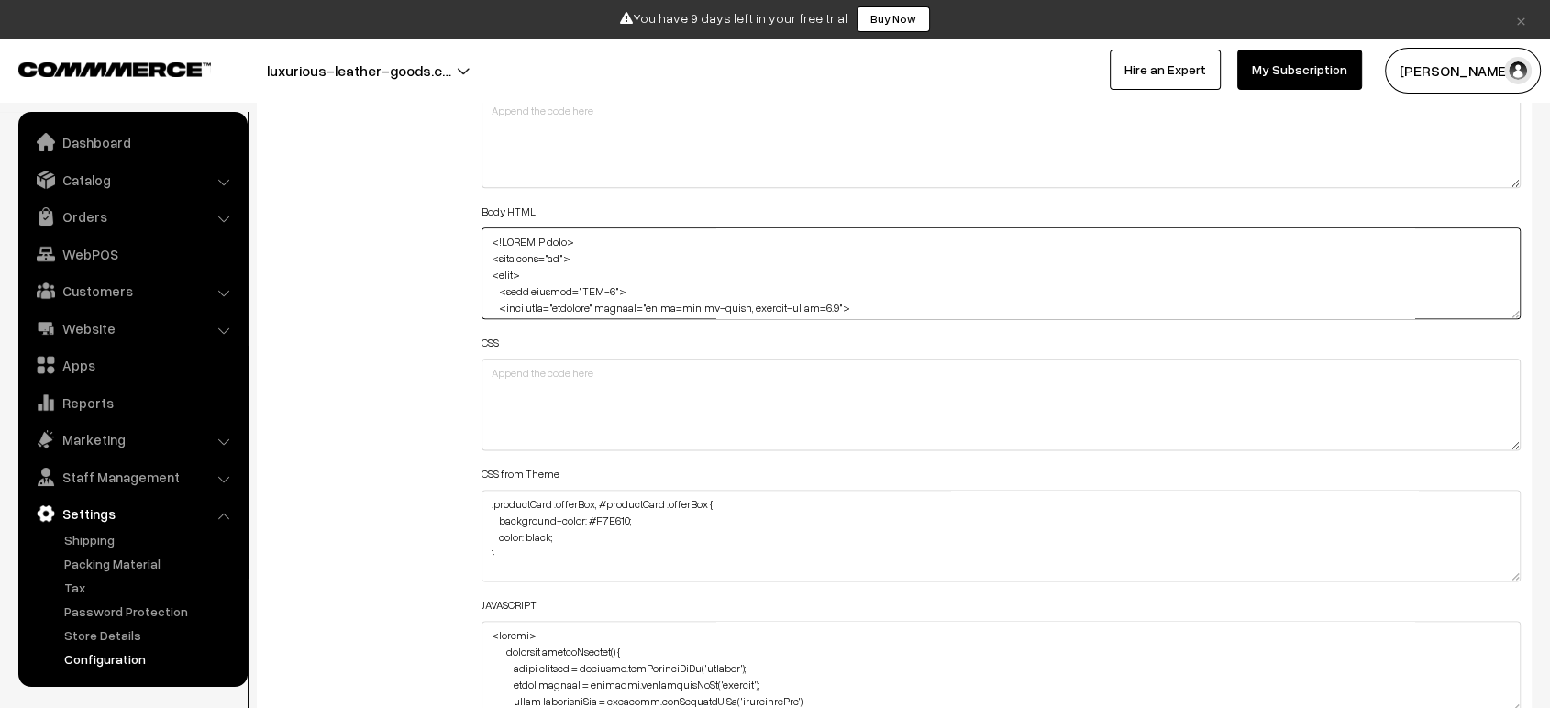
click at [592, 261] on textarea at bounding box center [1000, 273] width 1039 height 92
type textarea "<!LOREMIP dolo> <sita cons="ad"> <elit> <sedd eiusmod="TEM-9"> <inci utla="etdo…"
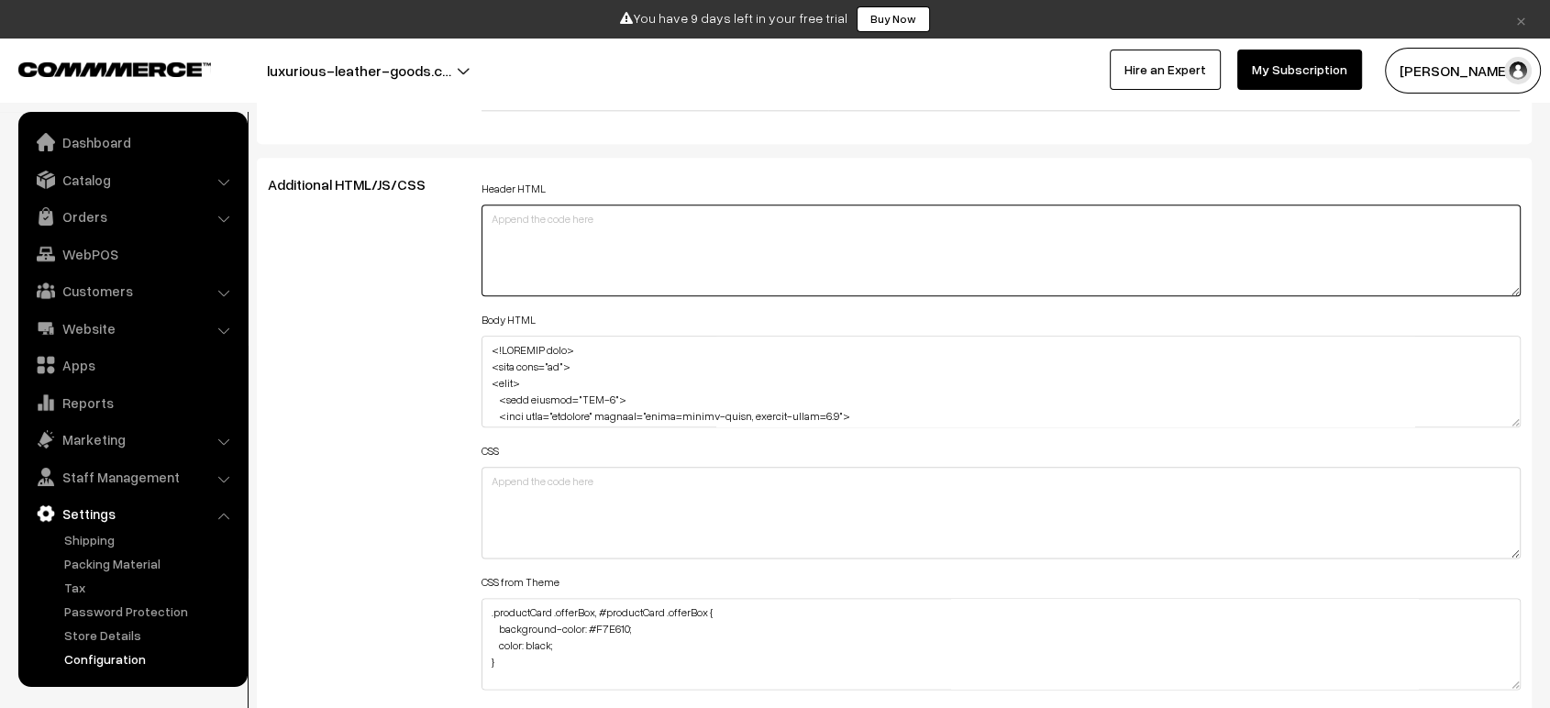
click at [603, 234] on textarea at bounding box center [1000, 251] width 1039 height 92
paste textarea "<!LOREMIP dolo> <sita cons="ad"> <elit> <sedd eiusmod="TEM-9"> <inci utla="etdo…"
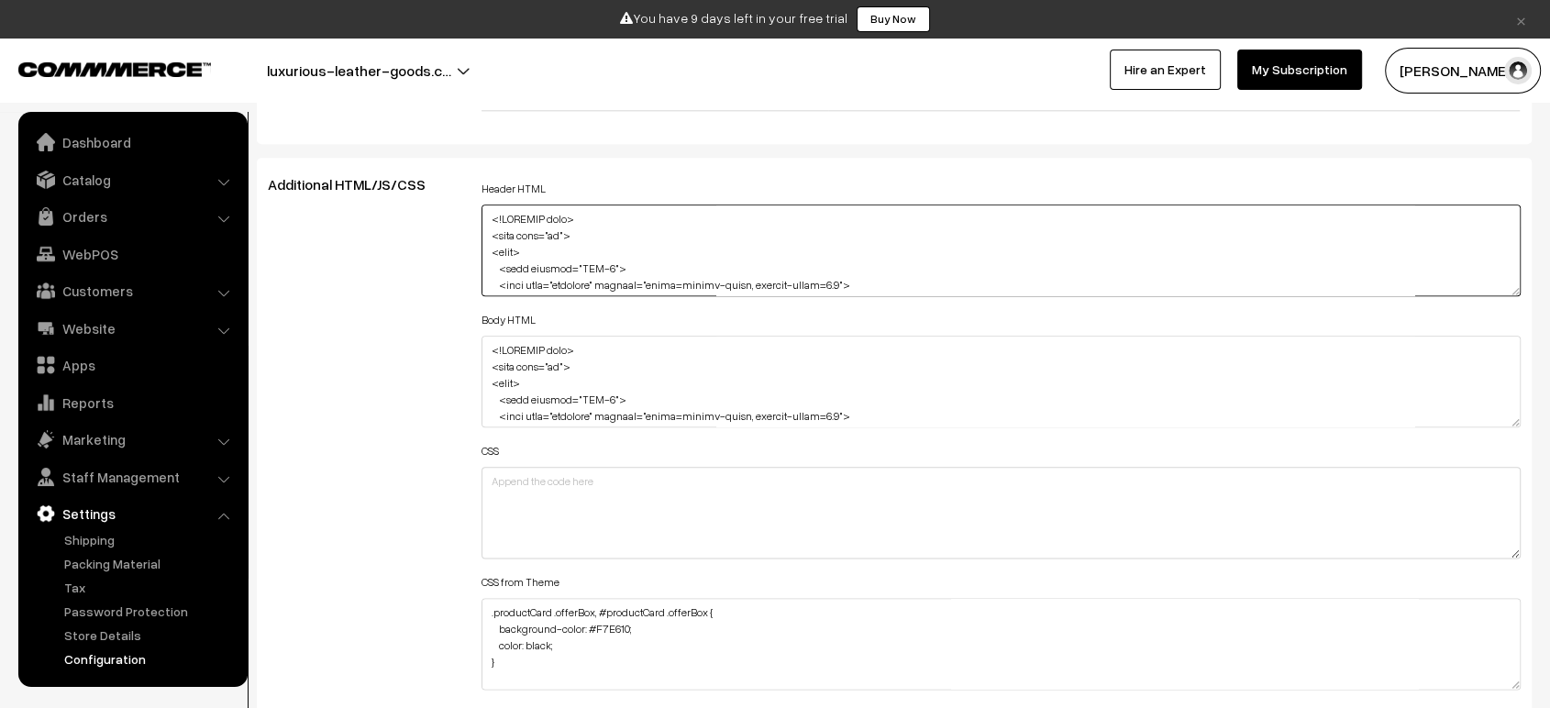
scroll to position [2010, 0]
type textarea "<!LOREMIP dolo> <sita cons="ad"> <elit> <sedd eiusmod="TEM-9"> <inci utla="etdo…"
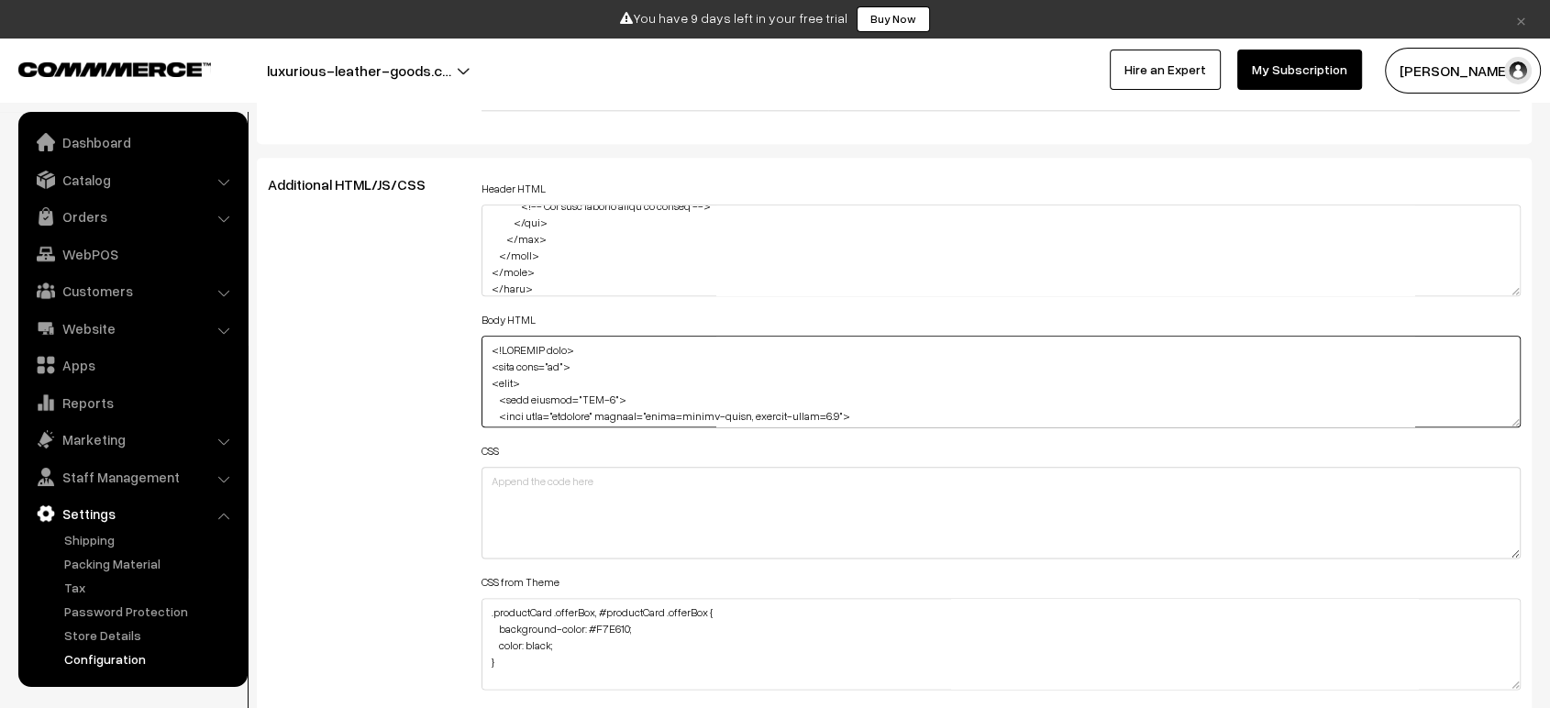
click at [494, 408] on textarea at bounding box center [1000, 382] width 1039 height 92
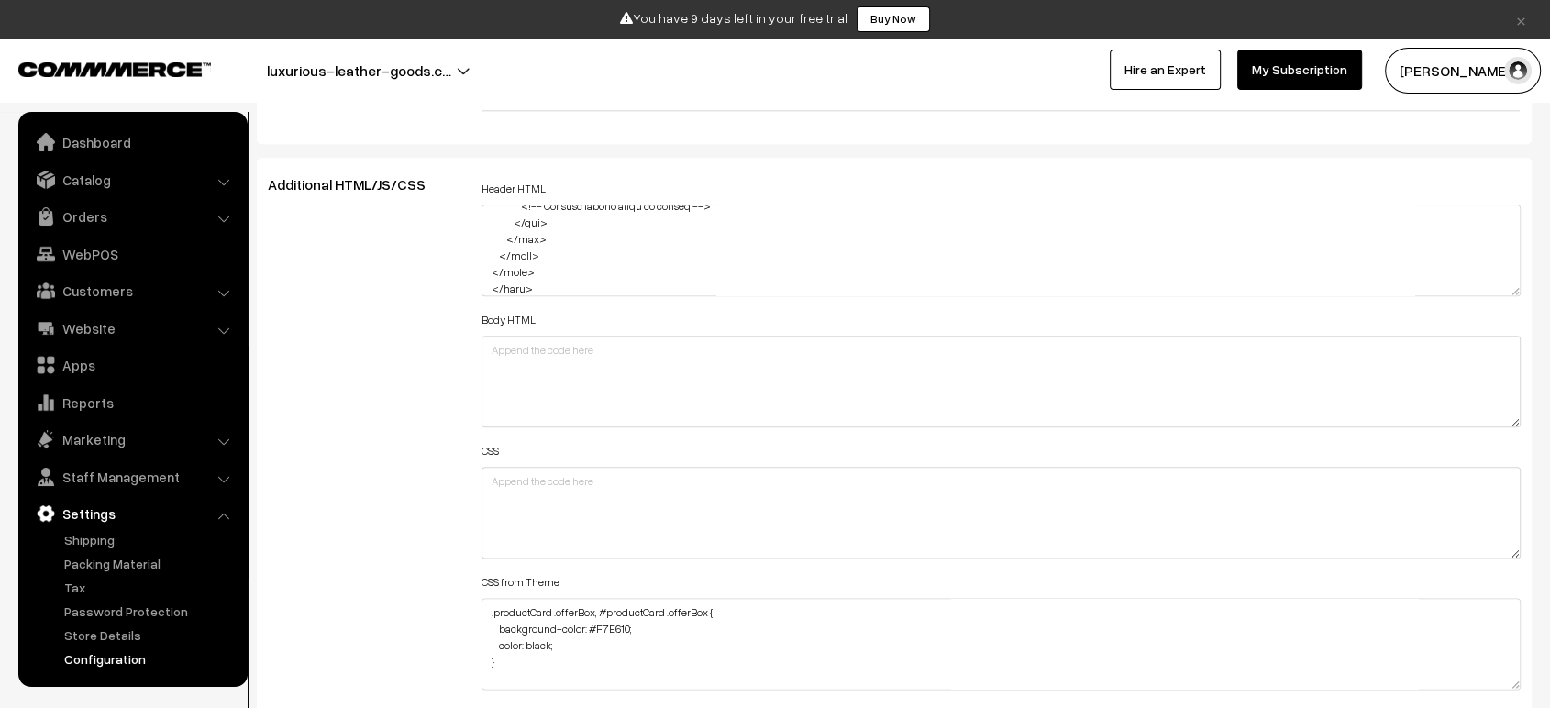
click at [386, 387] on div "Additional HTML/JS/CSS" at bounding box center [361, 504] width 214 height 656
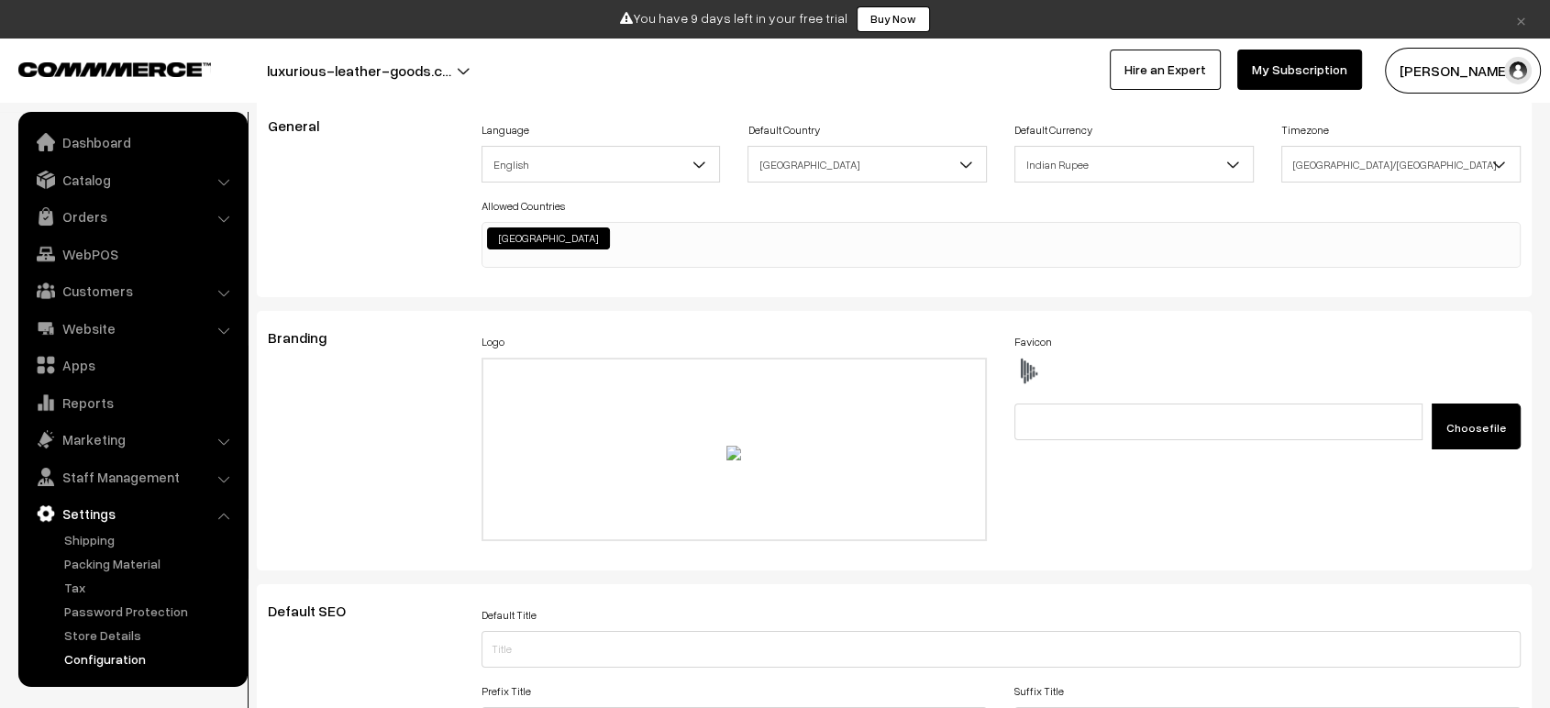
scroll to position [0, 0]
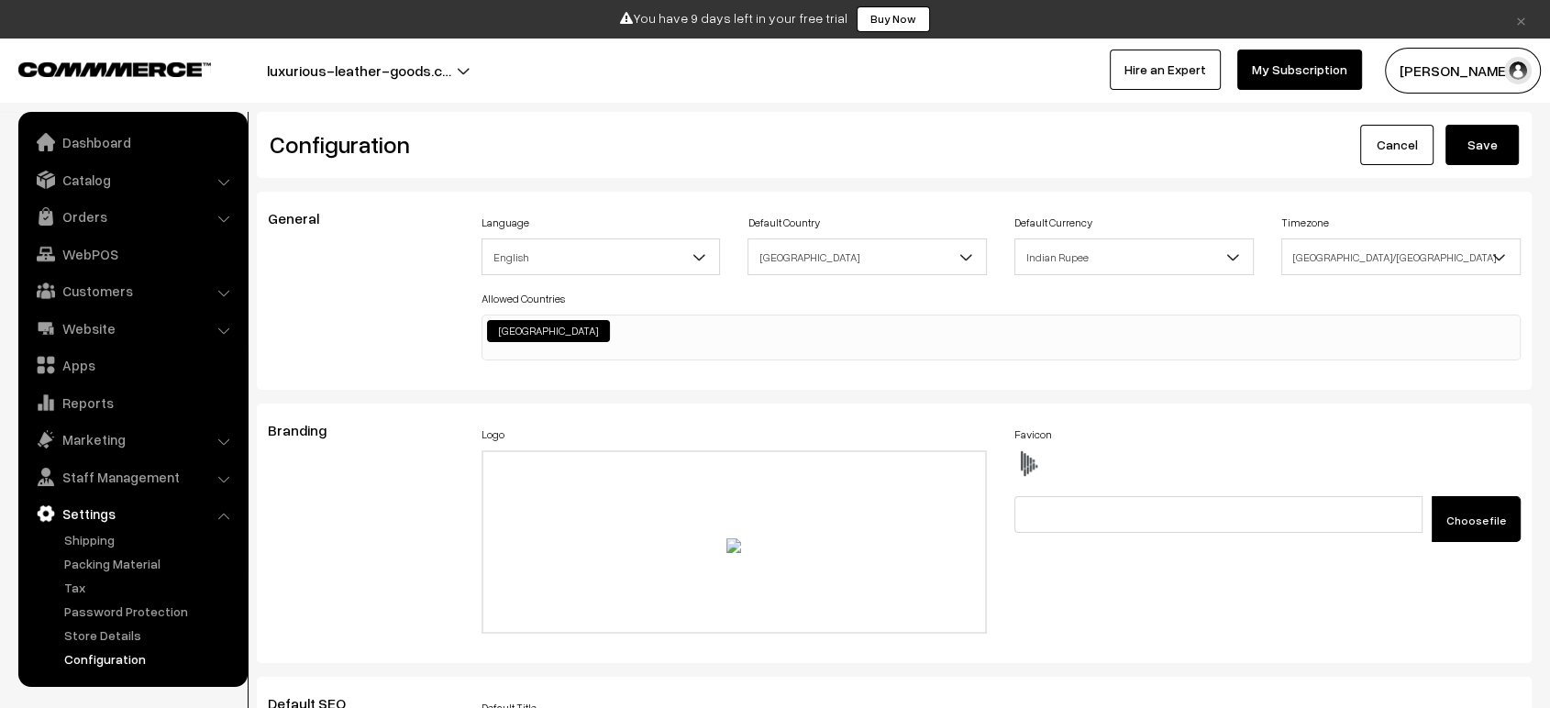
click at [1486, 149] on button "Save" at bounding box center [1481, 145] width 73 height 40
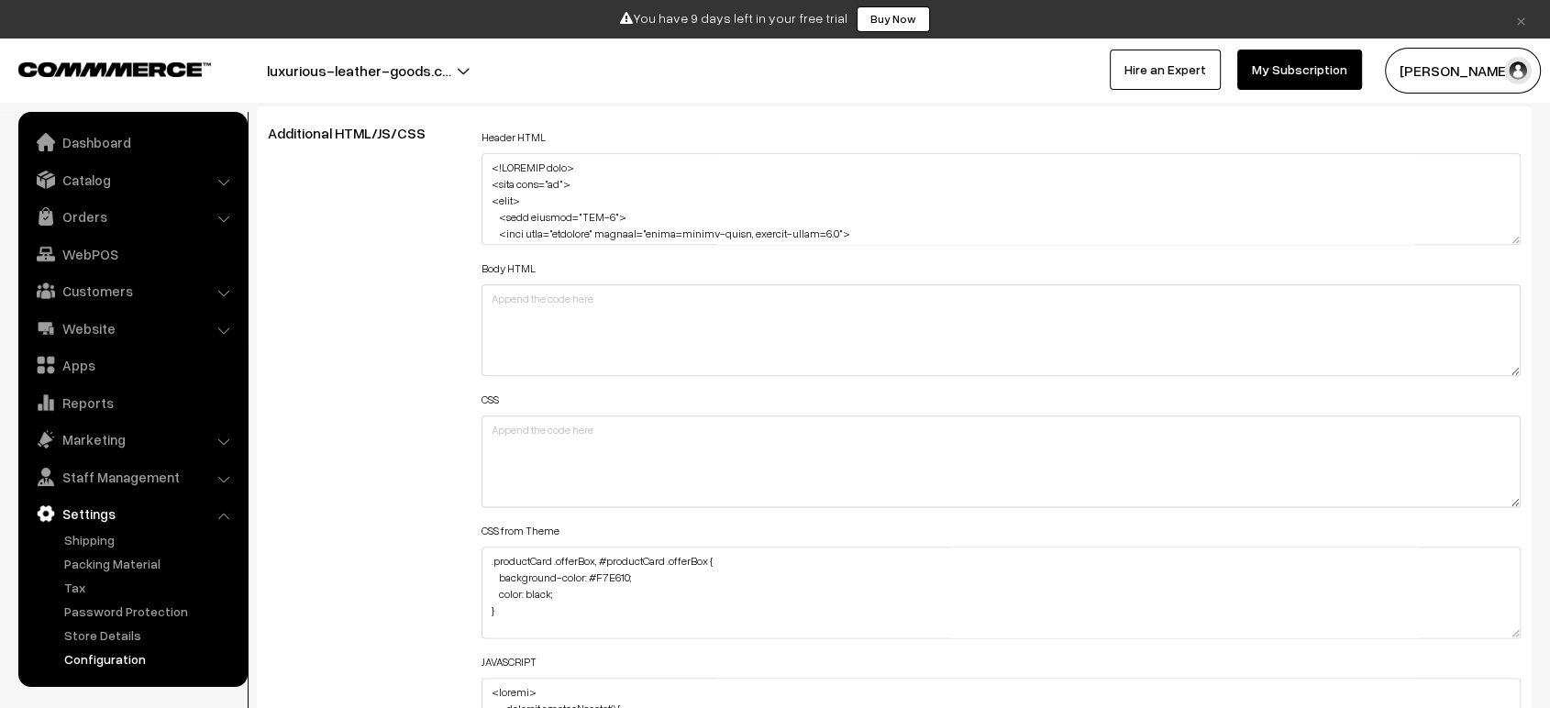
scroll to position [2156, 0]
click at [602, 216] on textarea at bounding box center [1000, 198] width 1039 height 92
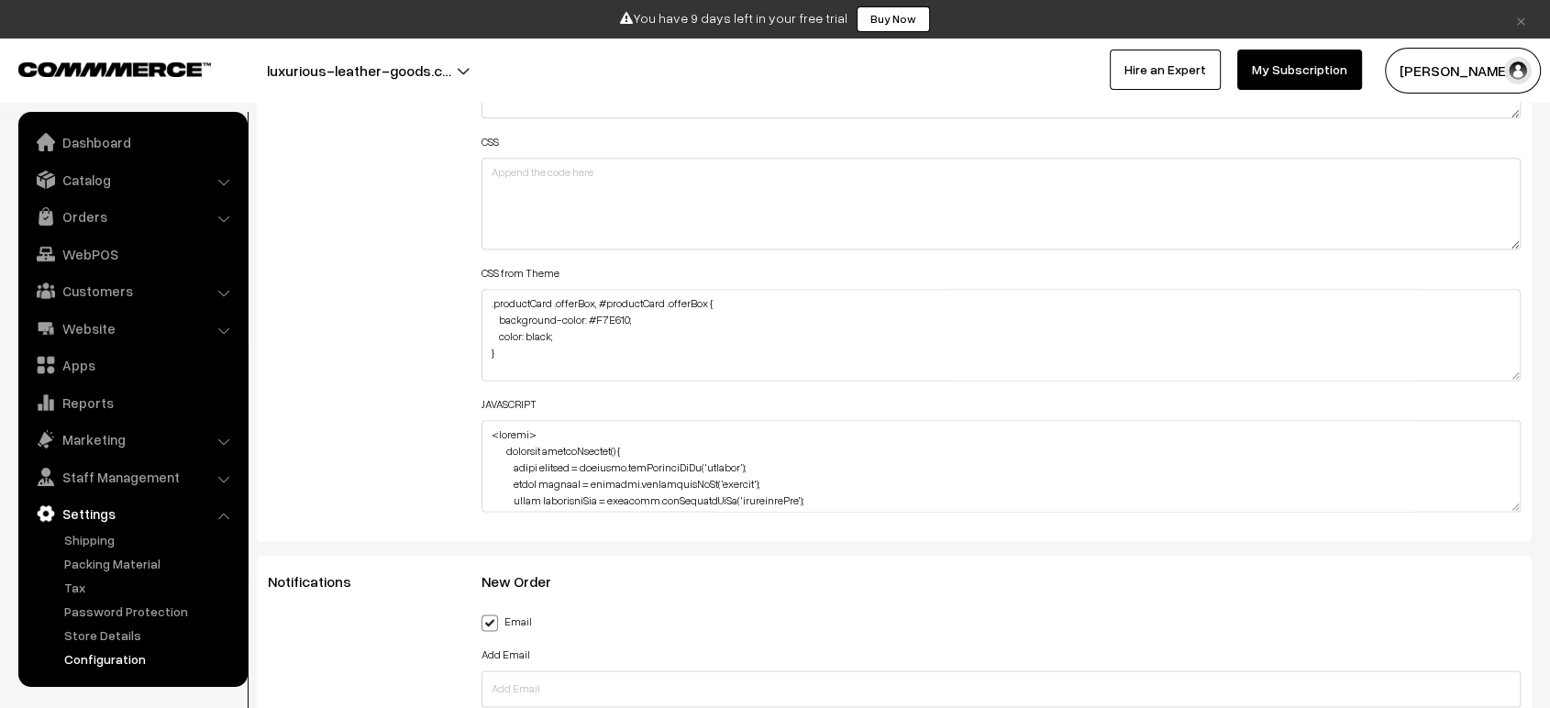
scroll to position [2429, 0]
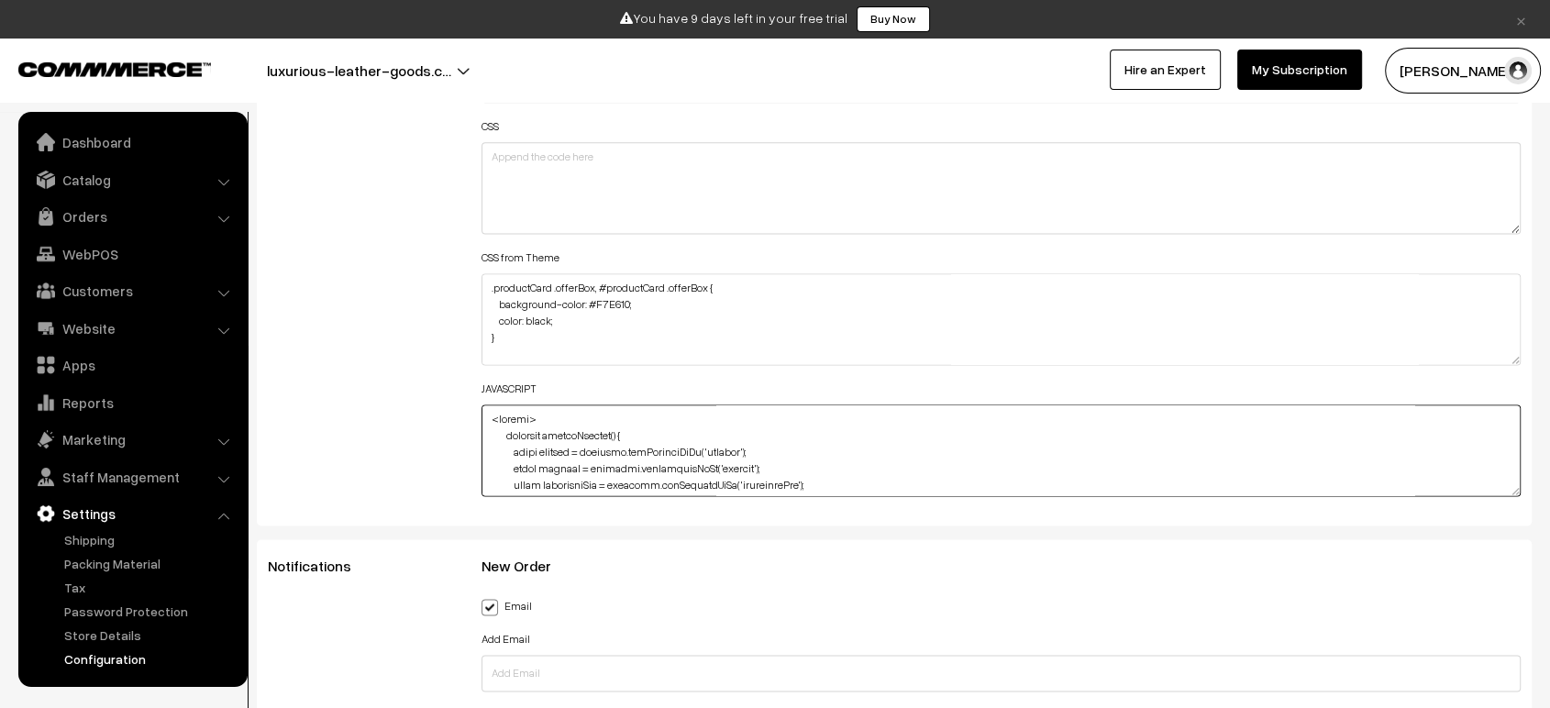
click at [573, 445] on textarea at bounding box center [1000, 450] width 1039 height 92
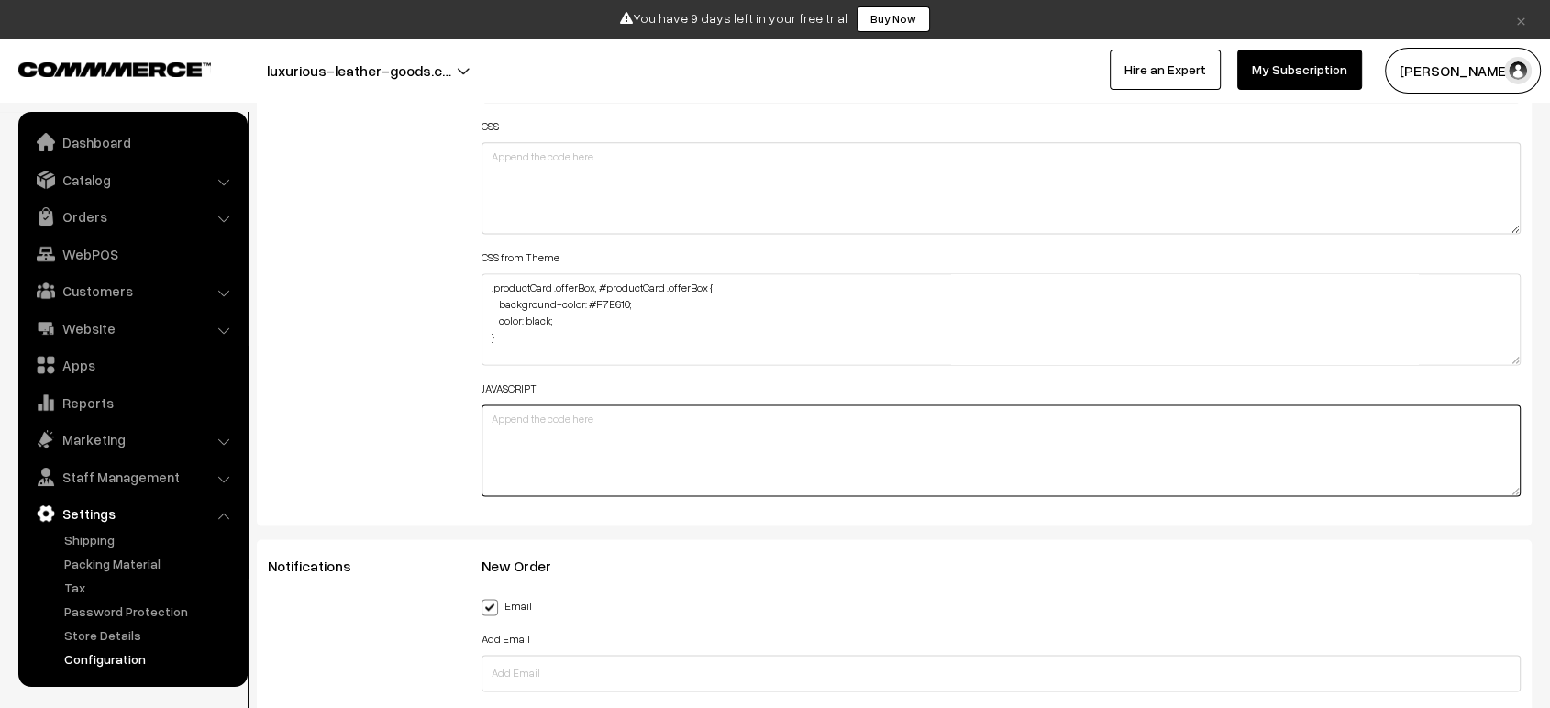
type textarea "<script> function toggleSidebar() { const sidebar = document.getElementById('si…"
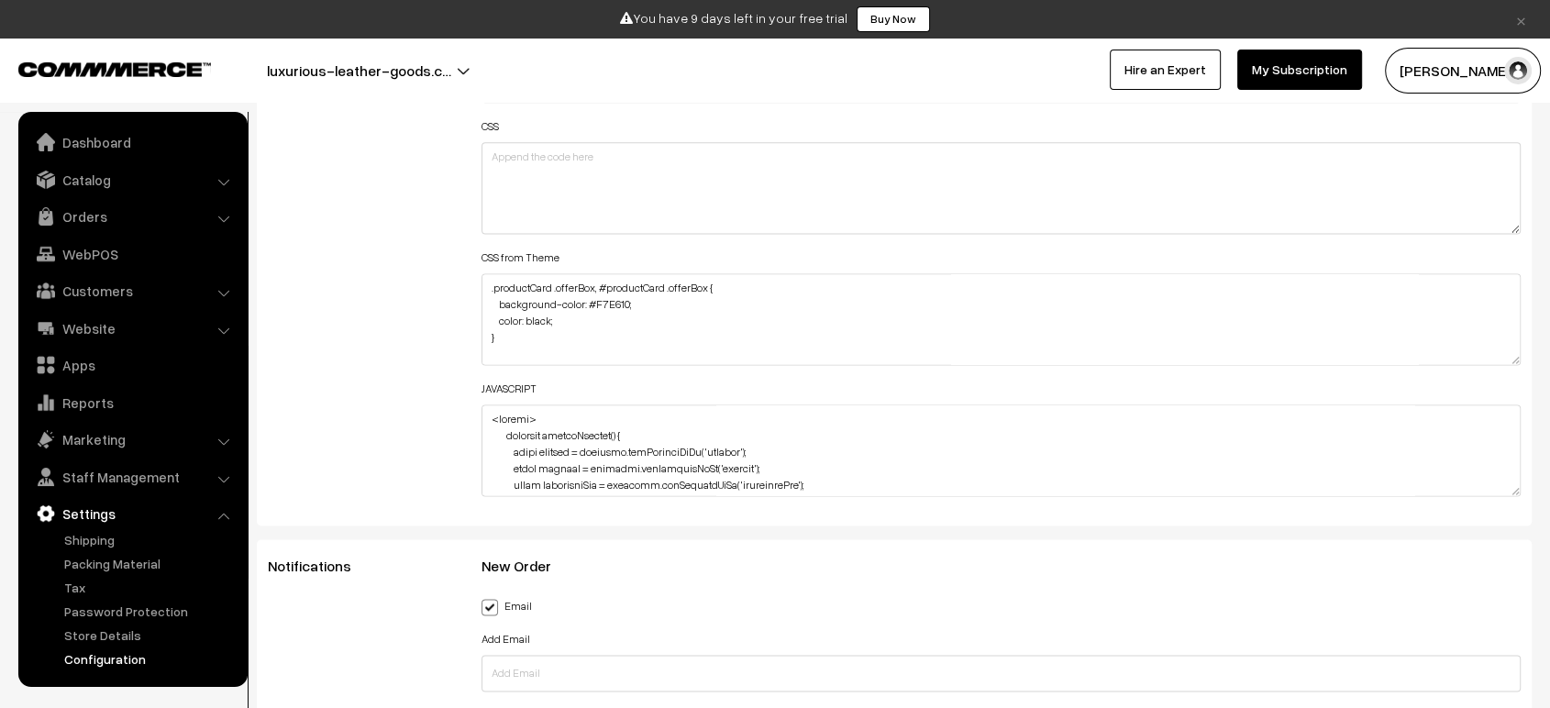
click at [394, 411] on div "Additional HTML/JS/CSS" at bounding box center [361, 179] width 214 height 656
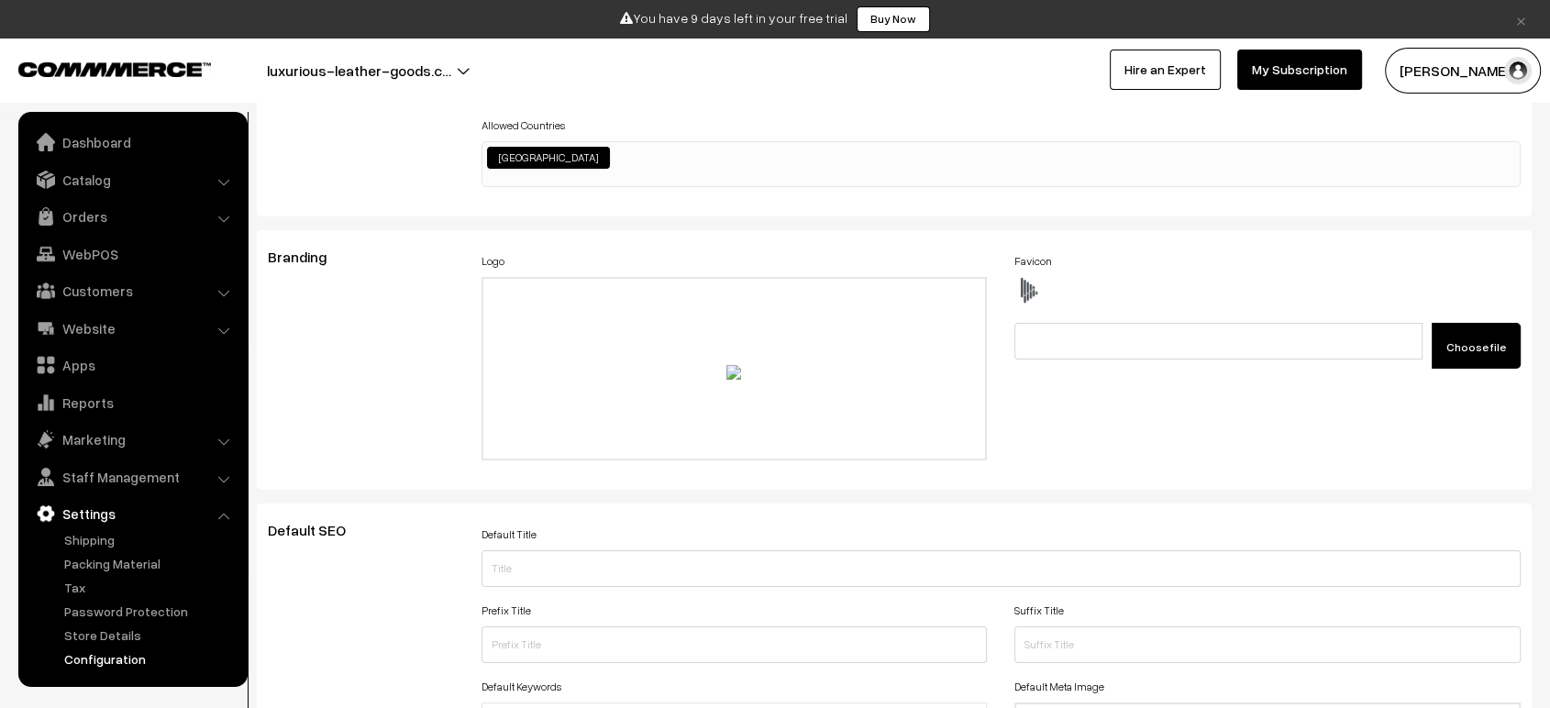
scroll to position [0, 0]
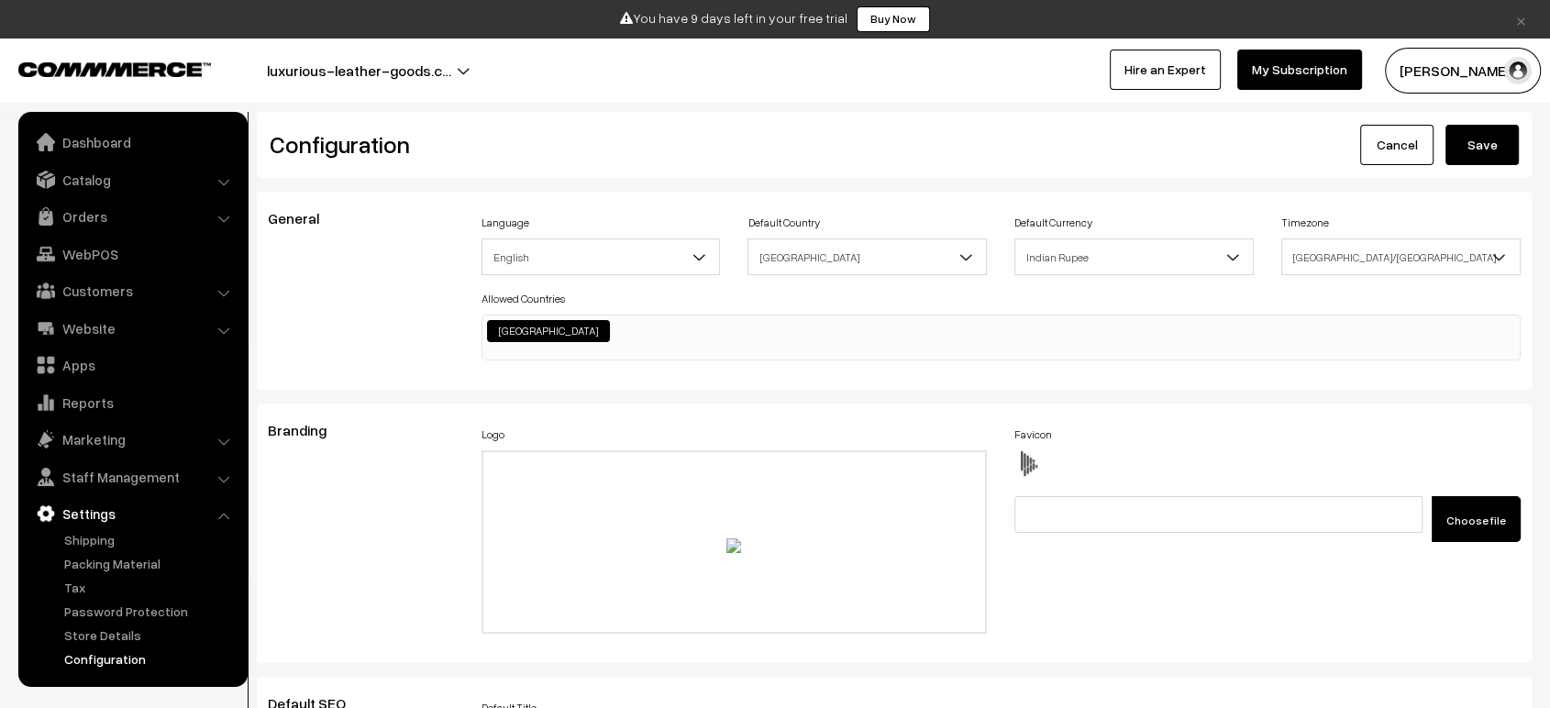
click at [1476, 133] on button "Save" at bounding box center [1481, 145] width 73 height 40
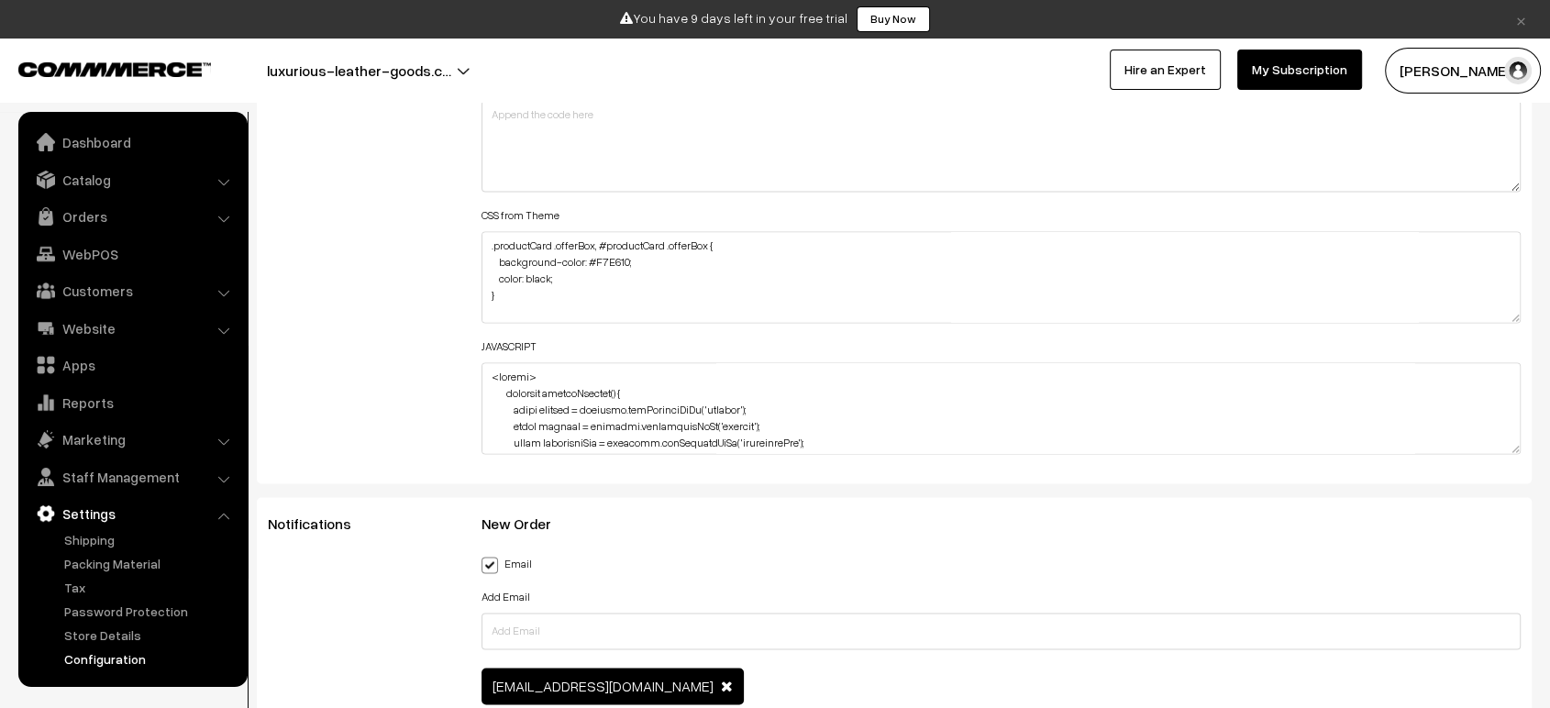
scroll to position [2498, 0]
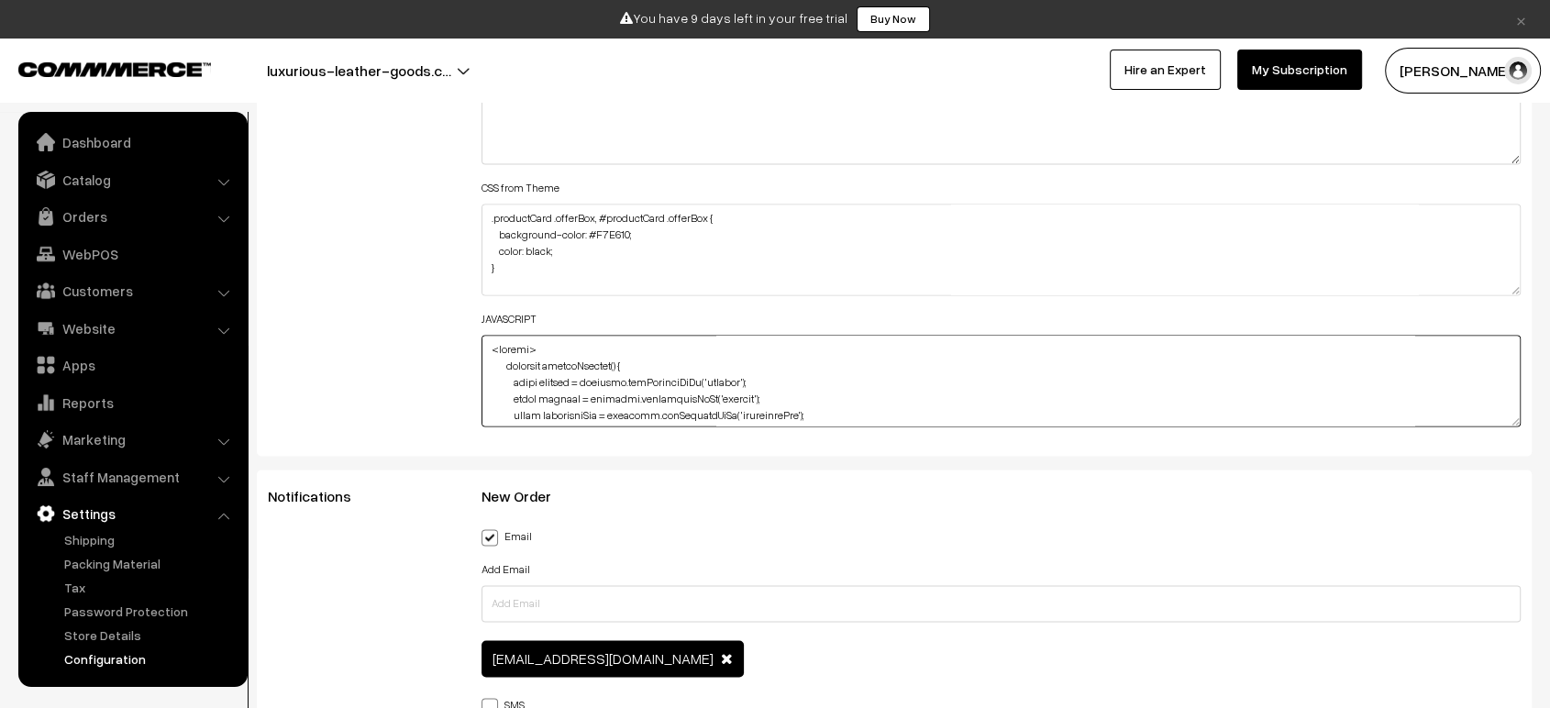
click at [663, 379] on textarea at bounding box center [1000, 381] width 1039 height 92
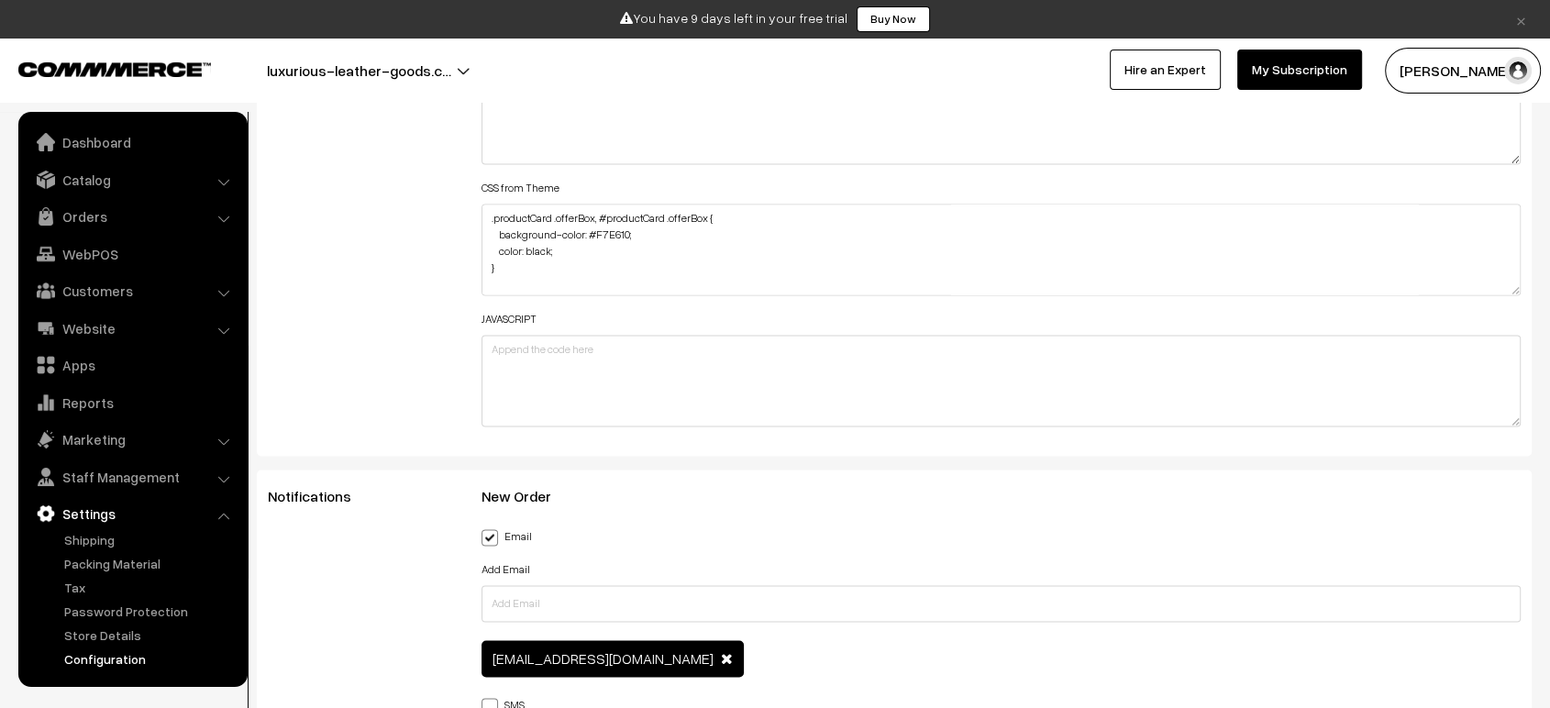
click at [418, 379] on div "Additional HTML/JS/CSS" at bounding box center [361, 110] width 214 height 656
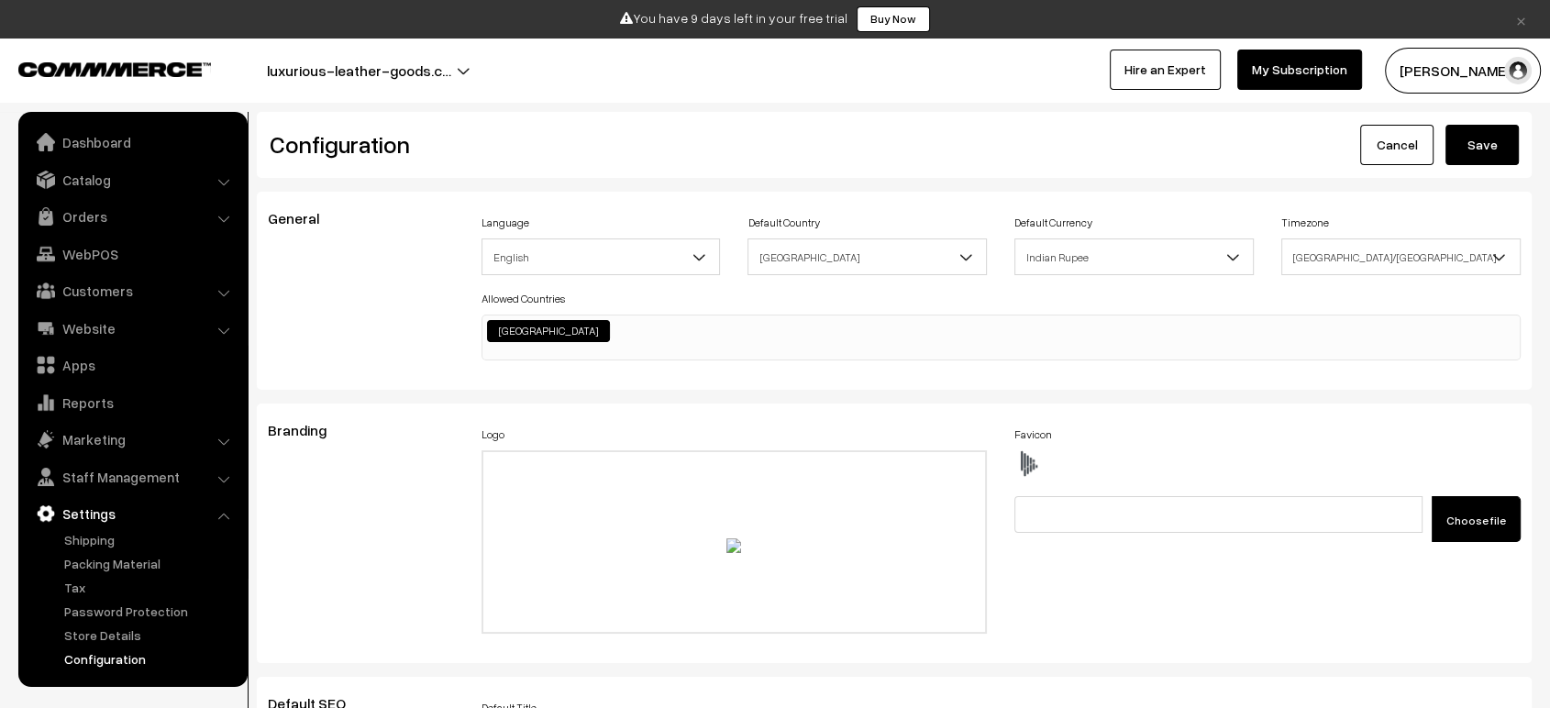
scroll to position [0, 0]
click at [1489, 138] on button "Save" at bounding box center [1481, 145] width 73 height 40
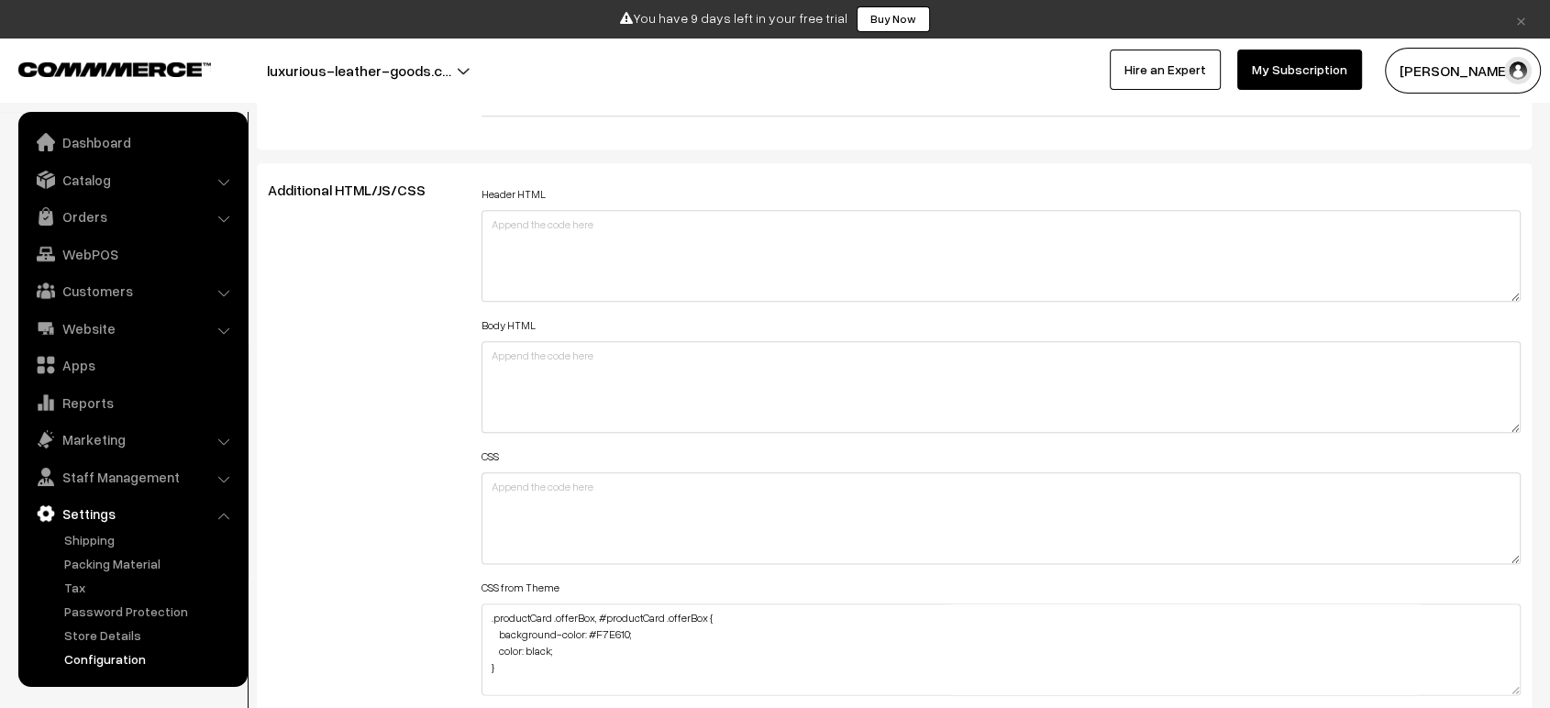
scroll to position [1475, 0]
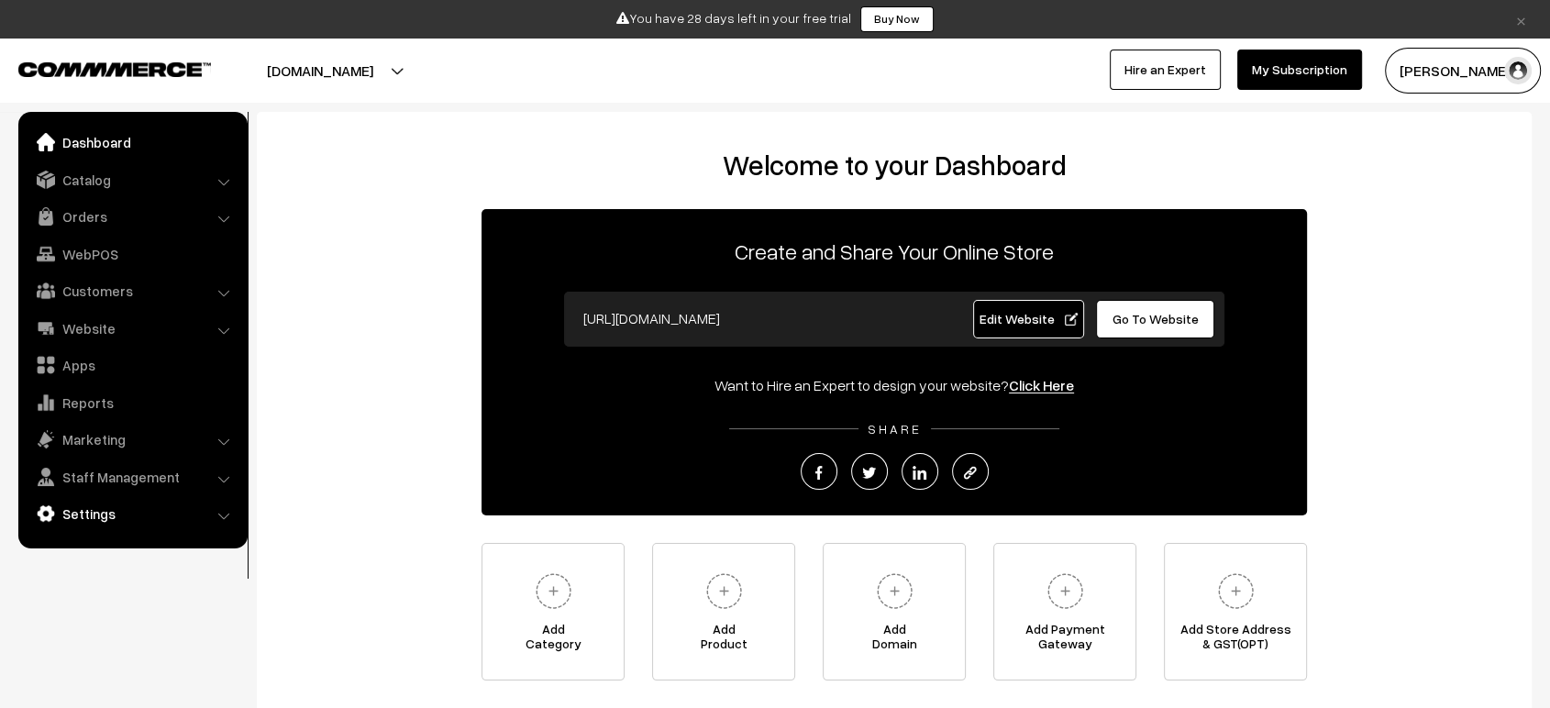
click at [91, 519] on link "Settings" at bounding box center [132, 513] width 218 height 33
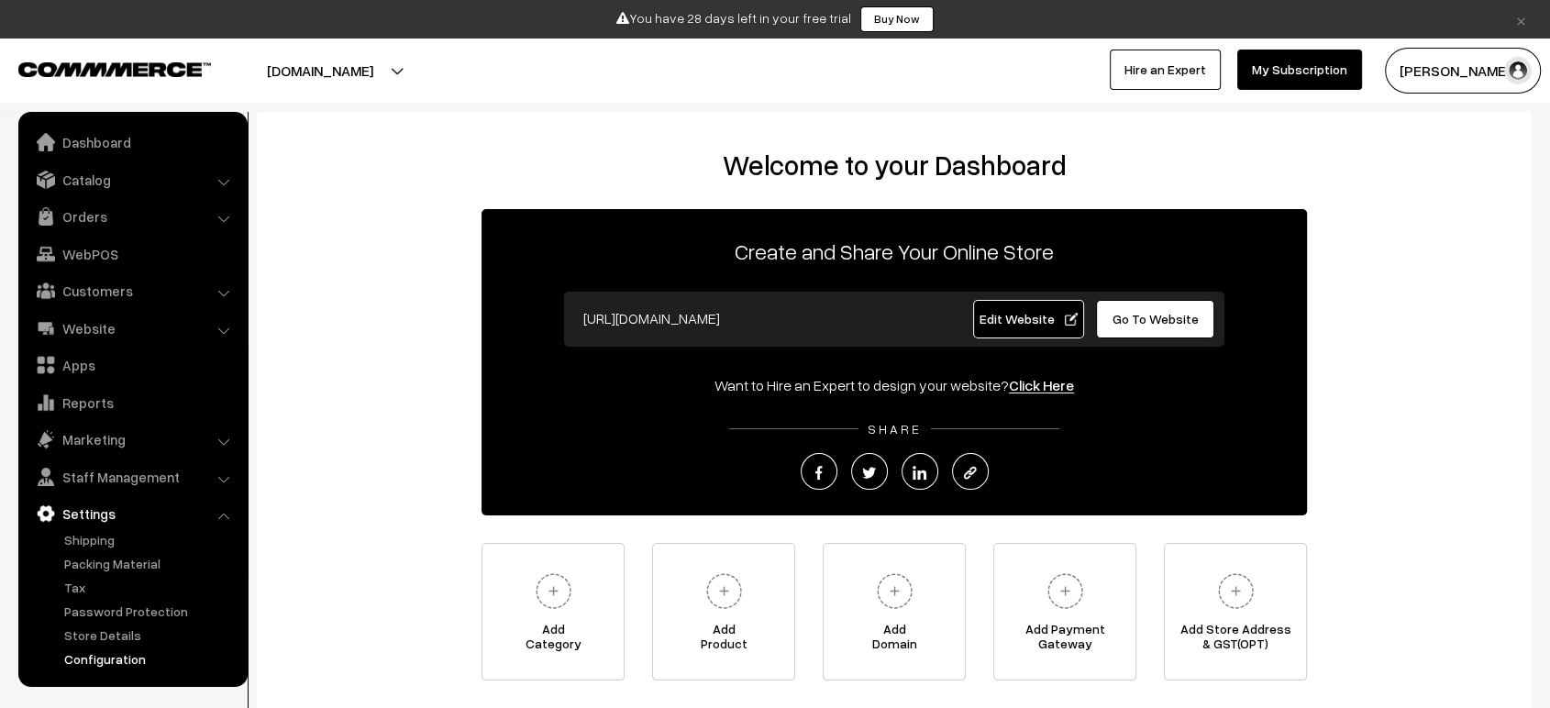
click at [113, 659] on link "Configuration" at bounding box center [151, 658] width 182 height 19
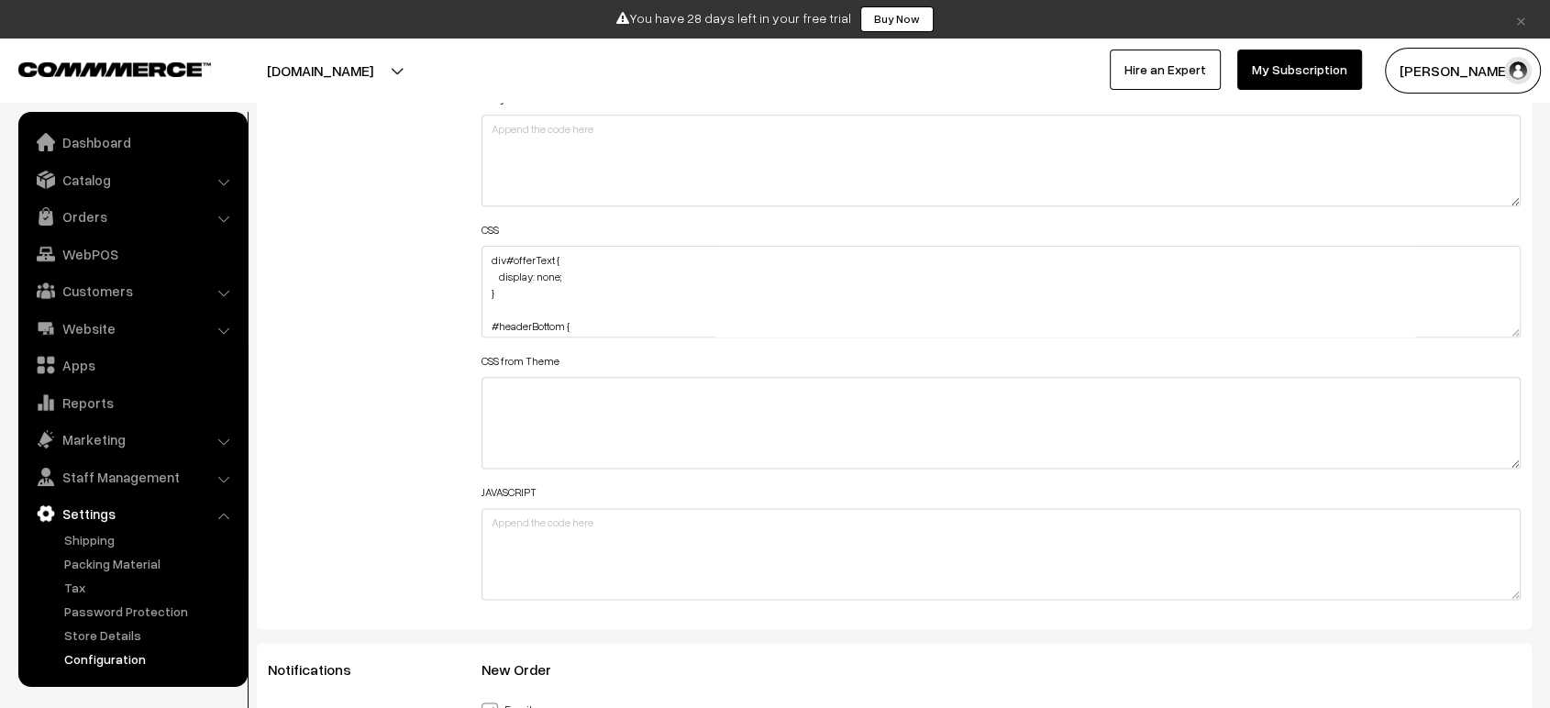
scroll to position [2228, 0]
click at [488, 262] on textarea "div#offerText { display: none; } #headerBottom { background: transparent !impor…" at bounding box center [1000, 294] width 1039 height 92
paste textarea "#component { background-image: url([URL][DOMAIN_NAME]…&w=1480); }"
drag, startPoint x: 1517, startPoint y: 327, endPoint x: 1480, endPoint y: 600, distance: 274.9
click at [1480, 339] on textarea "div#offerText { display: none; } #headerBottom { background: transparent !impor…" at bounding box center [1000, 294] width 1039 height 92
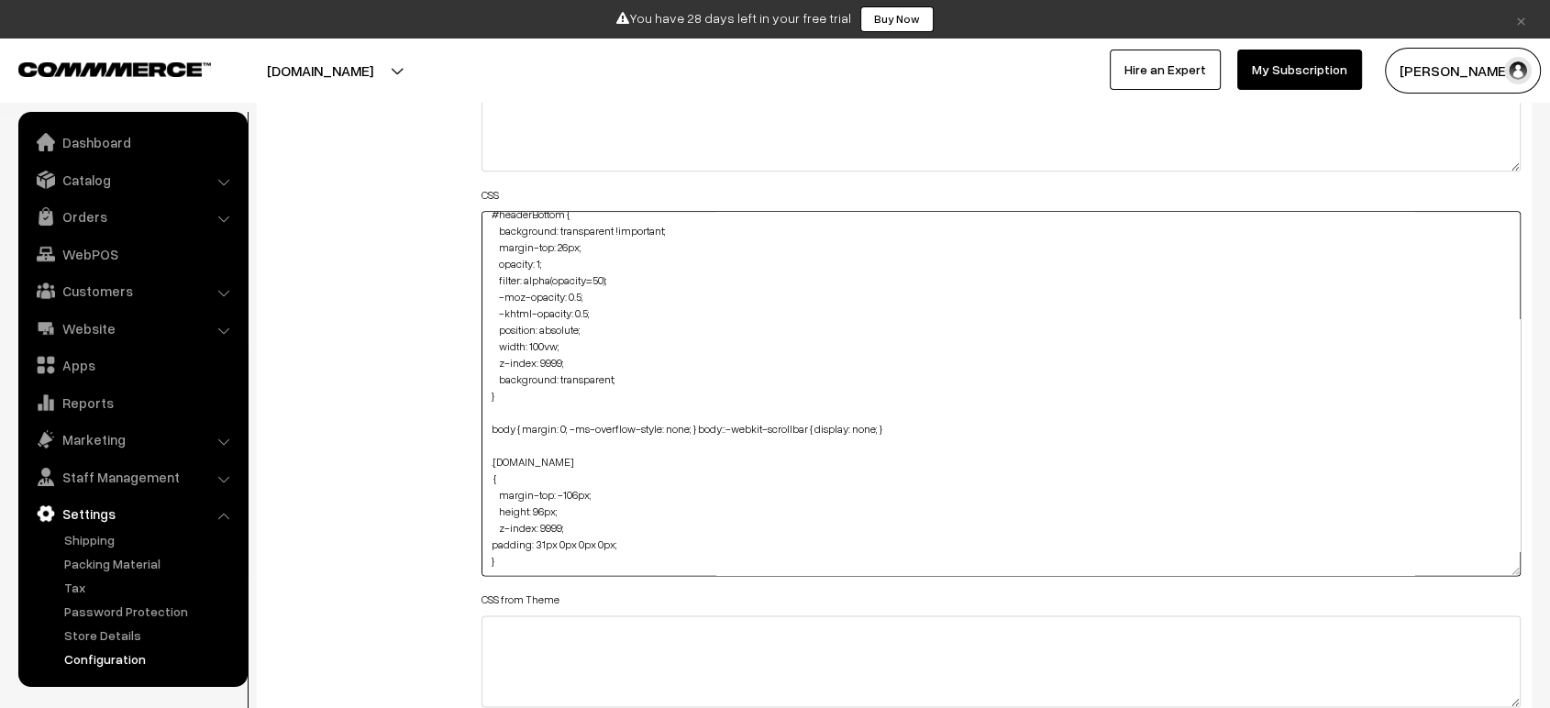
scroll to position [2267, 0]
type textarea "#component { background-image: url([URL][DOMAIN_NAME]…&w=1480); } div#offerText…"
click at [386, 395] on div "Additional HTML/JS/CSS" at bounding box center [361, 381] width 214 height 929
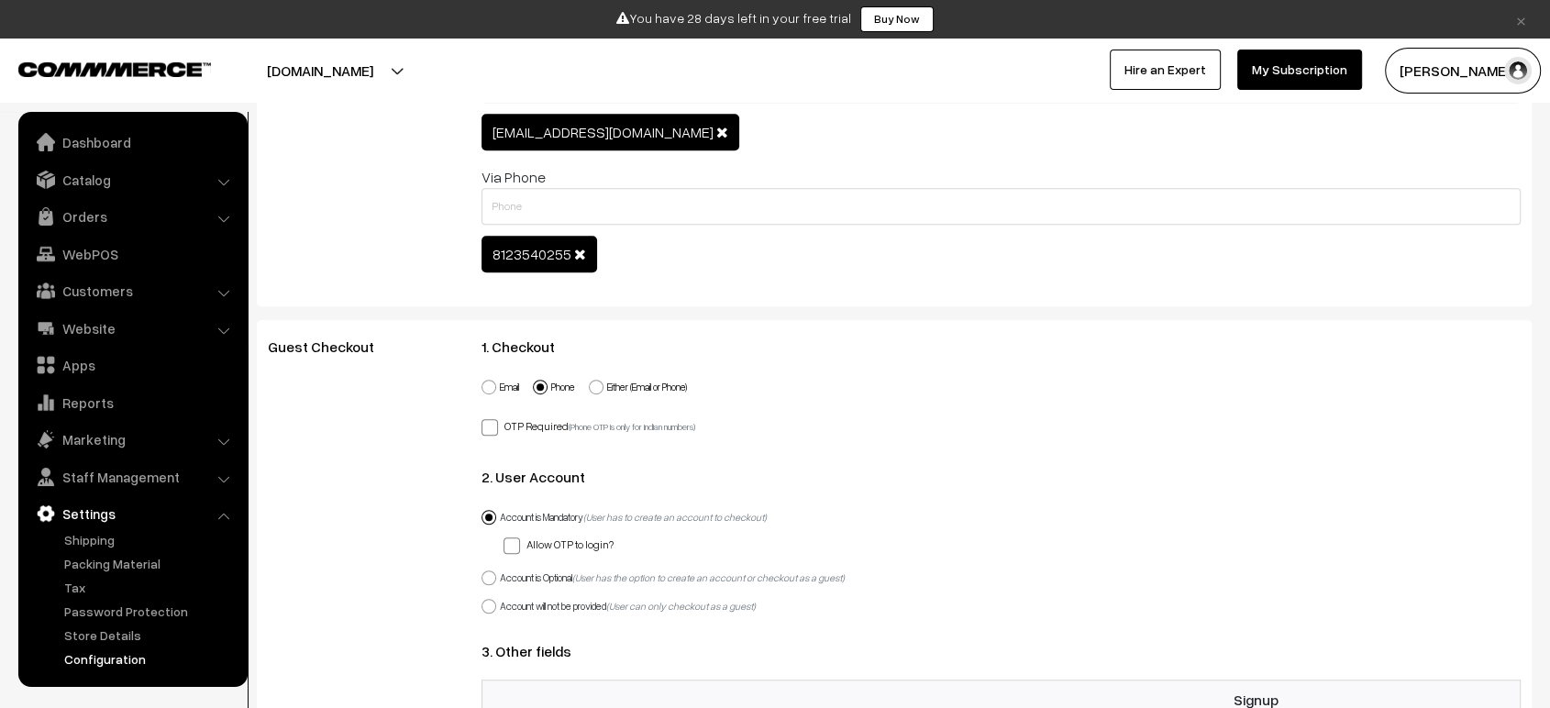
scroll to position [0, 0]
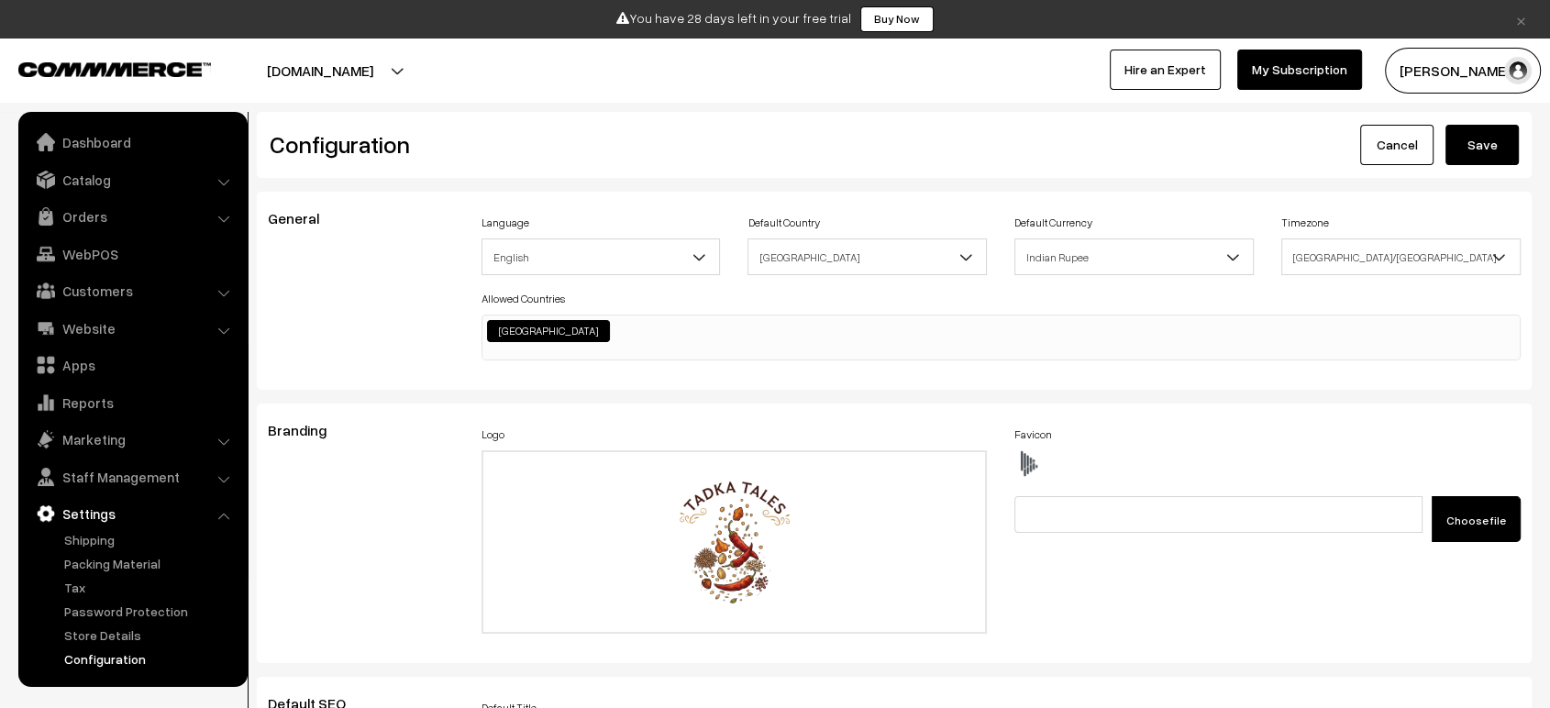
click at [1497, 150] on button "Save" at bounding box center [1481, 145] width 73 height 40
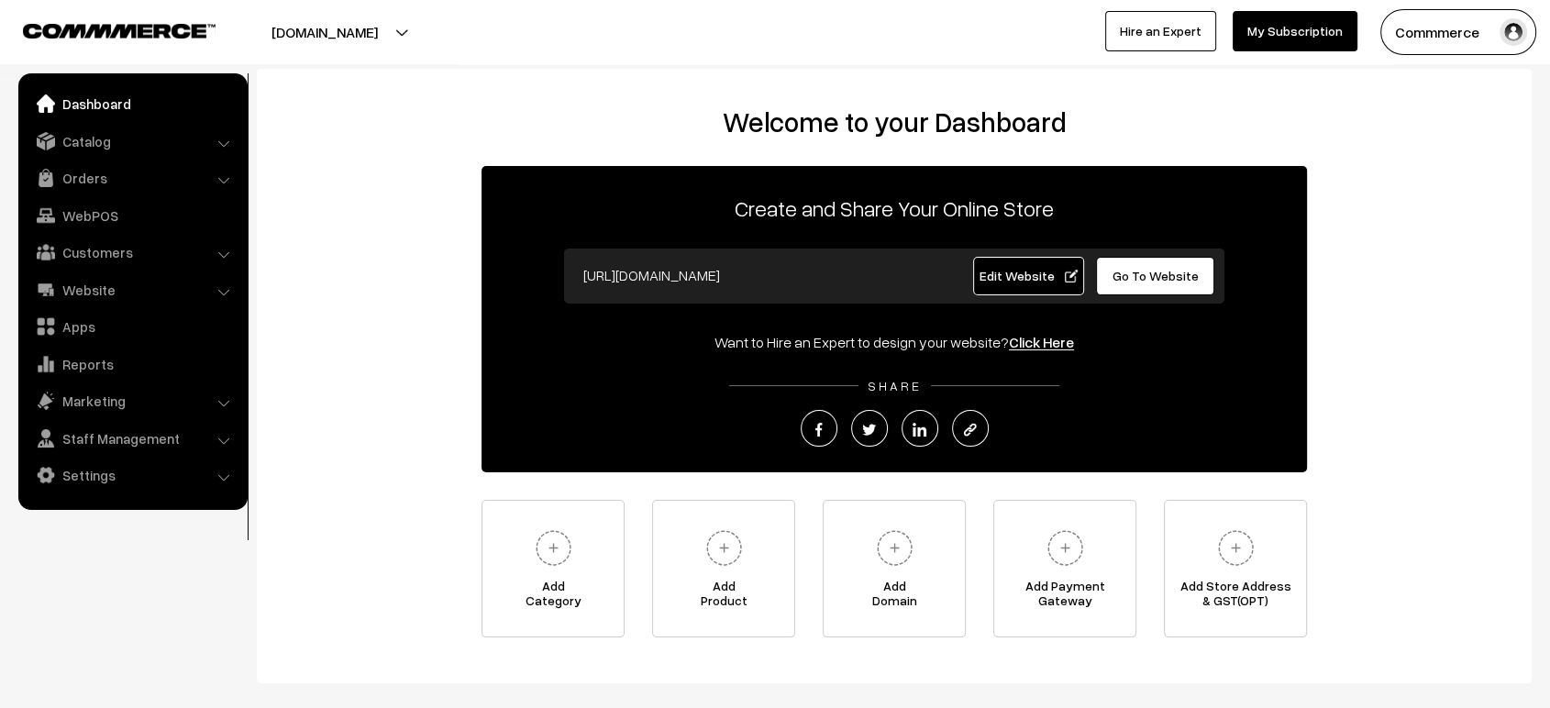
click at [1014, 272] on span "Edit Website" at bounding box center [1029, 276] width 98 height 16
drag, startPoint x: 0, startPoint y: 0, endPoint x: 1121, endPoint y: 257, distance: 1149.8
click at [1121, 257] on link "Go To Website" at bounding box center [1155, 276] width 118 height 39
click at [1035, 289] on link "Edit Website" at bounding box center [1029, 276] width 112 height 39
